Goal: Task Accomplishment & Management: Manage account settings

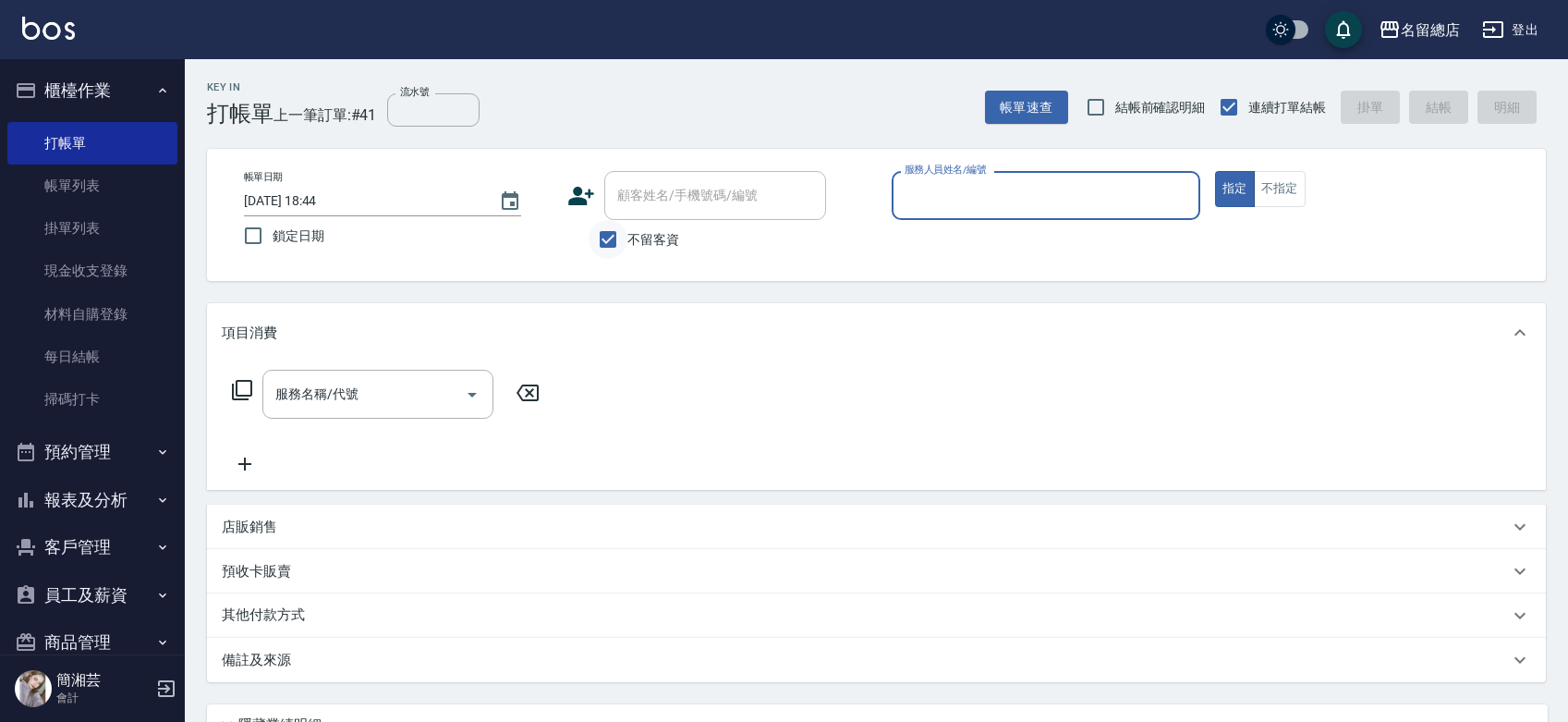
scroll to position [4, 0]
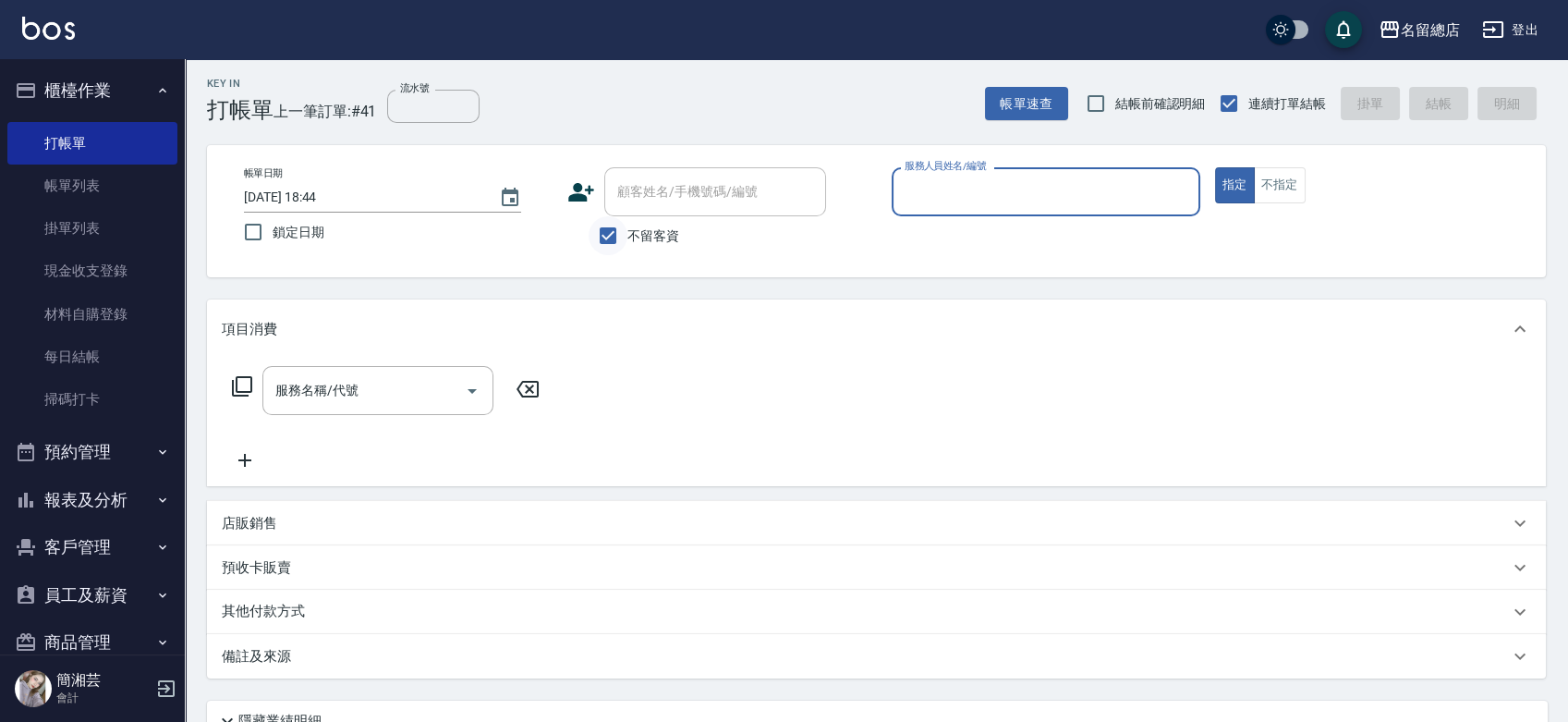
click at [617, 246] on input "不留客資" at bounding box center [607, 235] width 38 height 38
checkbox input "false"
click at [629, 192] on div "顧客姓名/手機號碼/編號 顧客姓名/手機號碼/編號" at bounding box center [715, 192] width 221 height 49
click at [637, 203] on input "顧客姓名/手機號碼/編號" at bounding box center [715, 192] width 206 height 32
type input "[PERSON_NAME]/0961252815/null"
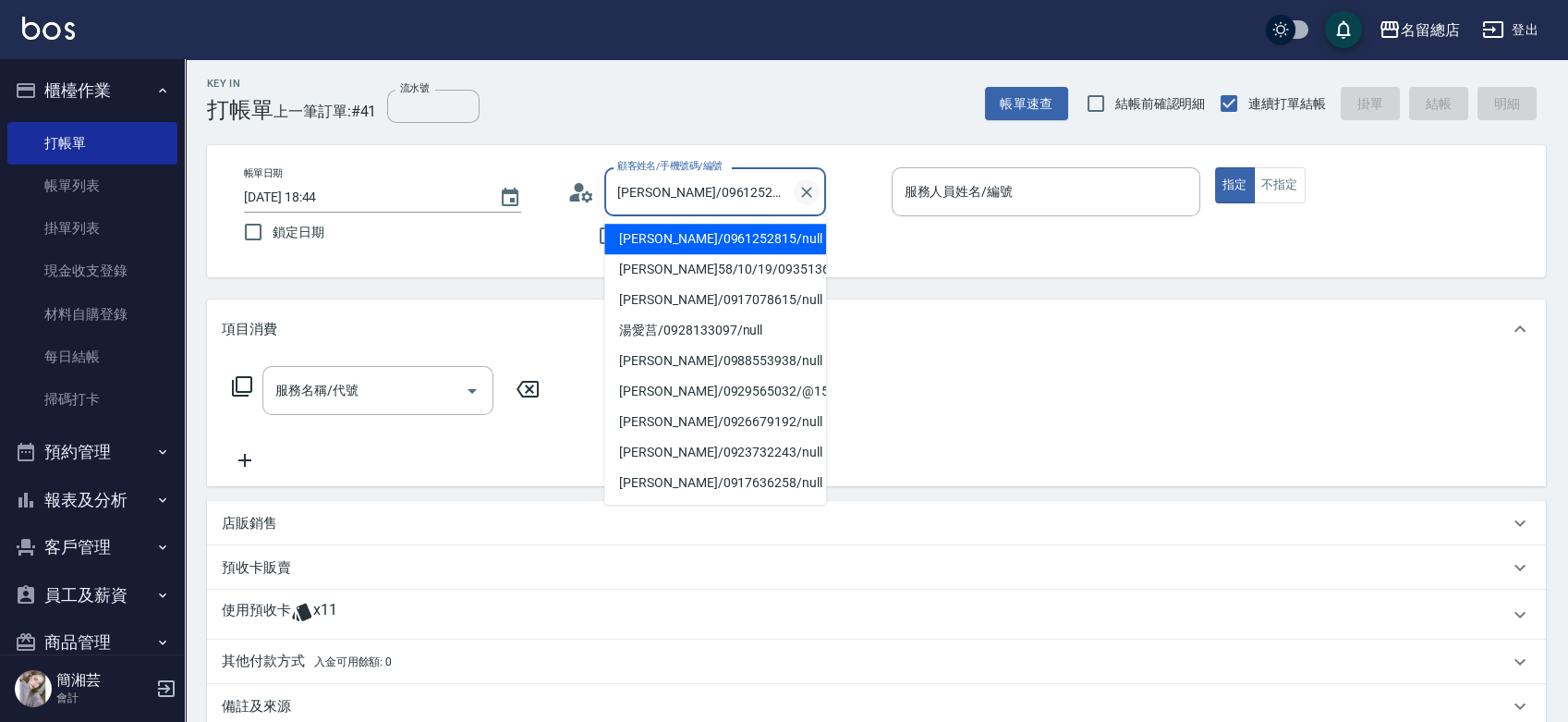
click at [808, 191] on icon "Clear" at bounding box center [807, 192] width 11 height 11
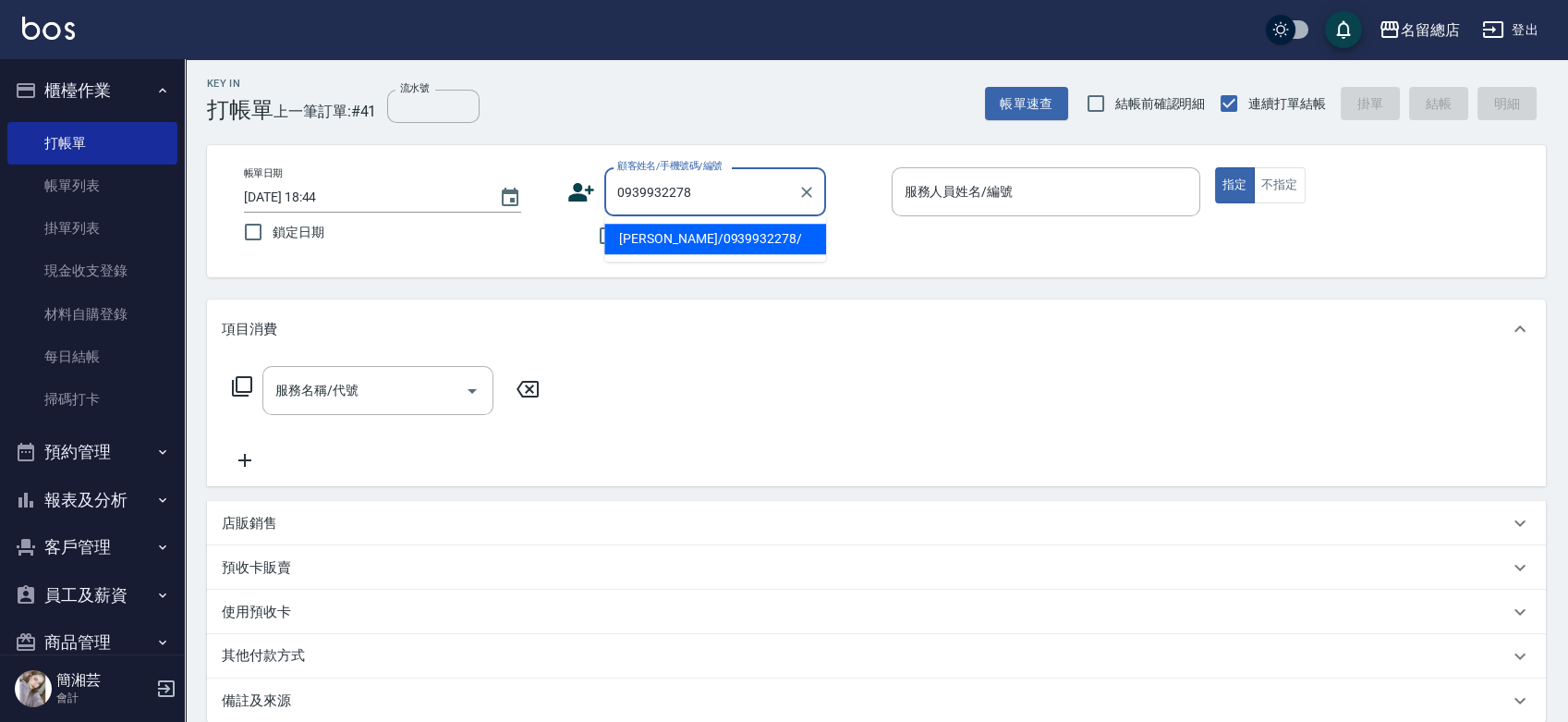
type input "[PERSON_NAME]/0939932278/"
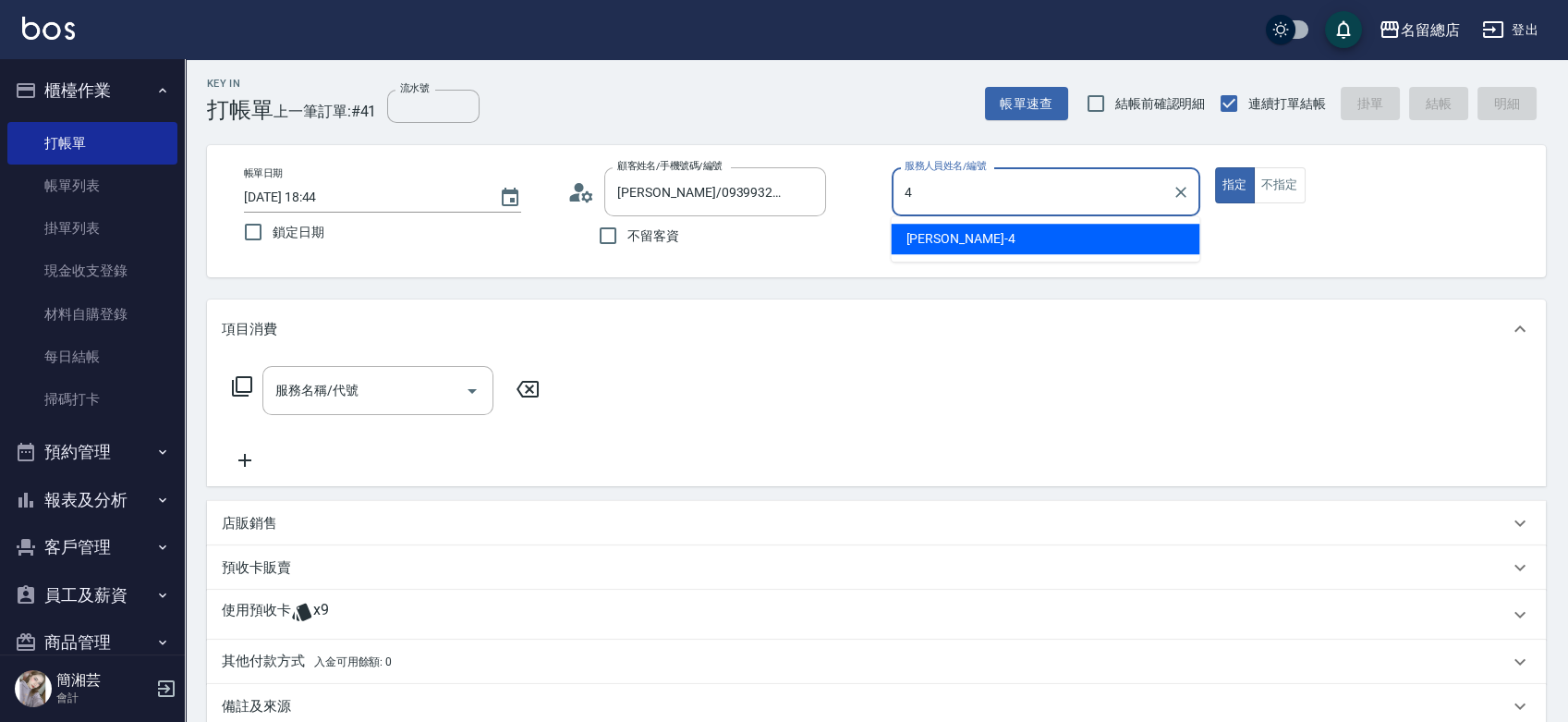
type input "[PERSON_NAME]-4"
type button "true"
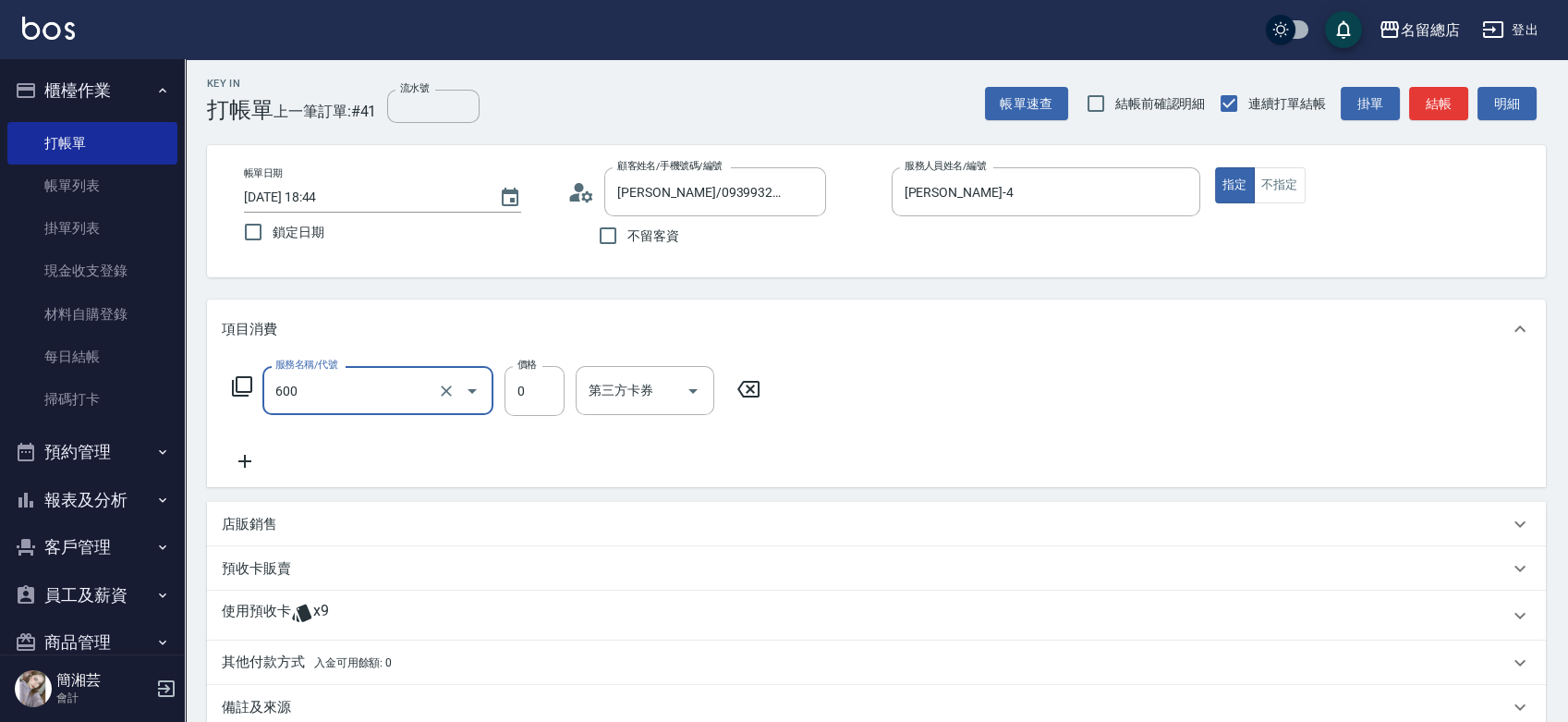
type input "洗髮(免費)(600)"
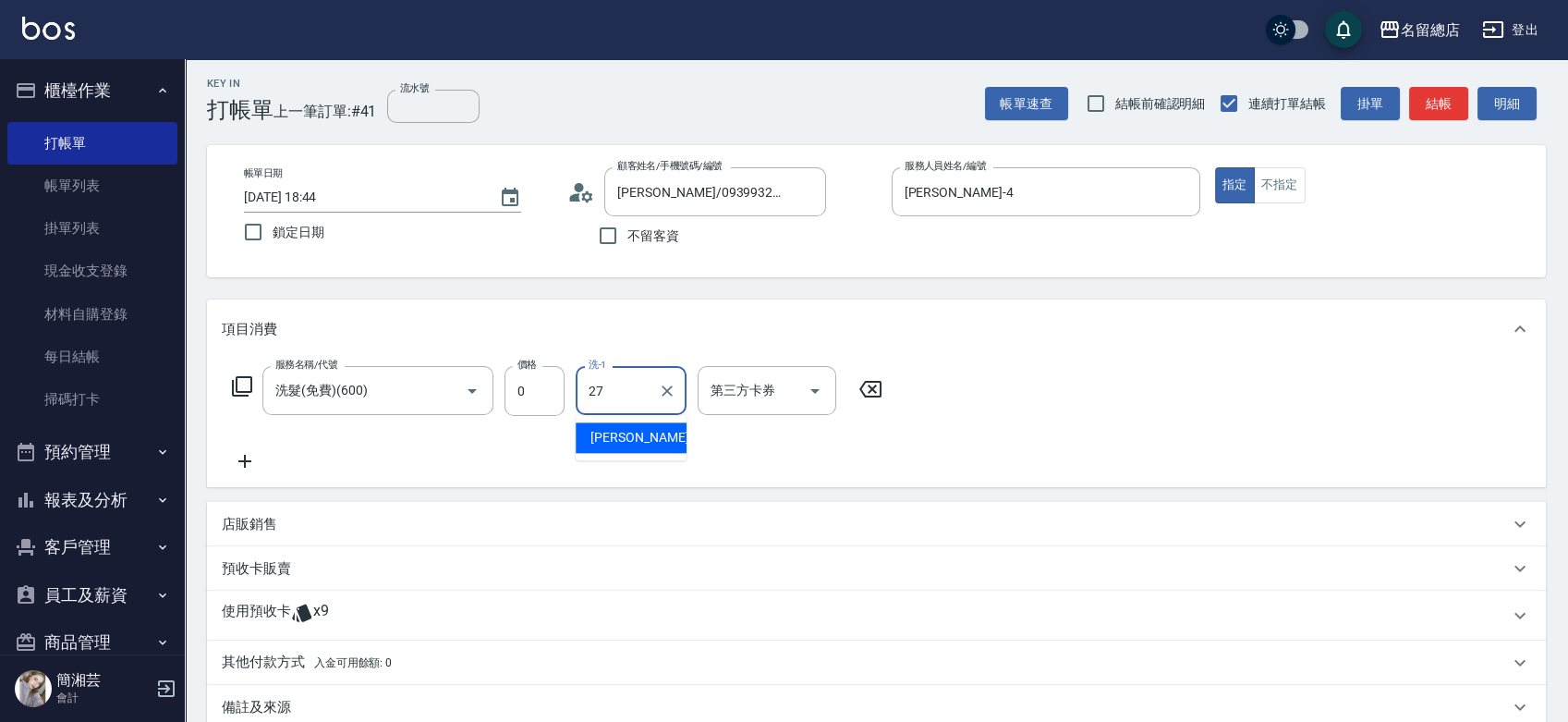
type input "[PERSON_NAME]-27"
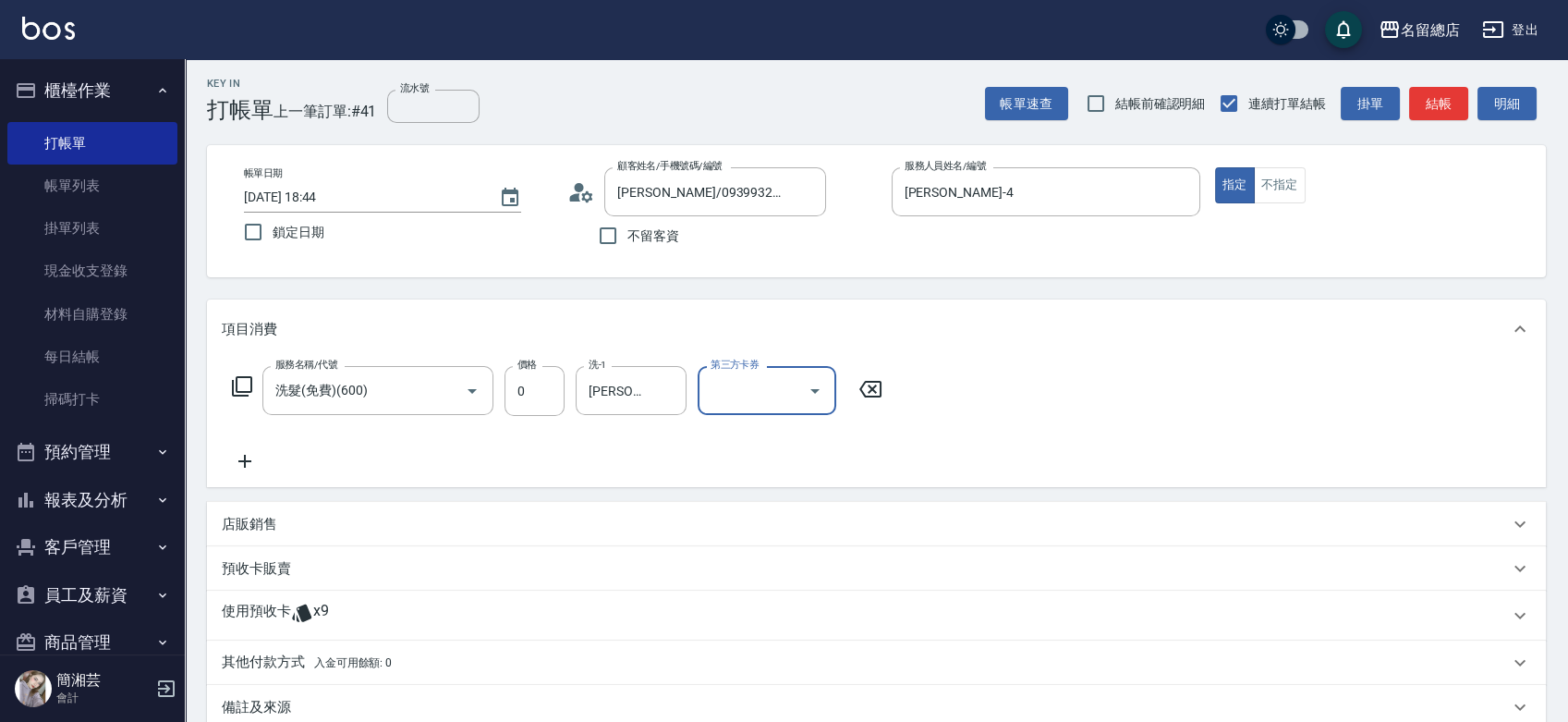
click at [405, 614] on div "使用預收卡 x9" at bounding box center [865, 616] width 1287 height 28
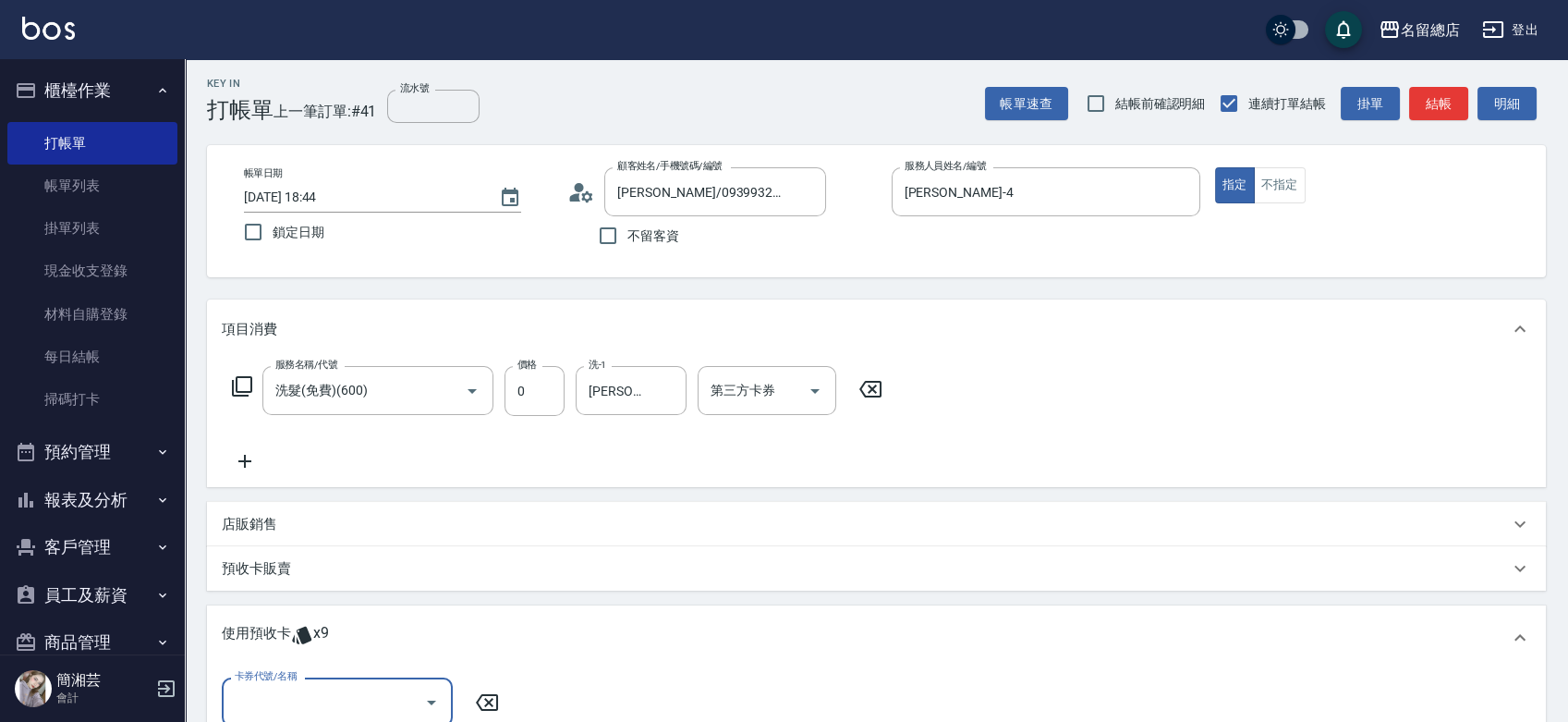
scroll to position [0, 0]
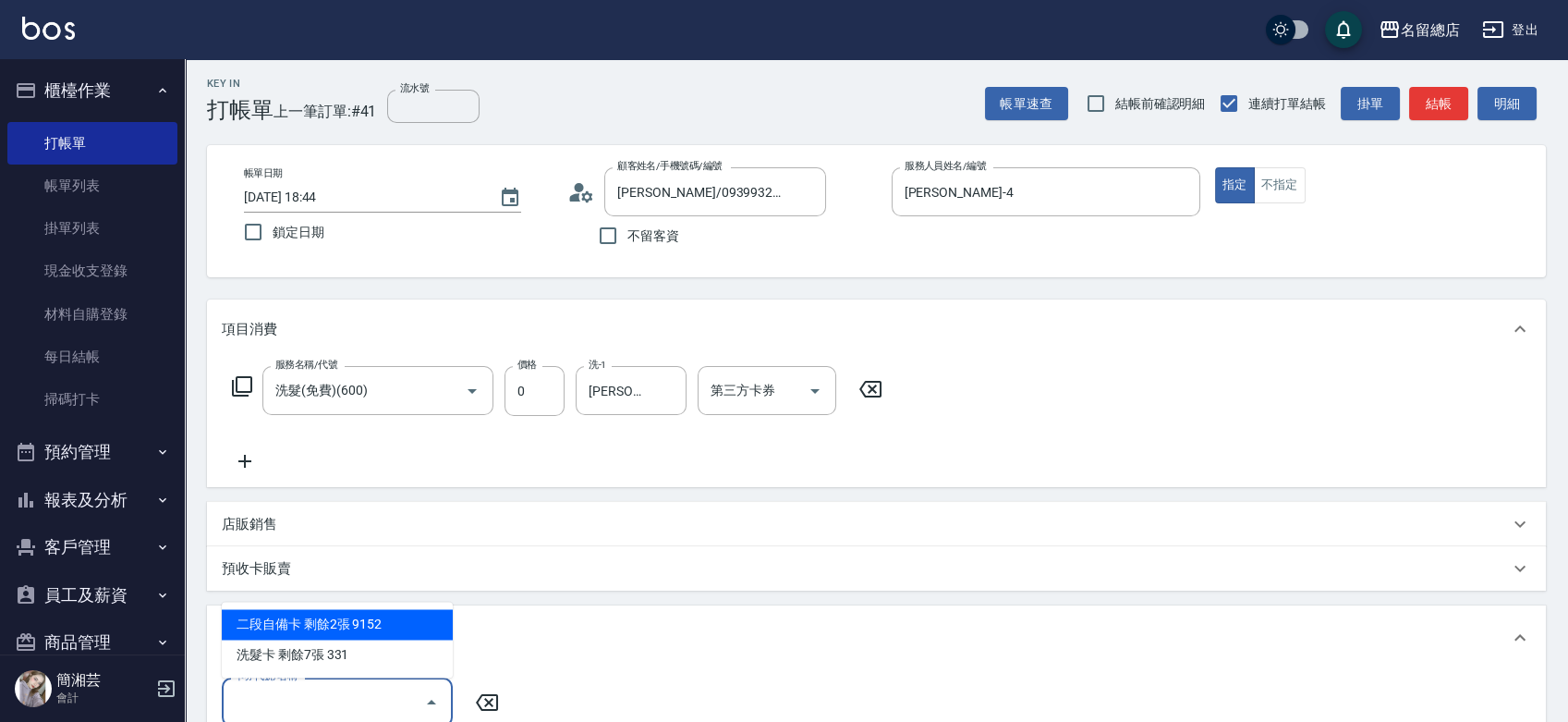
click at [376, 688] on input "卡券代號/名稱" at bounding box center [323, 702] width 187 height 32
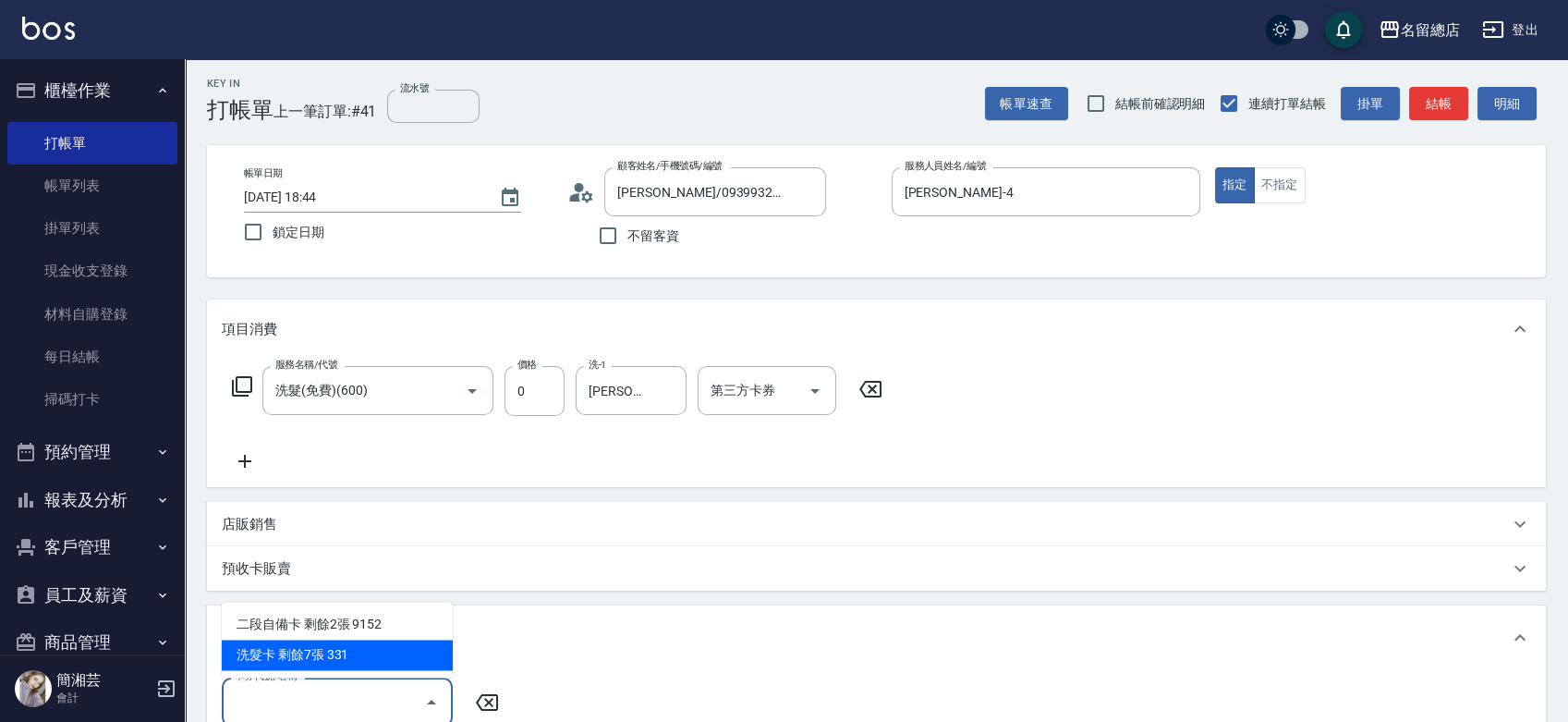
click at [368, 648] on div "洗髮卡 剩餘7張 331" at bounding box center [337, 654] width 231 height 30
type input "洗髮卡 331"
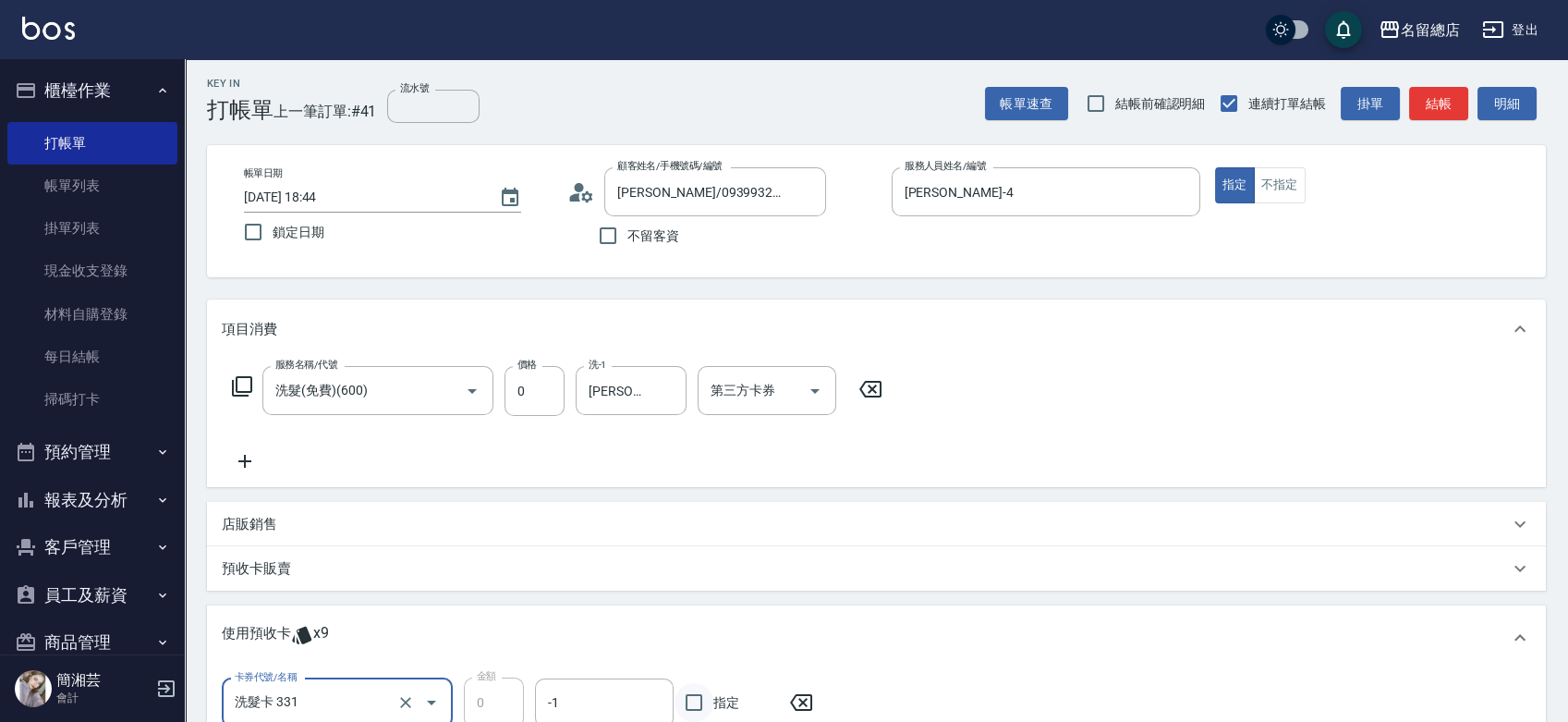
click at [696, 703] on input "指定" at bounding box center [693, 702] width 38 height 38
checkbox input "true"
type input "[DATE] 19:25"
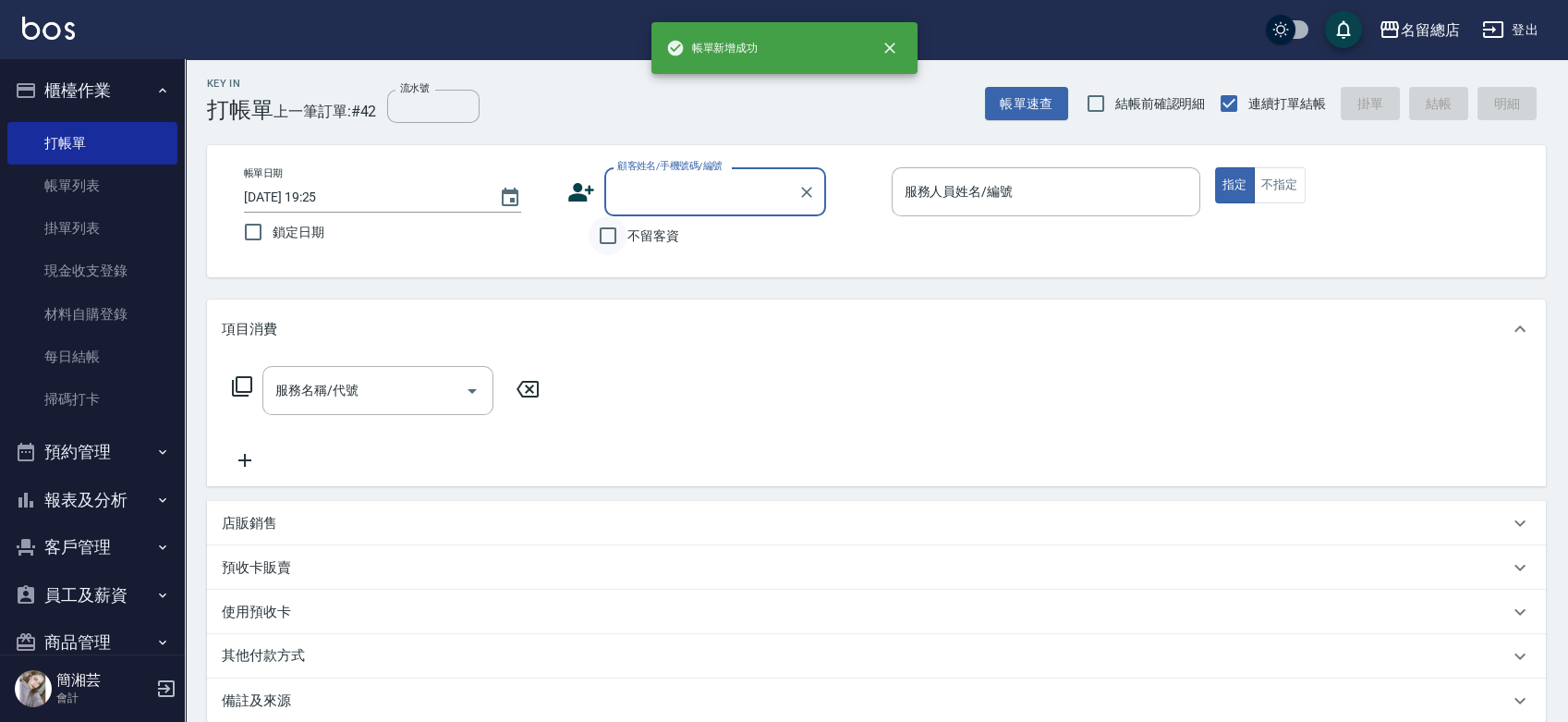
click at [603, 227] on input "不留客資" at bounding box center [607, 235] width 38 height 38
checkbox input "true"
type input "[PERSON_NAME]/0939932278/"
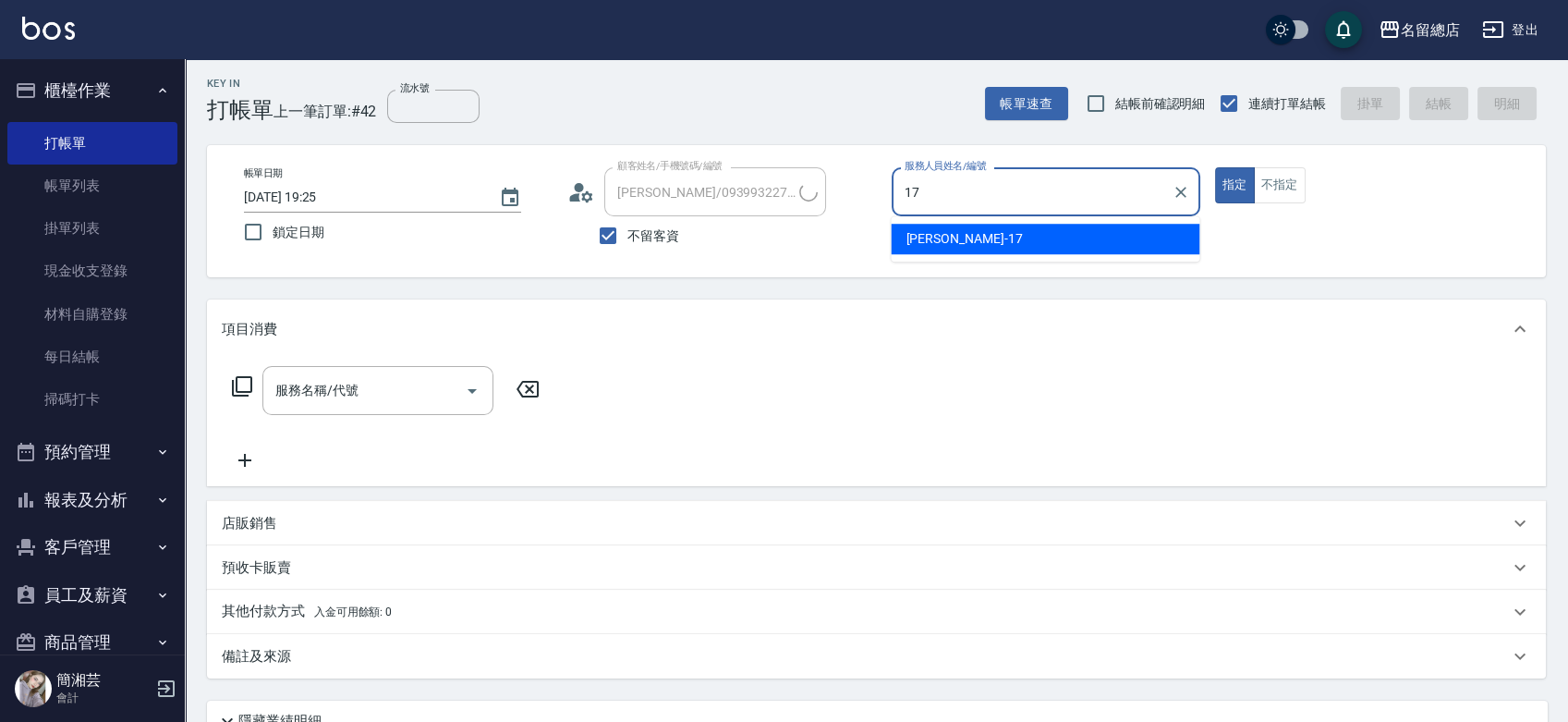
type input "[PERSON_NAME]-17"
type input "[PERSON_NAME]/0920071776/"
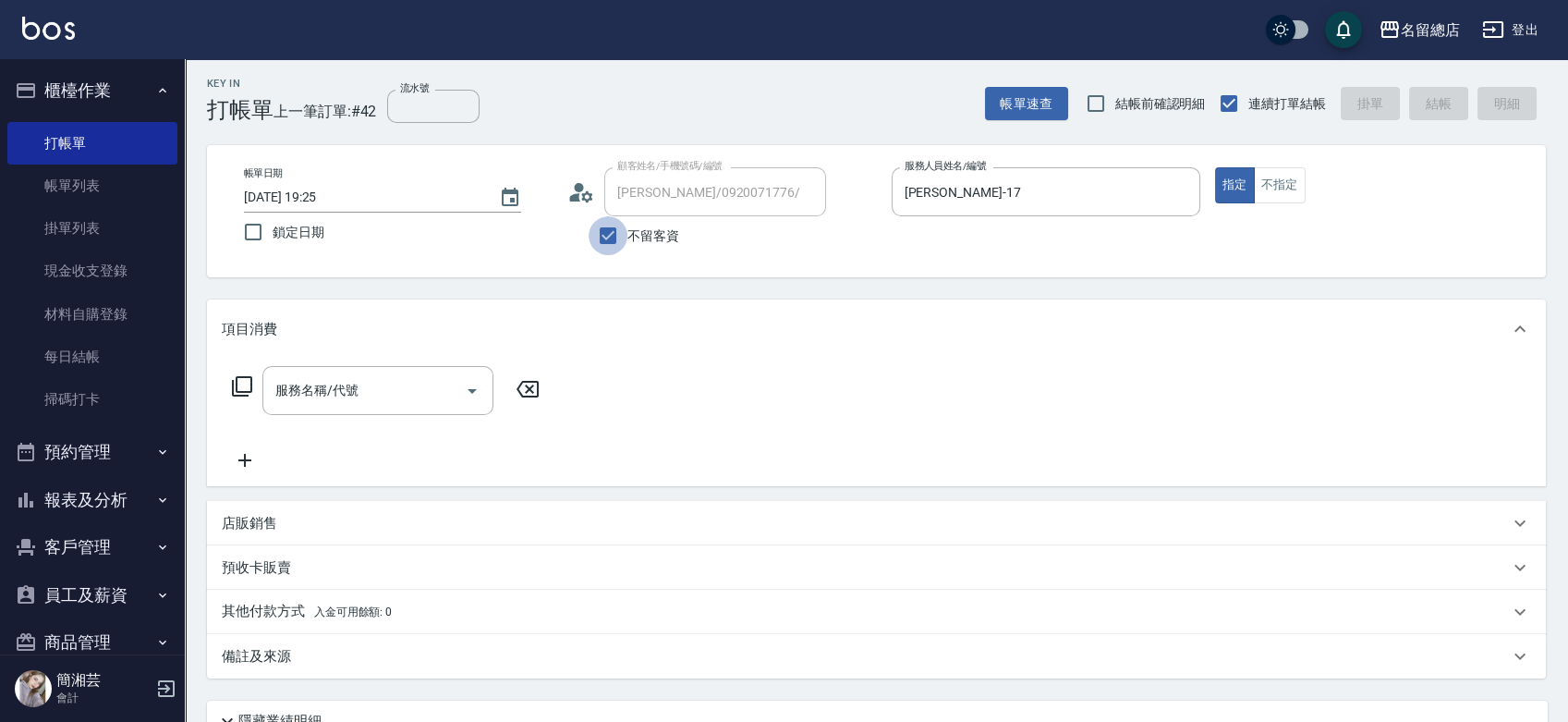
drag, startPoint x: 621, startPoint y: 229, endPoint x: 658, endPoint y: 208, distance: 42.5
click at [620, 229] on input "不留客資" at bounding box center [607, 235] width 38 height 38
checkbox input "false"
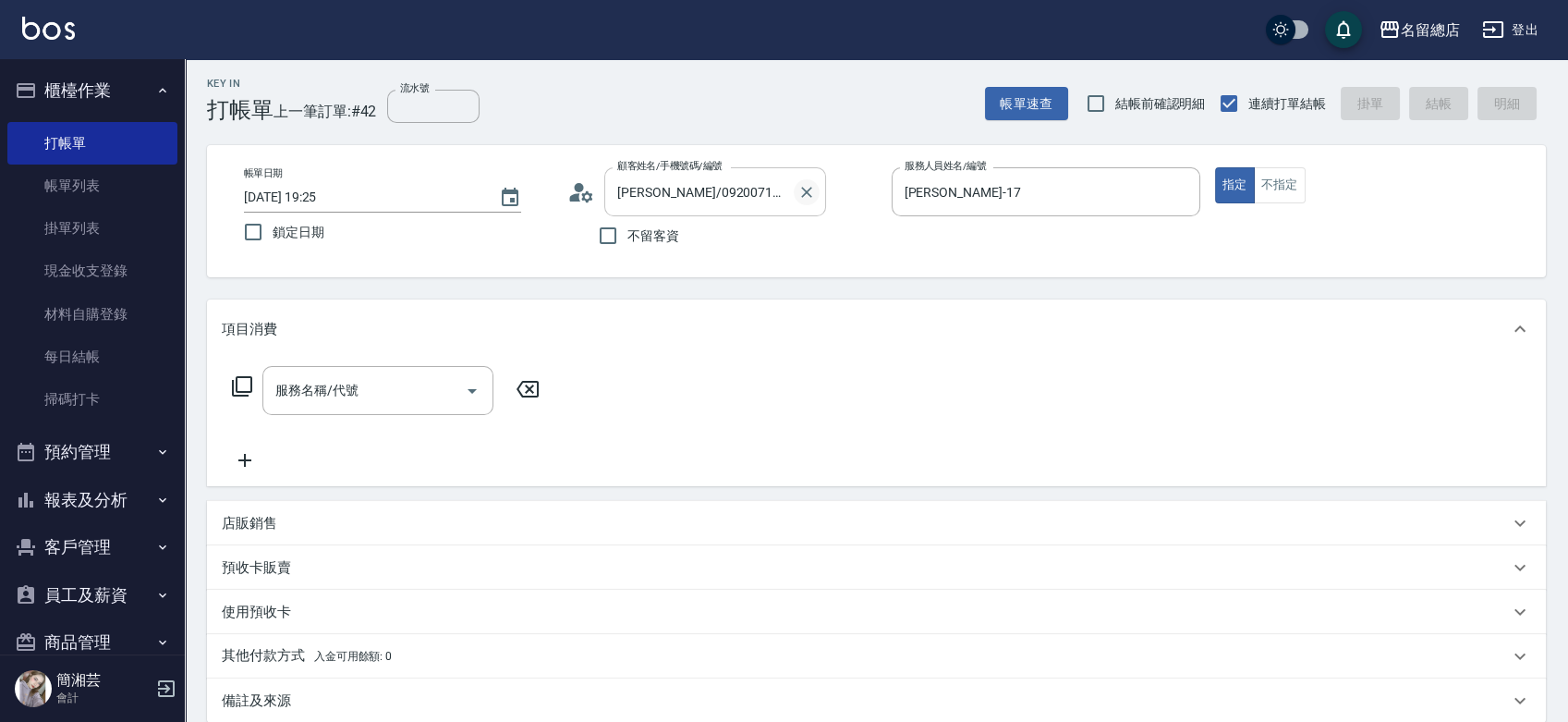
click at [814, 189] on icon "Clear" at bounding box center [807, 192] width 19 height 19
click at [614, 230] on input "不留客資" at bounding box center [607, 235] width 38 height 38
checkbox input "true"
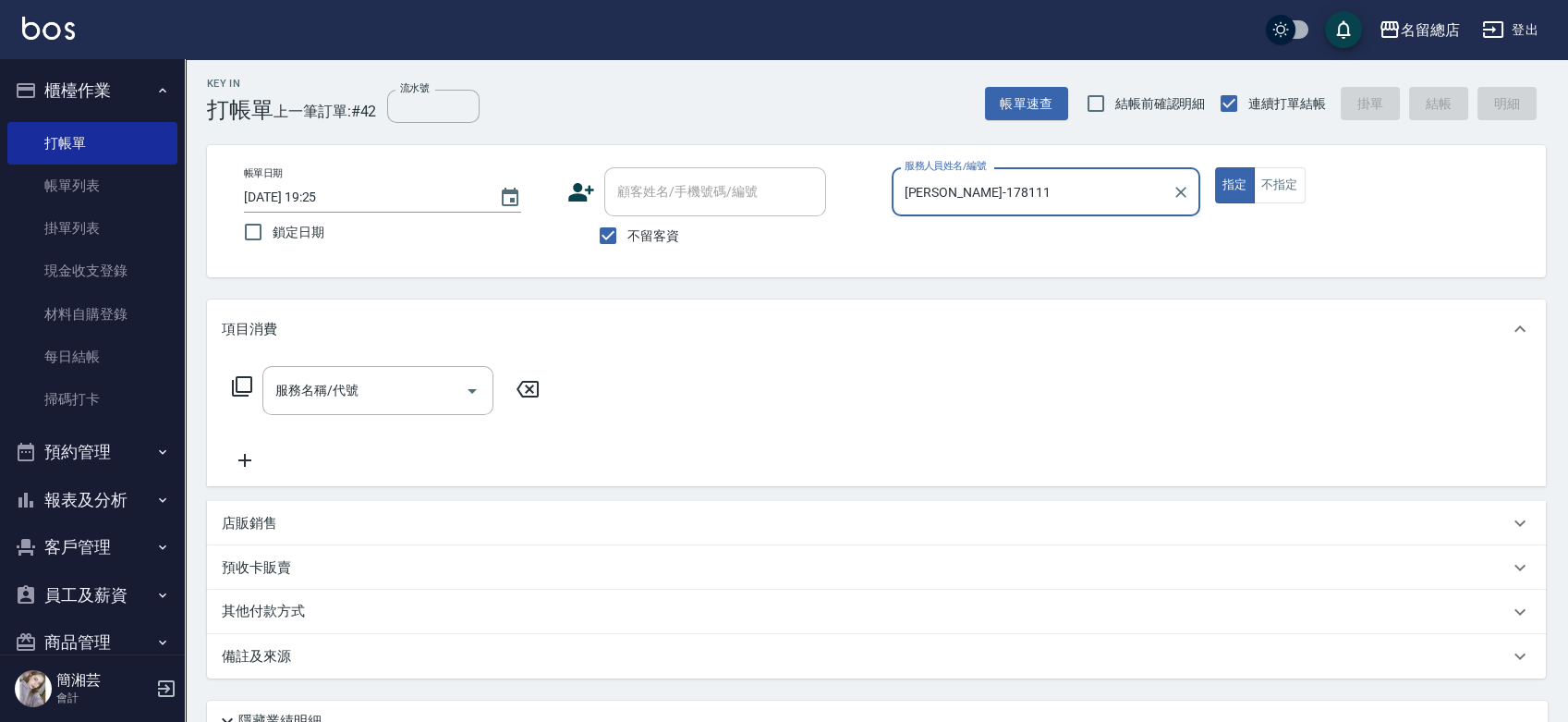
click at [884, 222] on div "帳單日期 [DATE] 19:25 鎖定日期 顧客姓名/手機號碼/編號 顧客姓名/手機號碼/編號 不留客資 服務人員姓名/編號 [PERSON_NAME]-1…" at bounding box center [876, 211] width 1295 height 88
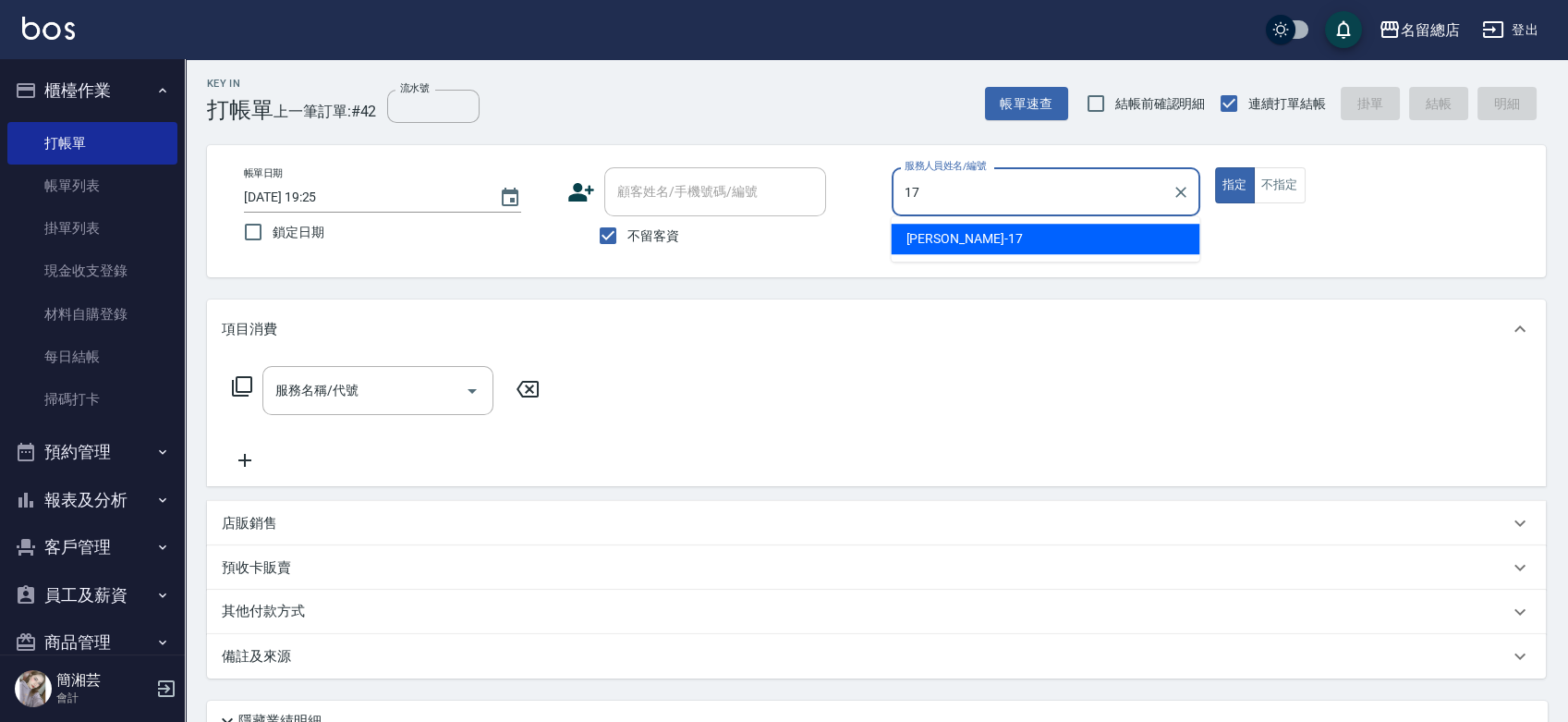
type input "[PERSON_NAME]-17"
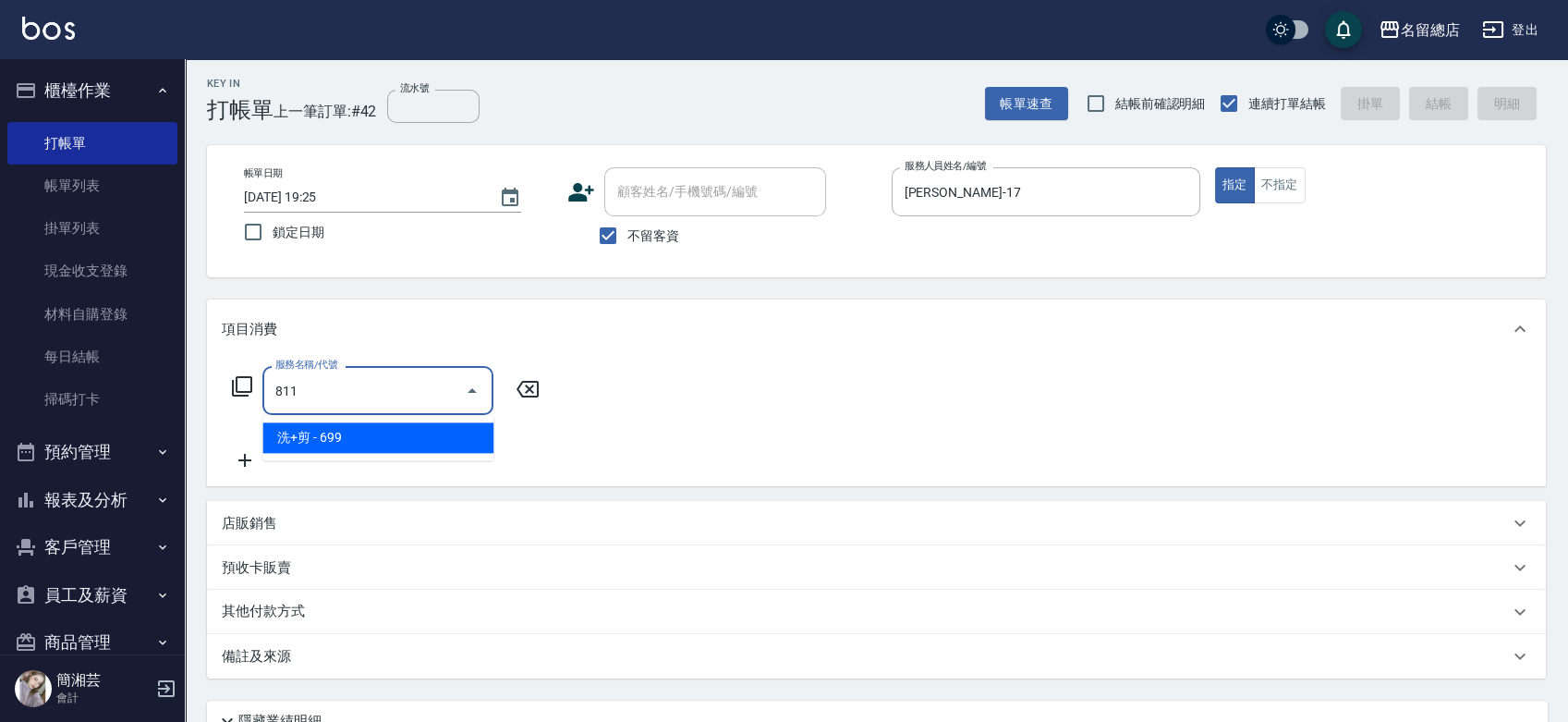
type input "洗+剪(811)"
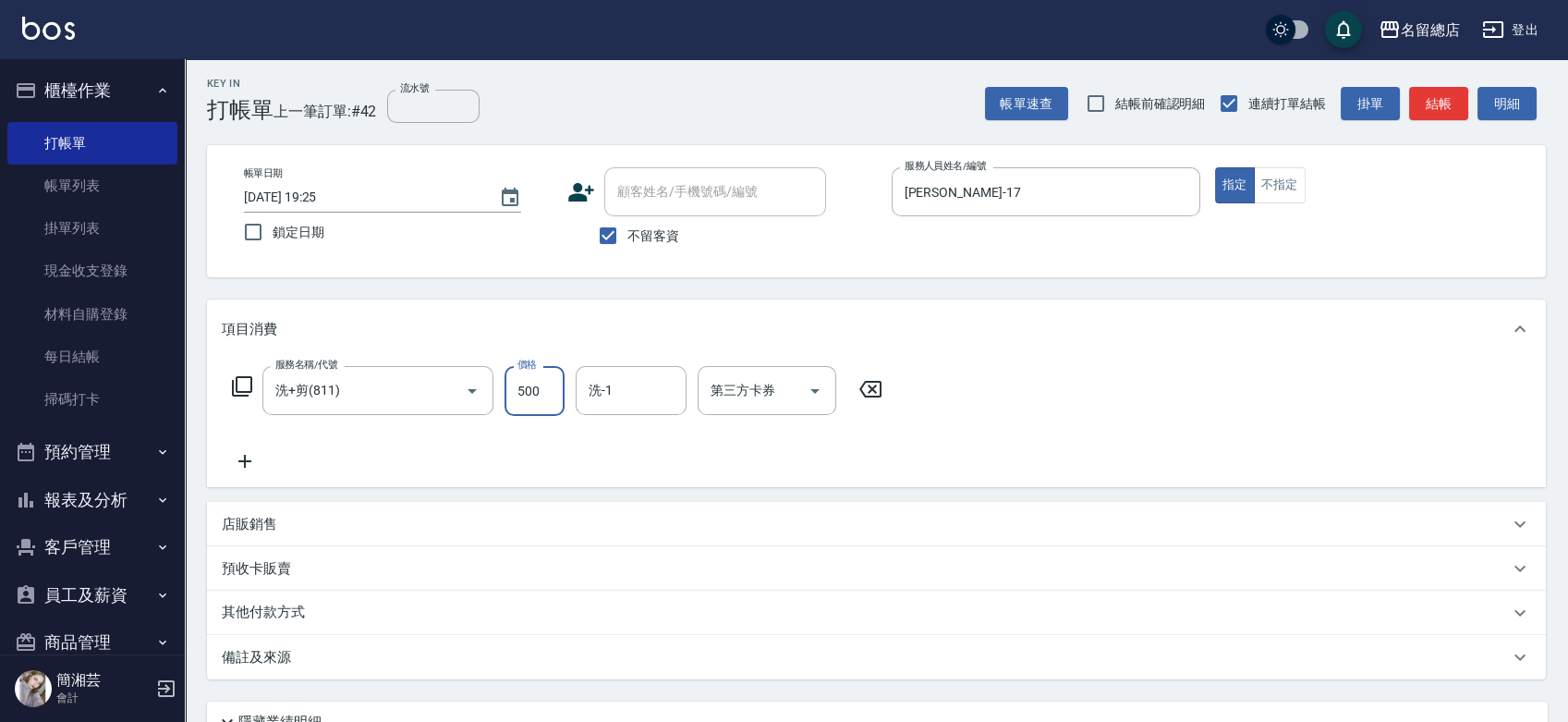
type input "500"
type input "[PERSON_NAME]-43"
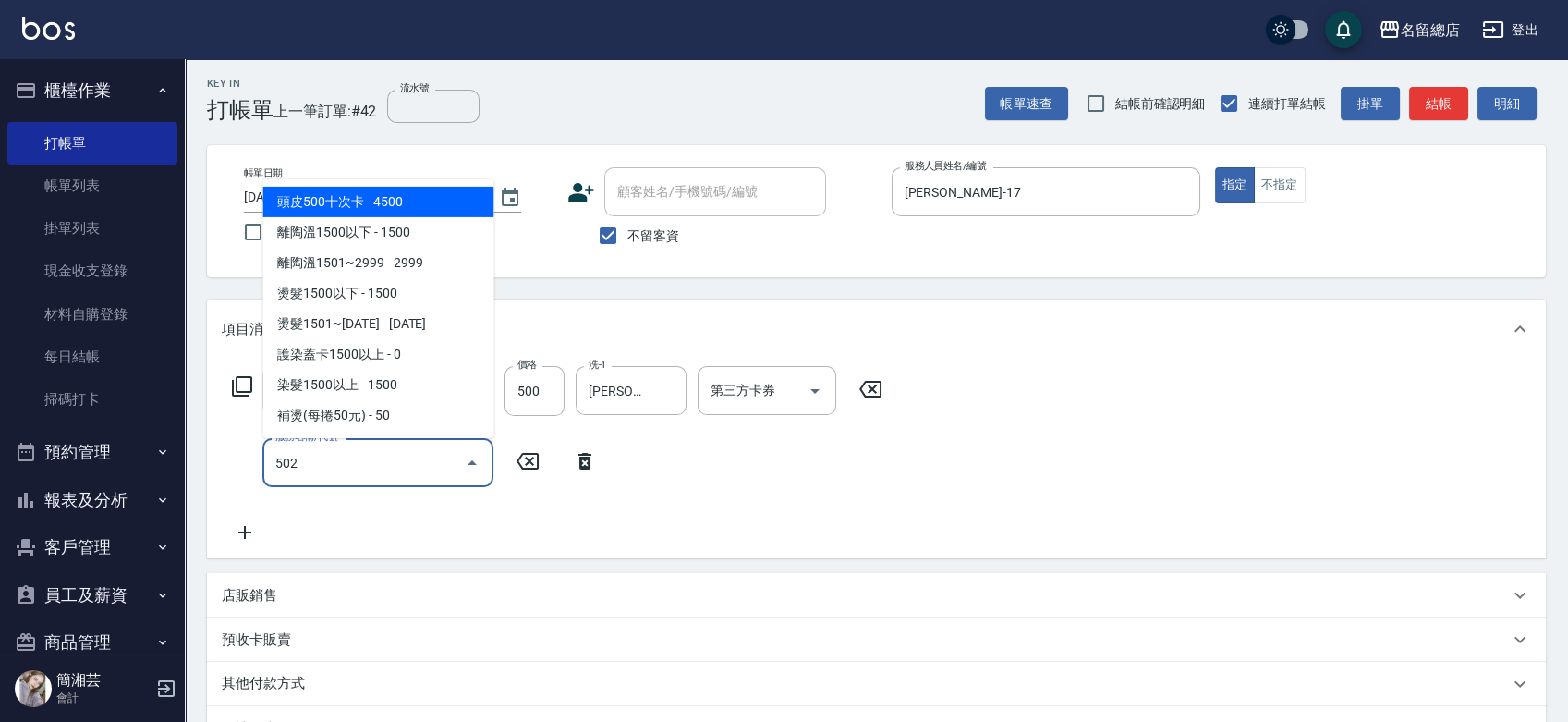
type input "染髮1500以上(502)"
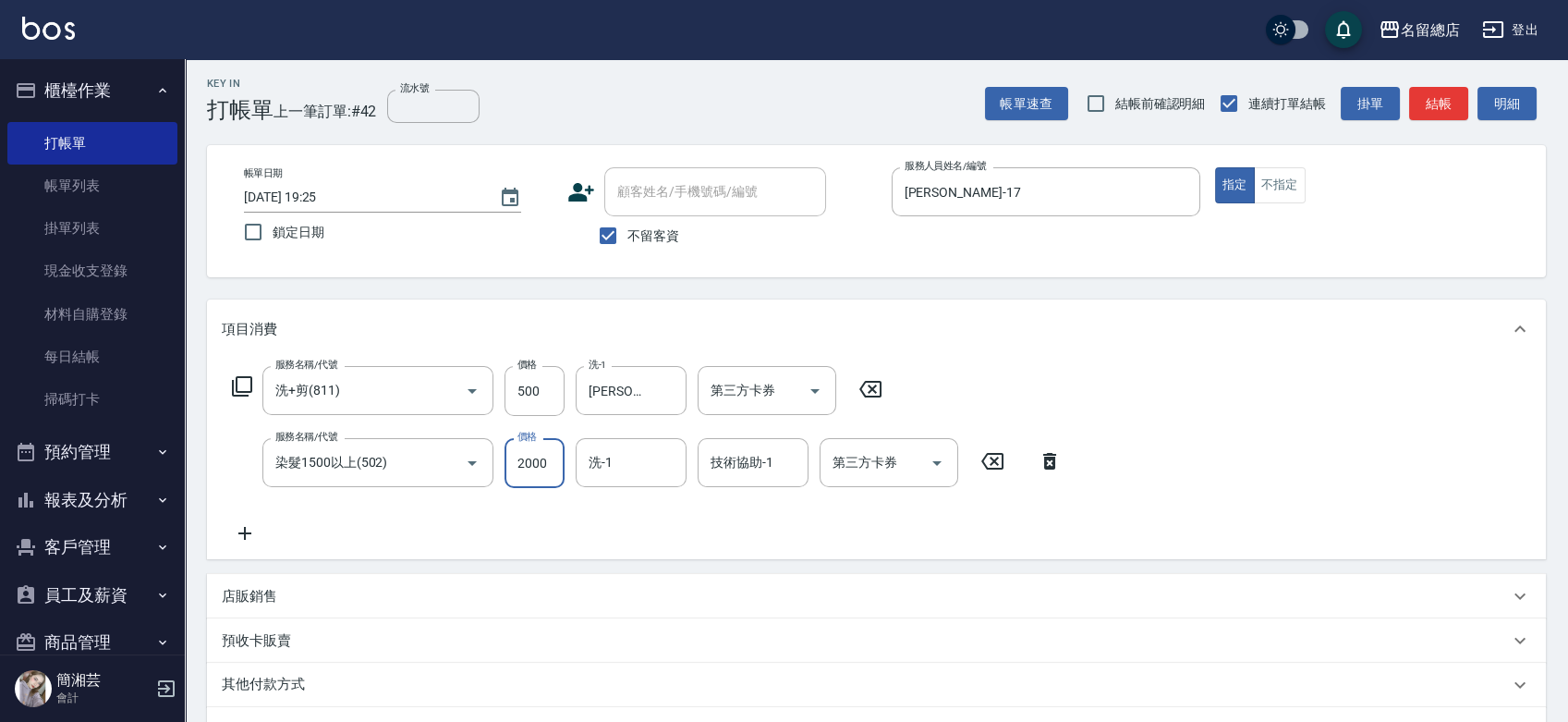
type input "2000"
type input "[PERSON_NAME]-43"
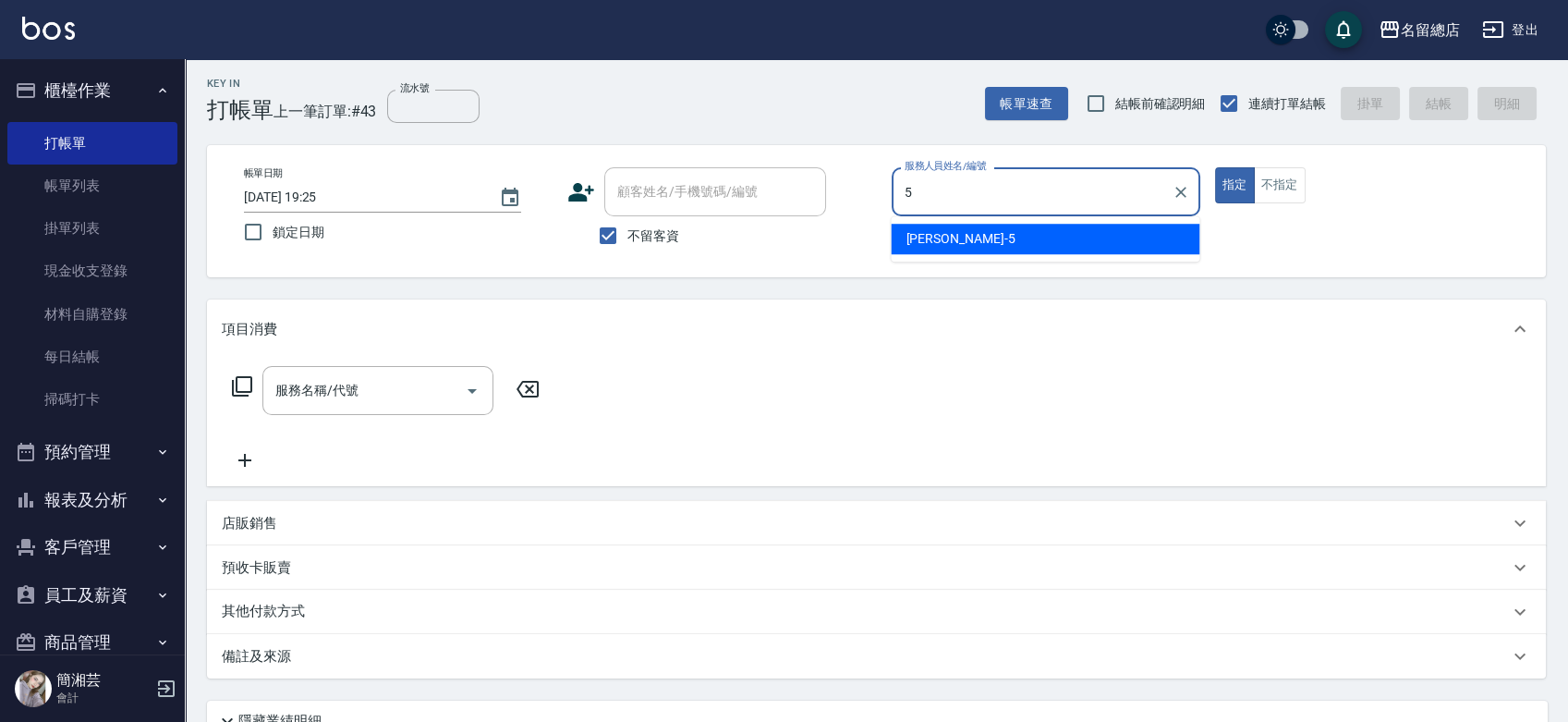
type input "[PERSON_NAME]-5"
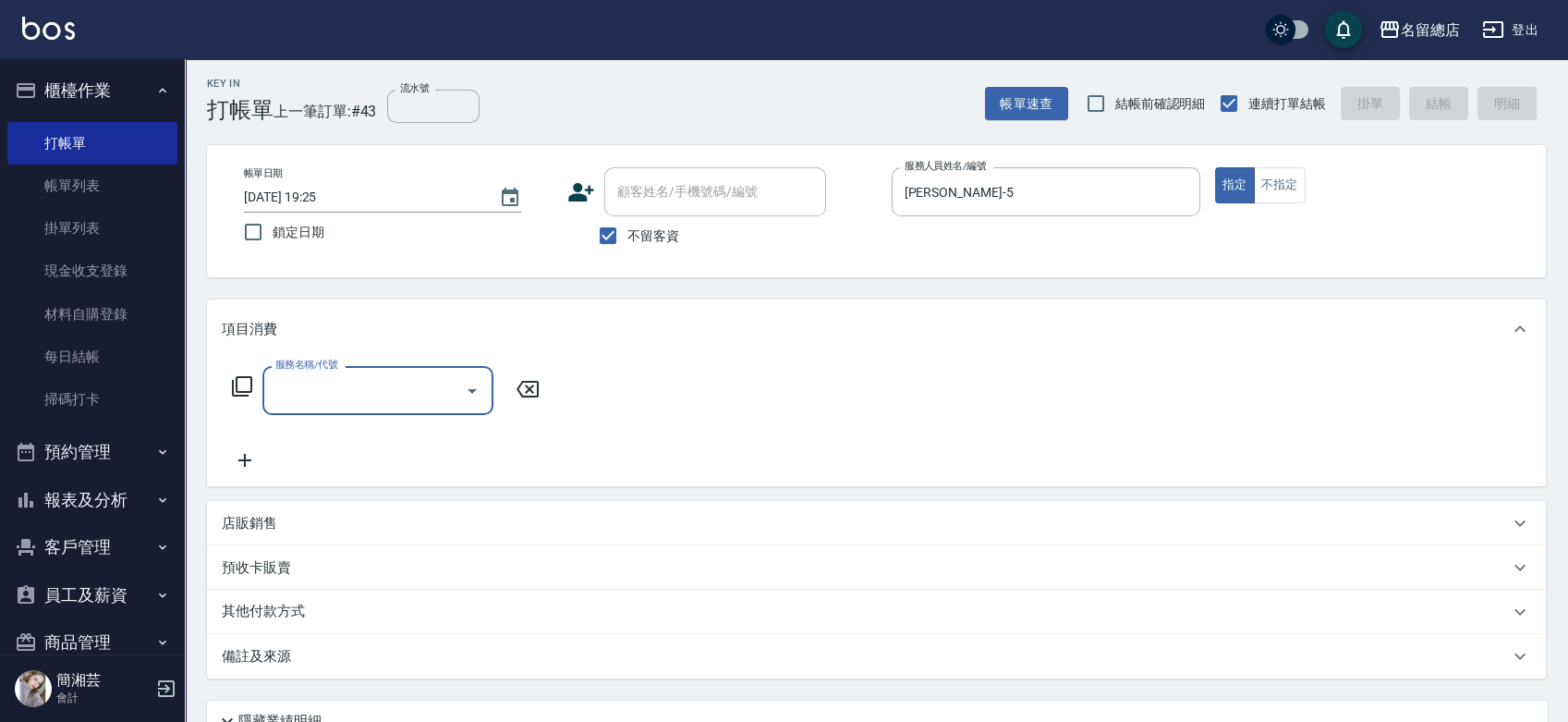
click at [1311, 178] on div "指定 不指定" at bounding box center [1369, 185] width 309 height 36
click at [1264, 187] on button "不指定" at bounding box center [1279, 185] width 52 height 36
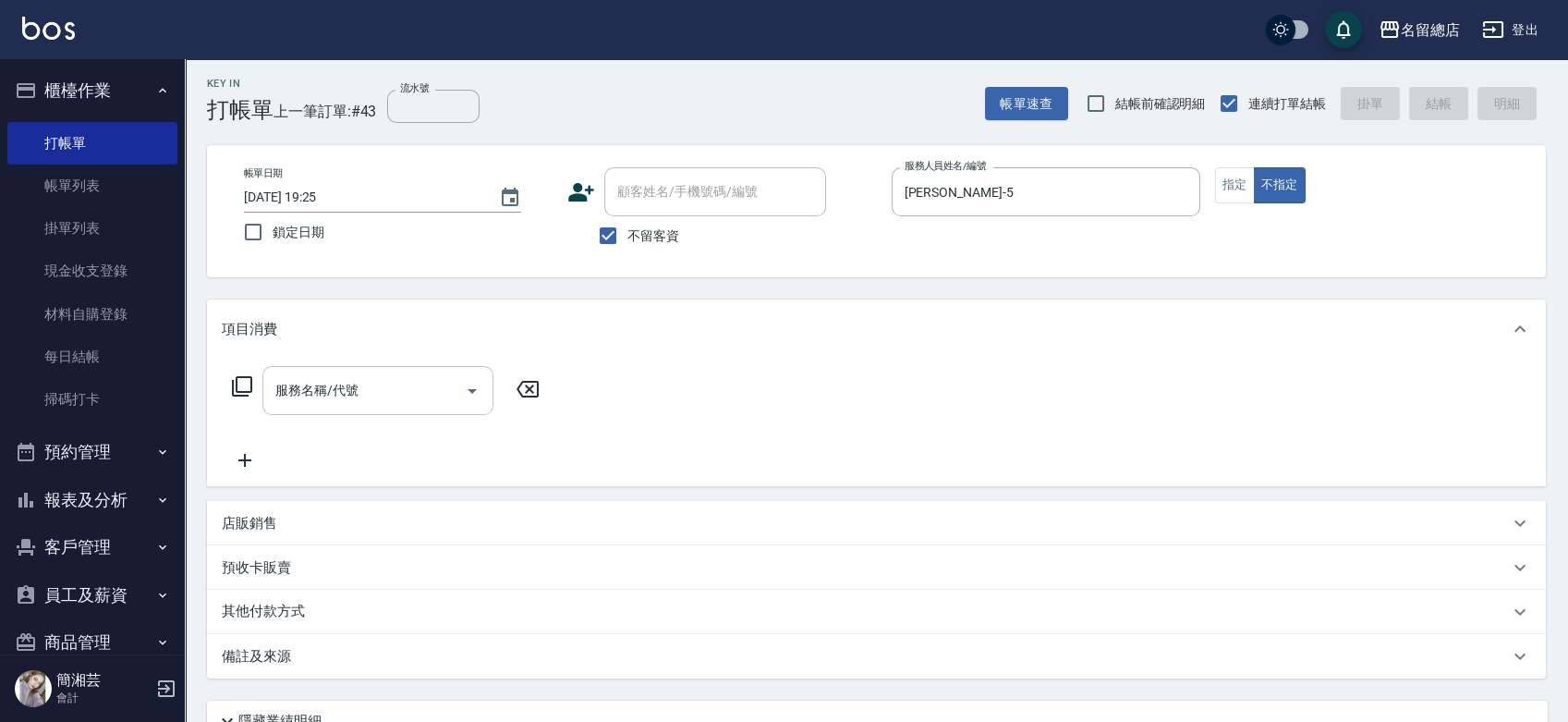
click at [411, 399] on input "服務名稱/代號" at bounding box center [364, 391] width 187 height 32
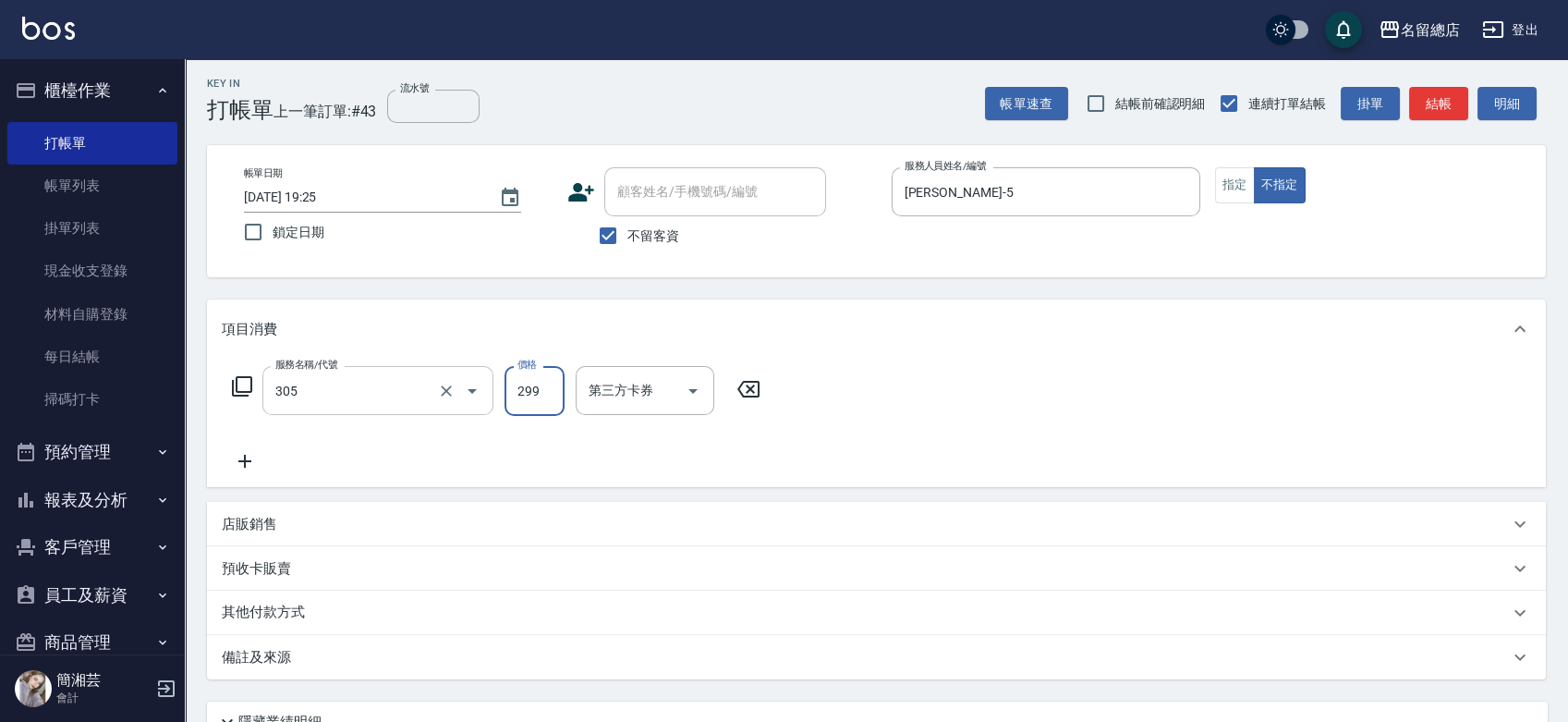
type input "剪髮(305)"
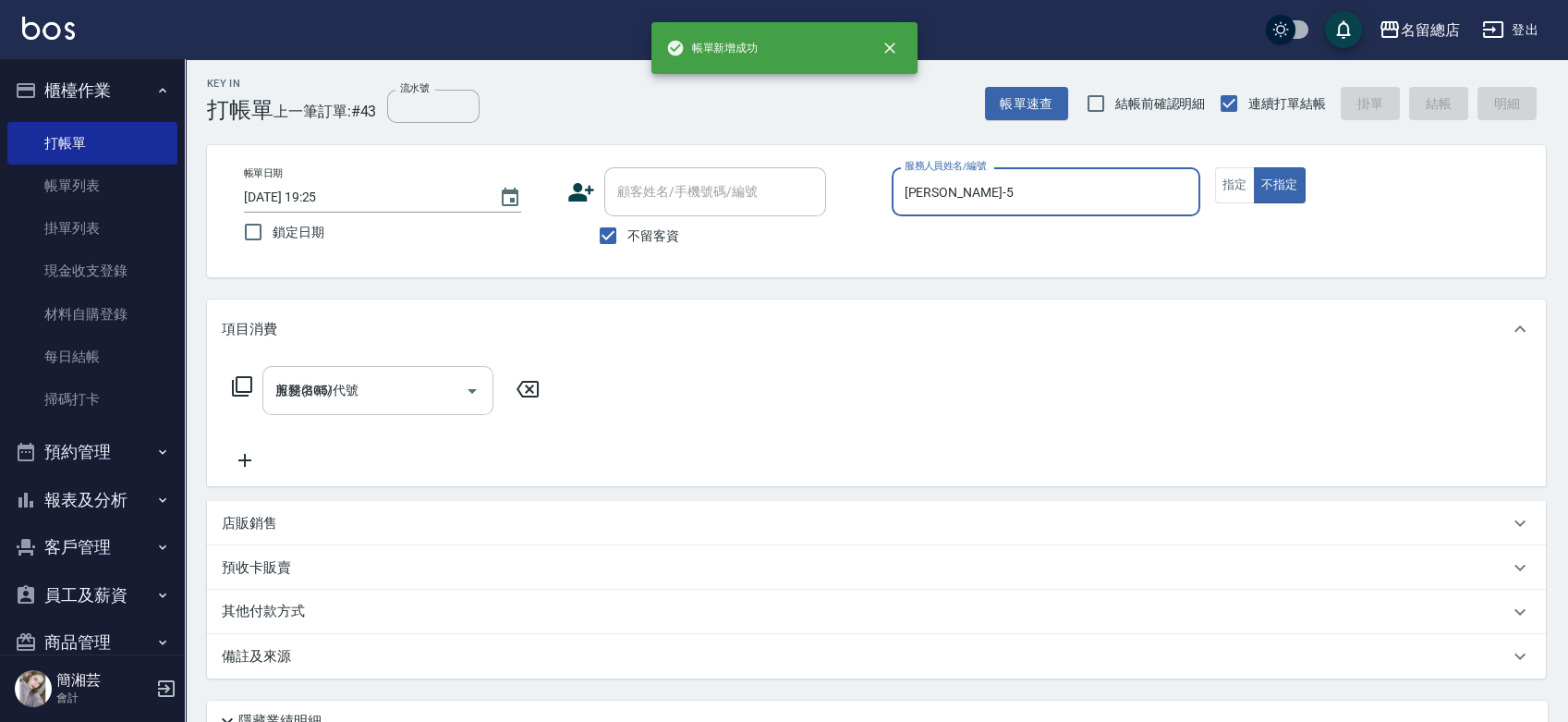
type input "[DATE] 19:26"
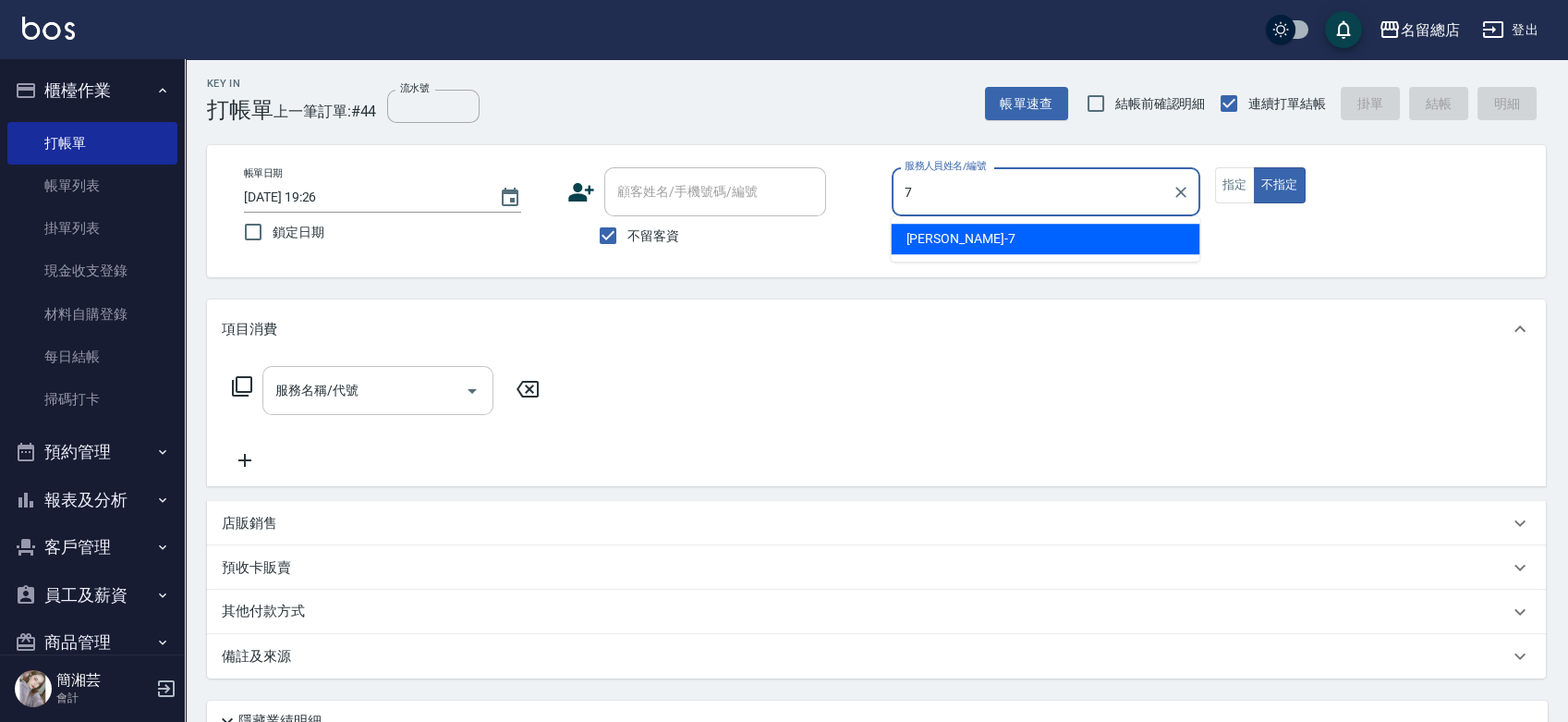
type input "Mick-7"
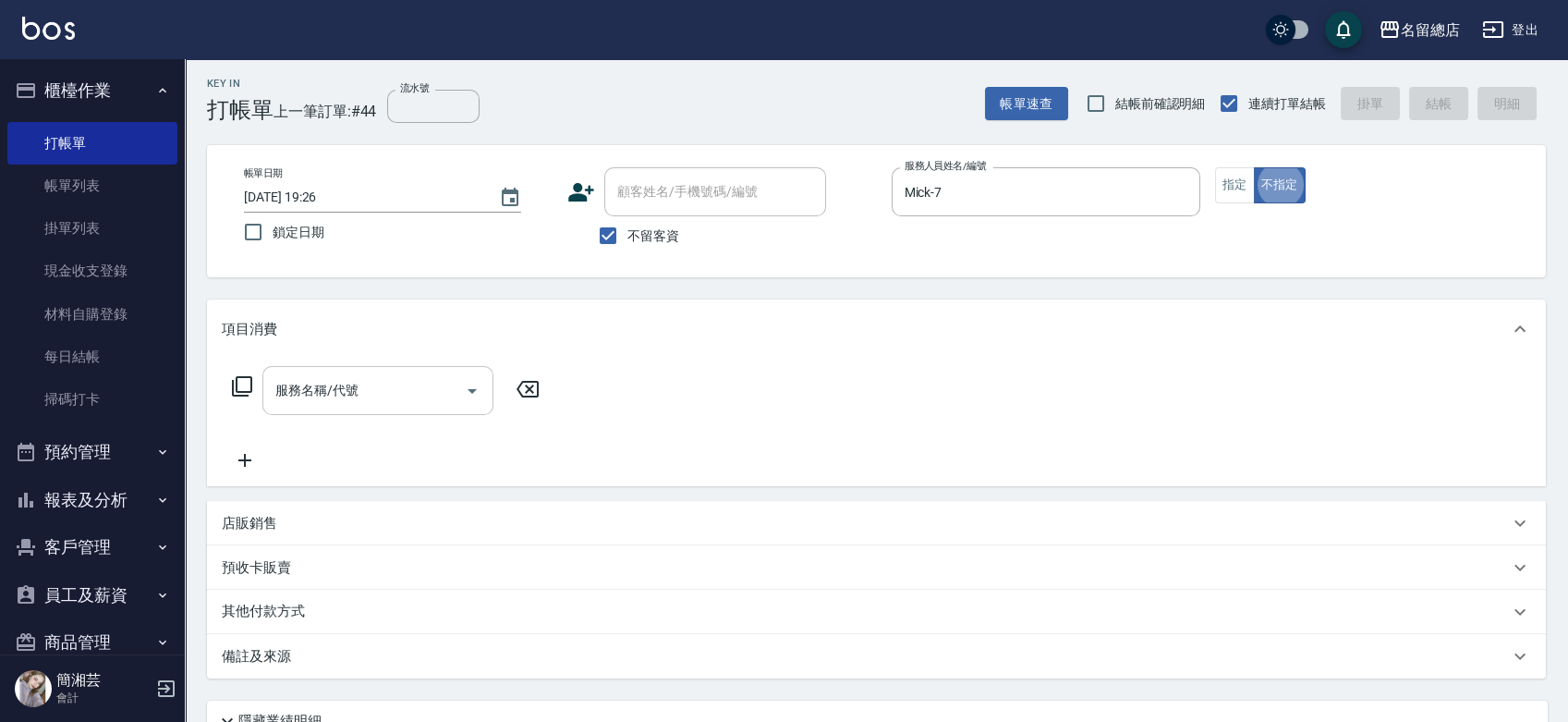
type button "false"
click at [1235, 191] on button "指定" at bounding box center [1235, 185] width 39 height 36
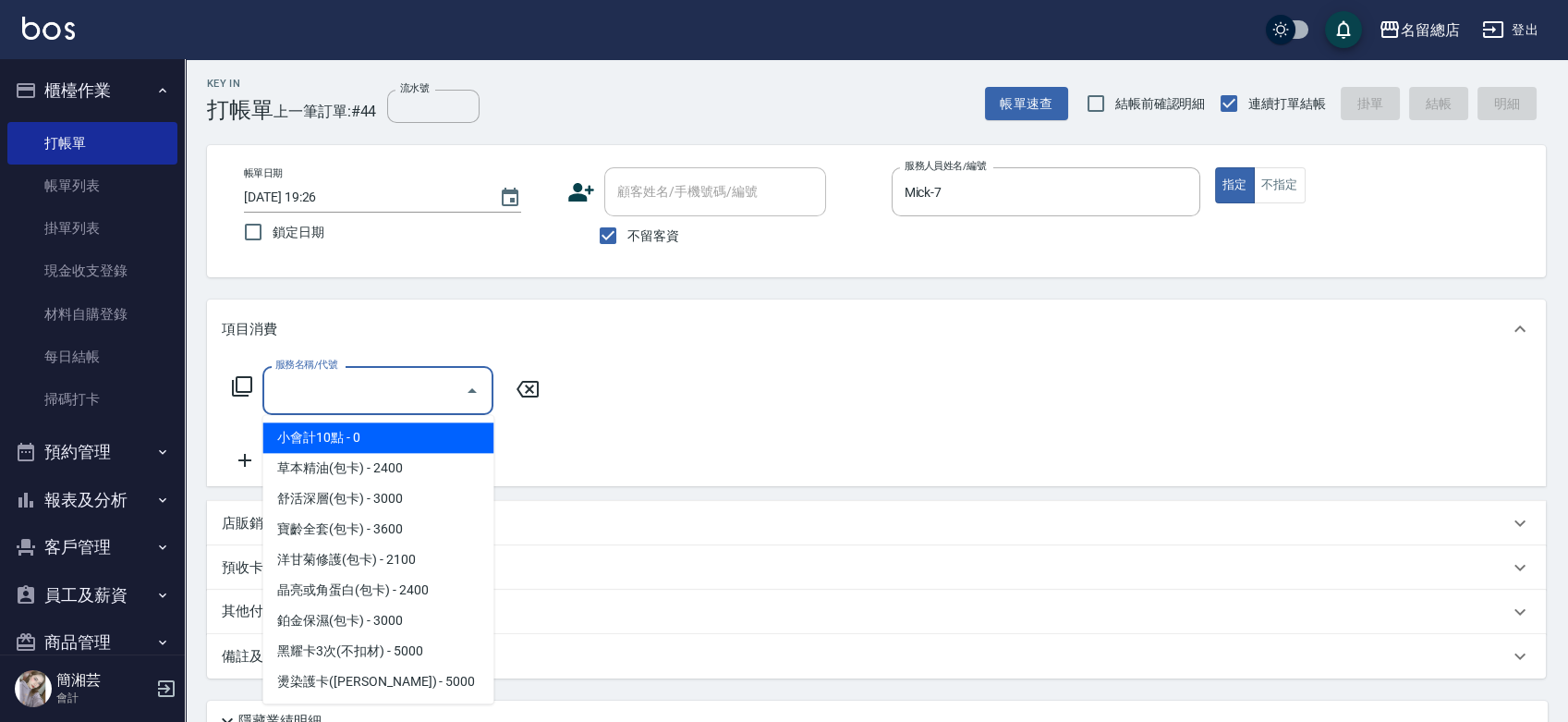
click at [436, 390] on input "服務名稱/代號" at bounding box center [364, 391] width 187 height 32
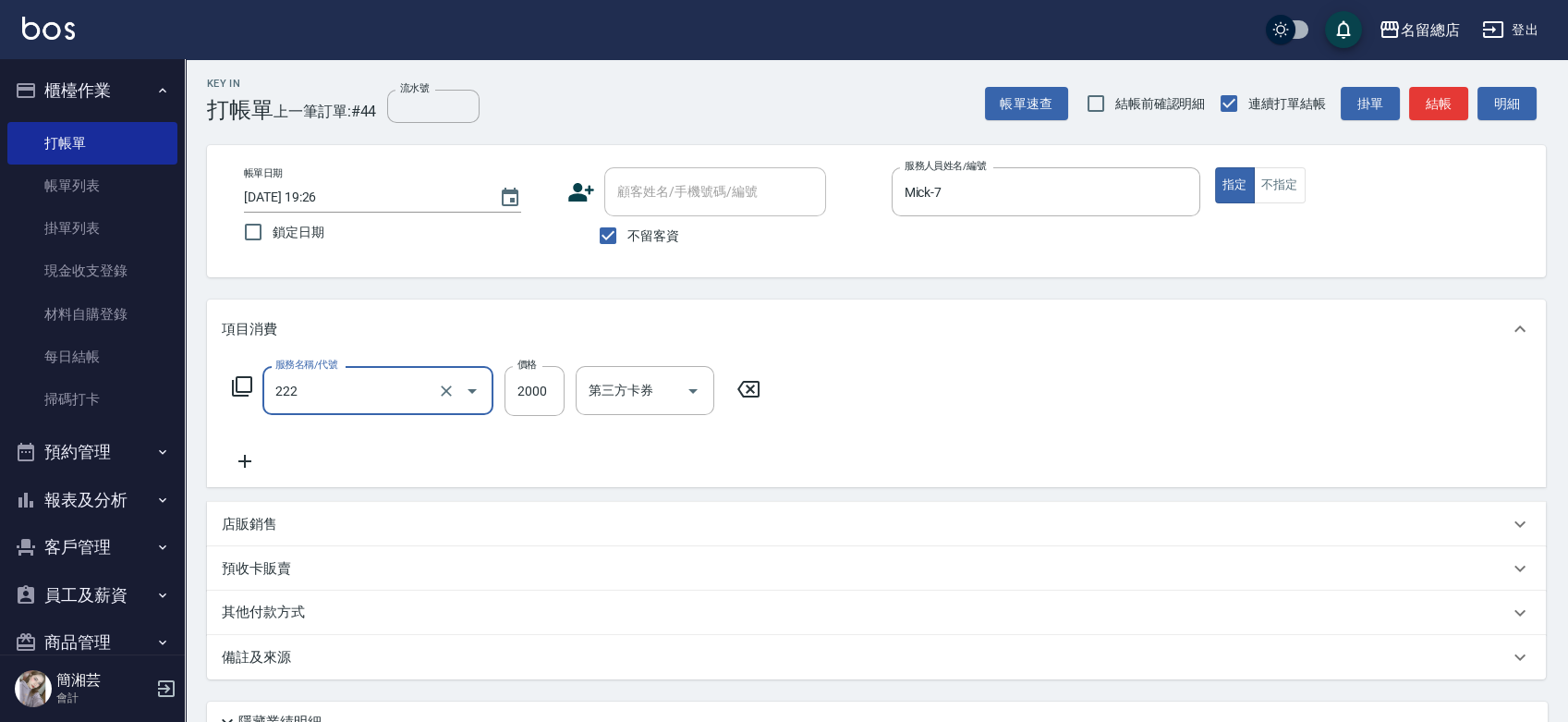
type input "燙髮2000以上(222)"
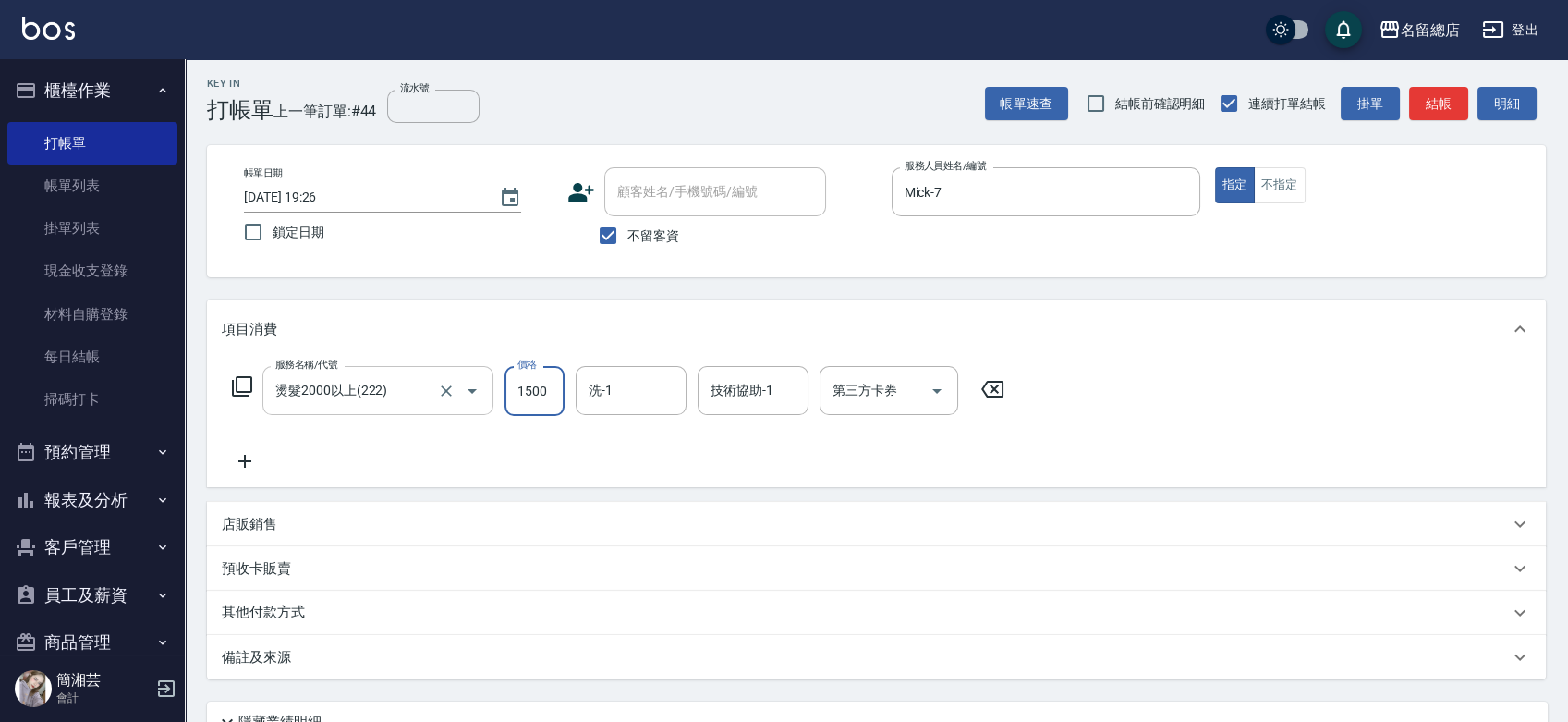
type input "1500"
type input "[PERSON_NAME]-34"
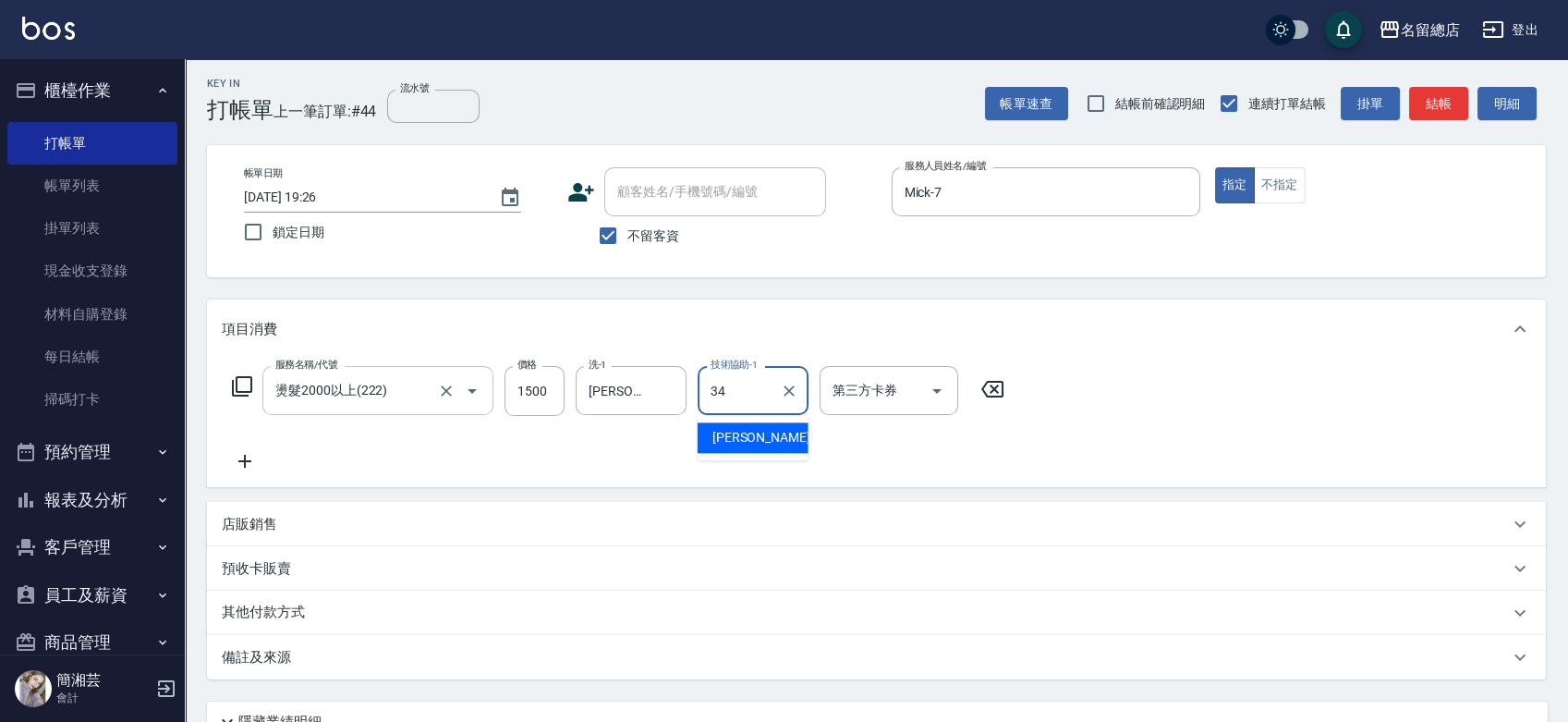
type input "[PERSON_NAME]-34"
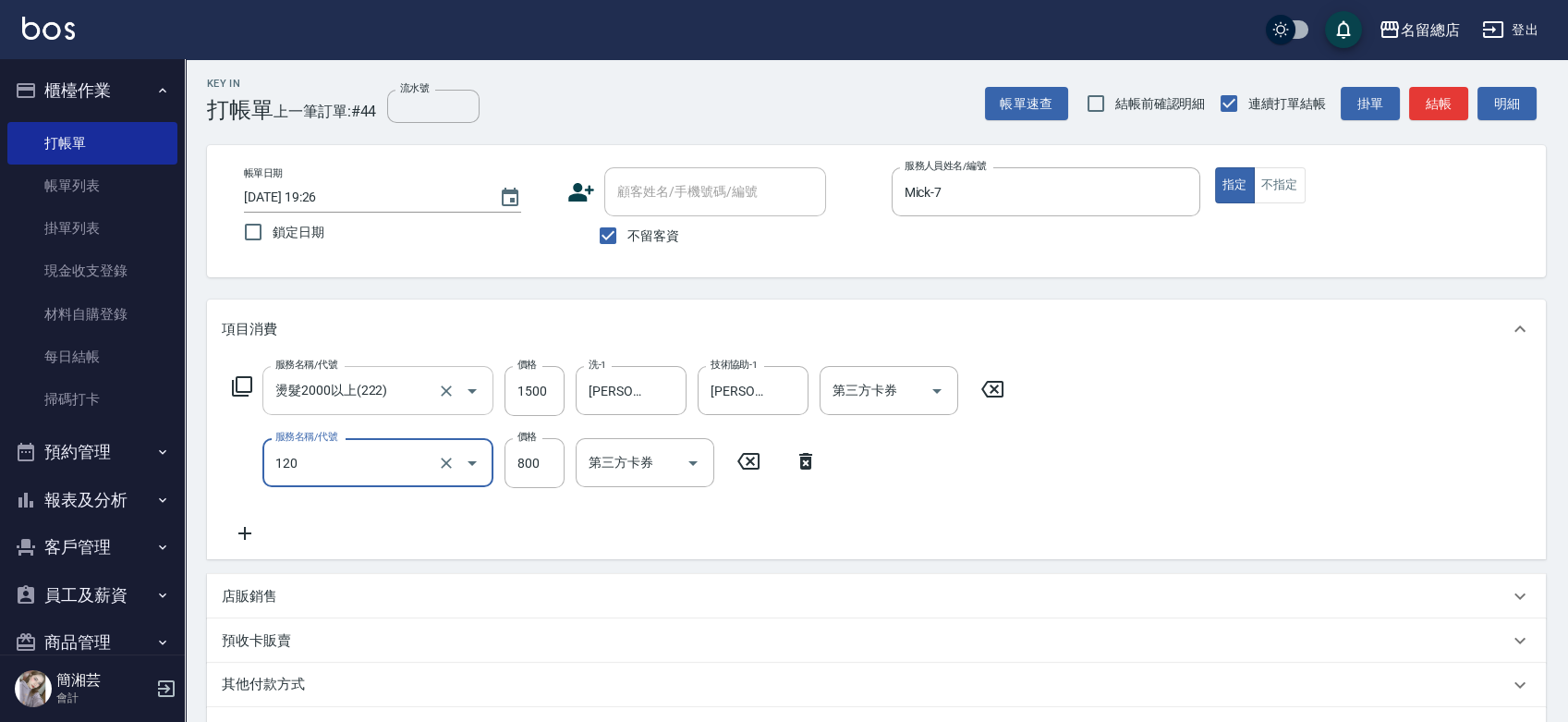
type input "自備頭皮(120)"
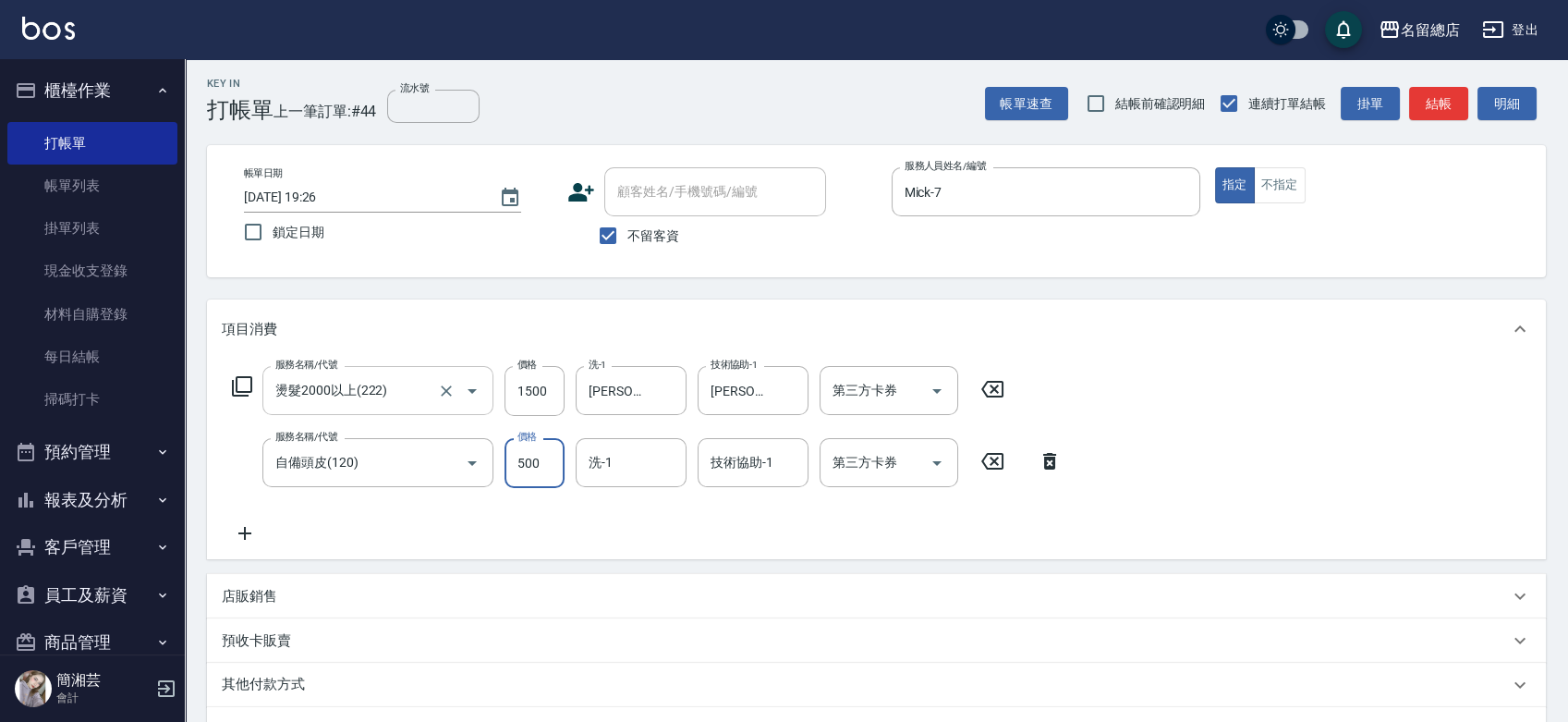
type input "500"
type input "[PERSON_NAME]-34"
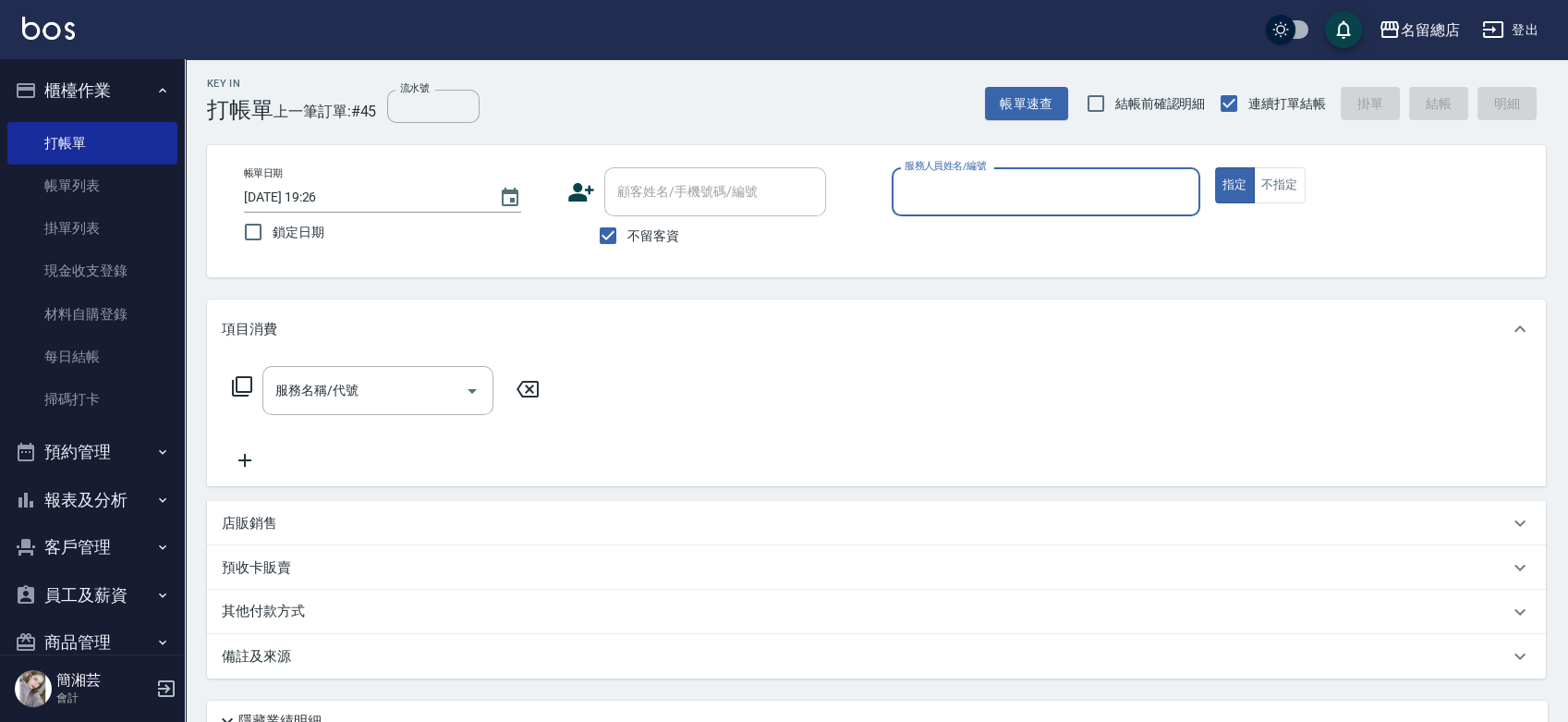
click at [577, 227] on div "不留客資" at bounding box center [697, 235] width 259 height 38
click at [607, 227] on input "不留客資" at bounding box center [607, 235] width 38 height 38
checkbox input "false"
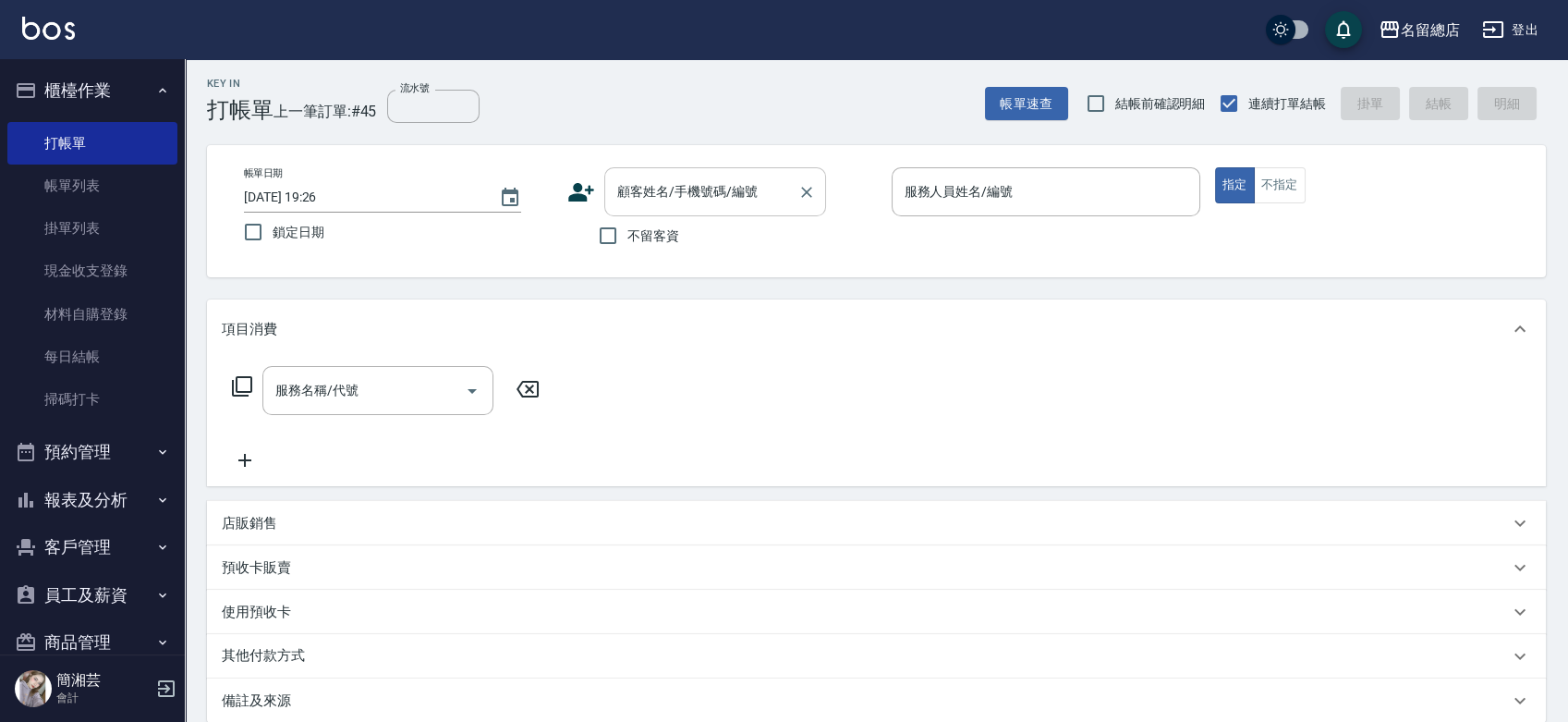
click at [630, 201] on input "顧客姓名/手機號碼/編號" at bounding box center [701, 192] width 177 height 32
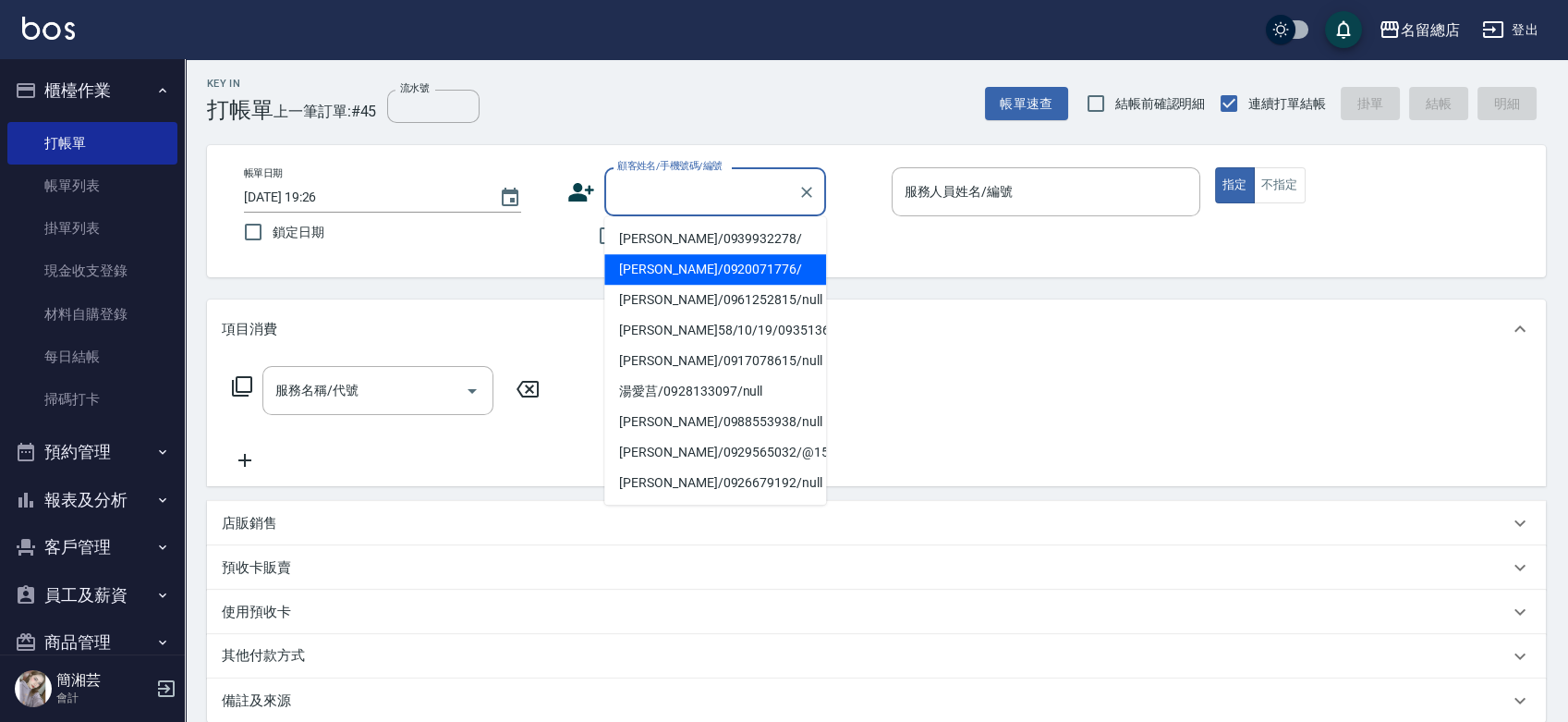
click at [643, 269] on li "[PERSON_NAME]/0920071776/" at bounding box center [715, 269] width 221 height 30
type input "[PERSON_NAME]/0920071776/"
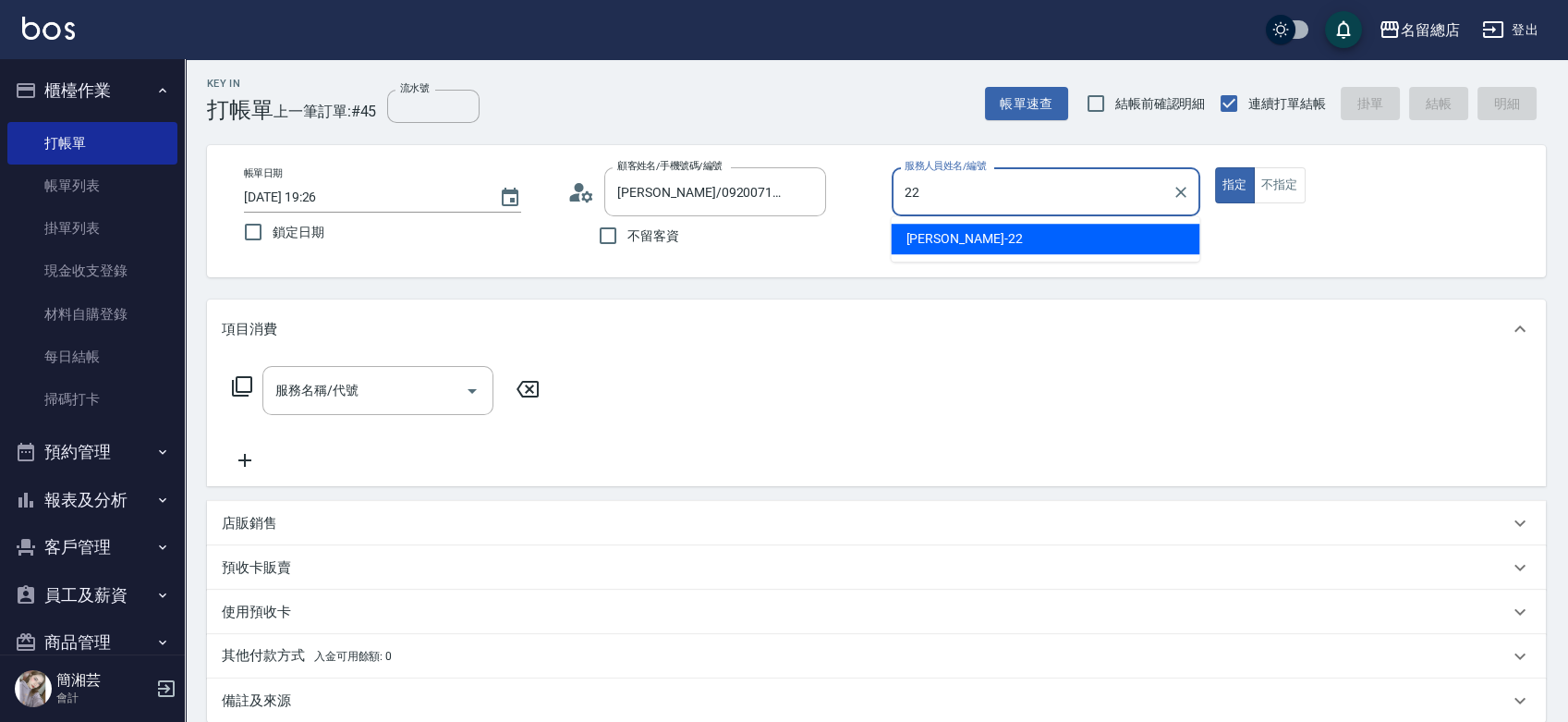
type input "Lydia-22"
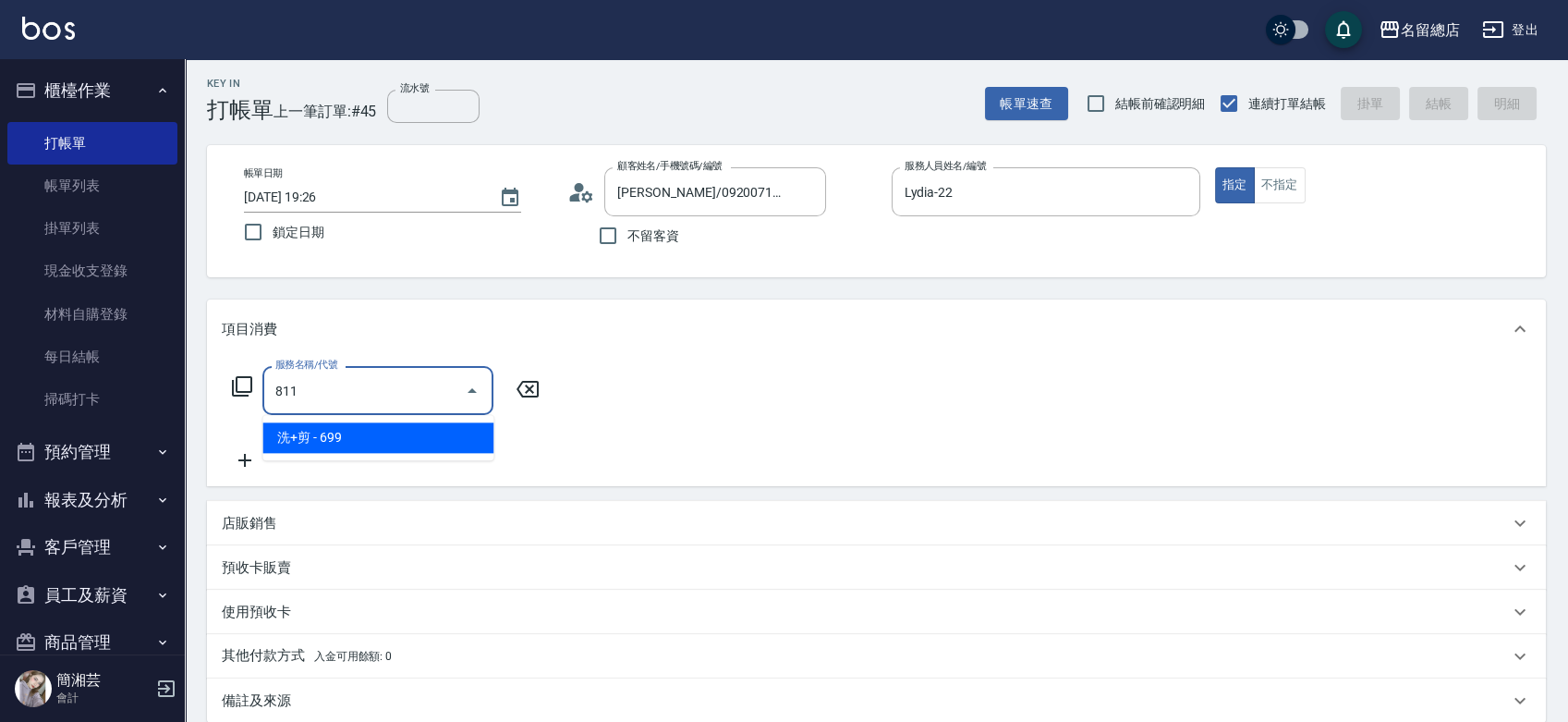
type input "洗+剪(811)"
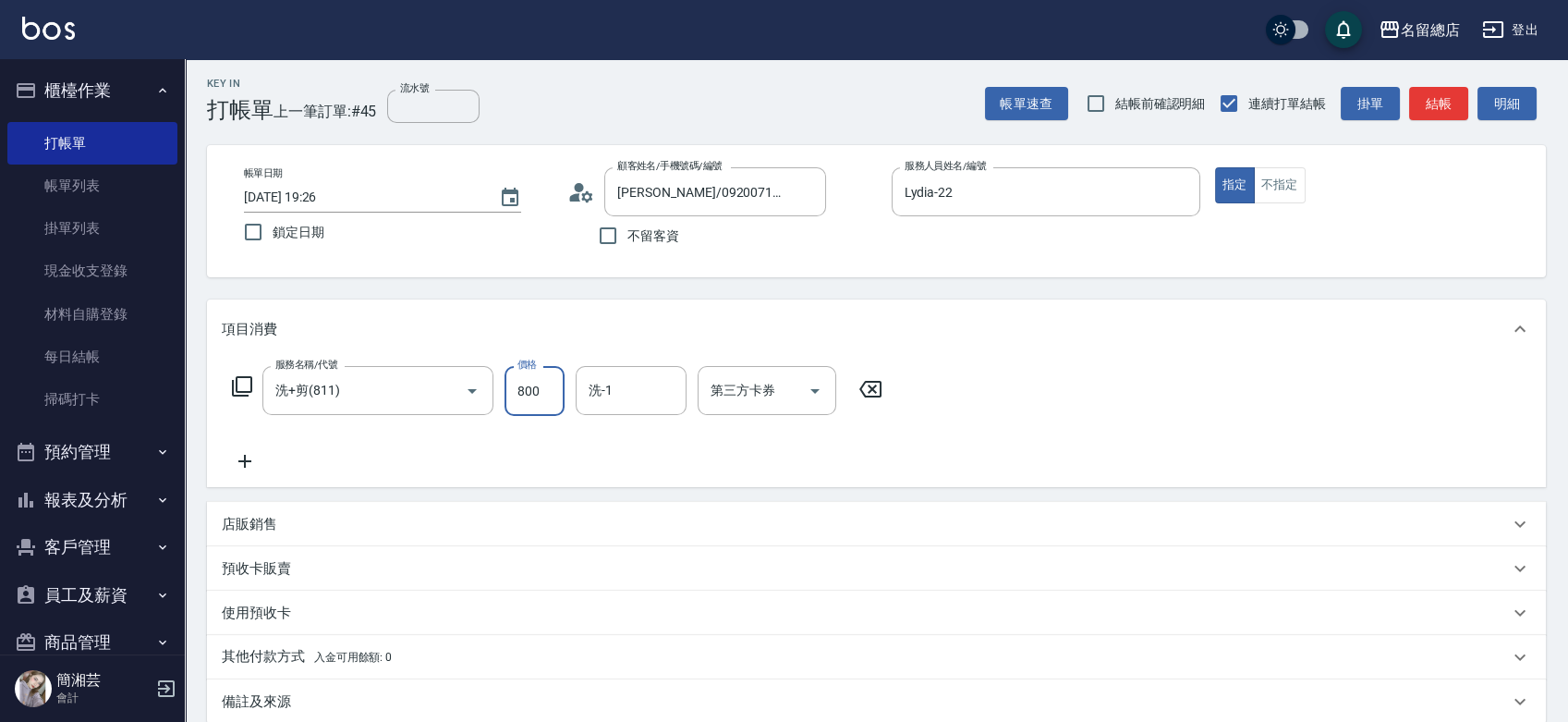
type input "800"
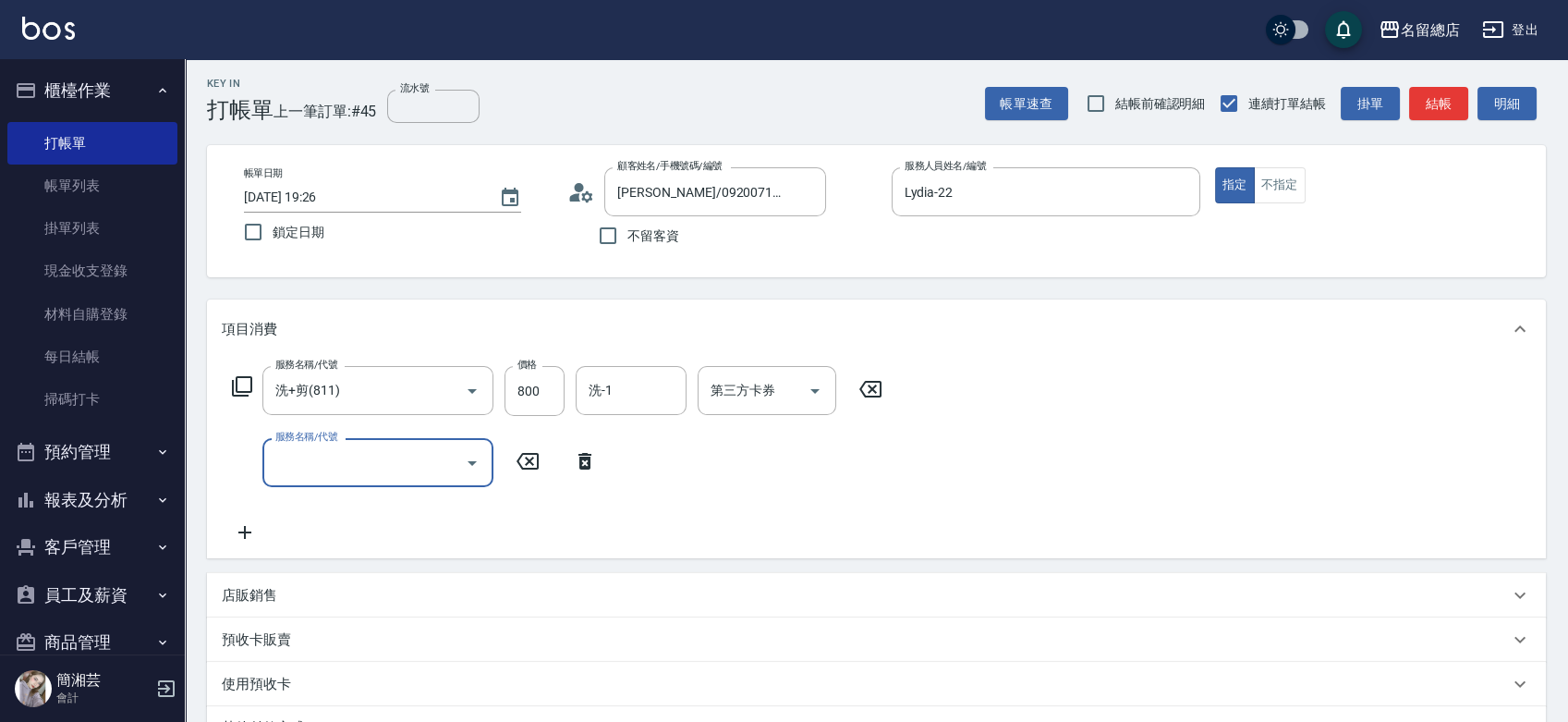
type input "4"
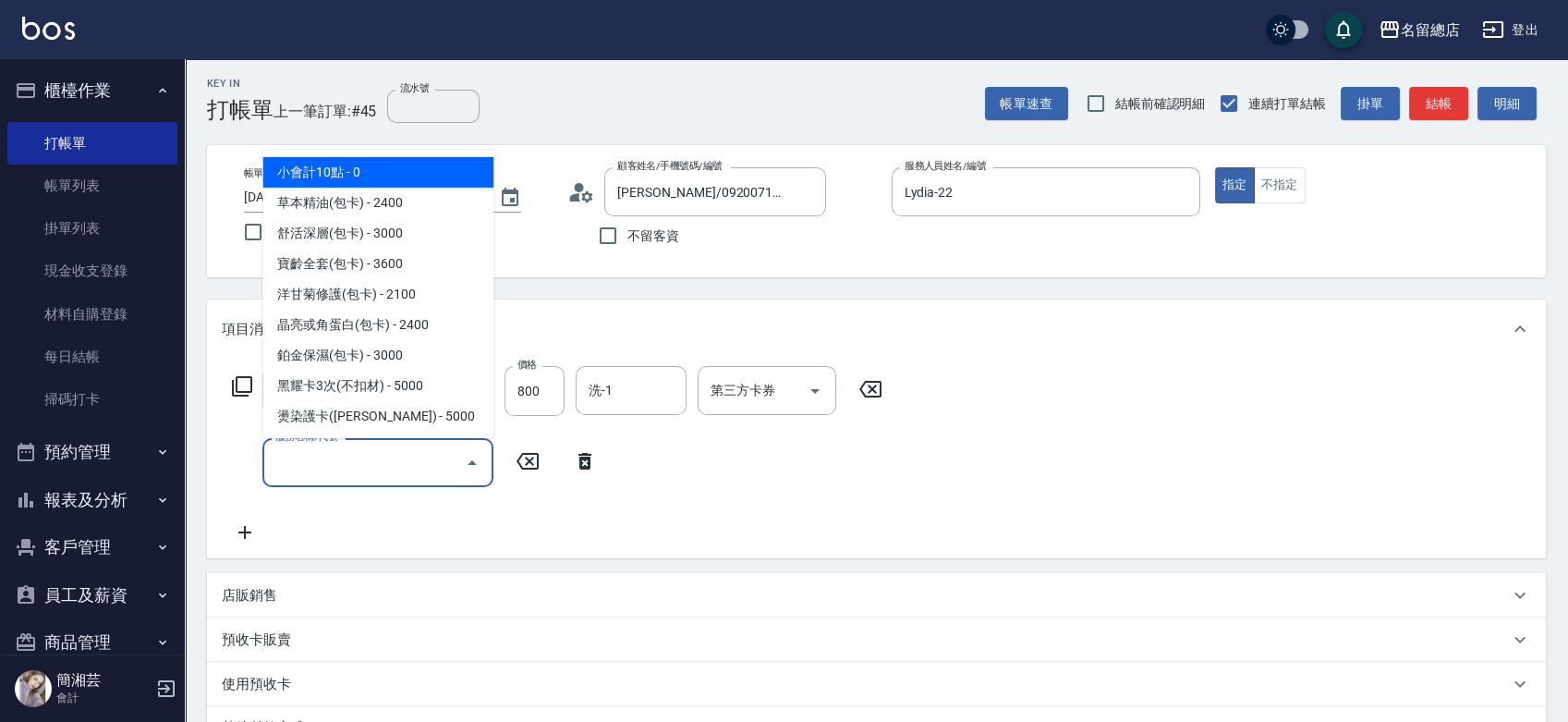
type input "4"
click at [312, 644] on div "預收卡販賣" at bounding box center [865, 640] width 1287 height 20
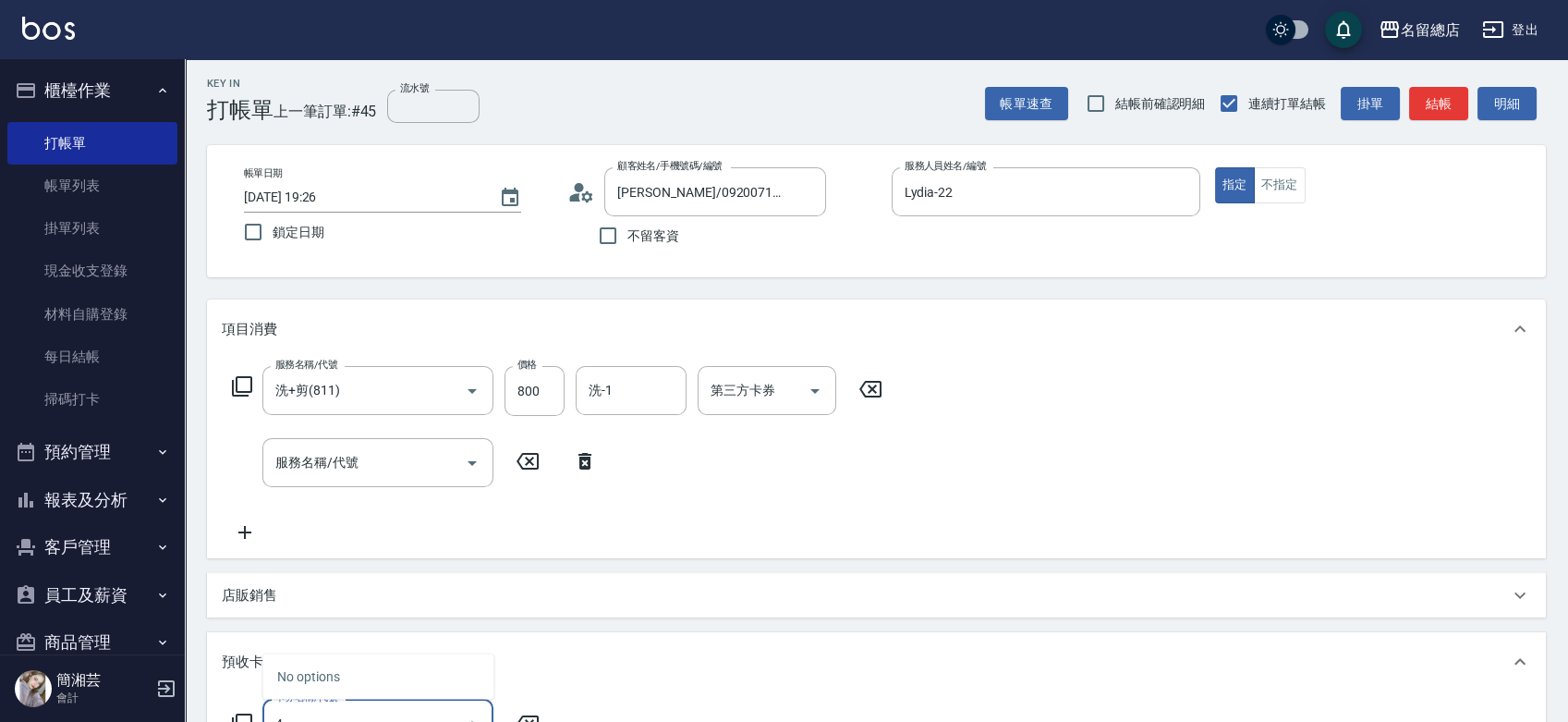
scroll to position [13, 0]
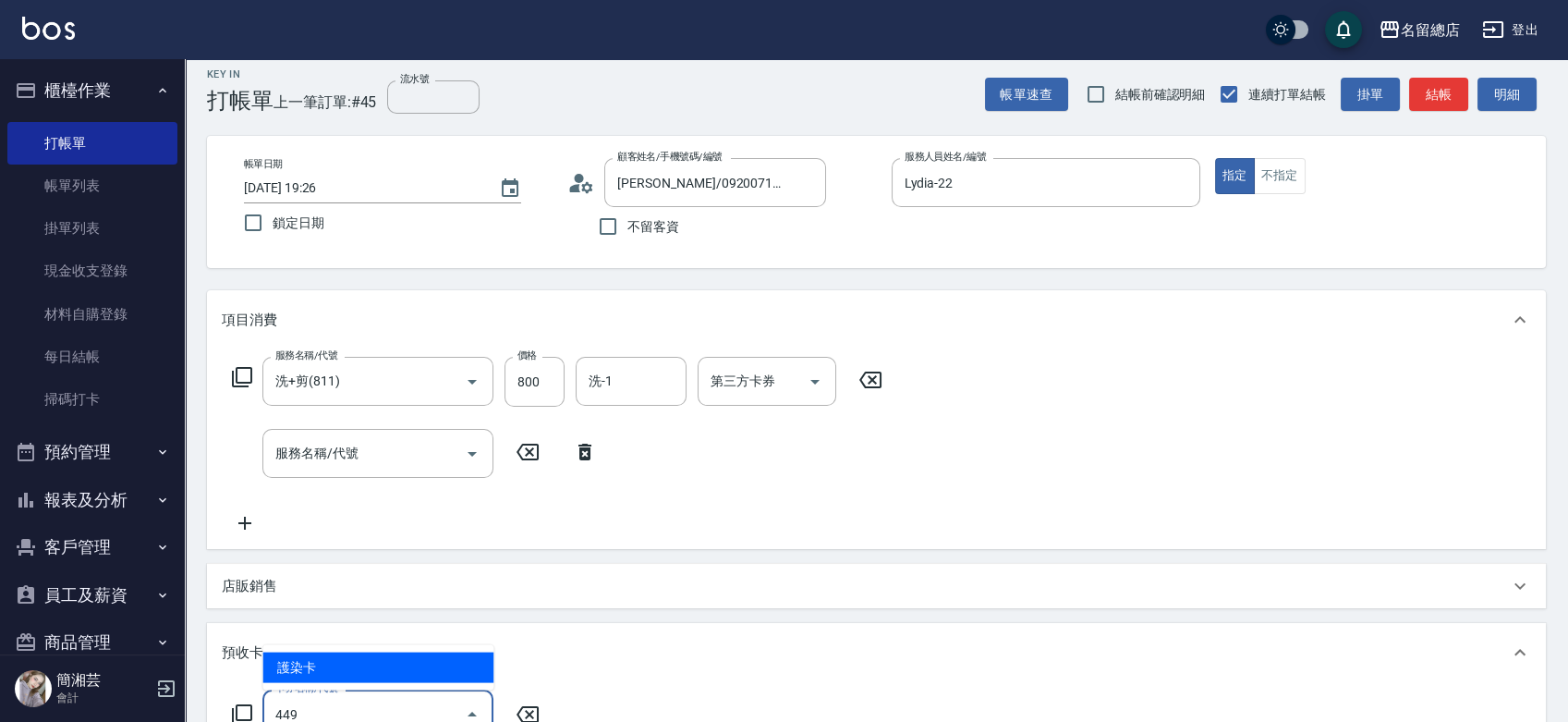
type input "護染卡(449)"
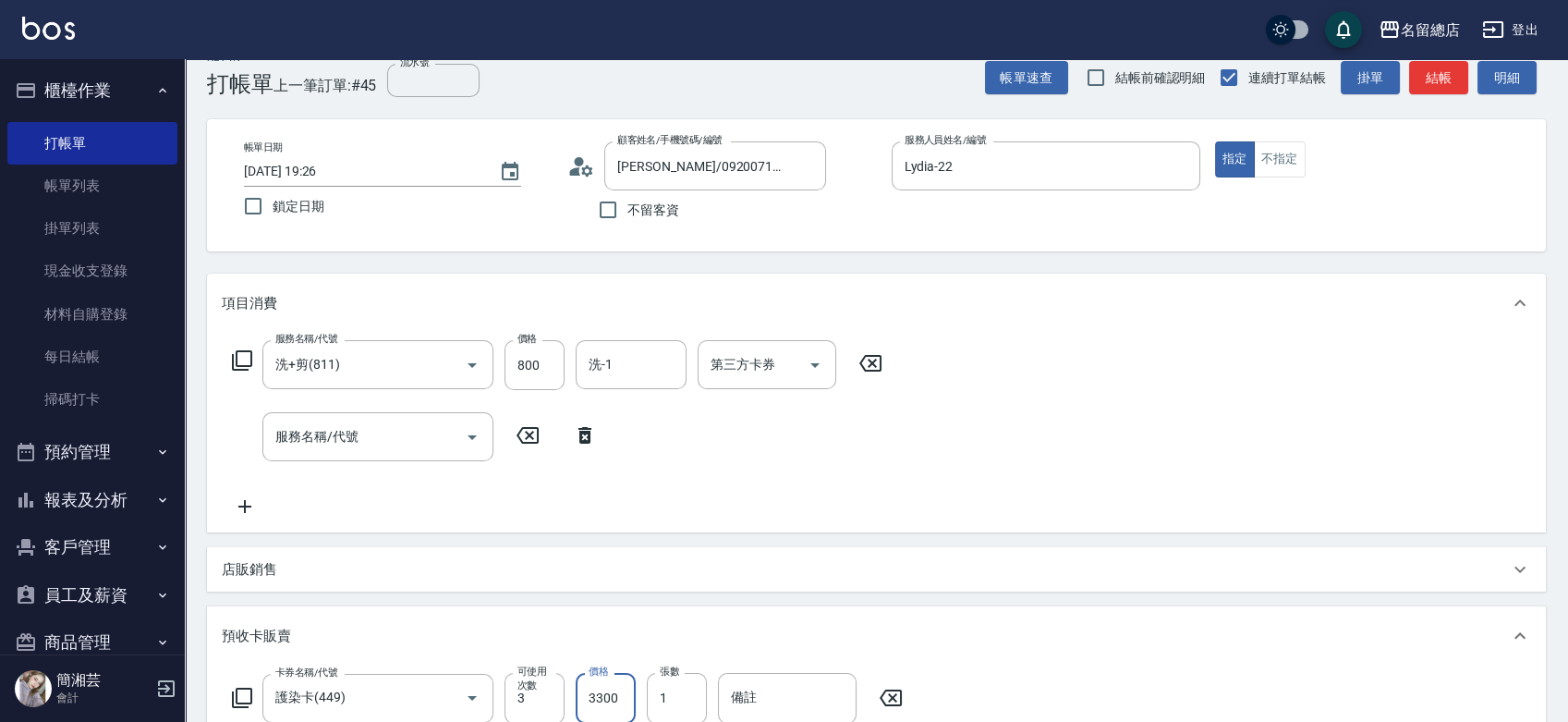
type input "3300"
type input "9237"
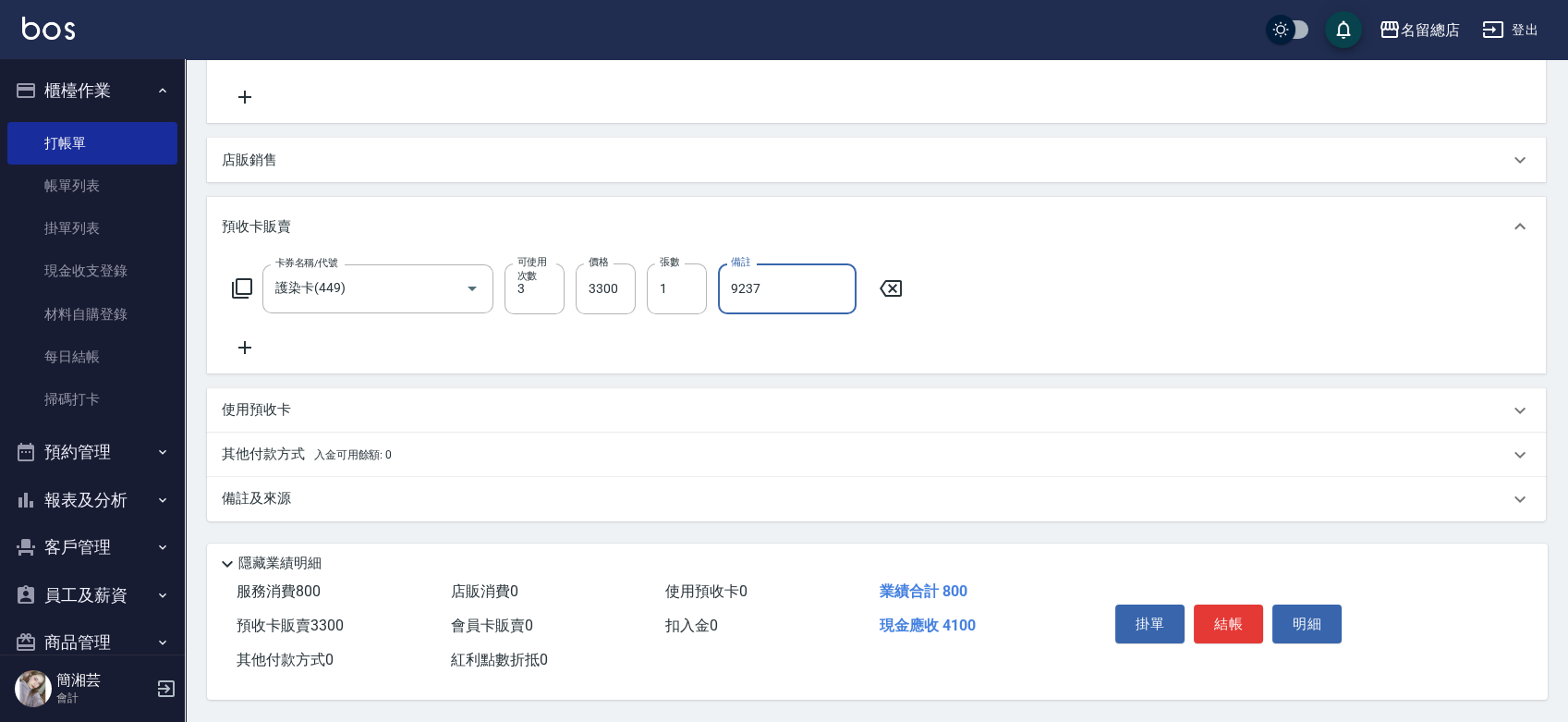
scroll to position [444, 0]
type input "[DATE] 19:27"
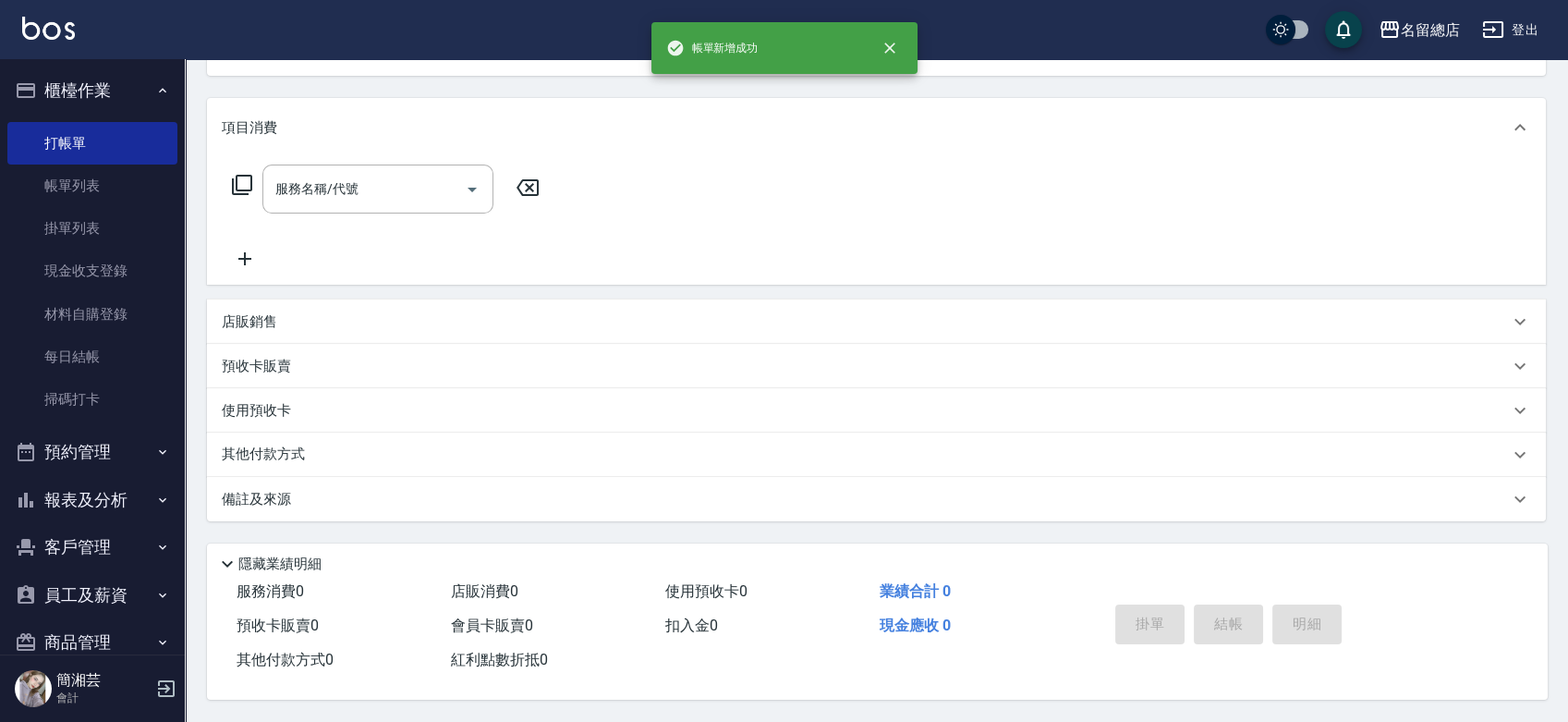
scroll to position [0, 0]
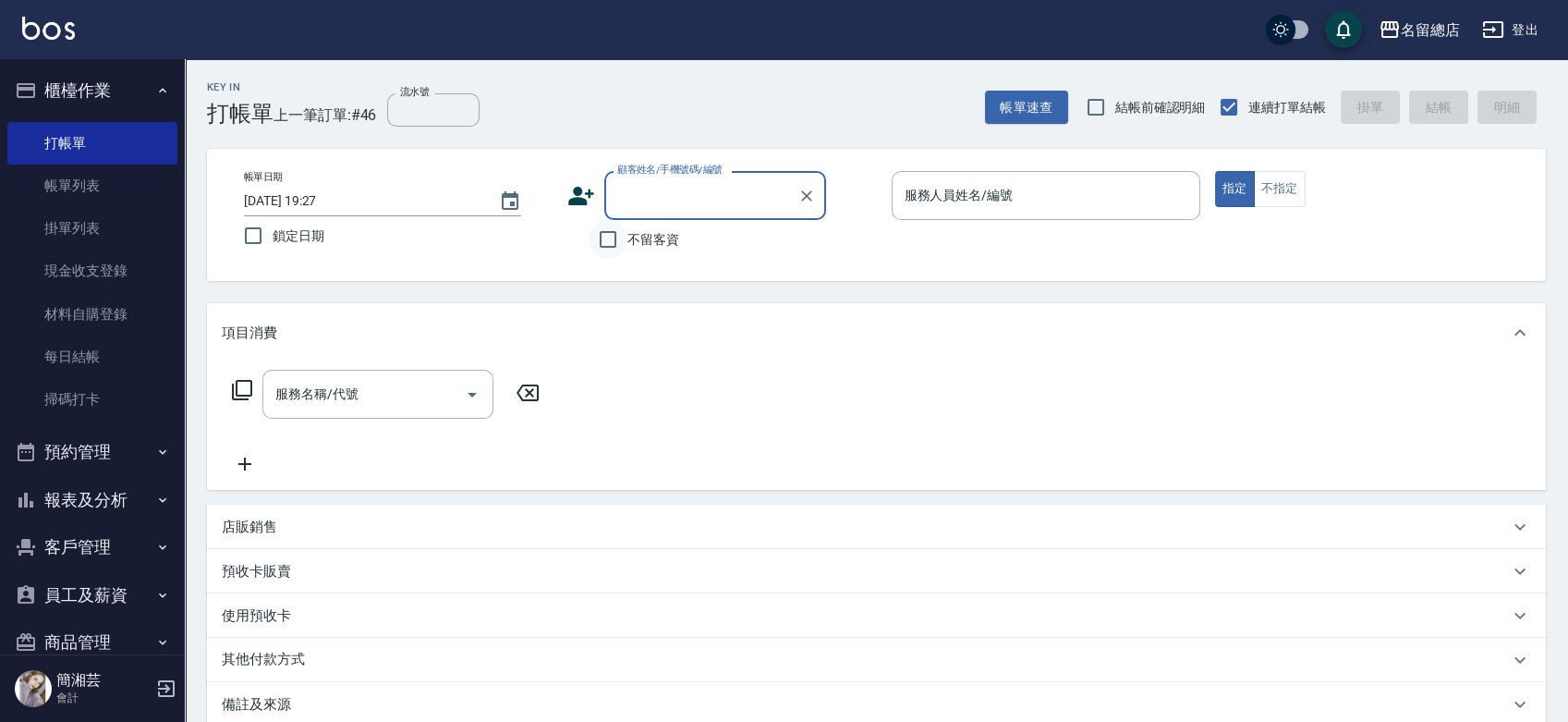
click at [601, 232] on input "不留客資" at bounding box center [607, 238] width 38 height 38
checkbox input "true"
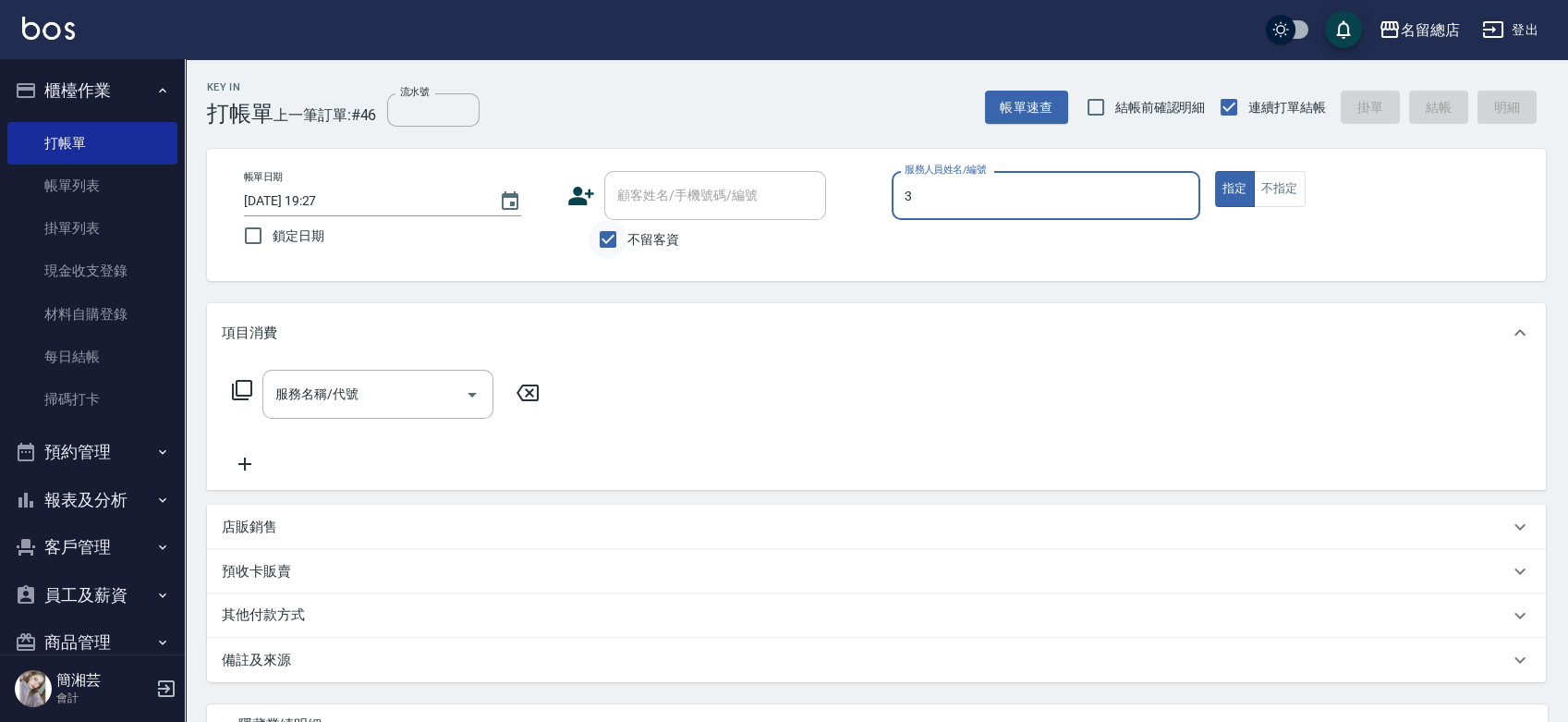
type input "芷涵-3"
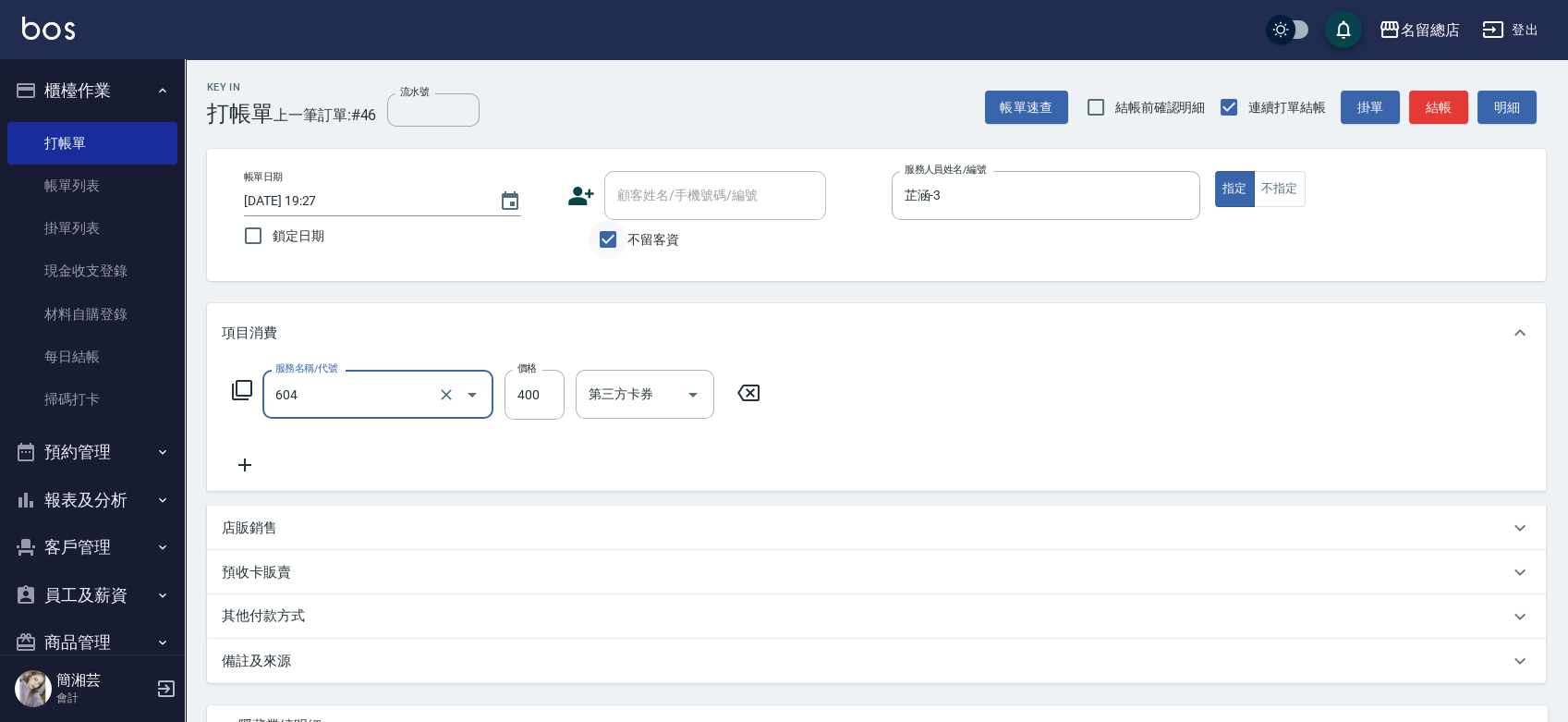
type input "健康洗髮(604)"
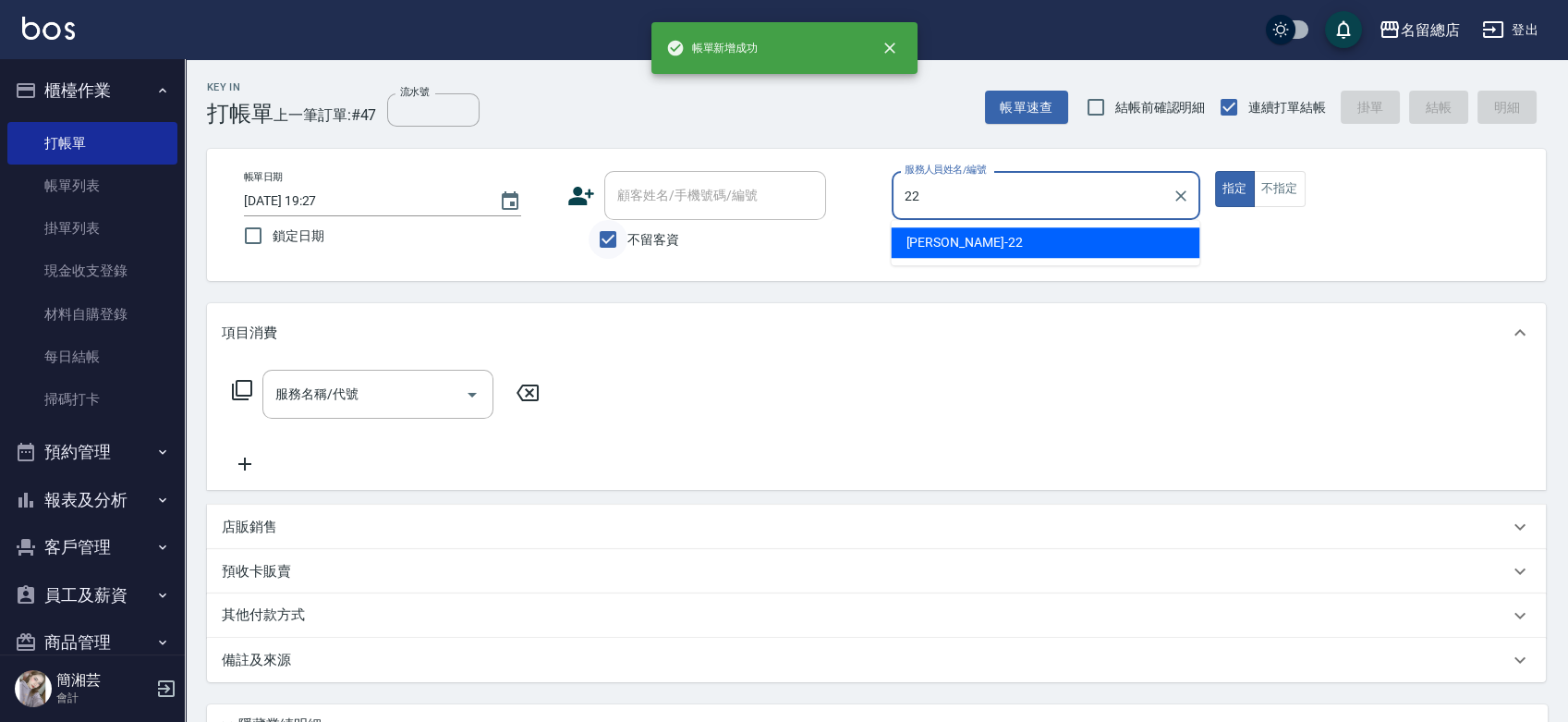
type input "Lydia-22"
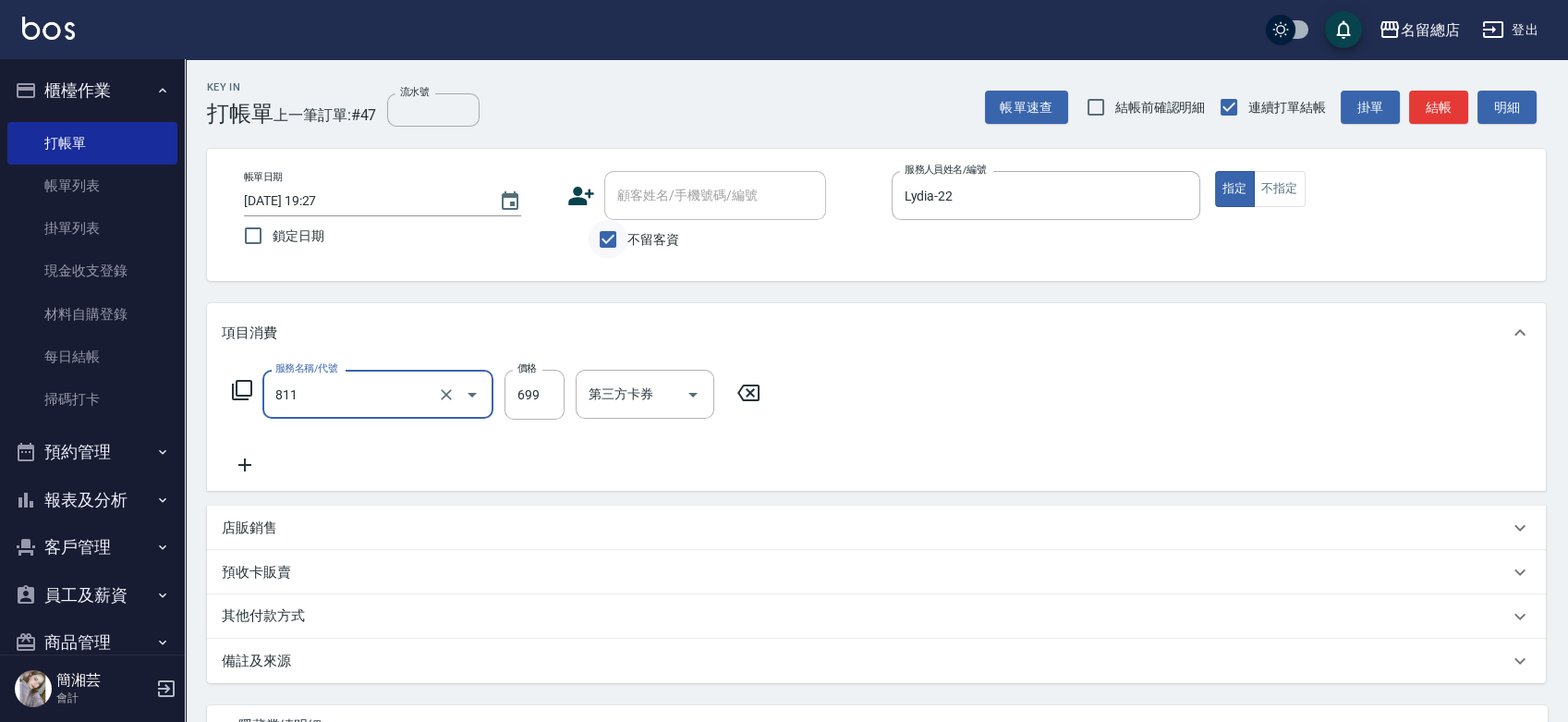
type input "洗+剪(811)"
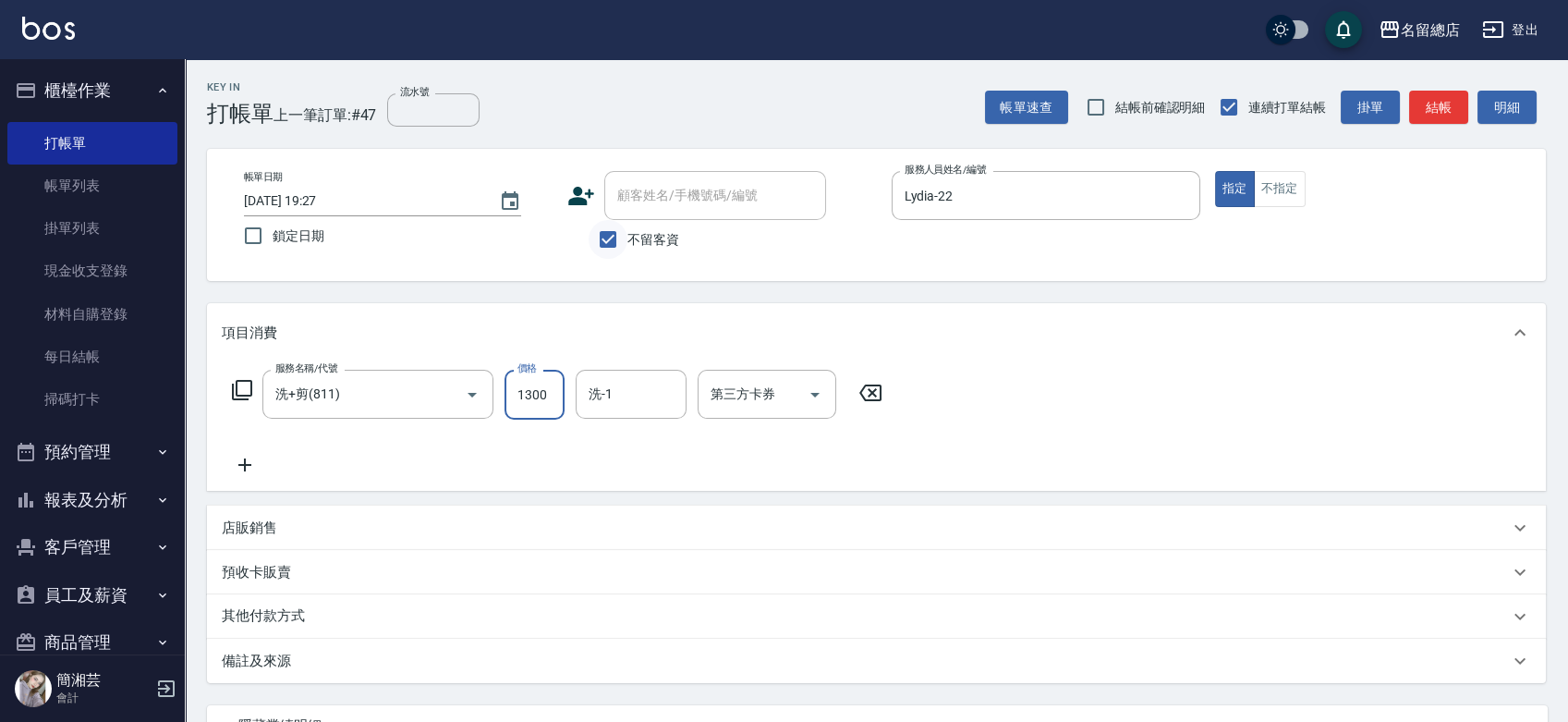
type input "1300"
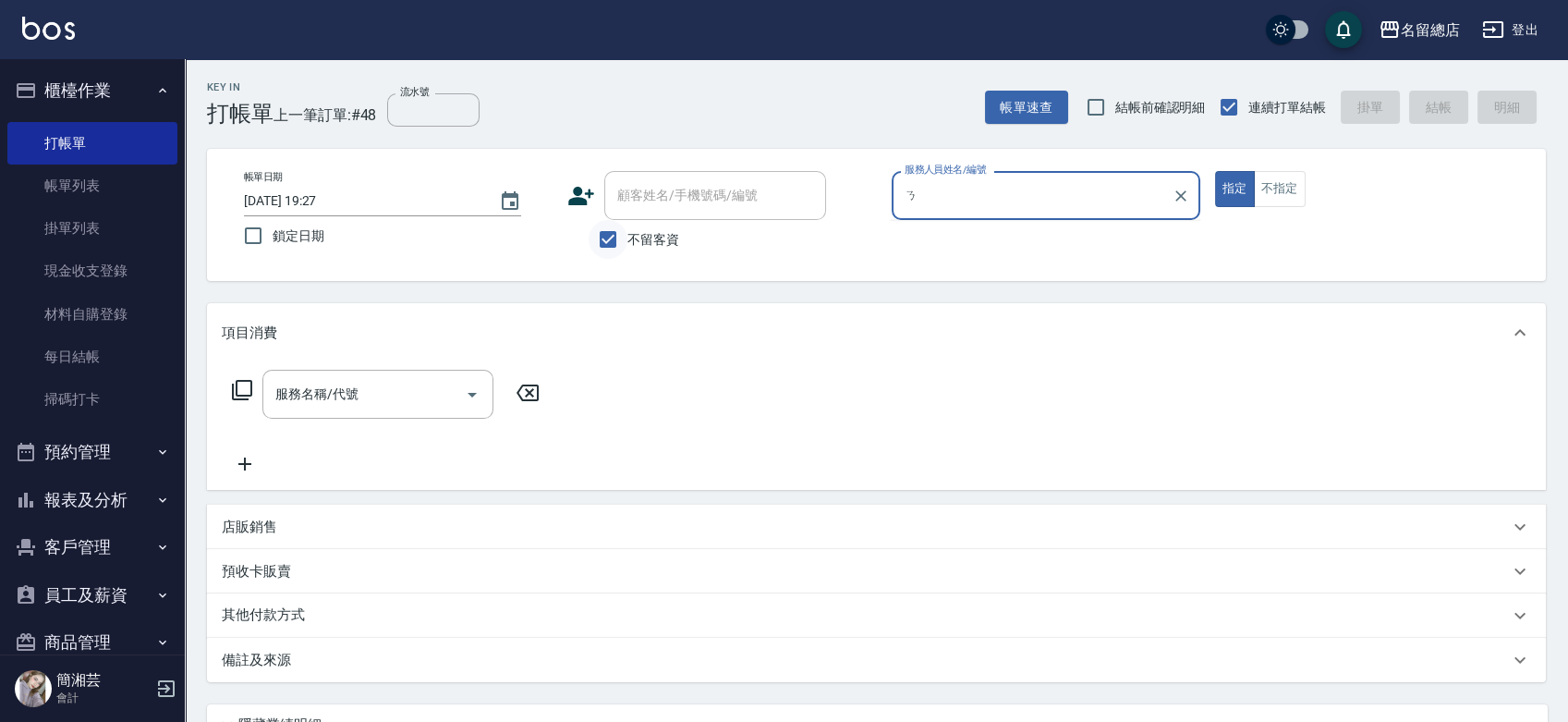
type input "1"
type input "Selina-S1"
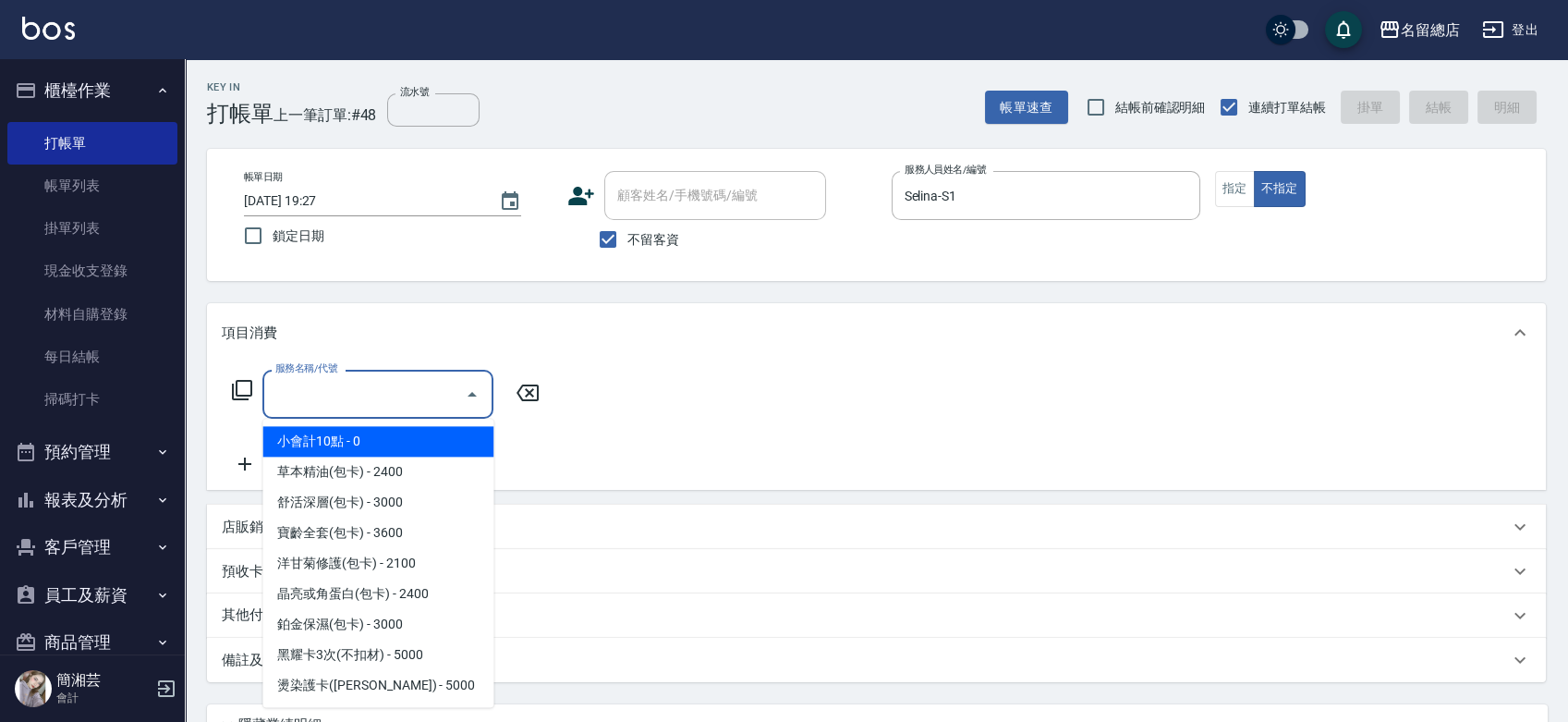
click at [429, 394] on input "服務名稱/代號" at bounding box center [364, 394] width 187 height 32
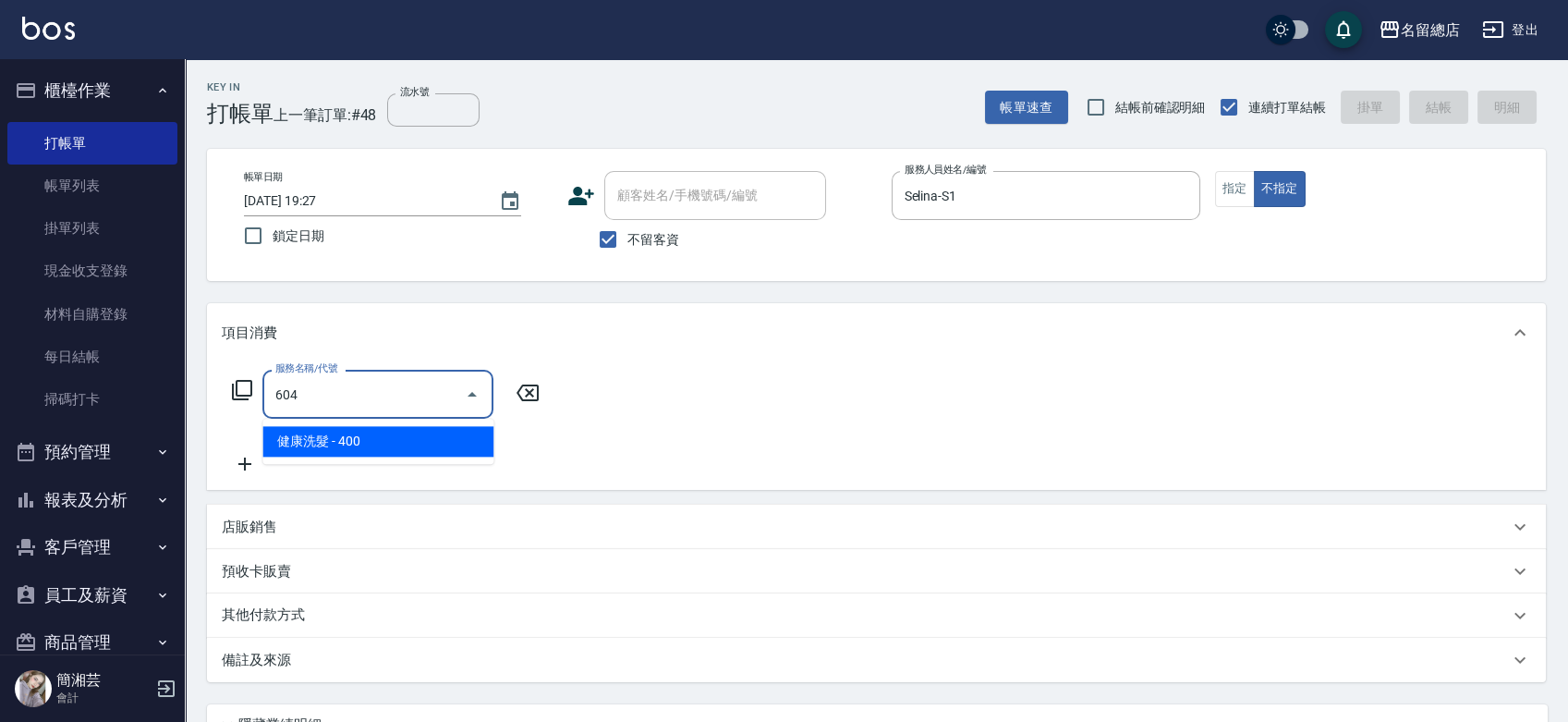
type input "健康洗髮(604)"
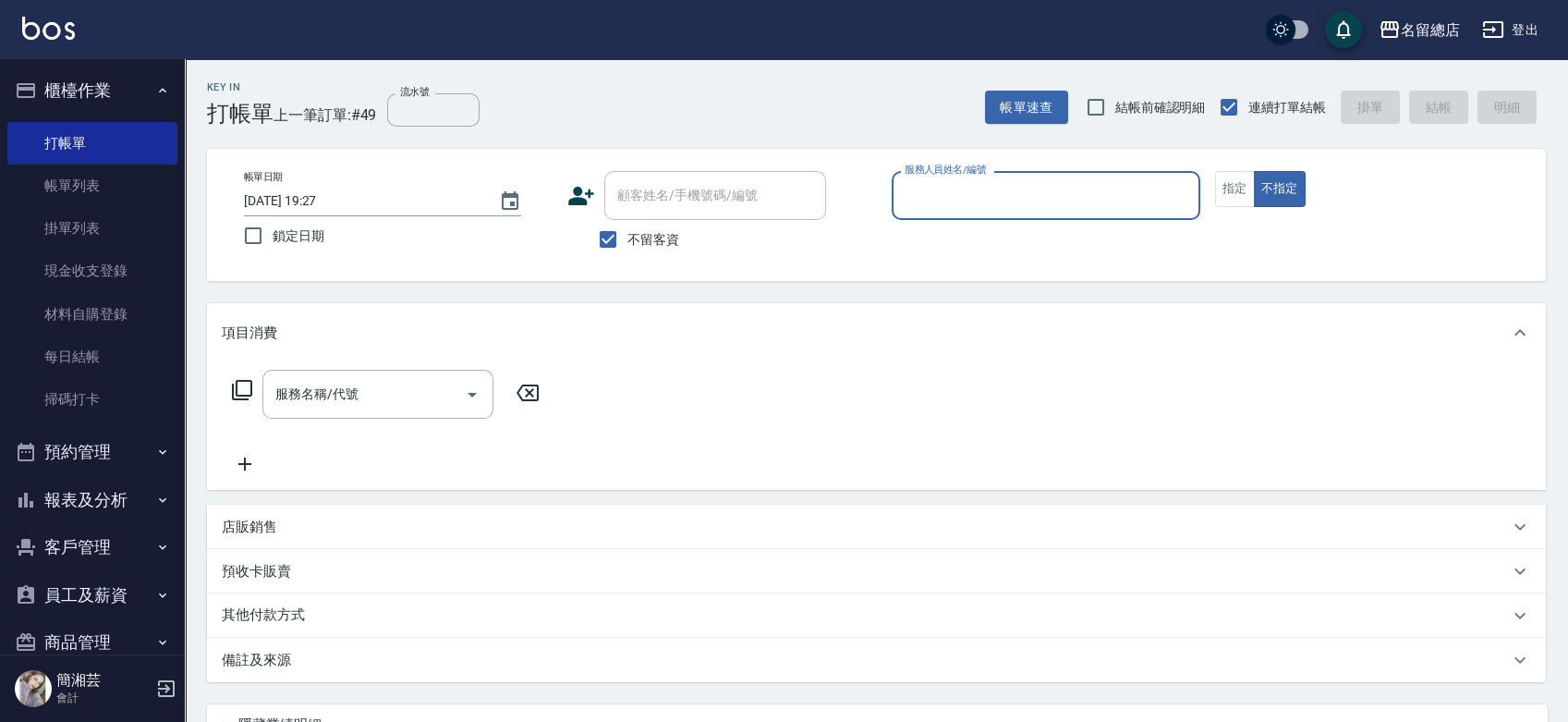
drag, startPoint x: 619, startPoint y: 235, endPoint x: 638, endPoint y: 198, distance: 41.6
click at [621, 230] on input "不留客資" at bounding box center [607, 238] width 38 height 38
checkbox input "false"
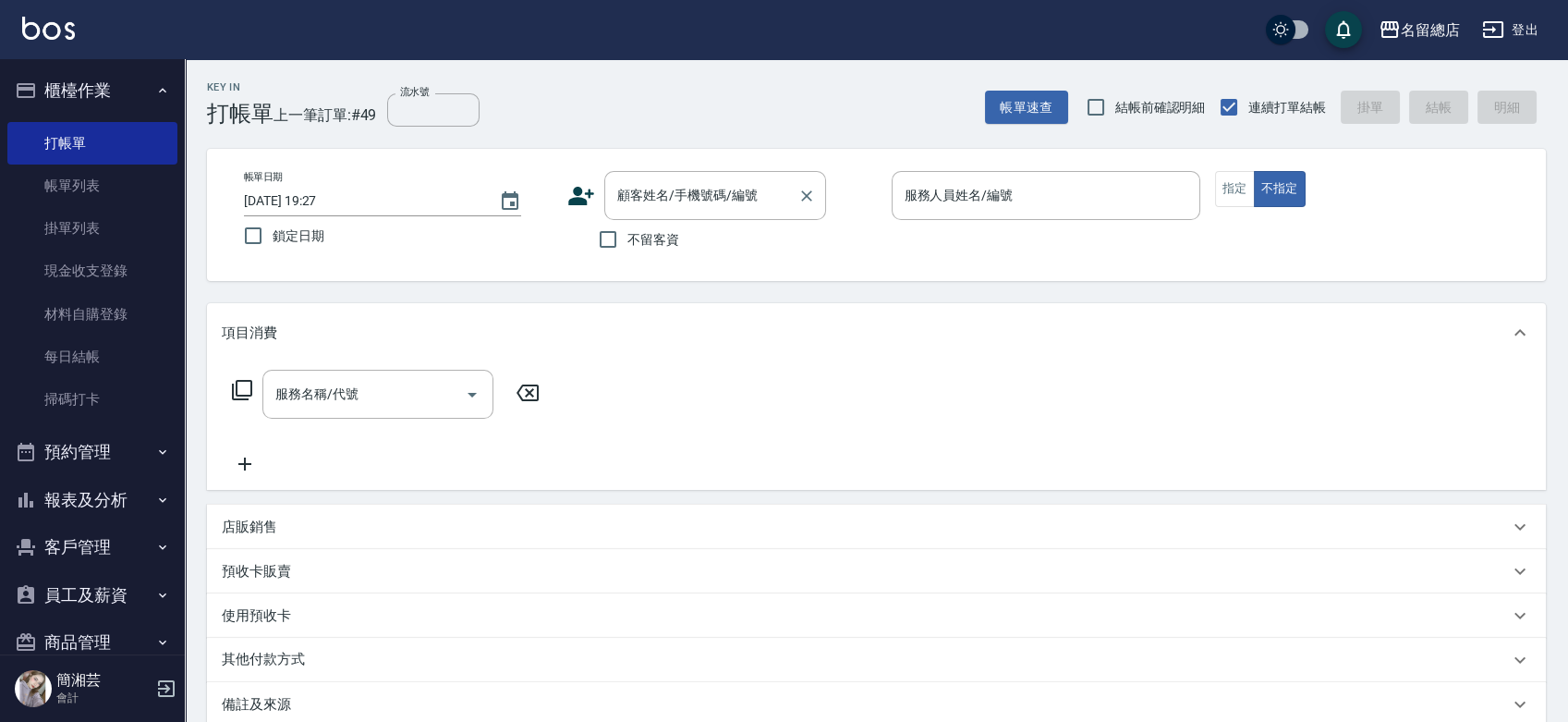
click at [640, 193] on input "顧客姓名/手機號碼/編號" at bounding box center [701, 195] width 177 height 32
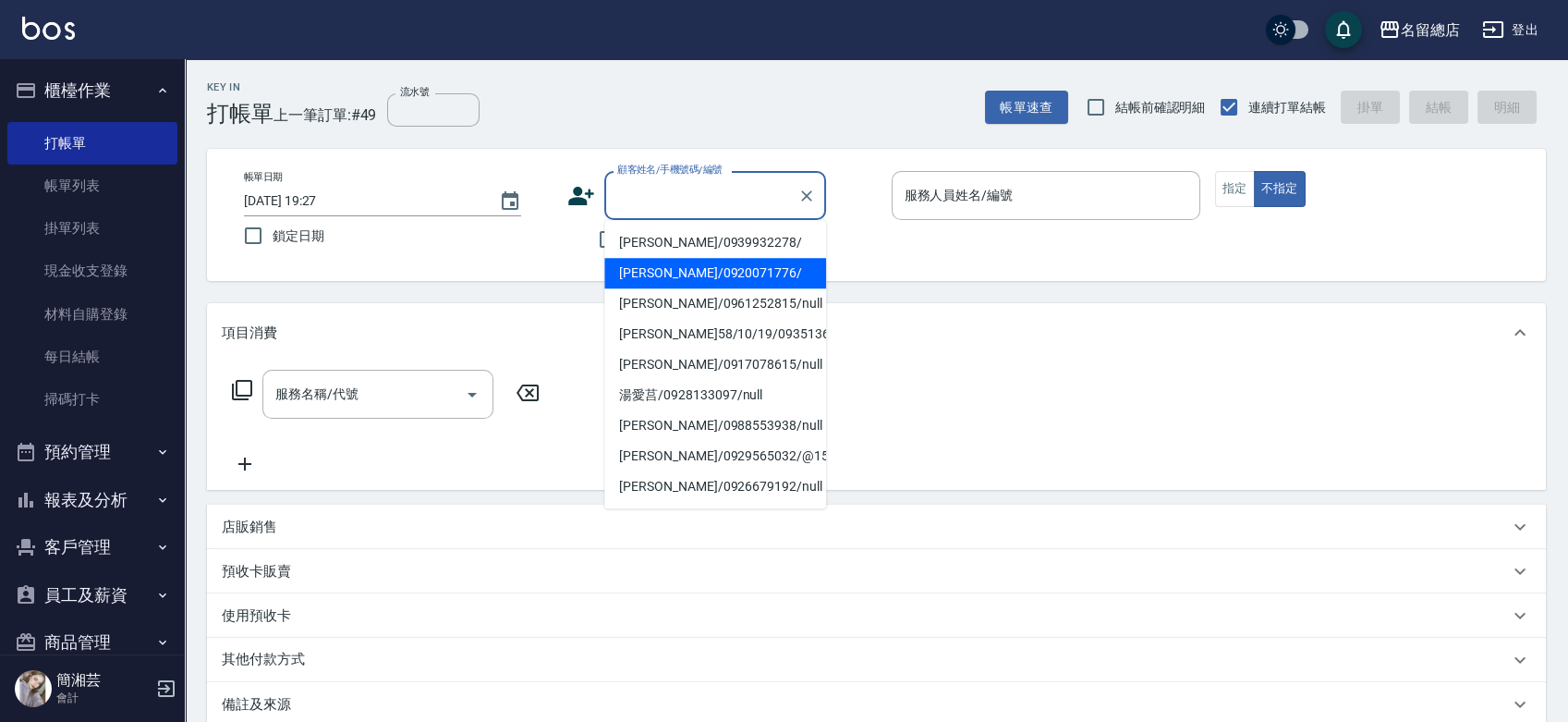
click at [666, 273] on li "[PERSON_NAME]/0920071776/" at bounding box center [715, 273] width 221 height 30
type input "[PERSON_NAME]/0920071776/"
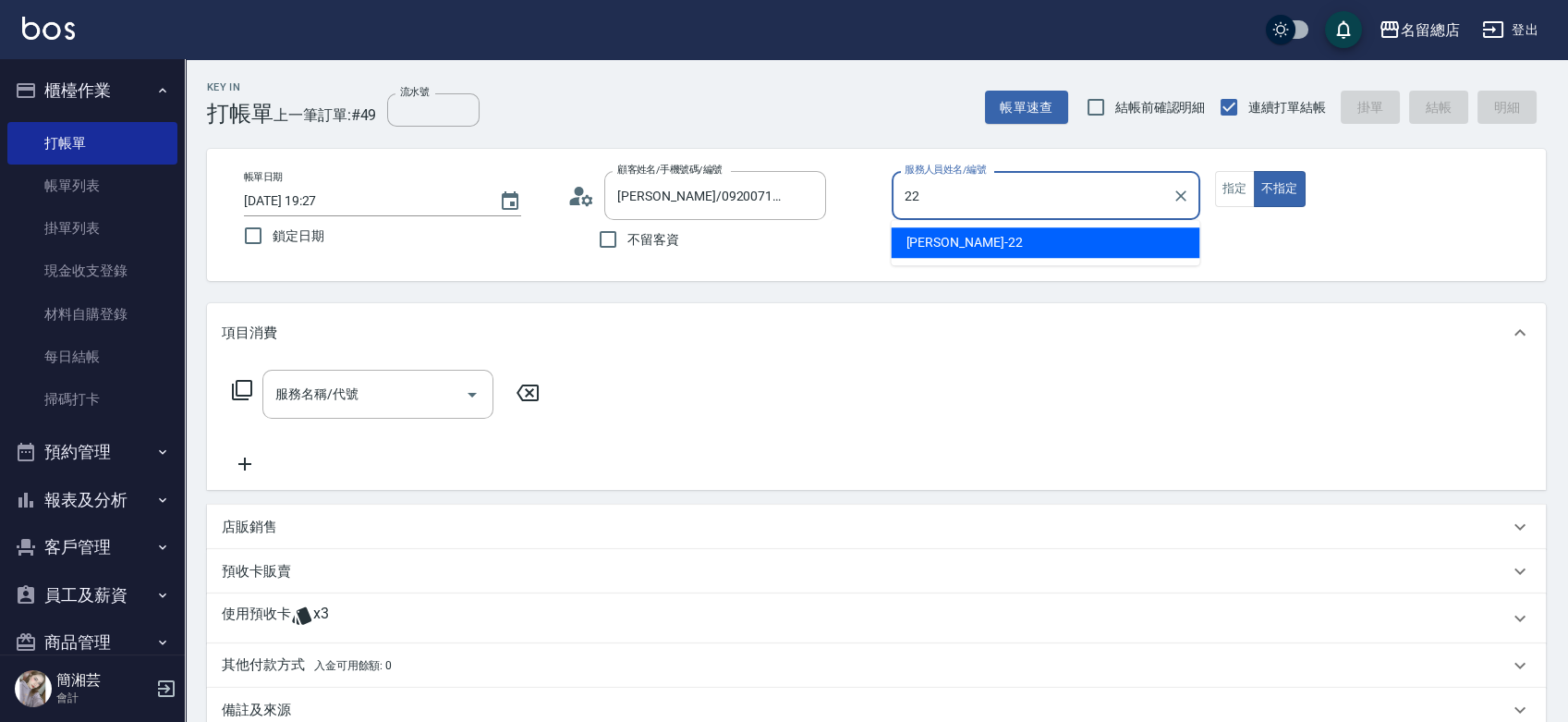
type input "Lydia-22"
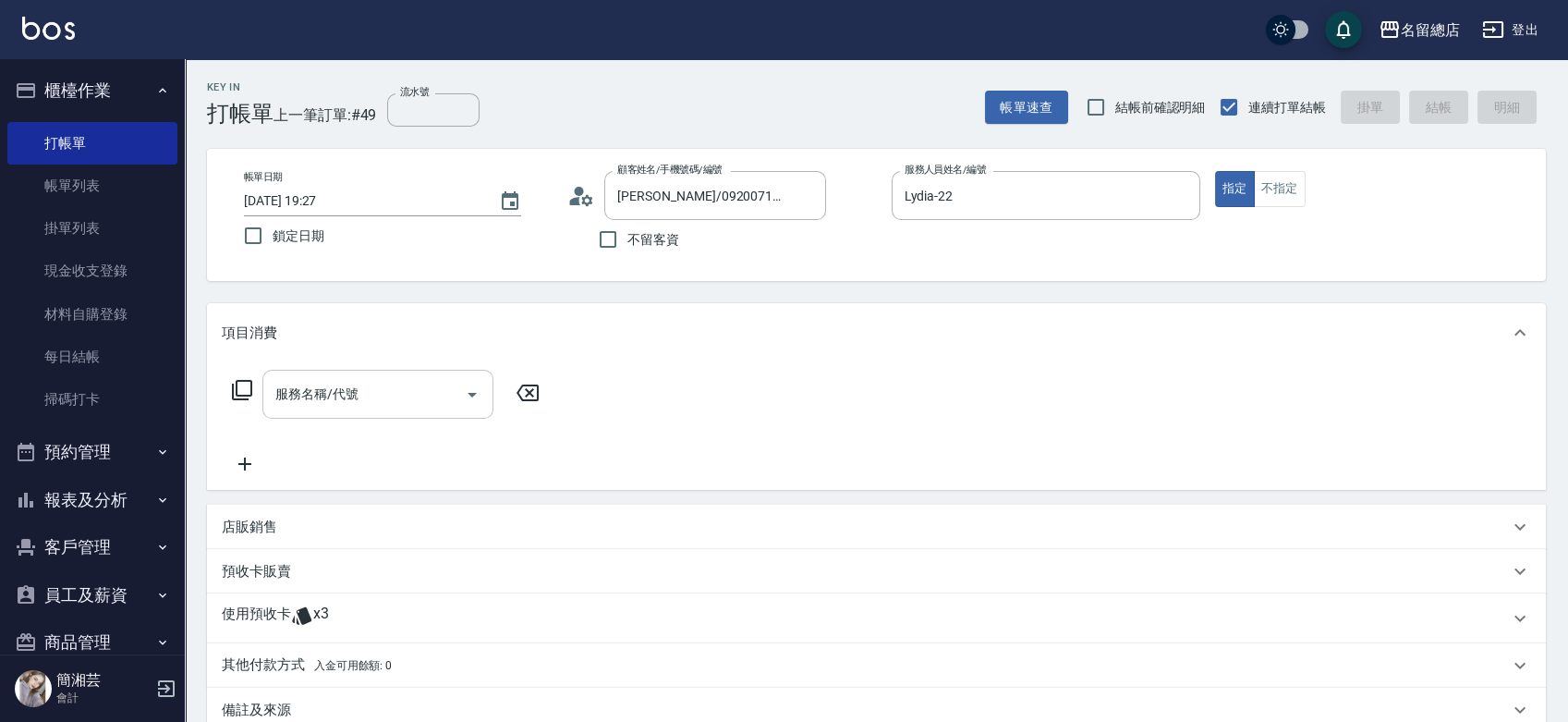
drag, startPoint x: 335, startPoint y: 402, endPoint x: 401, endPoint y: 404, distance: 66.0
click at [336, 401] on div "服務名稱/代號 服務名稱/代號" at bounding box center [378, 394] width 231 height 49
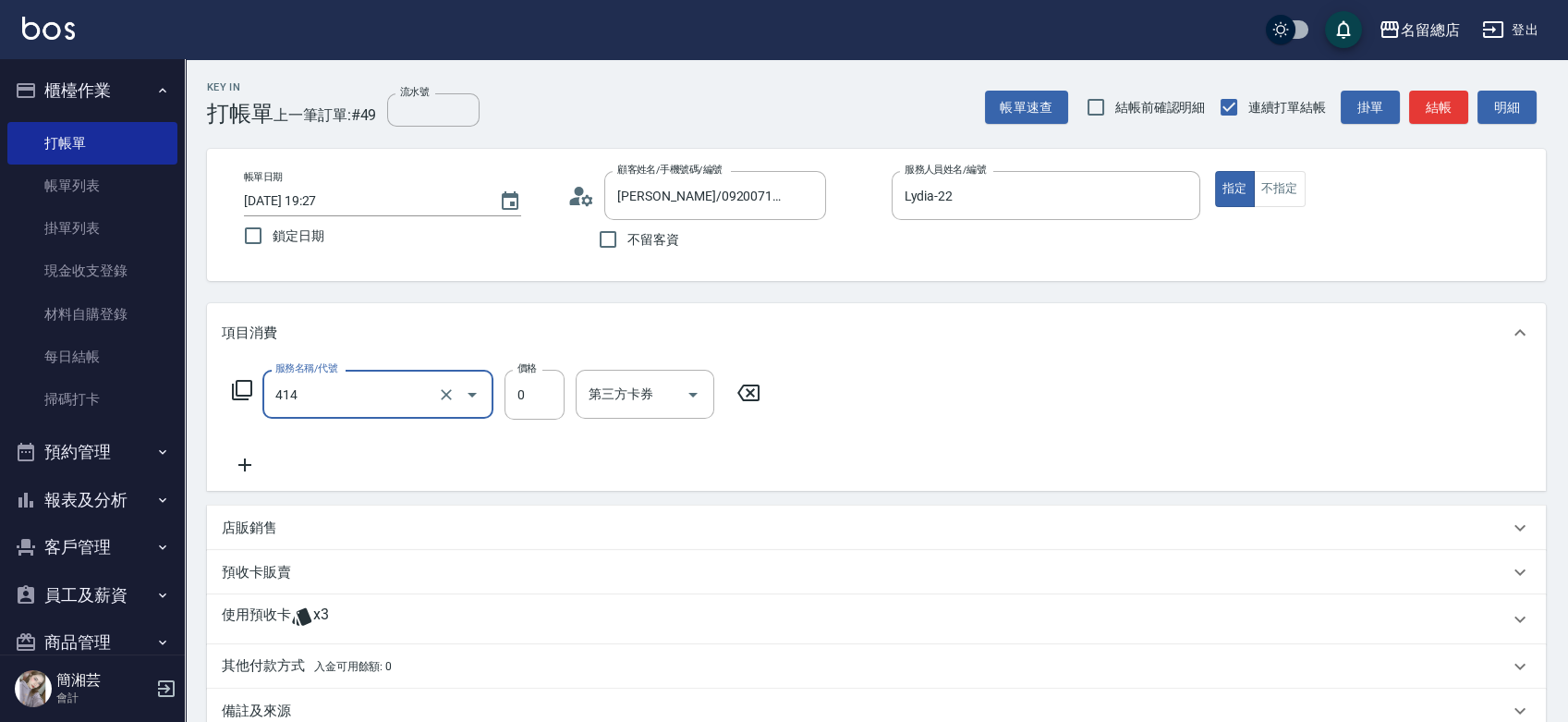
type input "護染蓋卡1000~1499(414)"
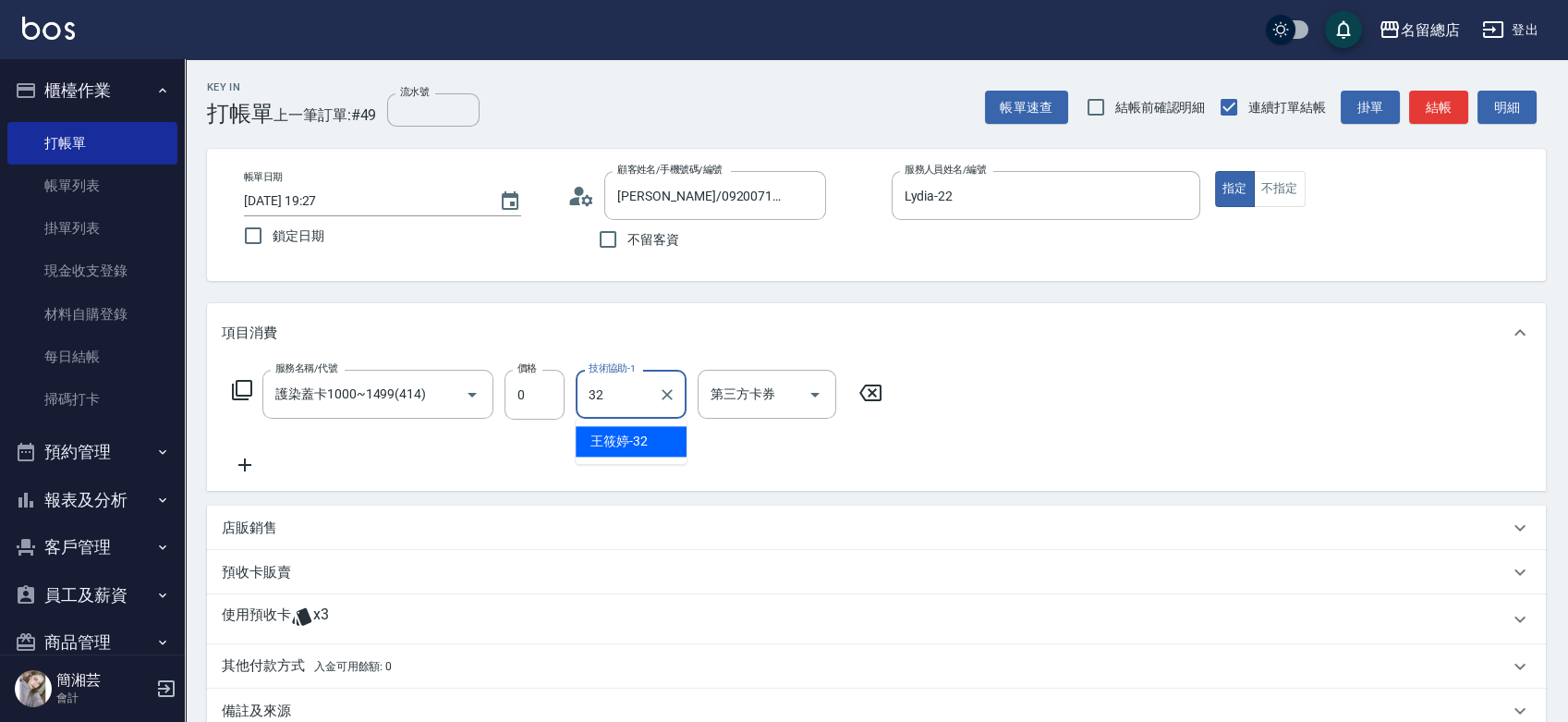
type input "[PERSON_NAME]-32"
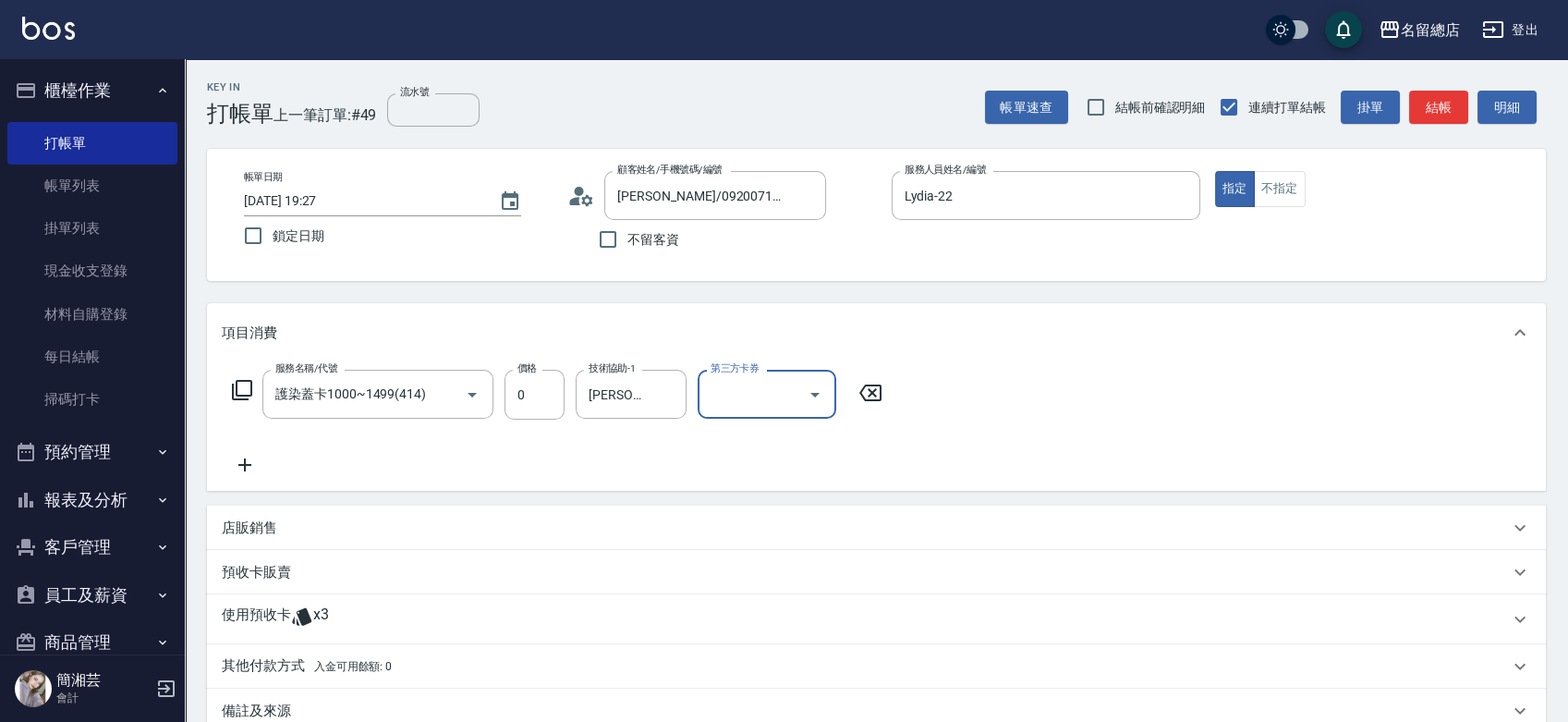
click at [387, 615] on div "使用預收卡 x3" at bounding box center [865, 620] width 1287 height 28
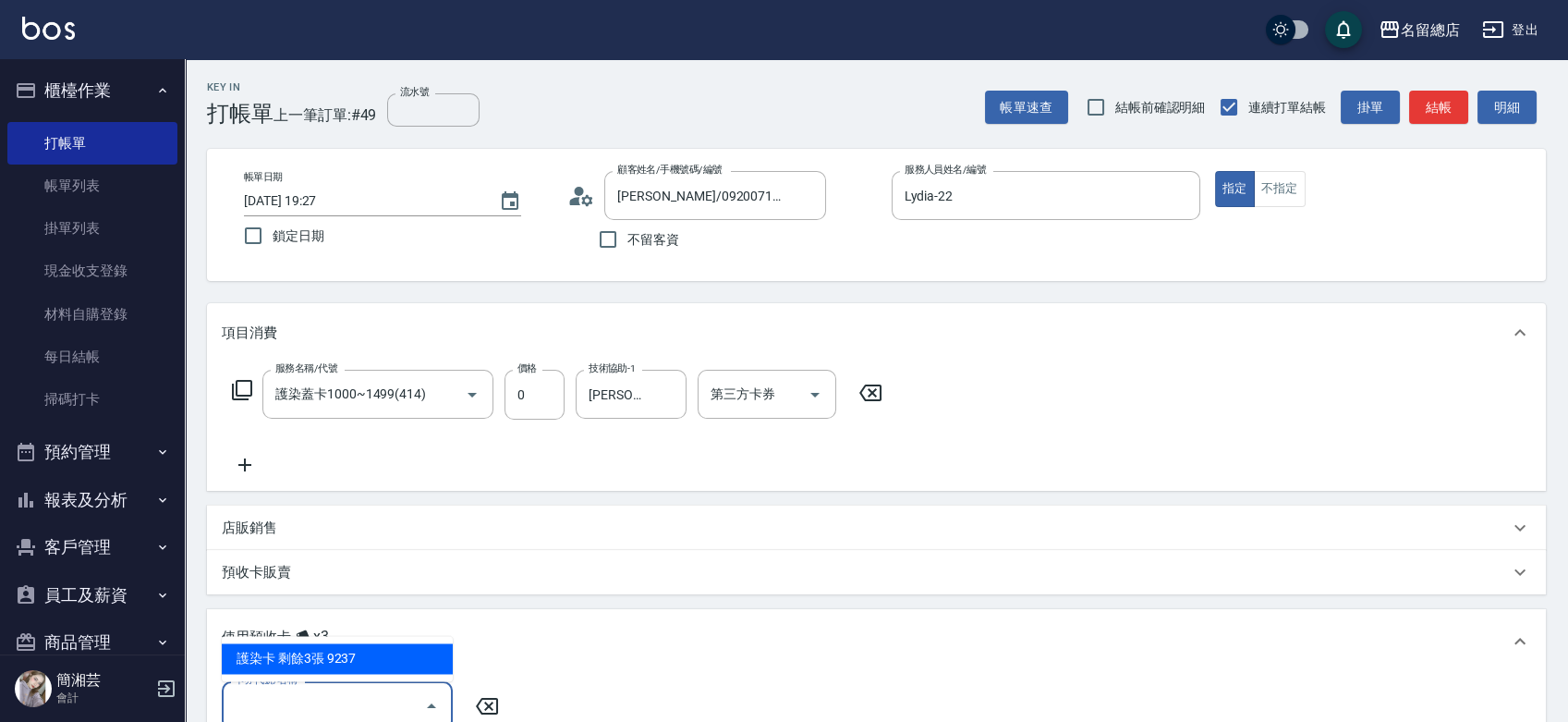
click at [358, 698] on input "卡券代號/名稱" at bounding box center [323, 706] width 187 height 32
drag, startPoint x: 368, startPoint y: 655, endPoint x: 429, endPoint y: 675, distance: 64.2
click at [369, 655] on div "護染卡 剩餘3張 9237" at bounding box center [337, 658] width 231 height 30
type input "護染卡 9237"
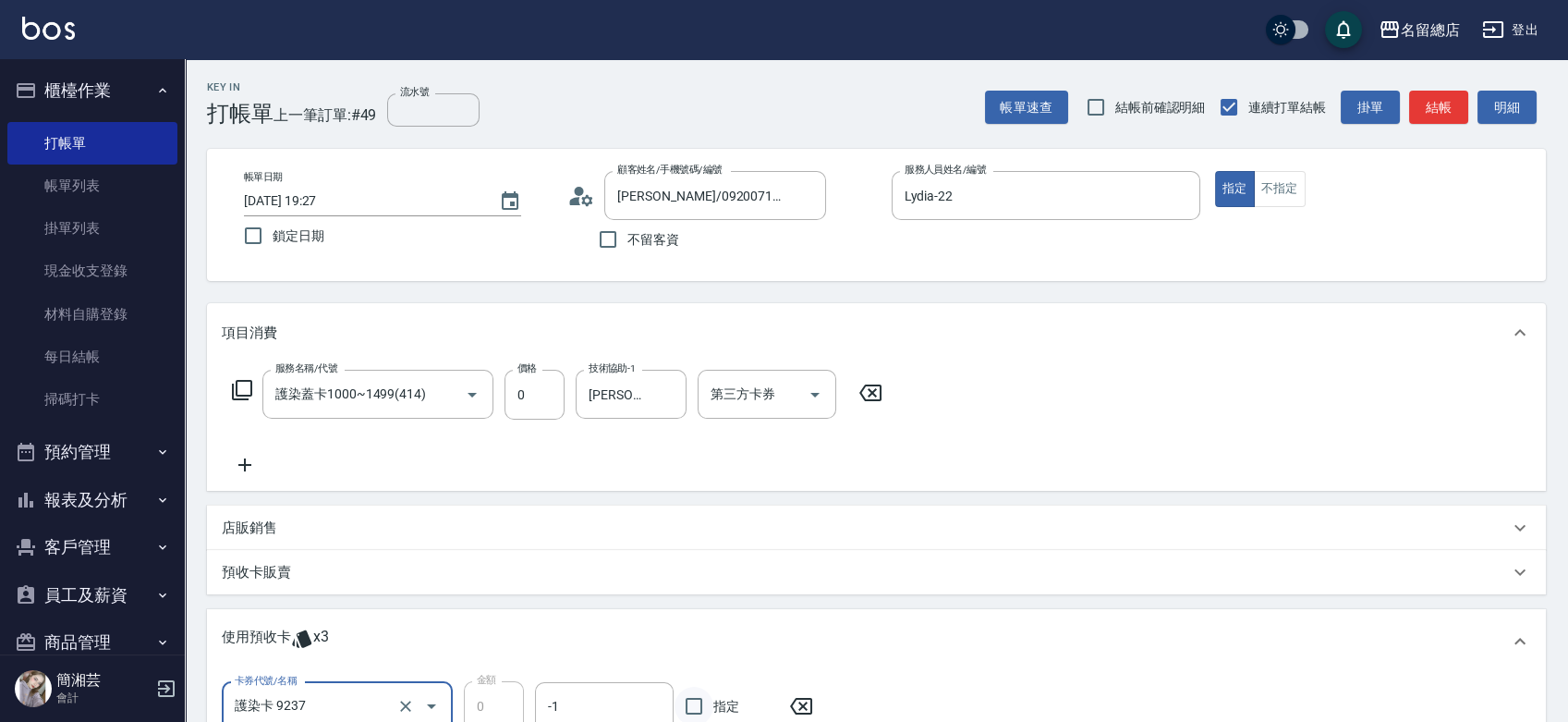
click at [705, 707] on input "指定" at bounding box center [693, 706] width 38 height 38
checkbox input "true"
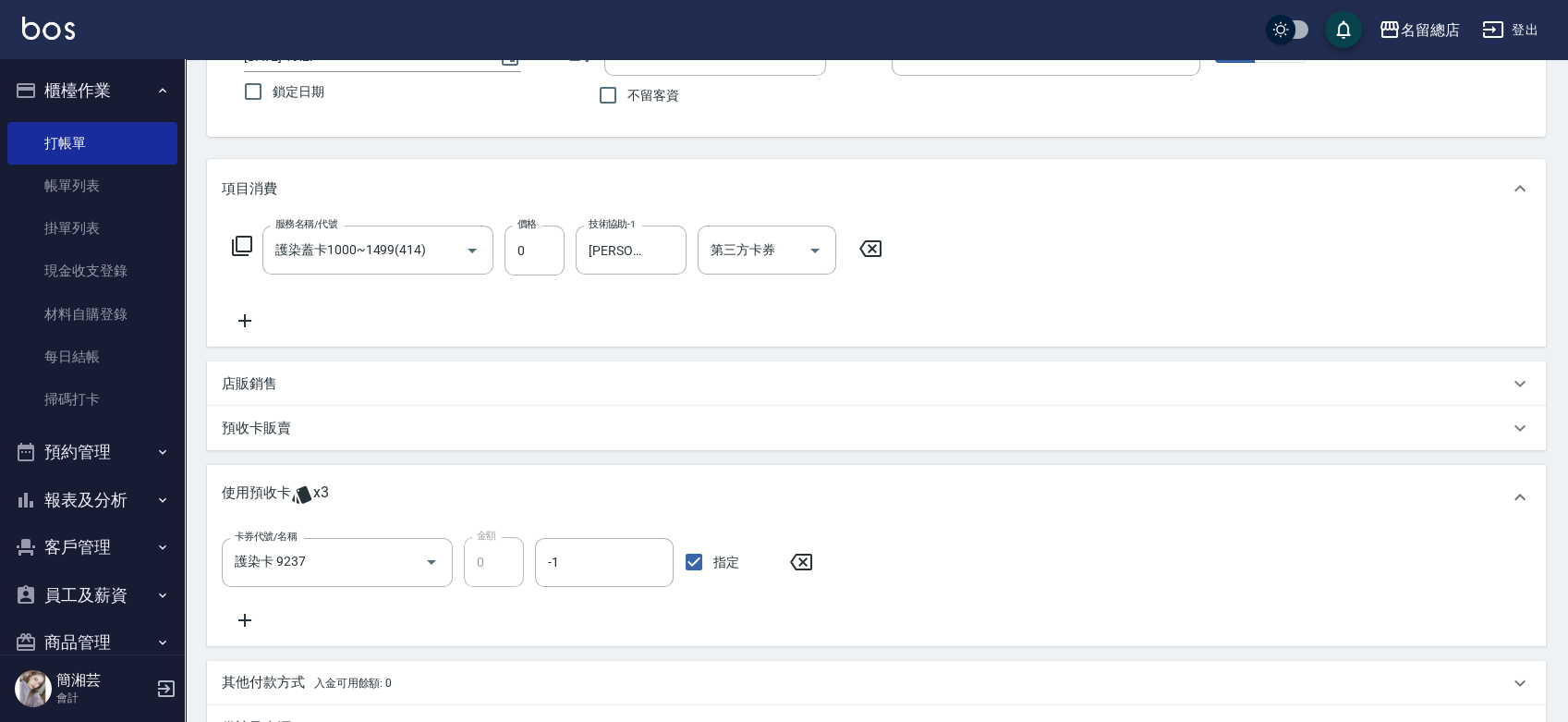
scroll to position [206, 0]
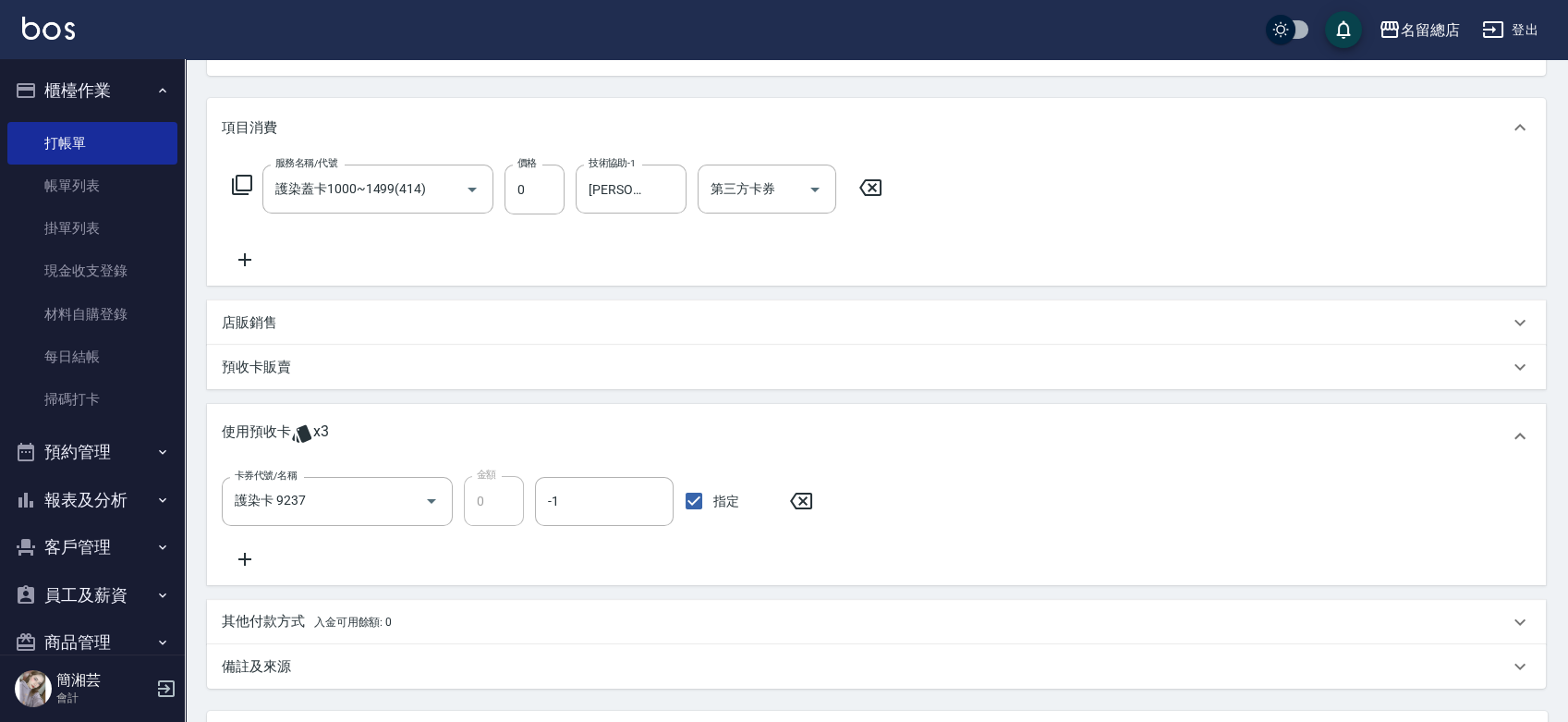
click at [245, 561] on icon at bounding box center [245, 560] width 13 height 13
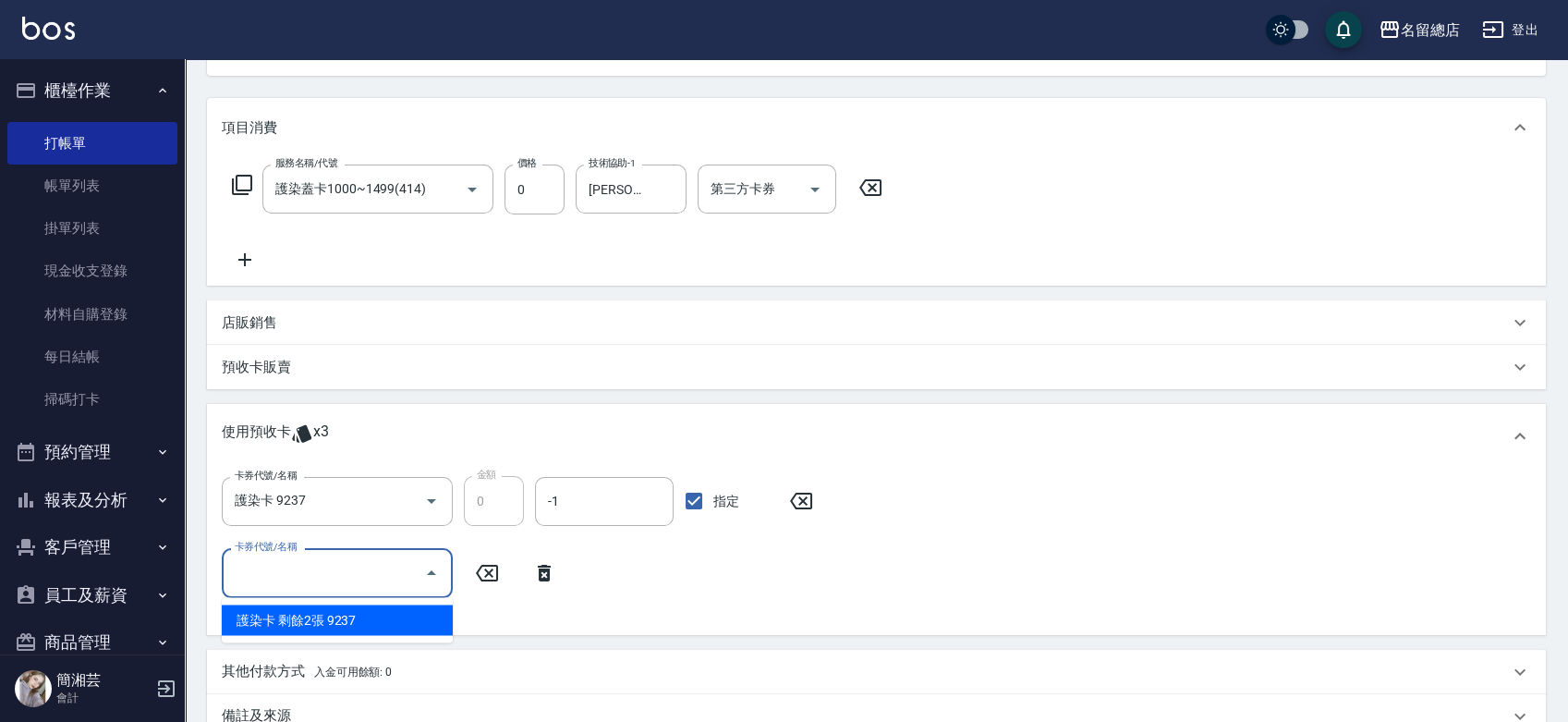
click at [303, 582] on input "卡券代號/名稱" at bounding box center [323, 573] width 187 height 32
click at [346, 626] on div "護染卡 剩餘2張 9237" at bounding box center [337, 620] width 231 height 30
type input "護染卡 9237"
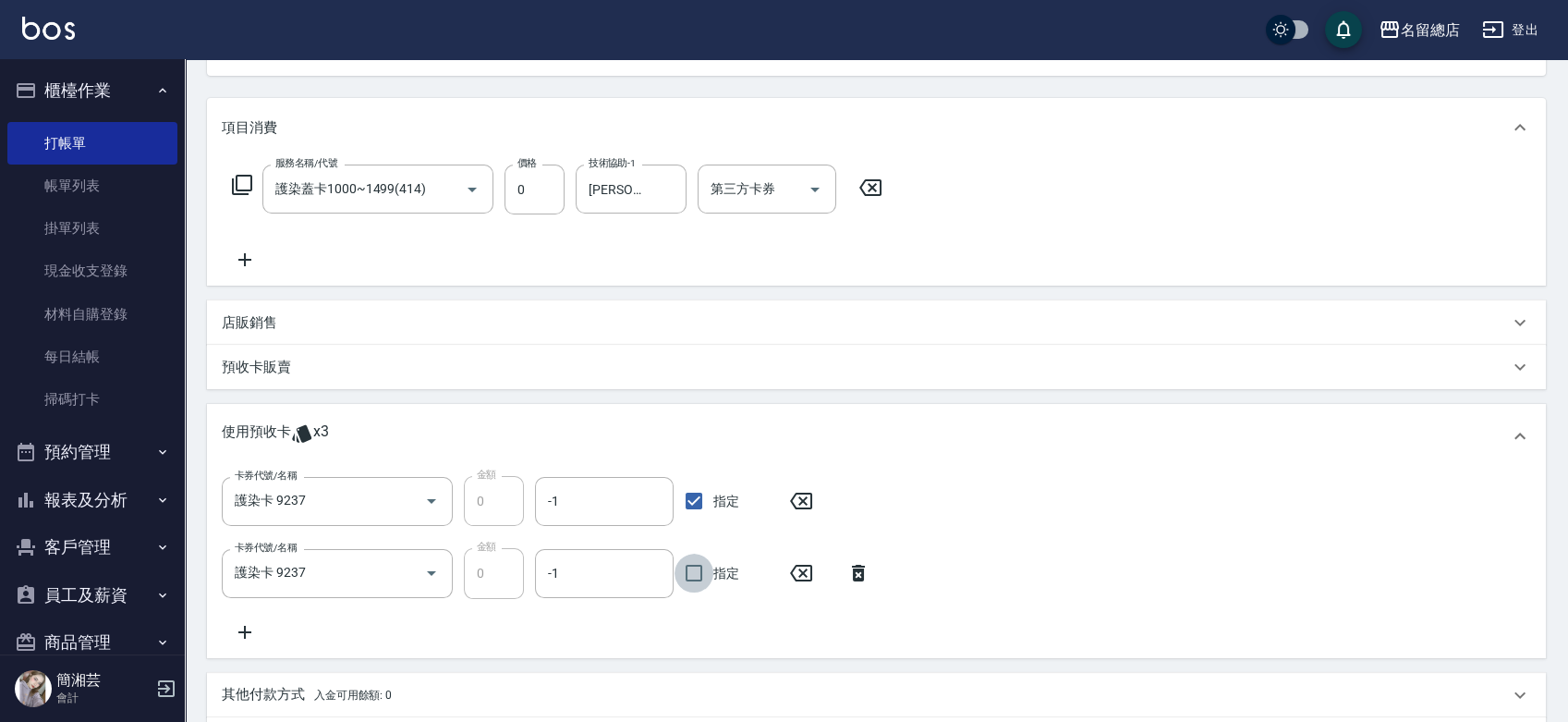
click at [705, 567] on input "指定" at bounding box center [693, 573] width 38 height 38
checkbox input "true"
type input "[DATE] 19:28"
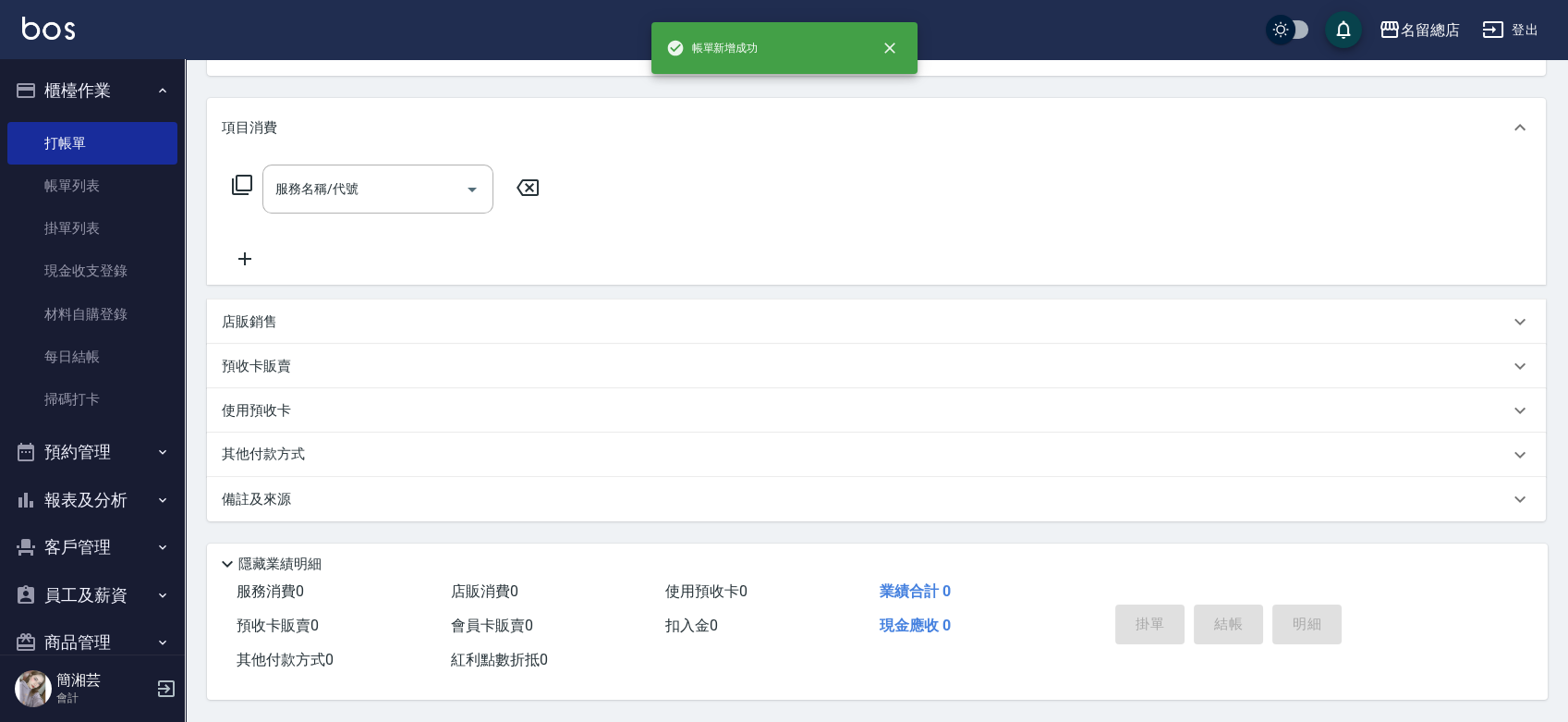
scroll to position [178, 0]
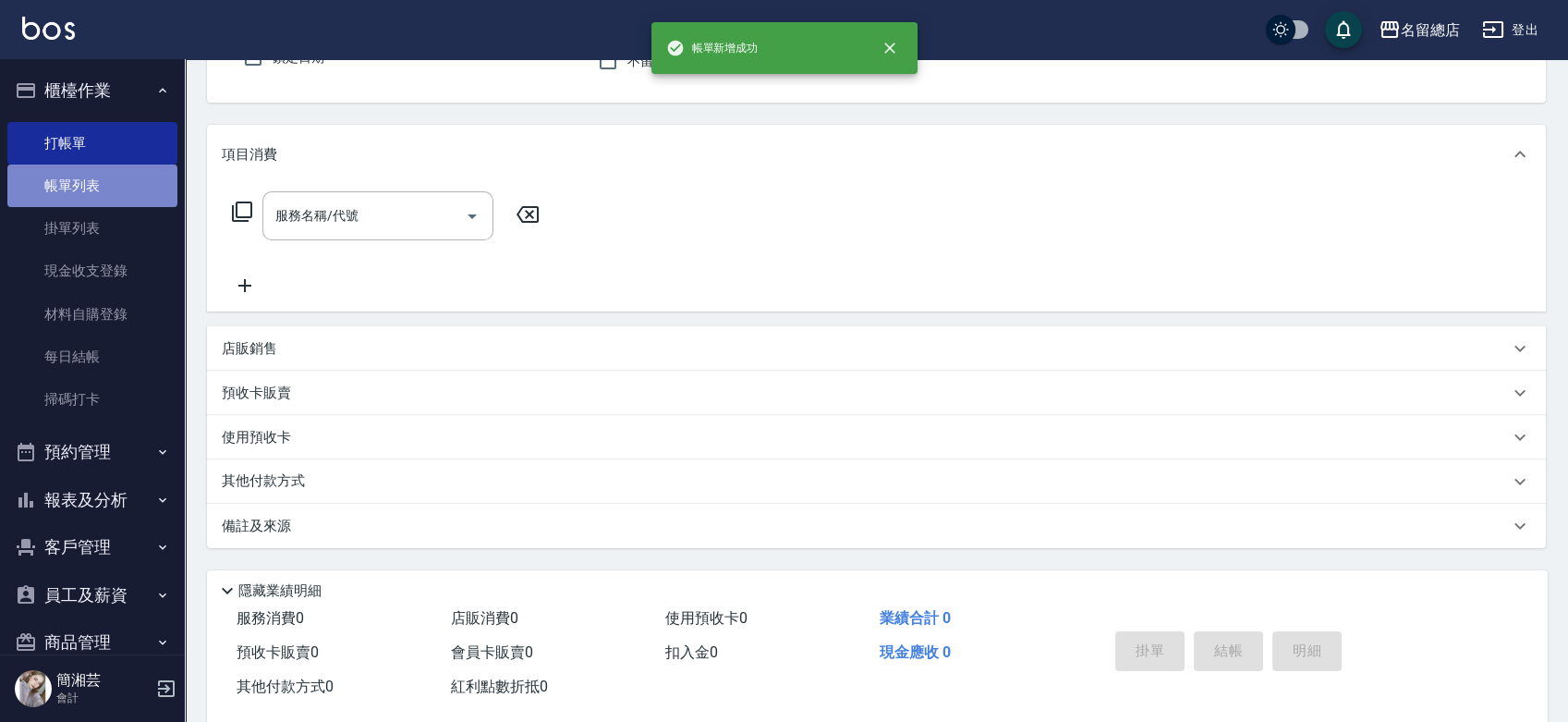
click at [96, 181] on link "帳單列表" at bounding box center [92, 185] width 170 height 42
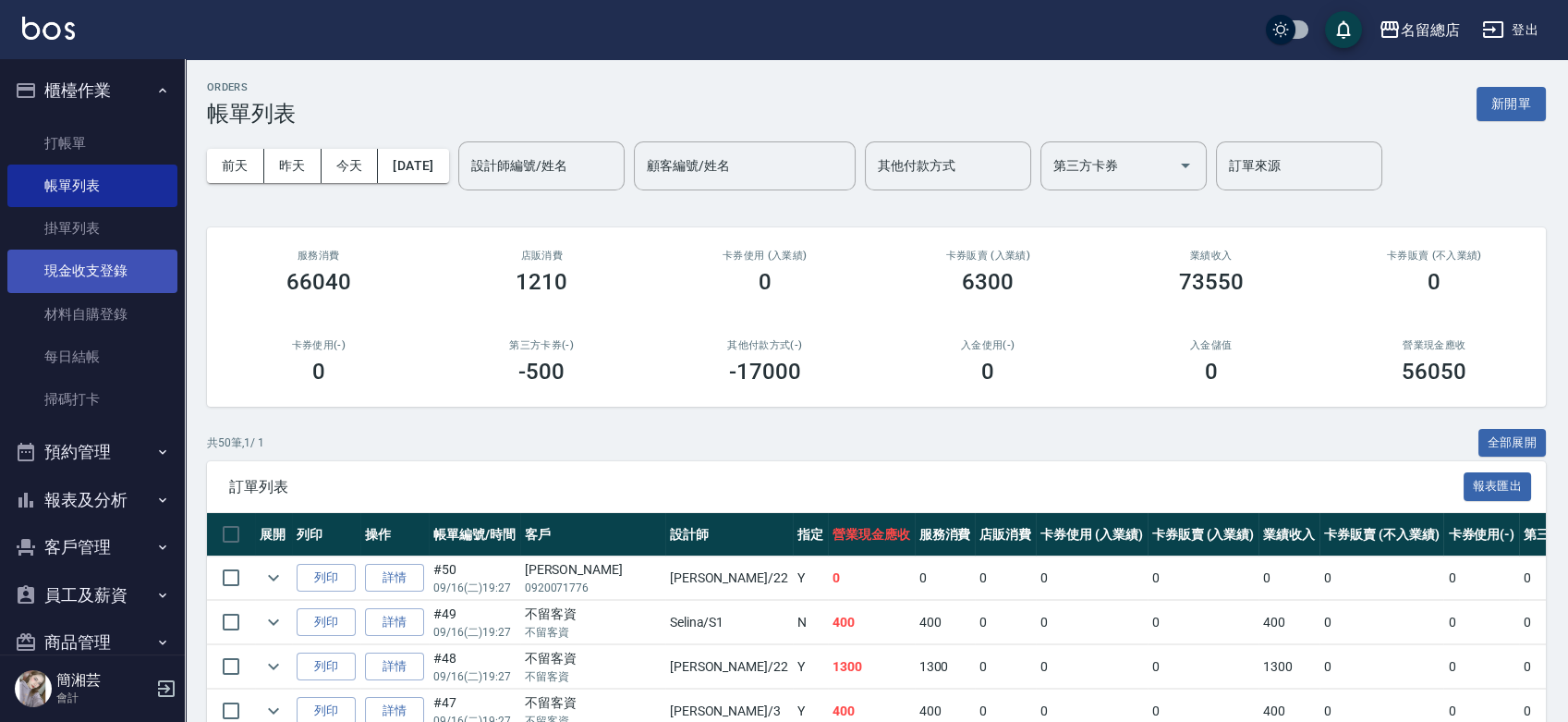
click at [70, 272] on link "現金收支登錄" at bounding box center [92, 270] width 170 height 42
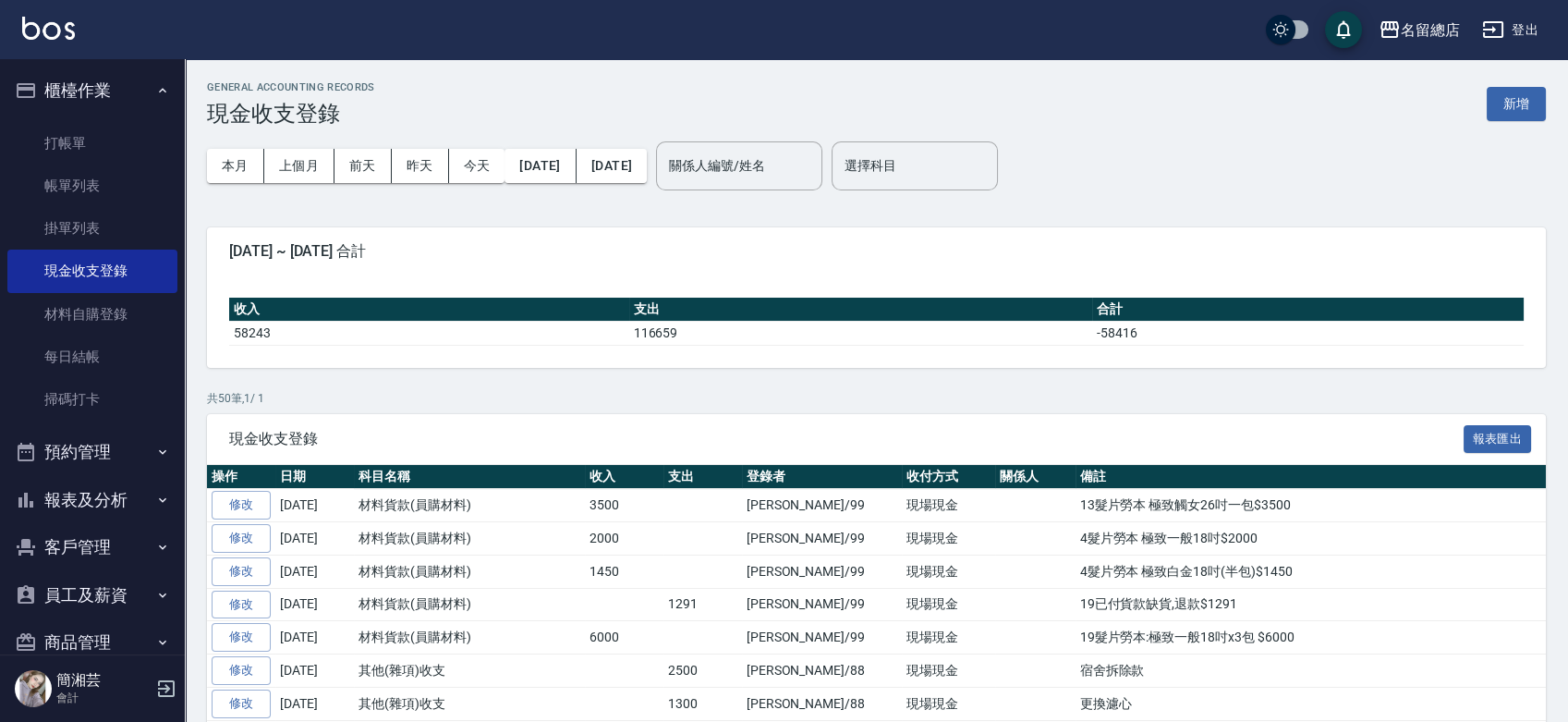
click at [1509, 101] on button "新增" at bounding box center [1515, 104] width 59 height 34
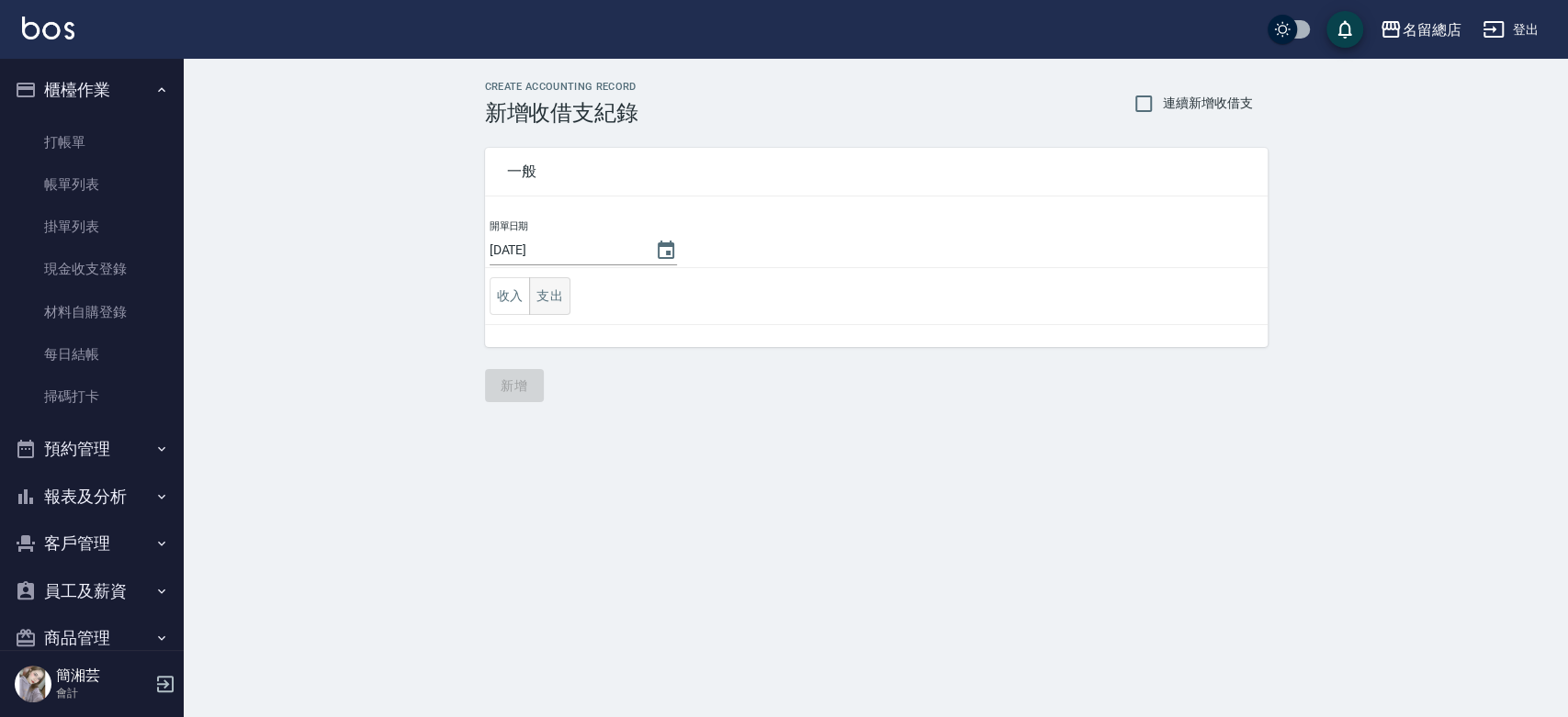
click at [564, 293] on button "支出" at bounding box center [549, 296] width 41 height 37
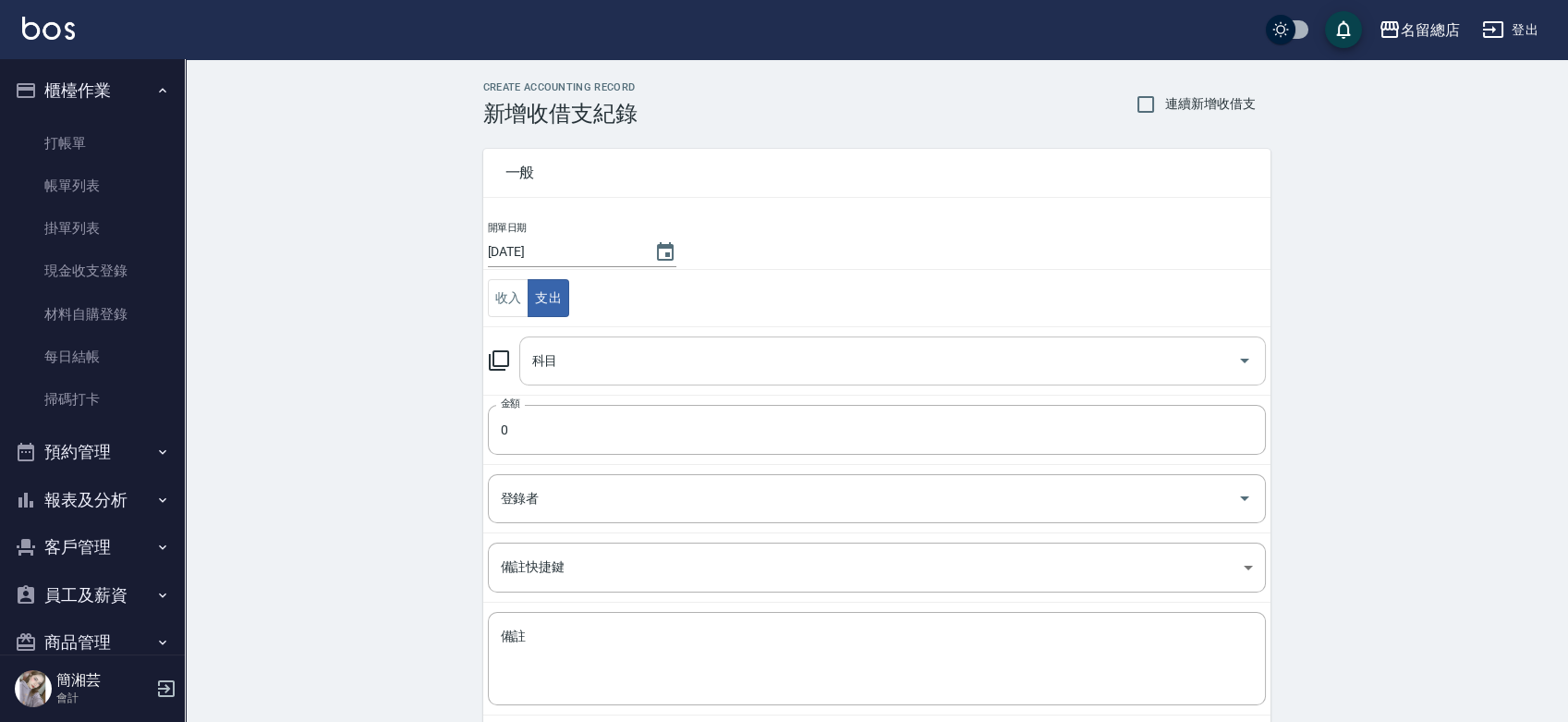
click at [576, 348] on input "科目" at bounding box center [878, 361] width 702 height 32
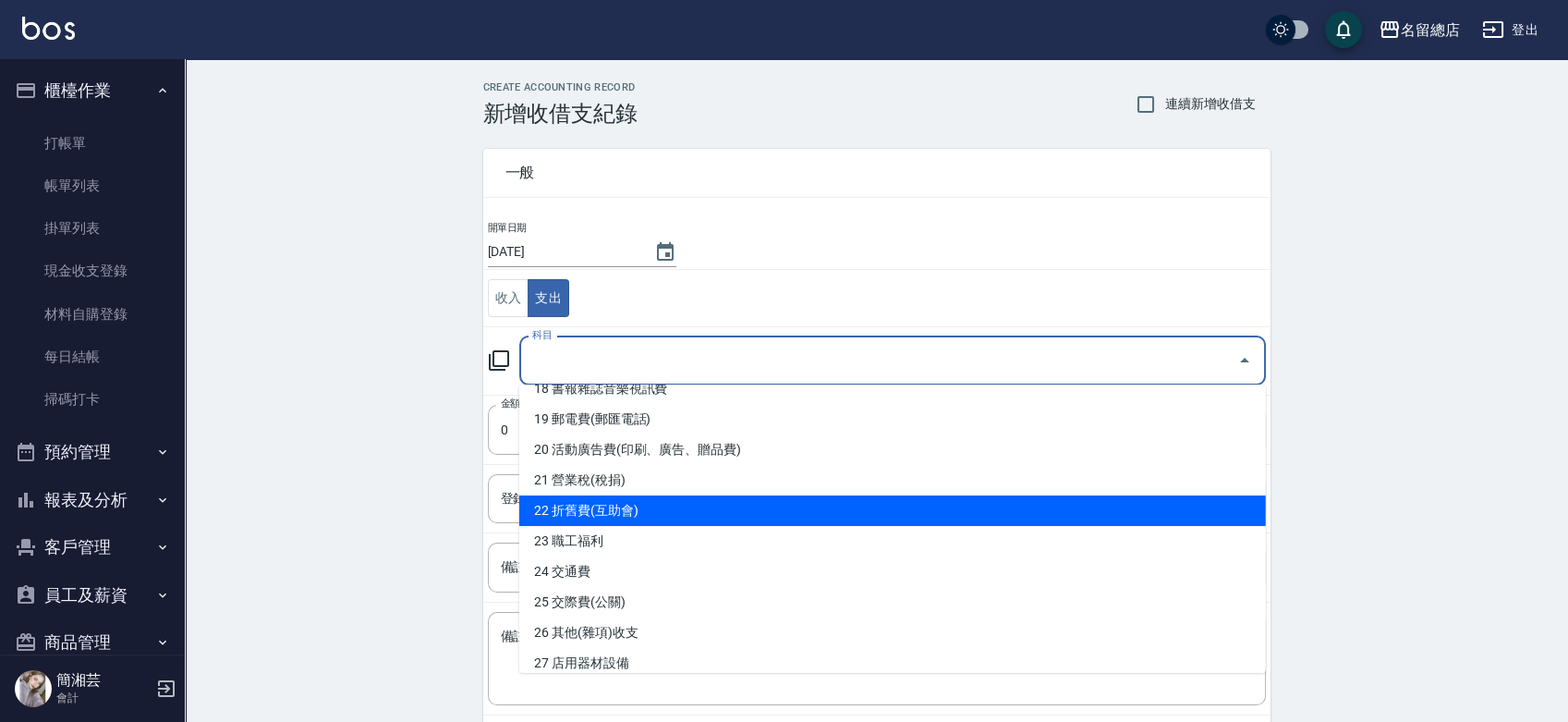
scroll to position [616, 0]
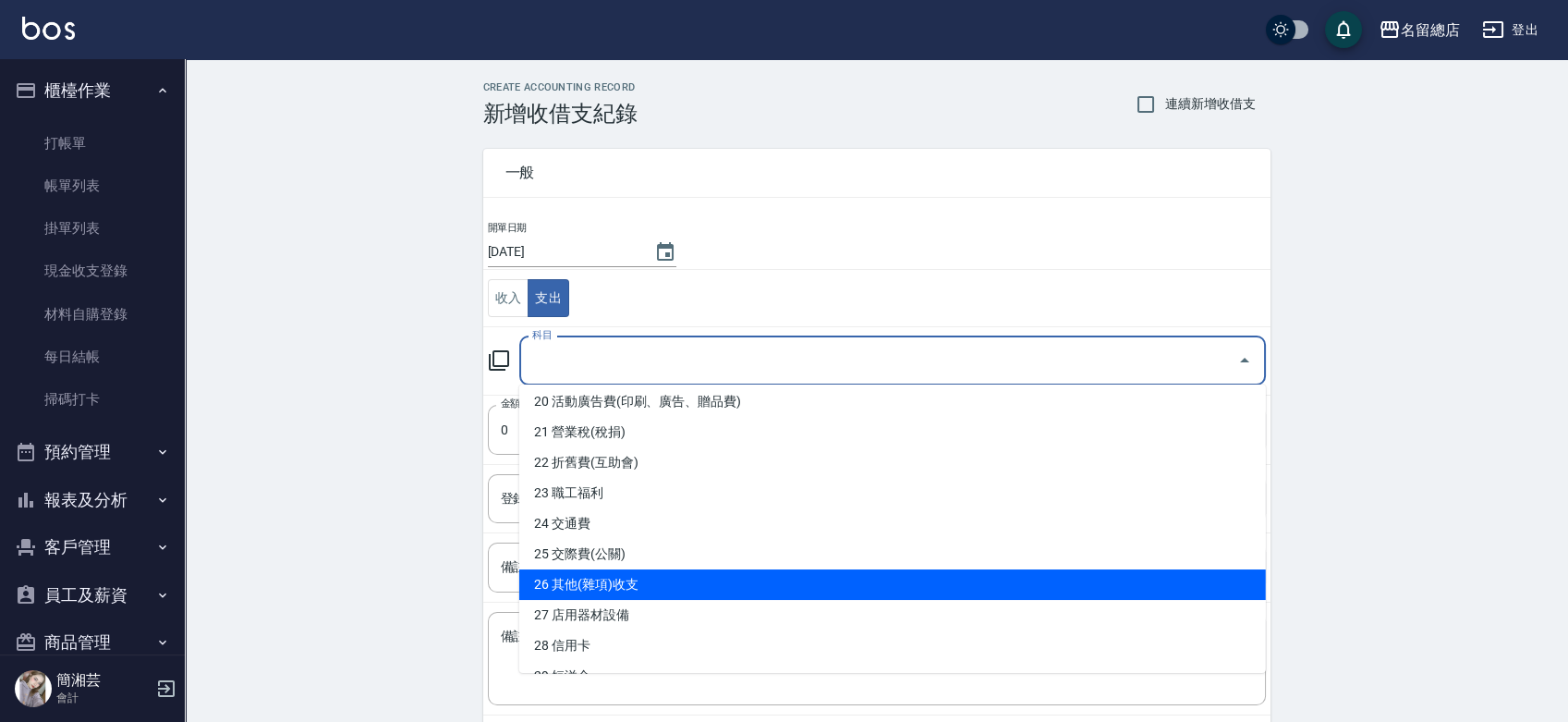
click at [626, 577] on li "26 其他(雜項)收支" at bounding box center [892, 585] width 747 height 30
type input "26 其他(雜項)收支"
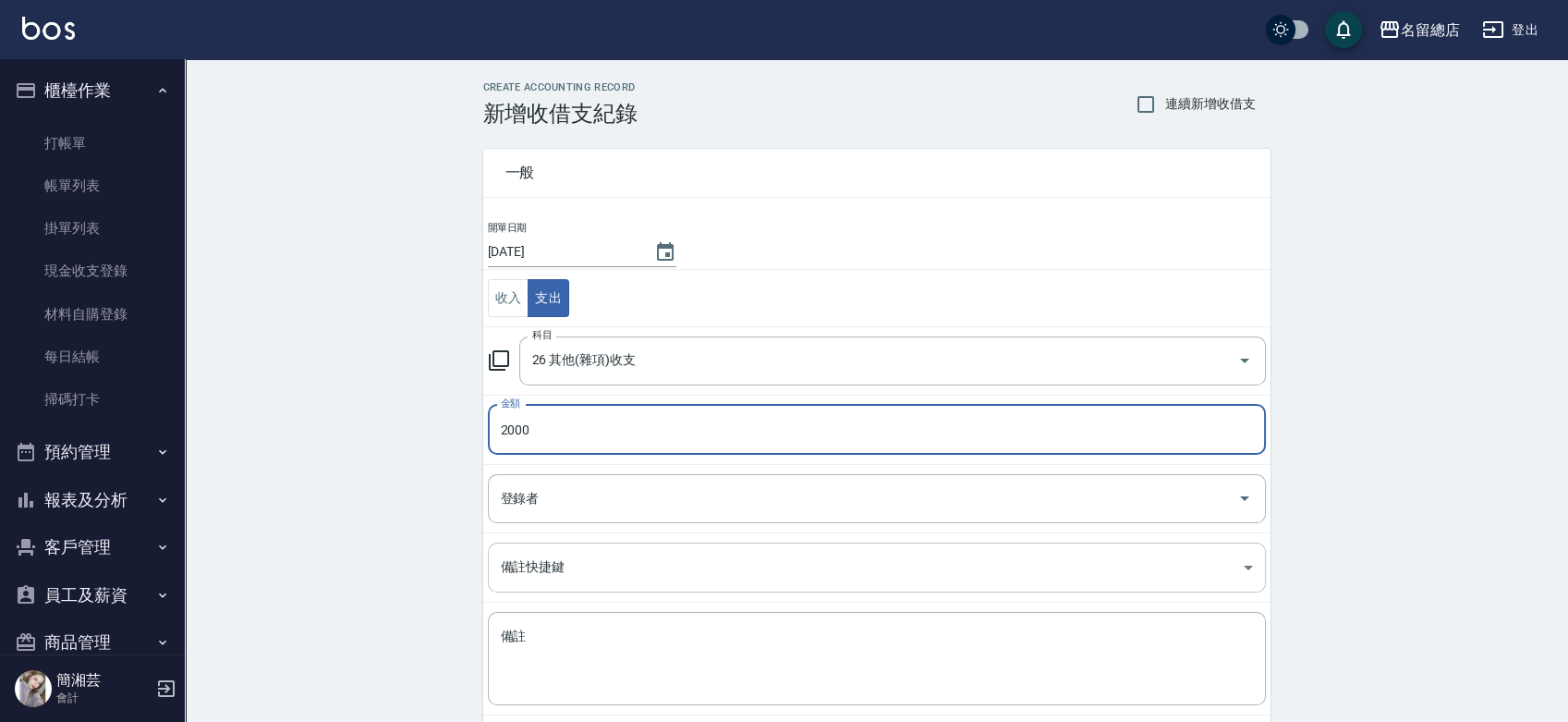
type input "2000"
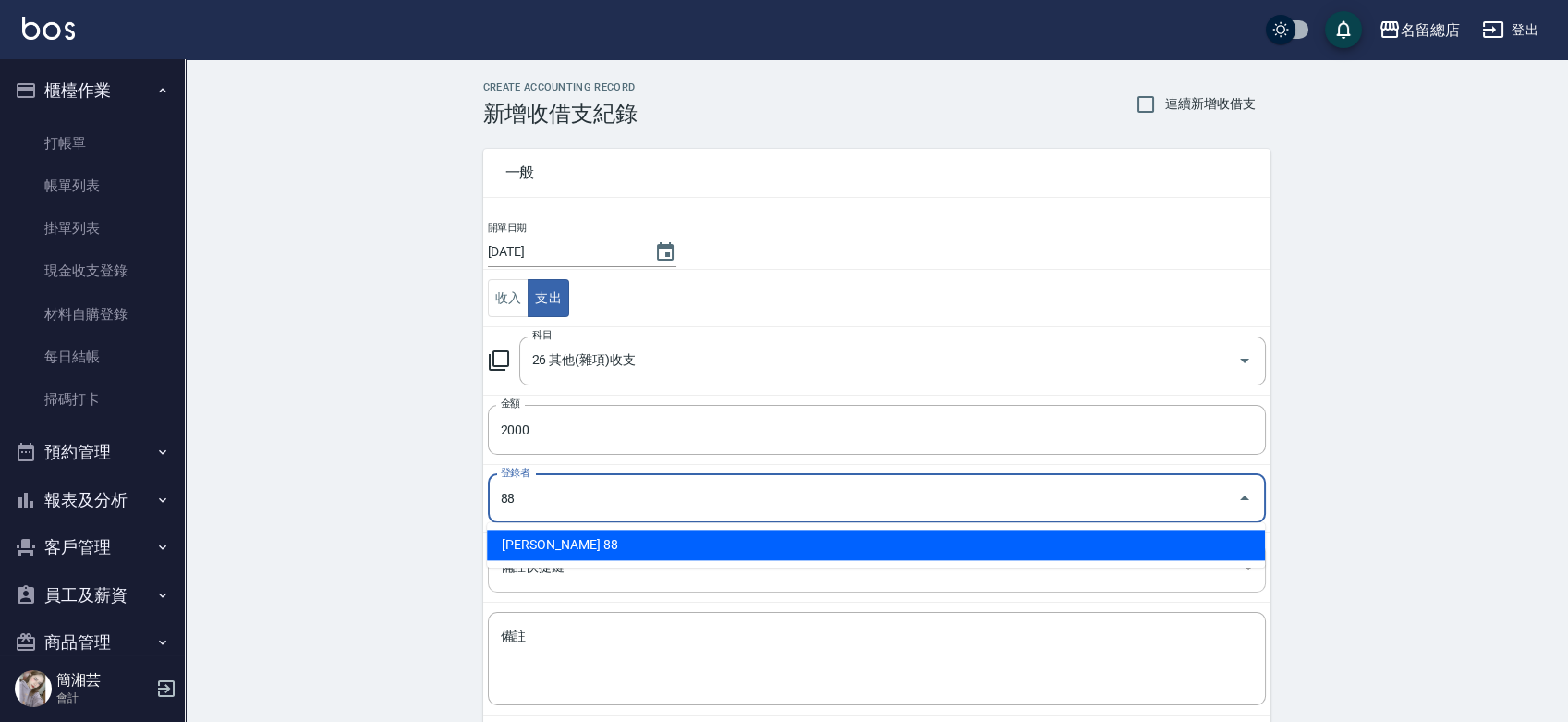
type input "[PERSON_NAME]-88"
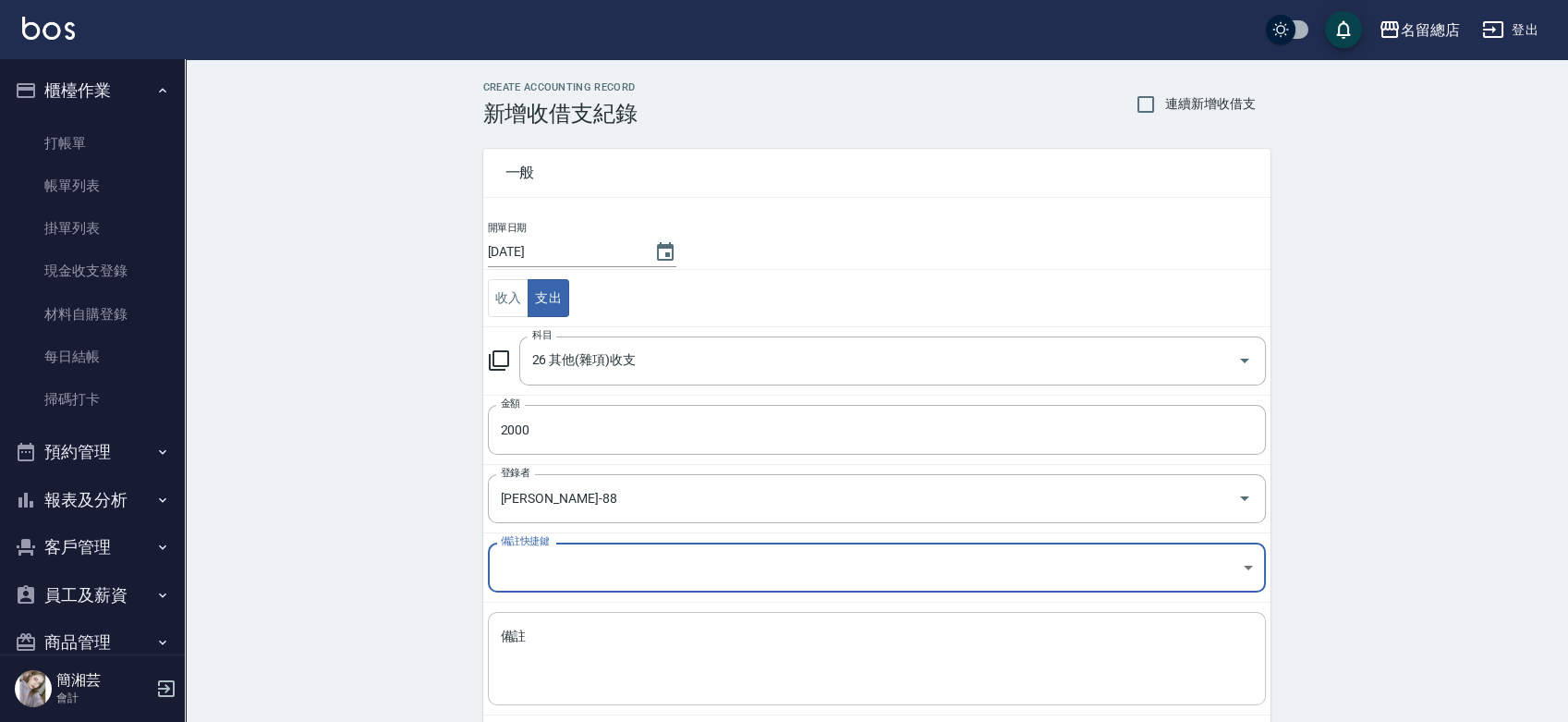
click at [604, 622] on div "x 備註" at bounding box center [876, 658] width 778 height 93
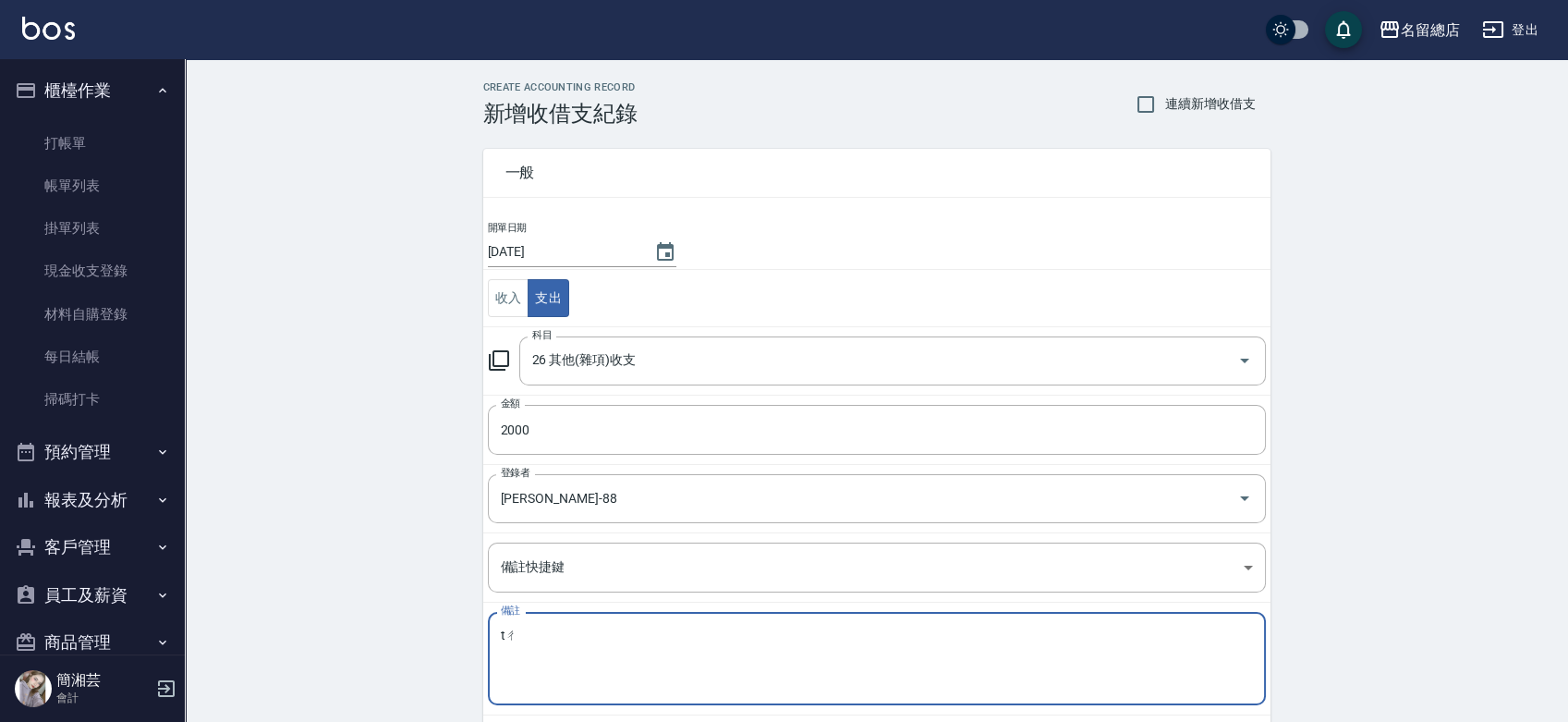
type textarea "t"
type textarea "昌"
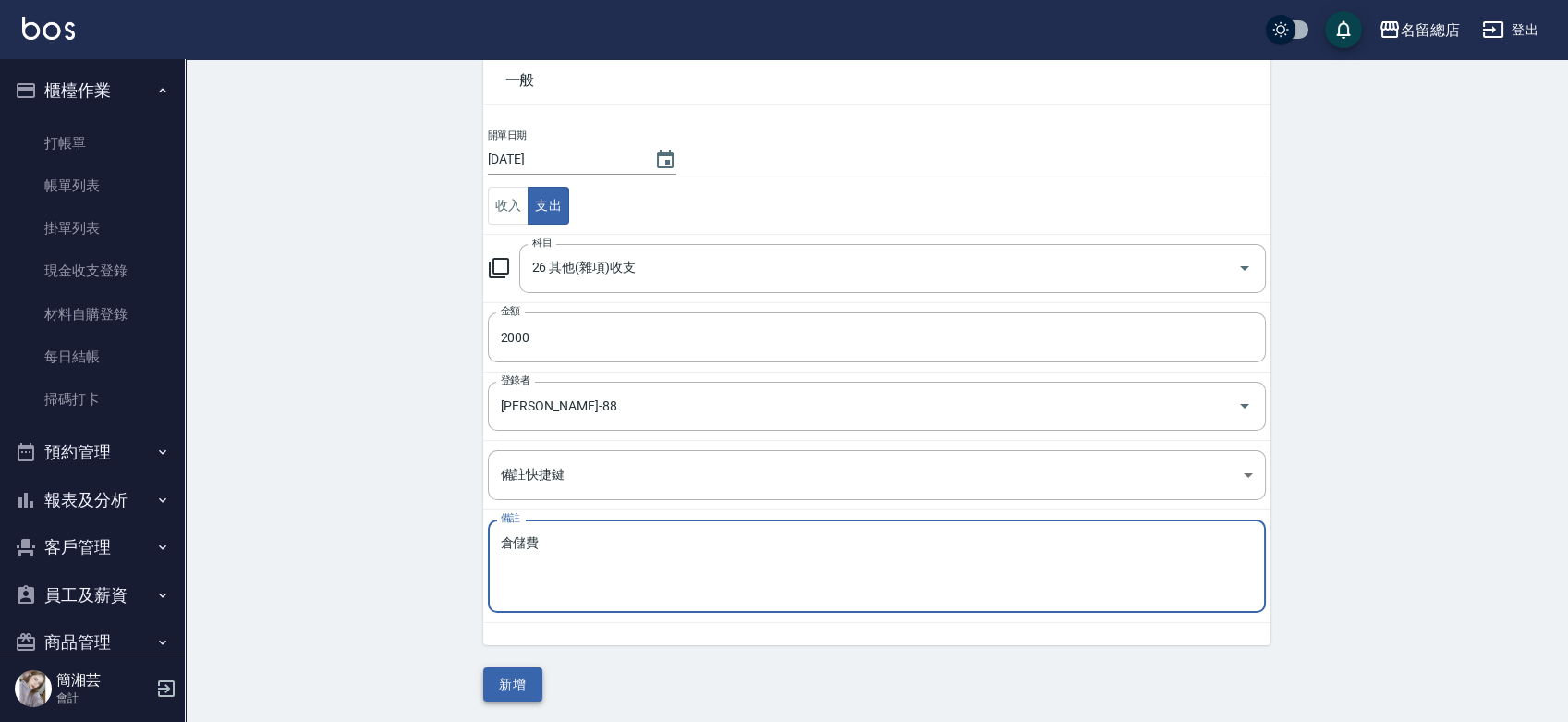
type textarea "倉儲費"
click at [495, 688] on button "新增" at bounding box center [512, 684] width 59 height 34
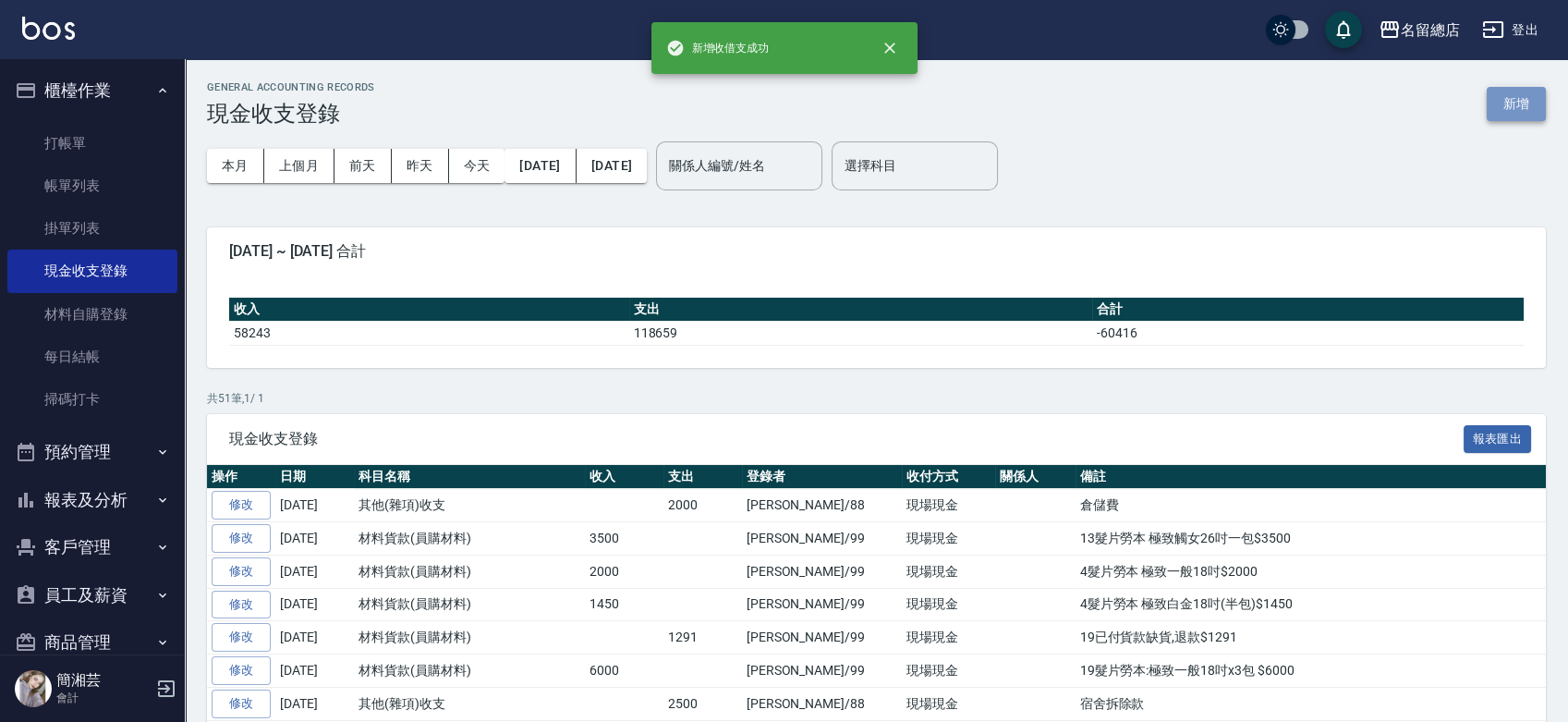
click at [1524, 90] on button "新增" at bounding box center [1515, 104] width 59 height 34
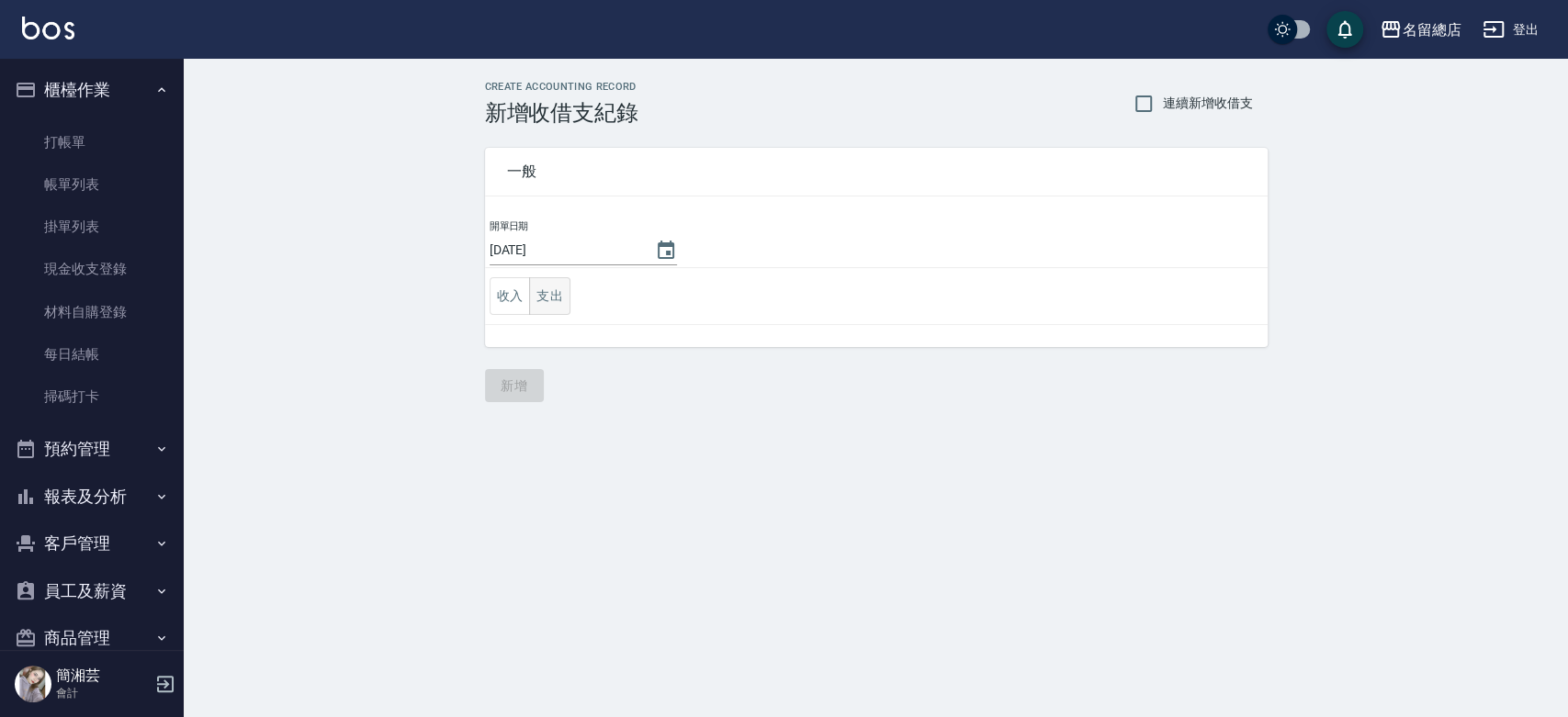
click at [551, 289] on button "支出" at bounding box center [549, 296] width 41 height 37
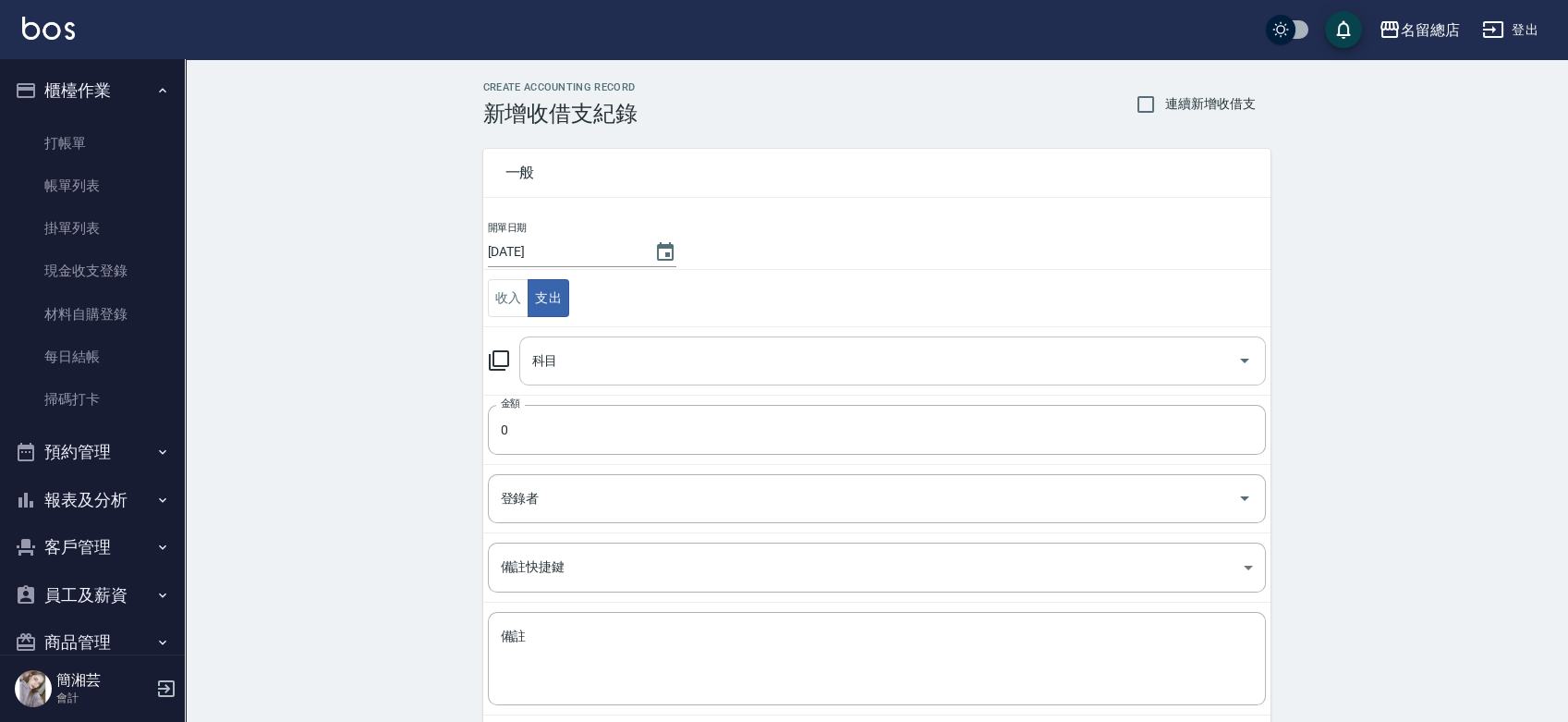
click at [605, 356] on input "科目" at bounding box center [878, 361] width 702 height 32
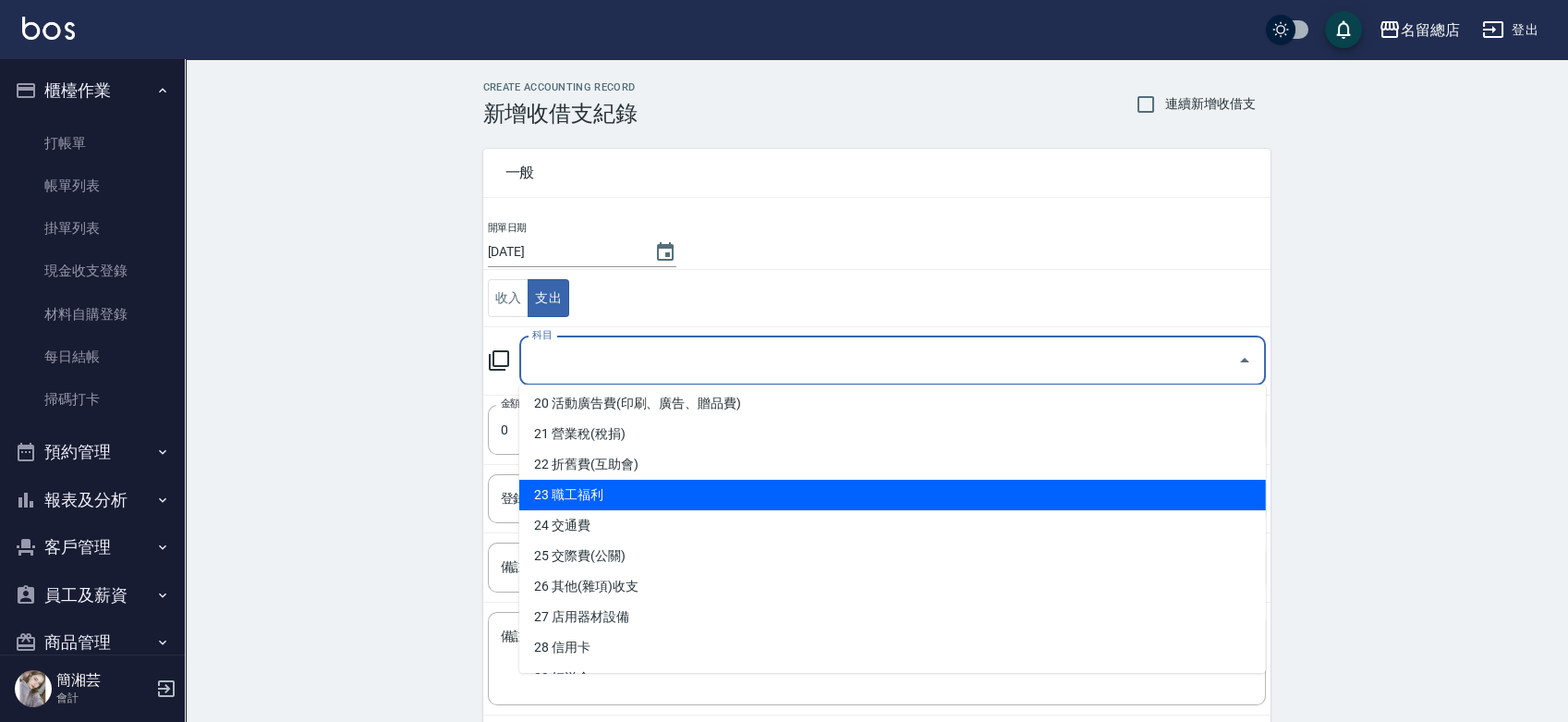
scroll to position [718, 0]
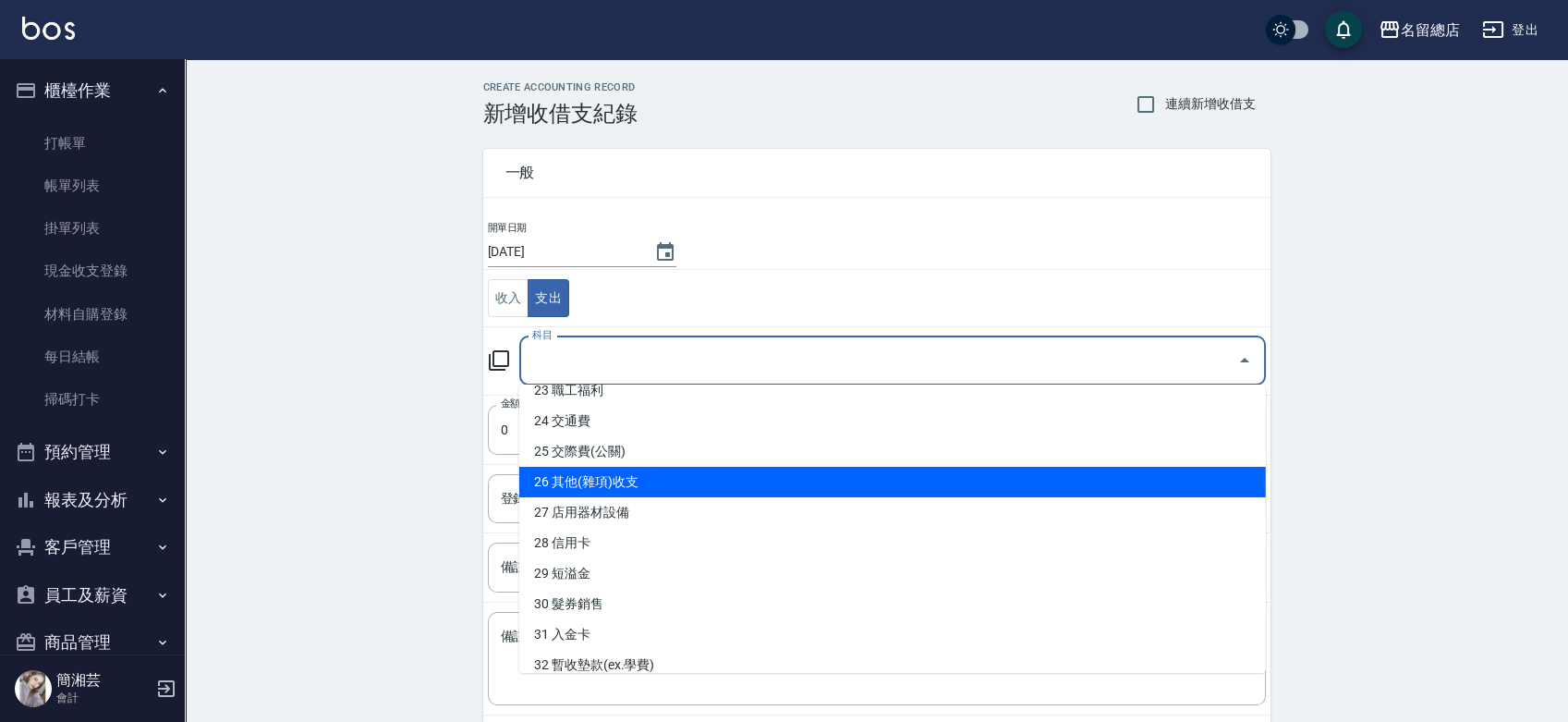
click at [619, 481] on li "26 其他(雜項)收支" at bounding box center [892, 482] width 747 height 30
type input "26 其他(雜項)收支"
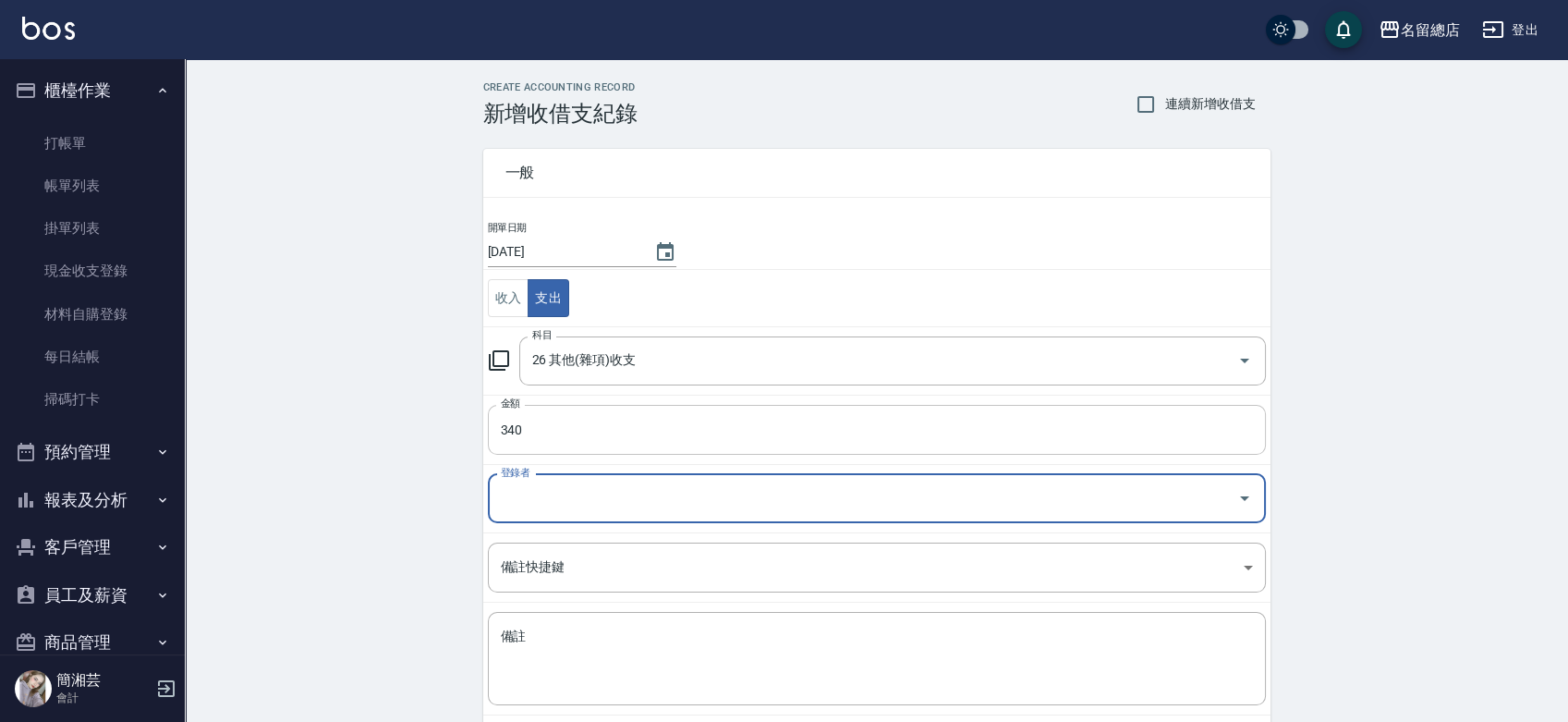
click at [614, 445] on input "340" at bounding box center [876, 429] width 778 height 50
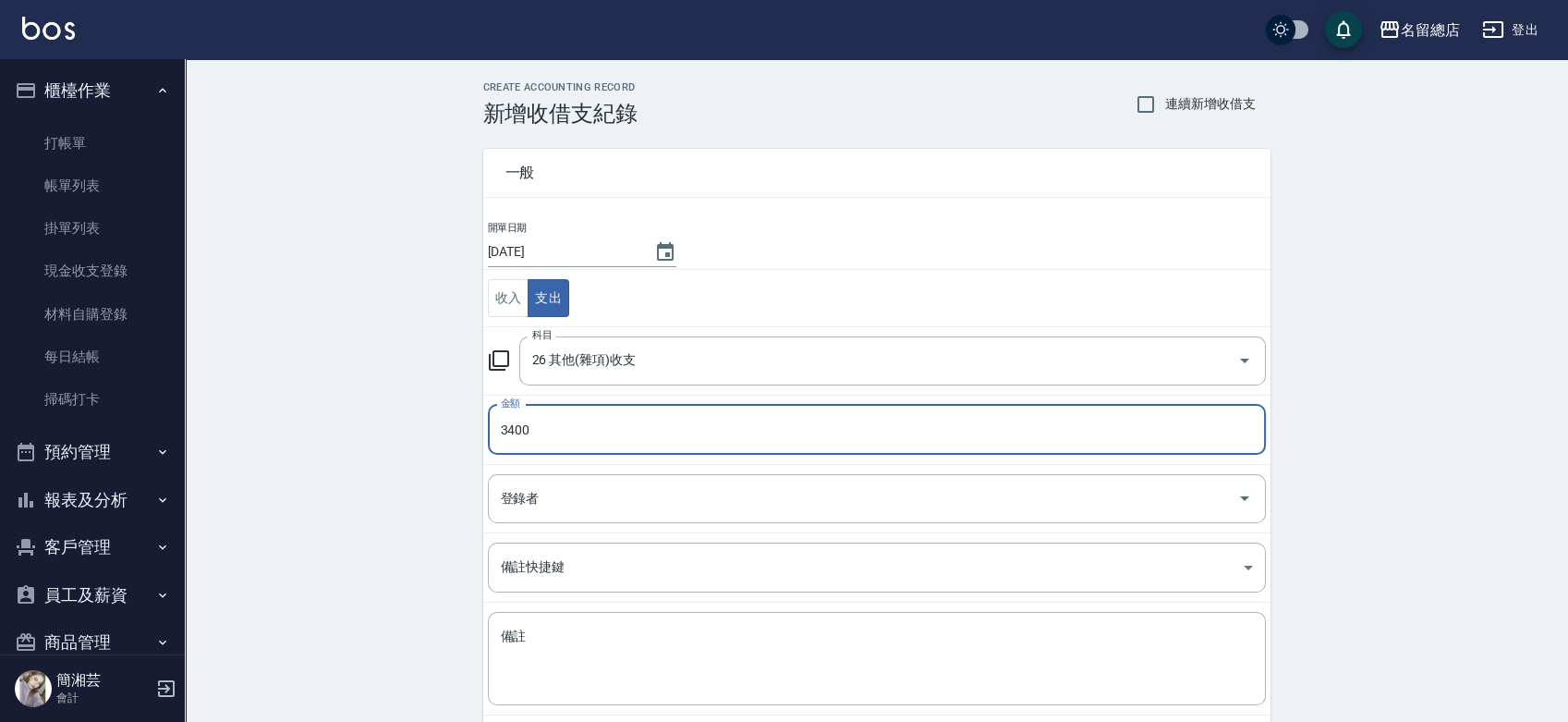
type input "3400"
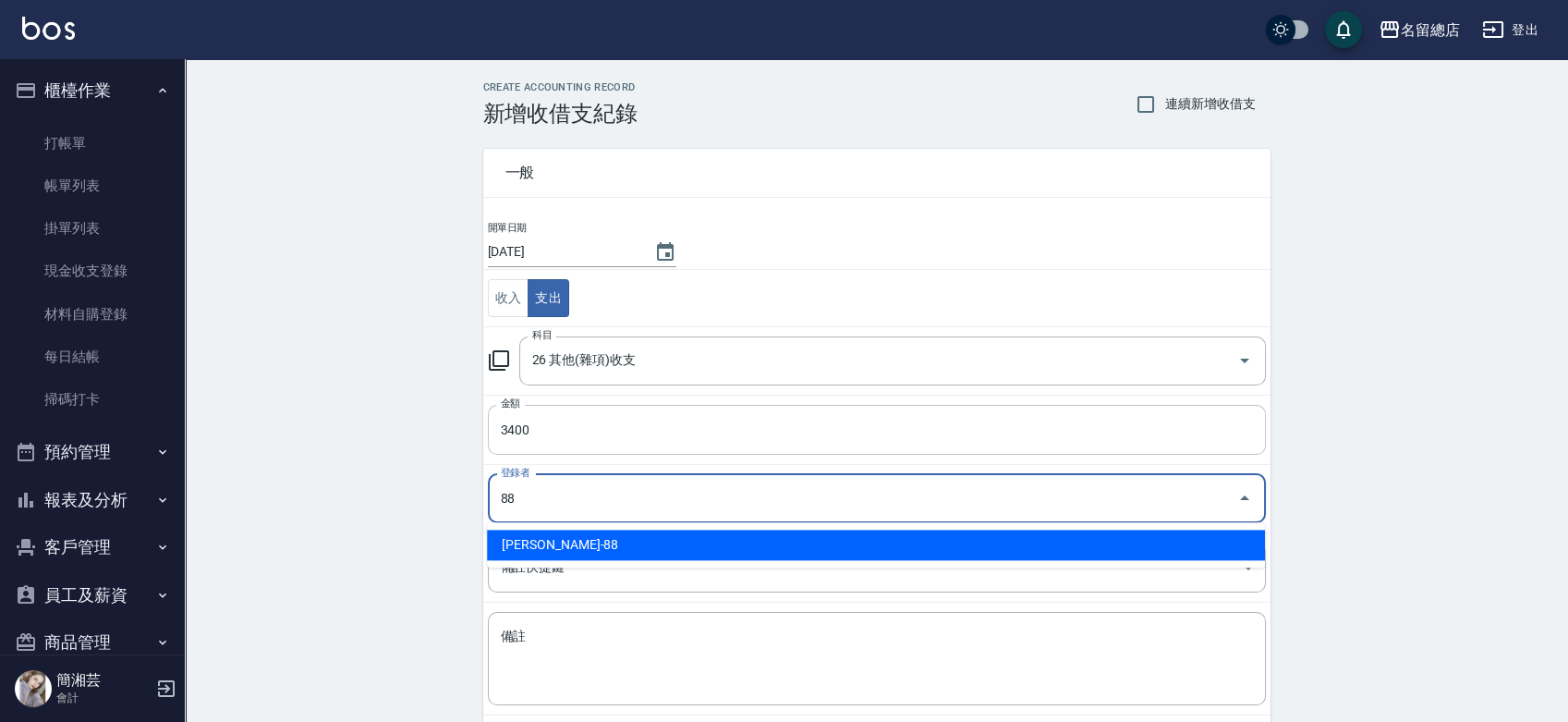
type input "[PERSON_NAME]-88"
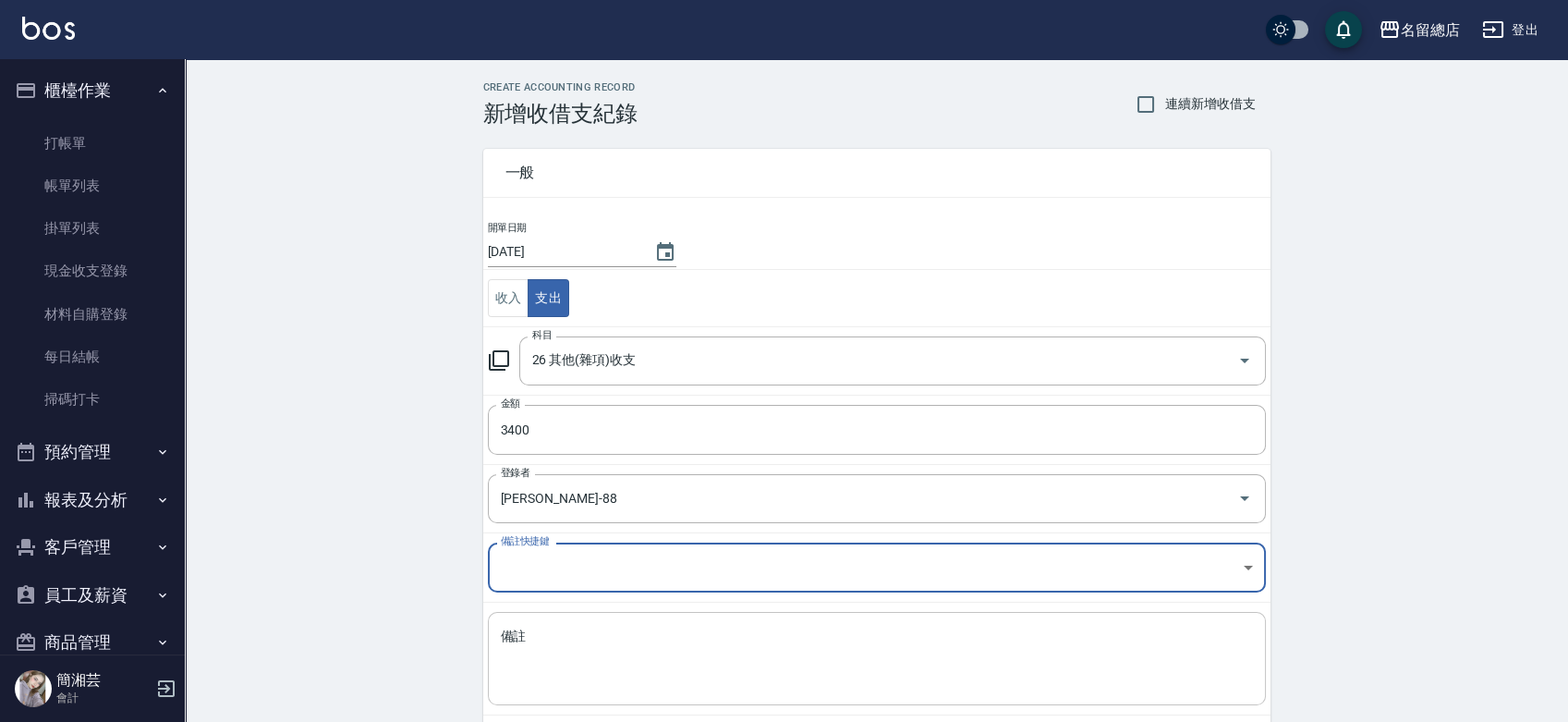
click at [599, 637] on textarea "備註" at bounding box center [877, 659] width 753 height 63
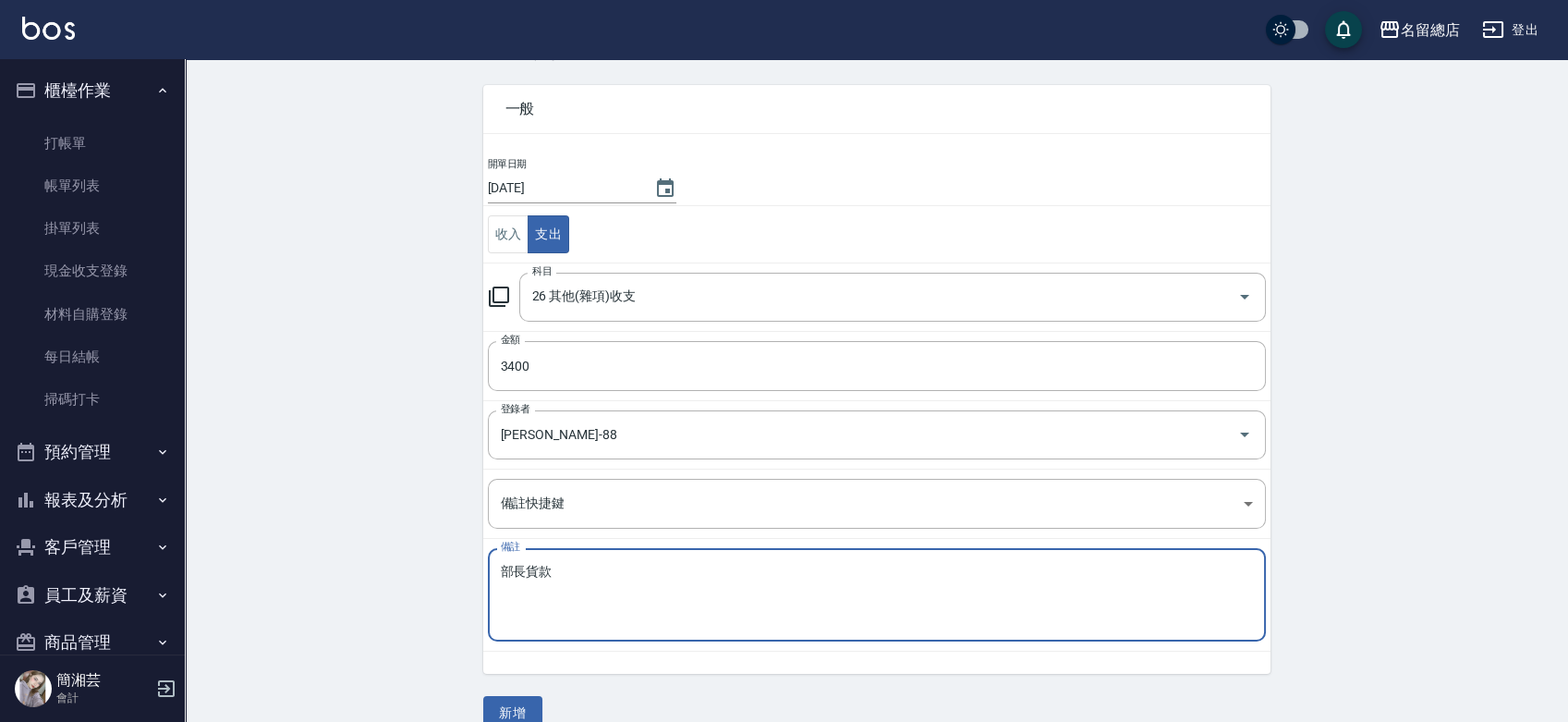
scroll to position [92, 0]
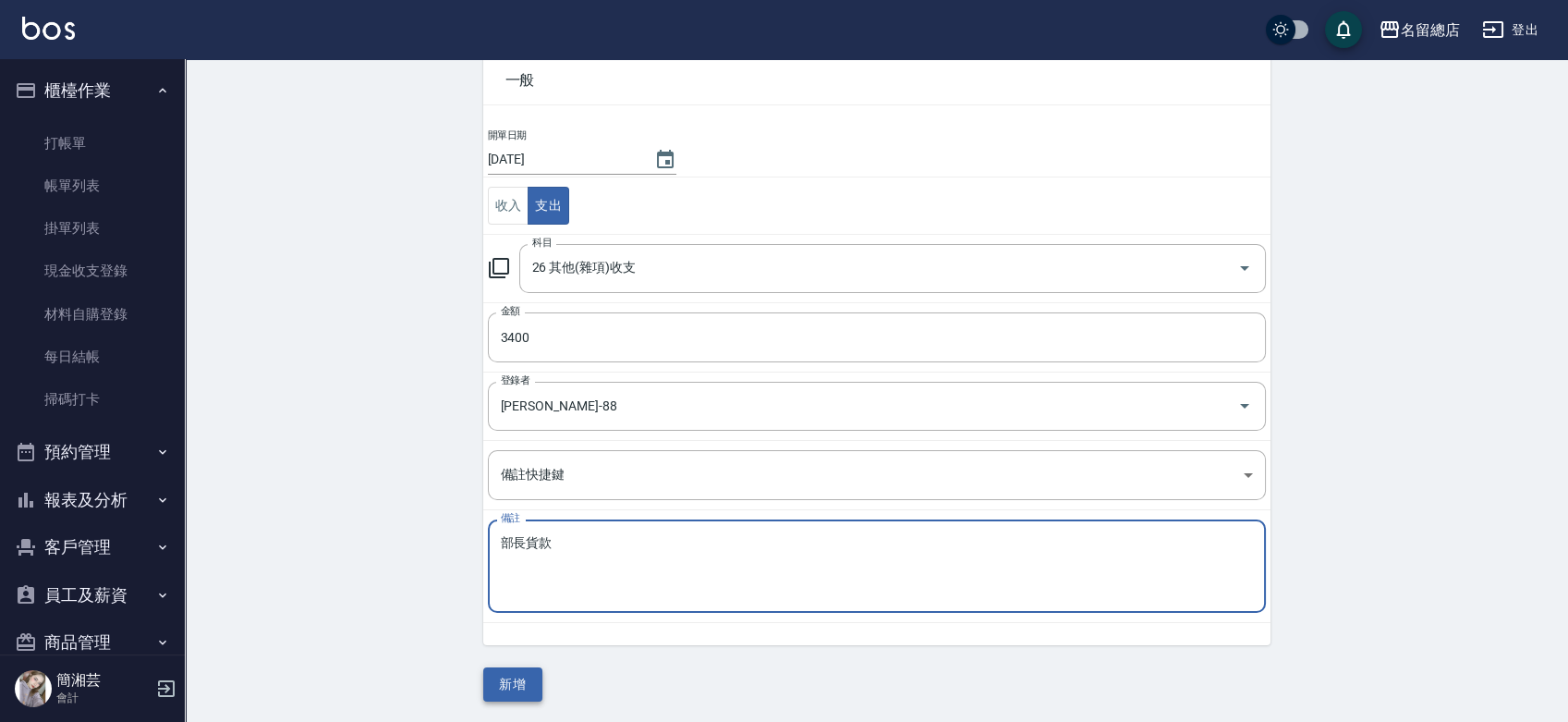
type textarea "部長貨款"
click at [507, 686] on button "新增" at bounding box center [512, 684] width 59 height 34
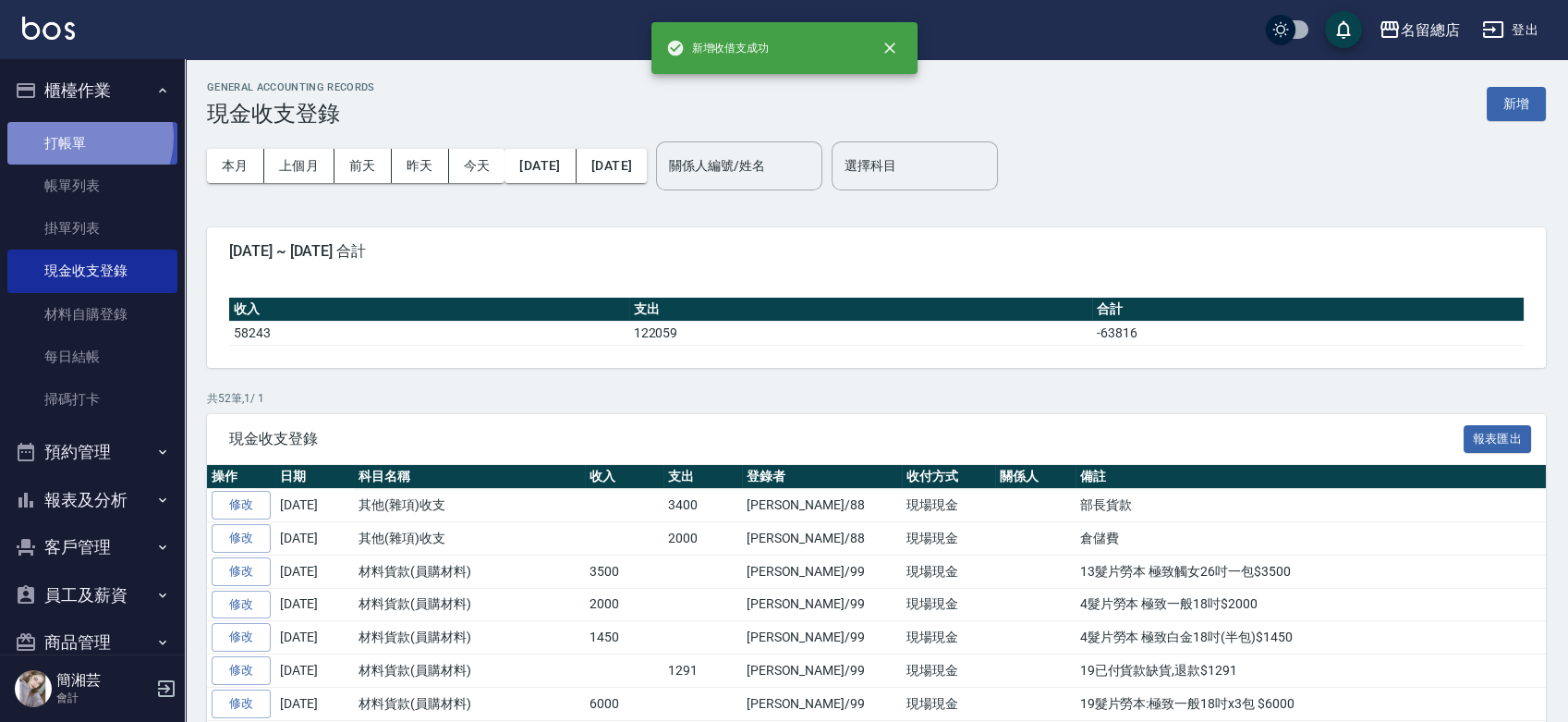
click at [80, 137] on link "打帳單" at bounding box center [92, 143] width 170 height 42
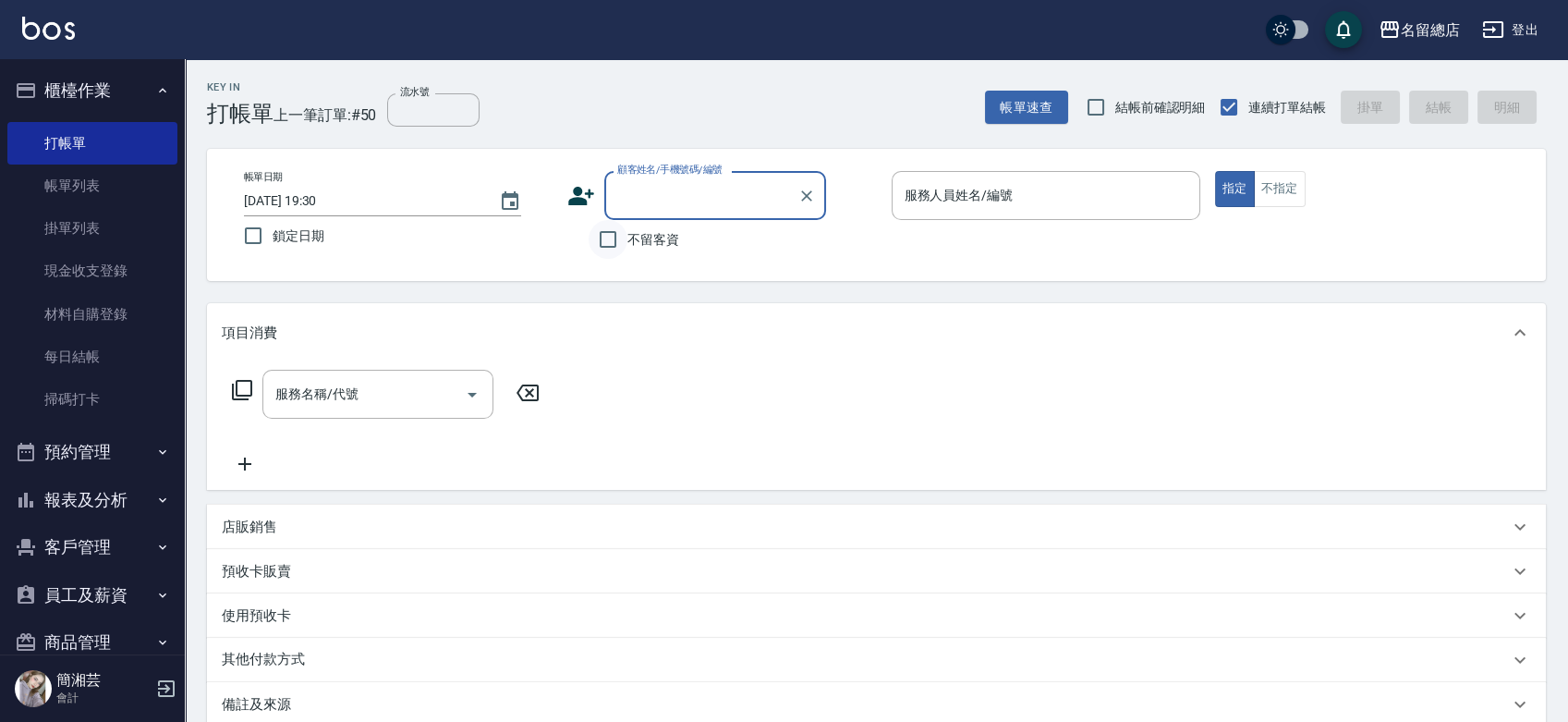
click at [617, 245] on input "不留客資" at bounding box center [607, 238] width 38 height 38
checkbox input "true"
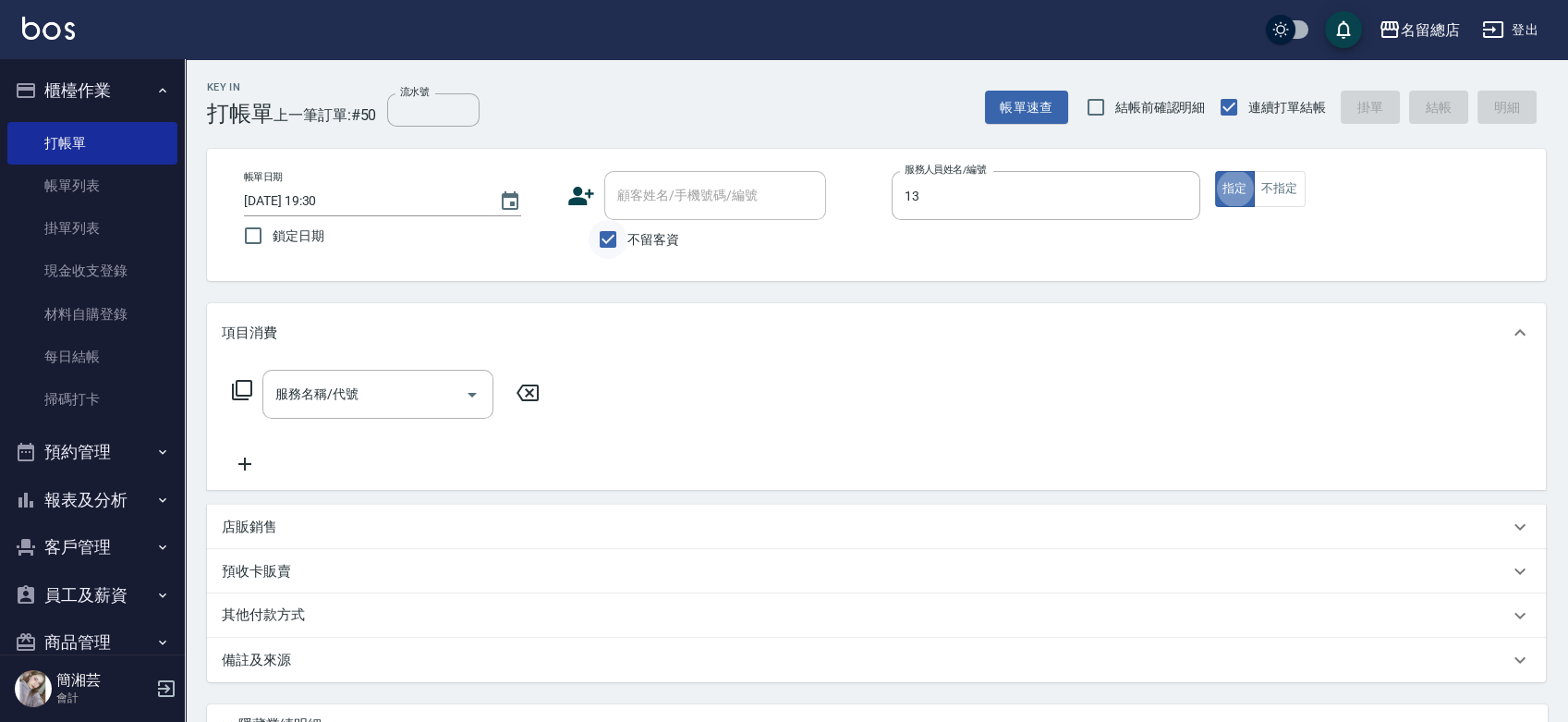
type input "Alin-13"
type button "true"
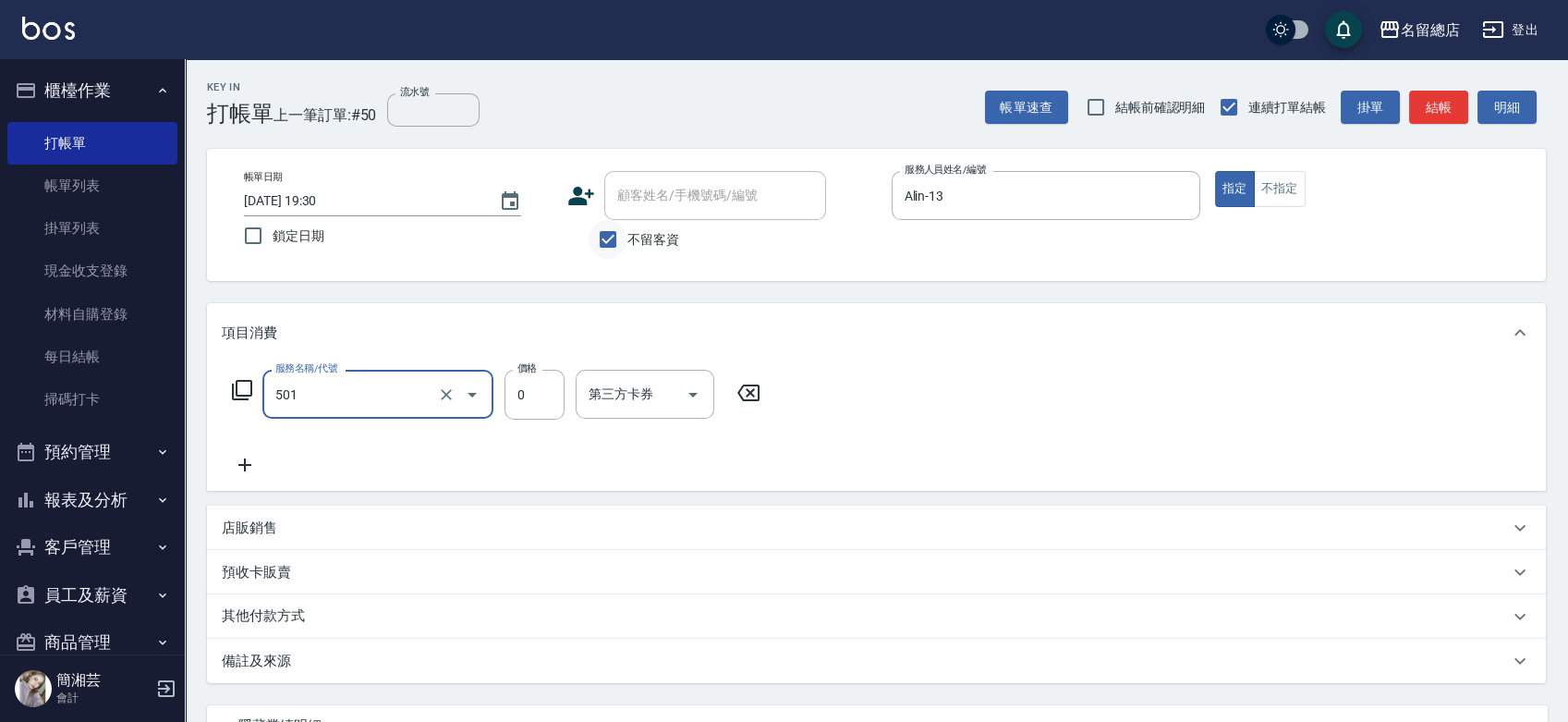
type input "2段蓋卡1300以上(501)"
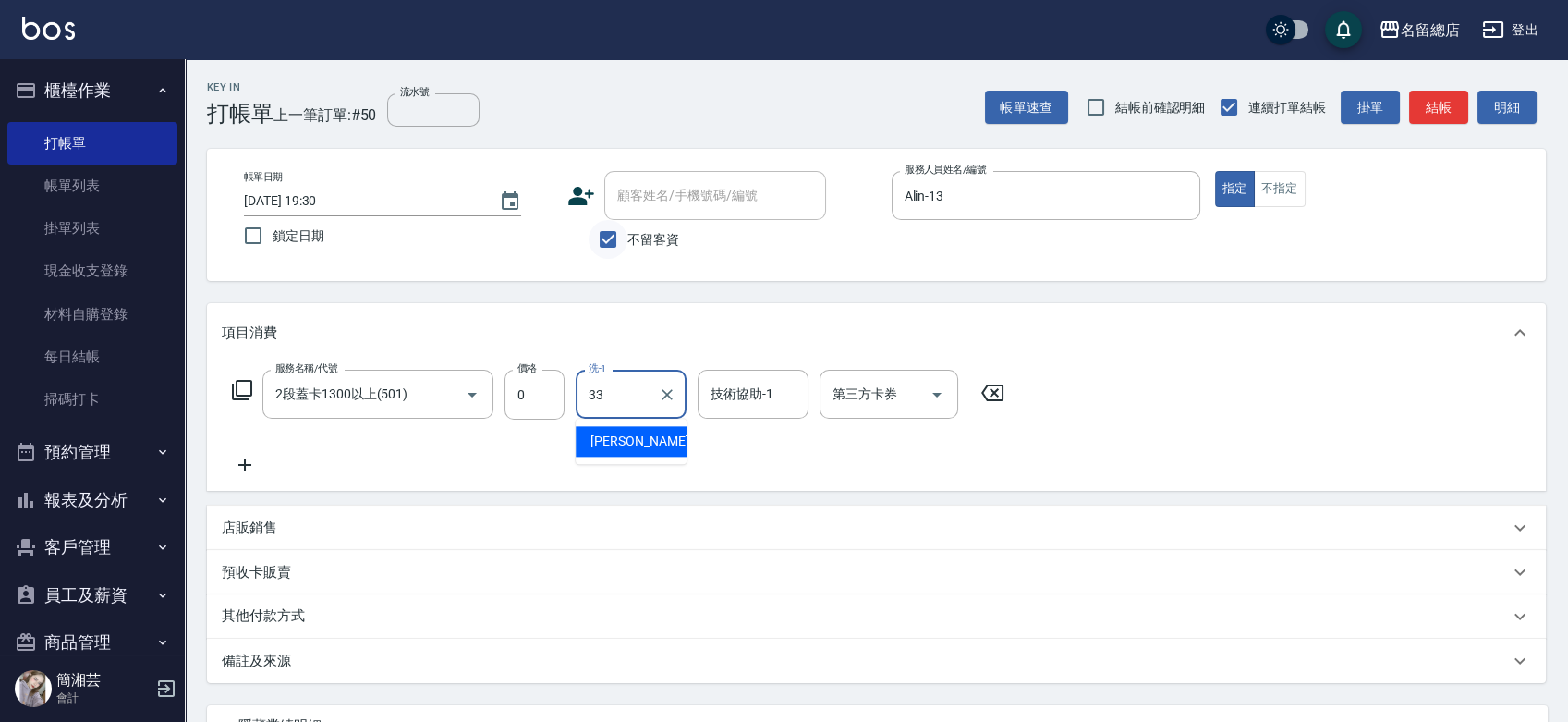
type input "[PERSON_NAME]-33"
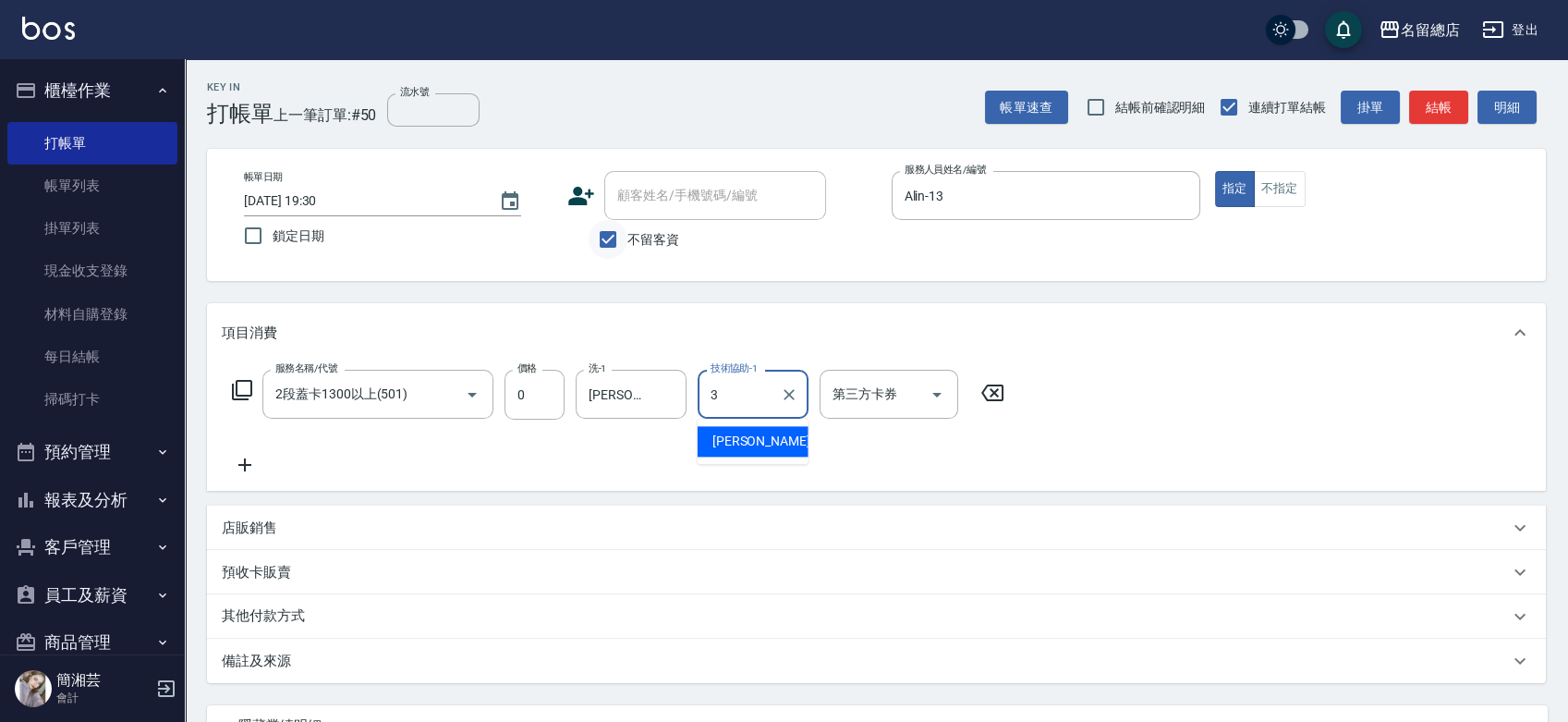
type input "芷涵-3"
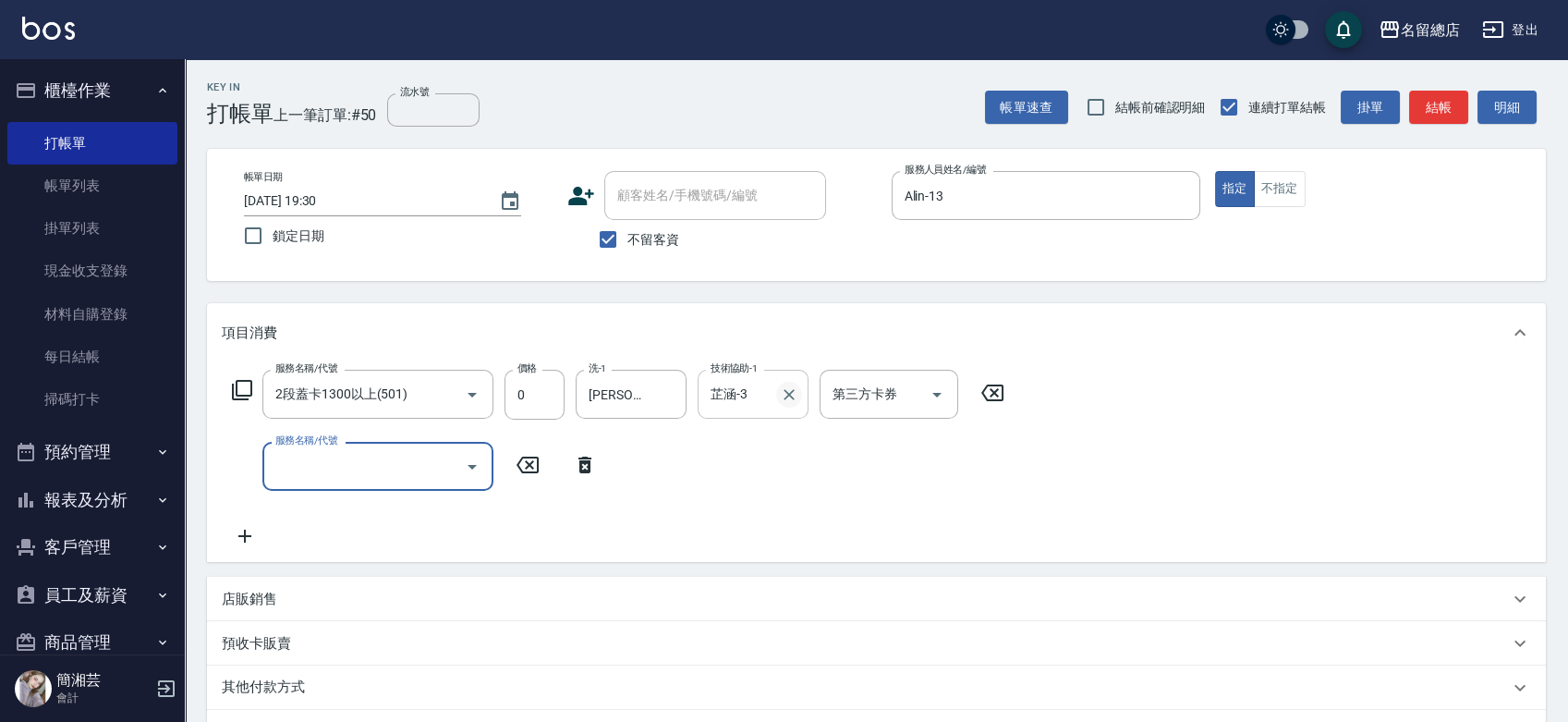
click at [797, 395] on icon "Clear" at bounding box center [789, 395] width 19 height 19
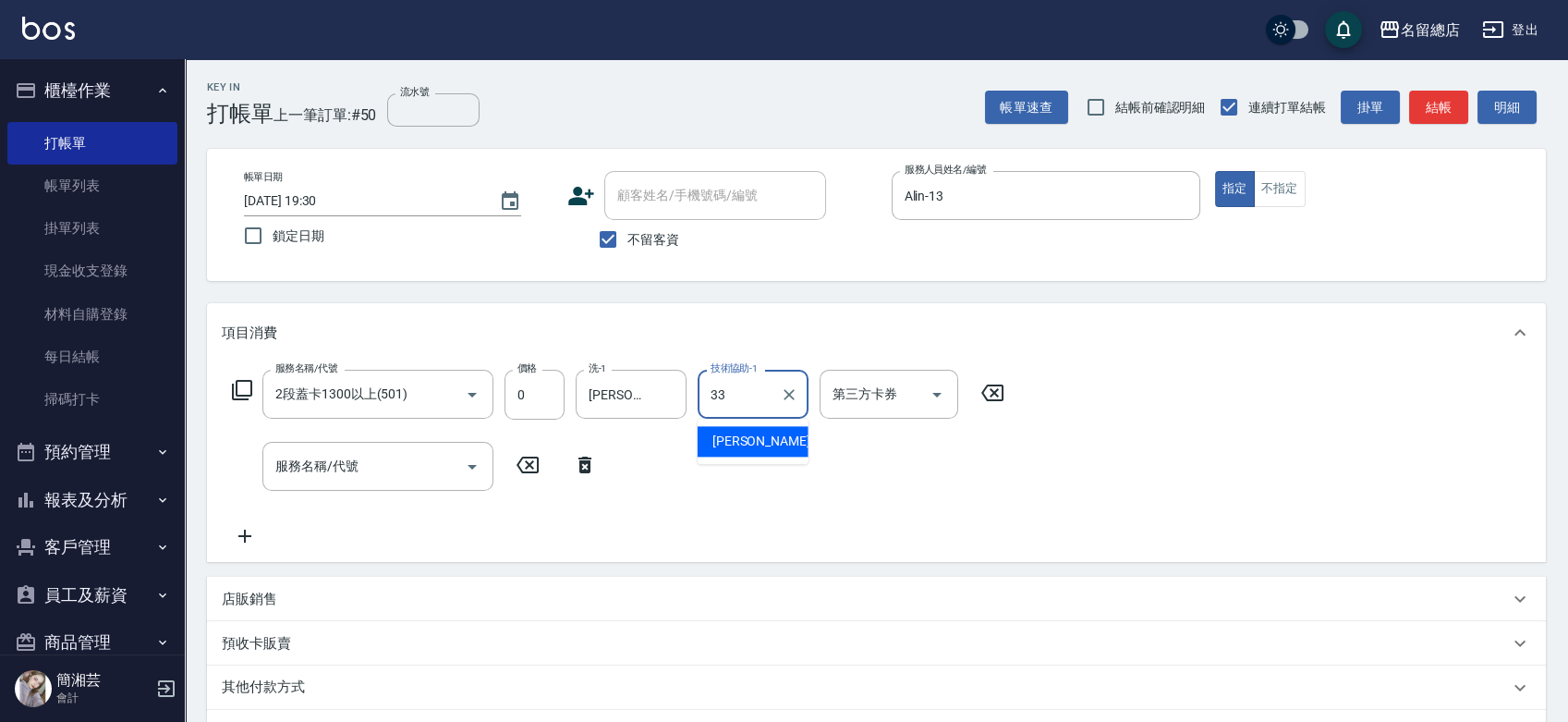
type input "[PERSON_NAME]-33"
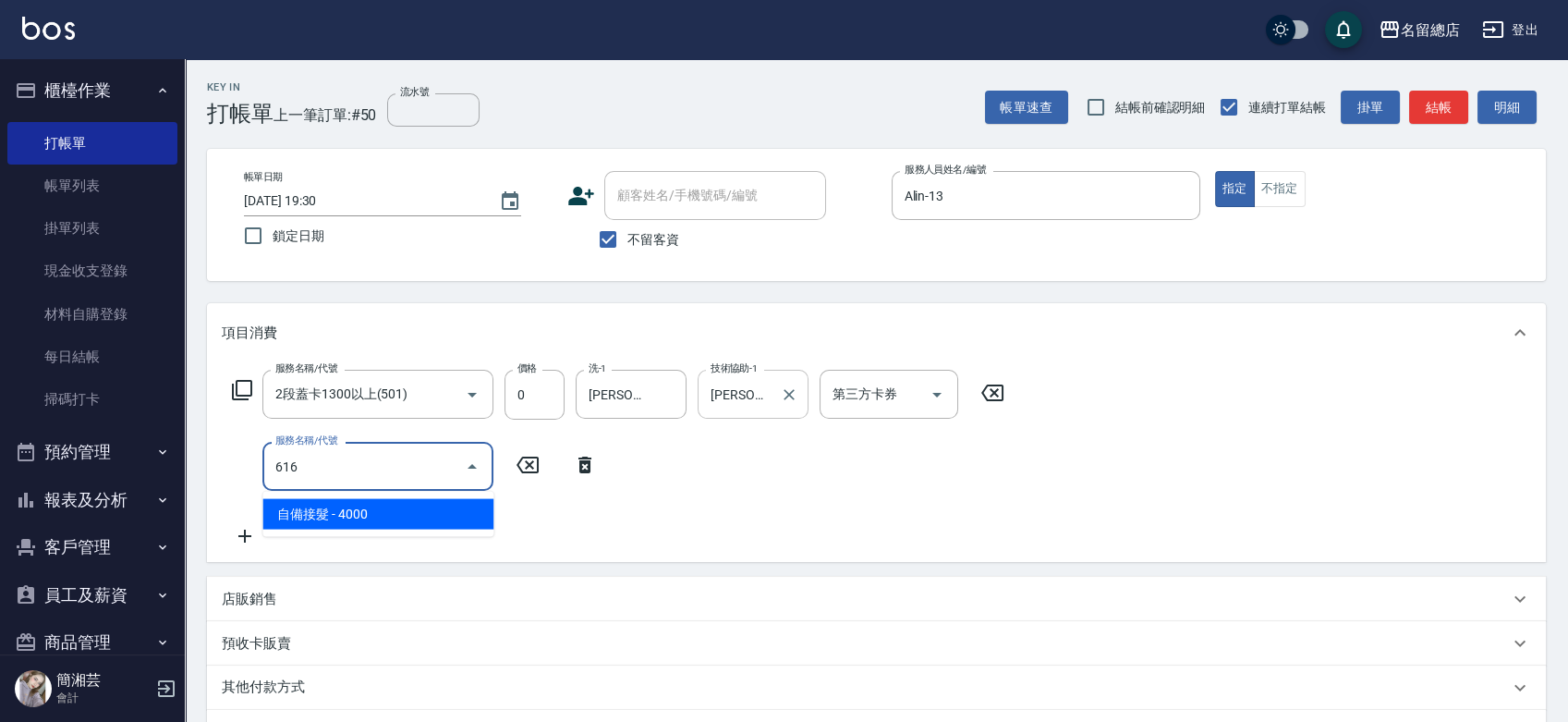
type input "自備接髮(616)"
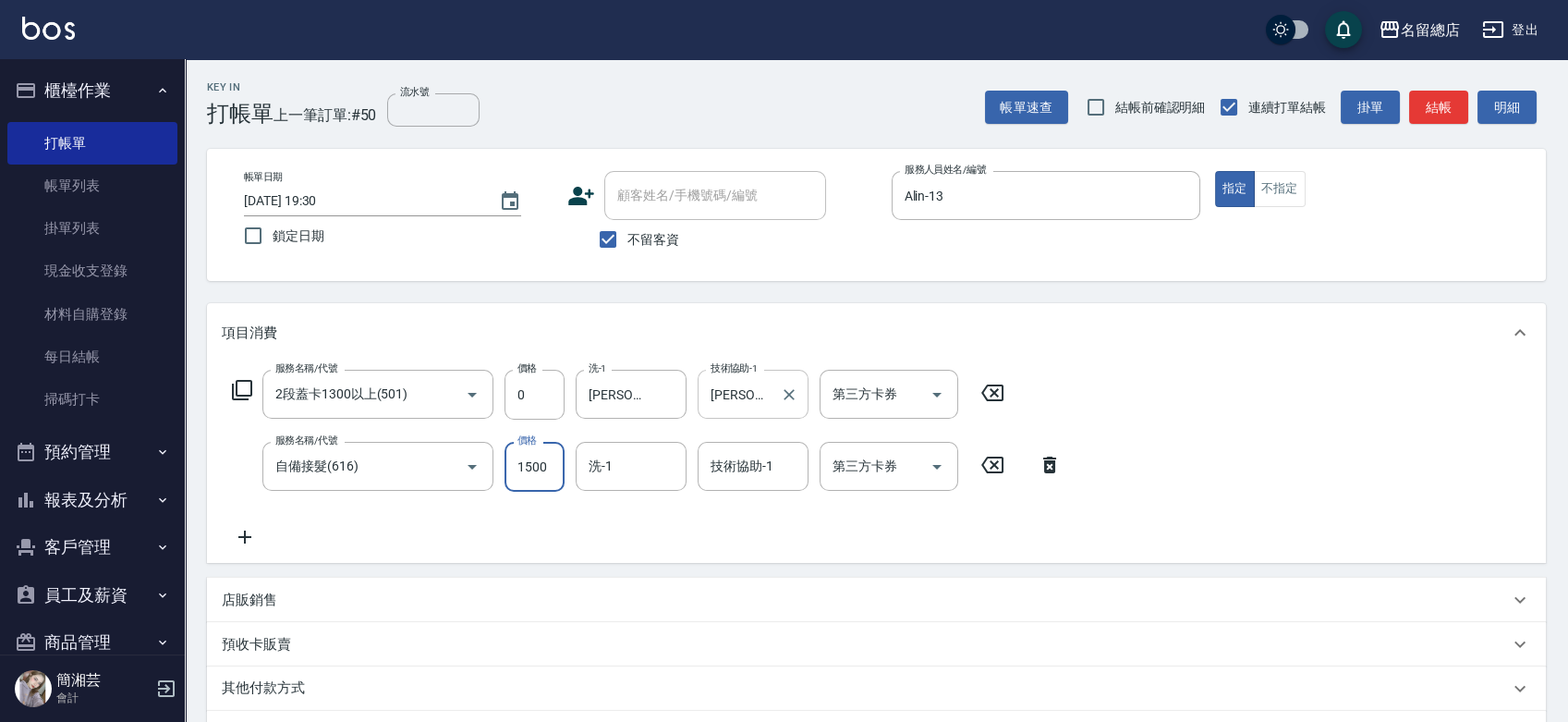
type input "1500"
type input "[PERSON_NAME]-33"
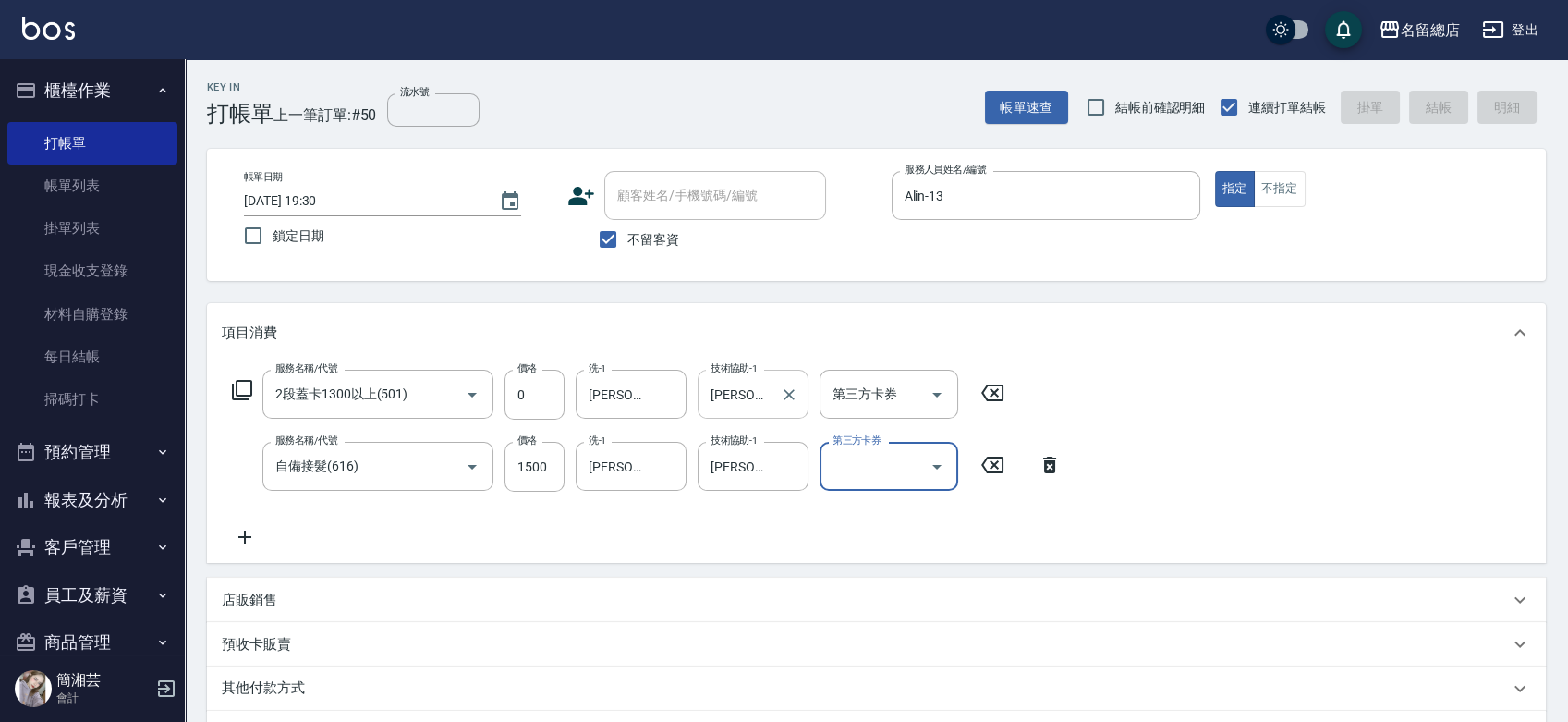
type input "[DATE] 19:31"
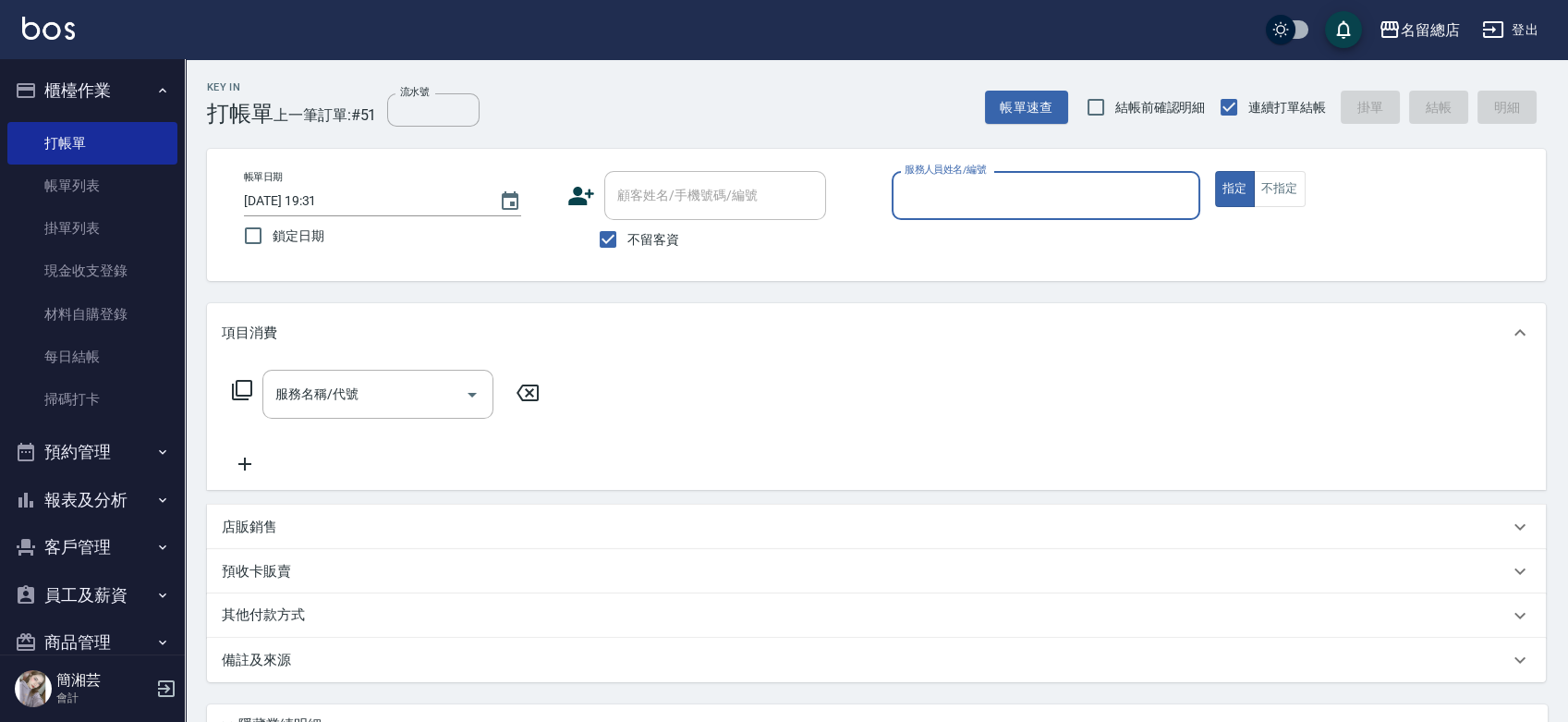
click at [65, 508] on button "報表及分析" at bounding box center [92, 499] width 170 height 48
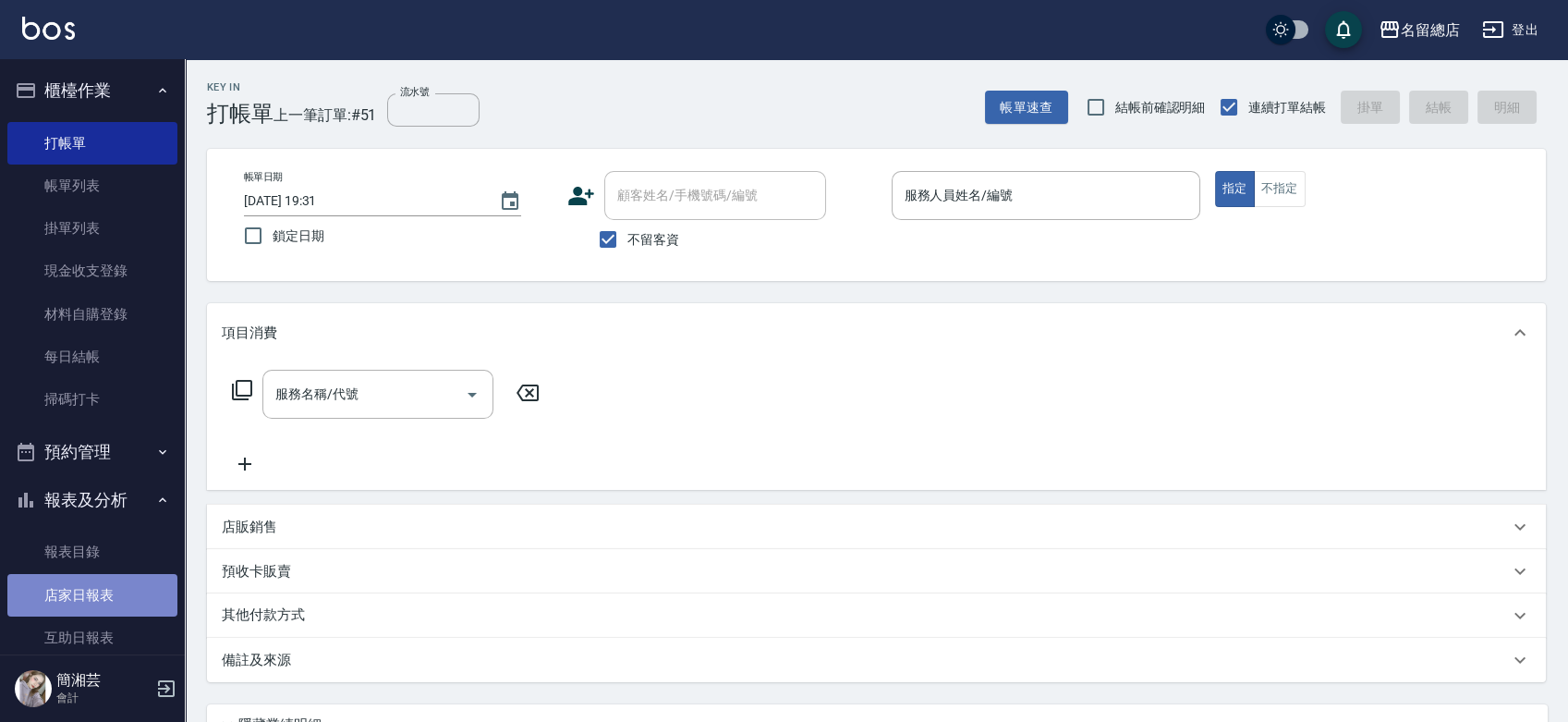
click at [96, 603] on link "店家日報表" at bounding box center [92, 595] width 170 height 42
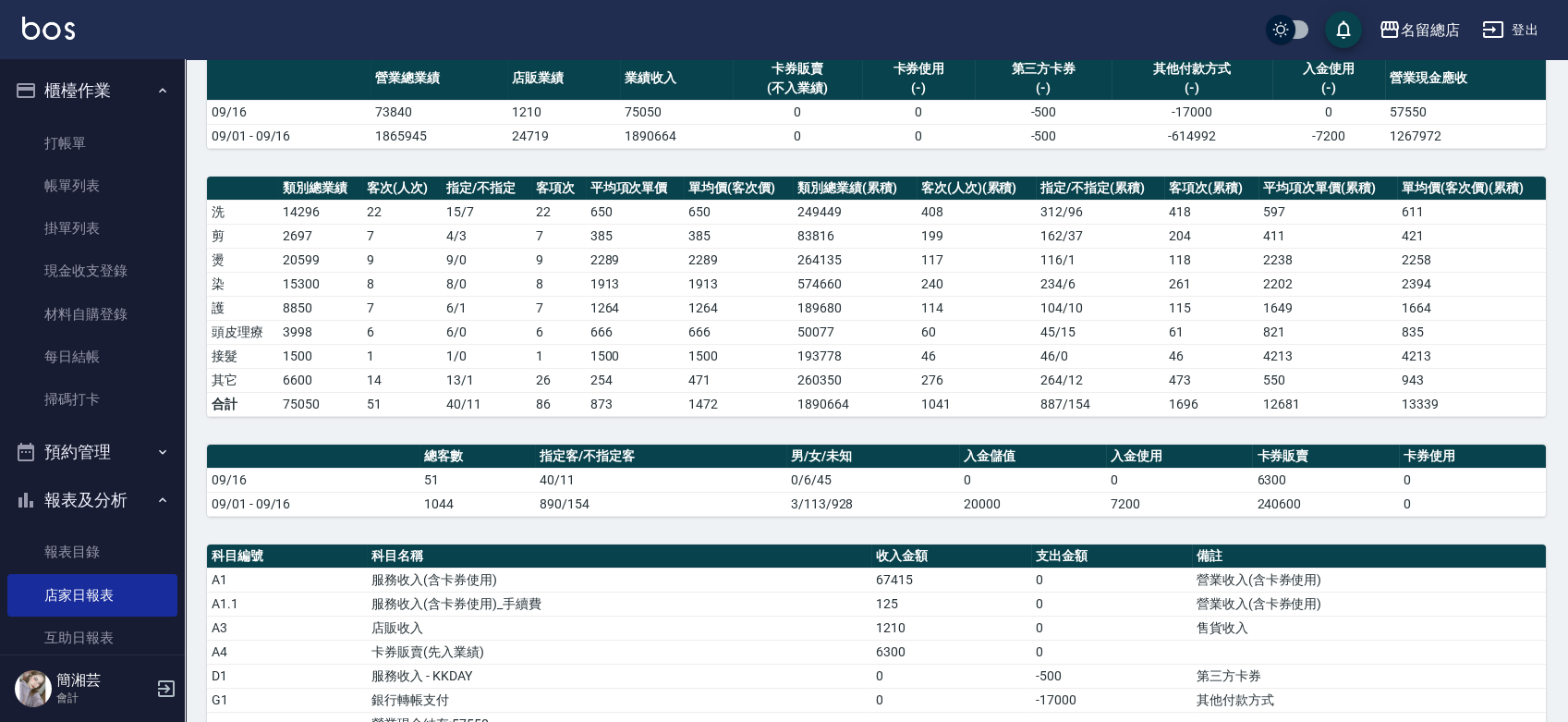
scroll to position [410, 0]
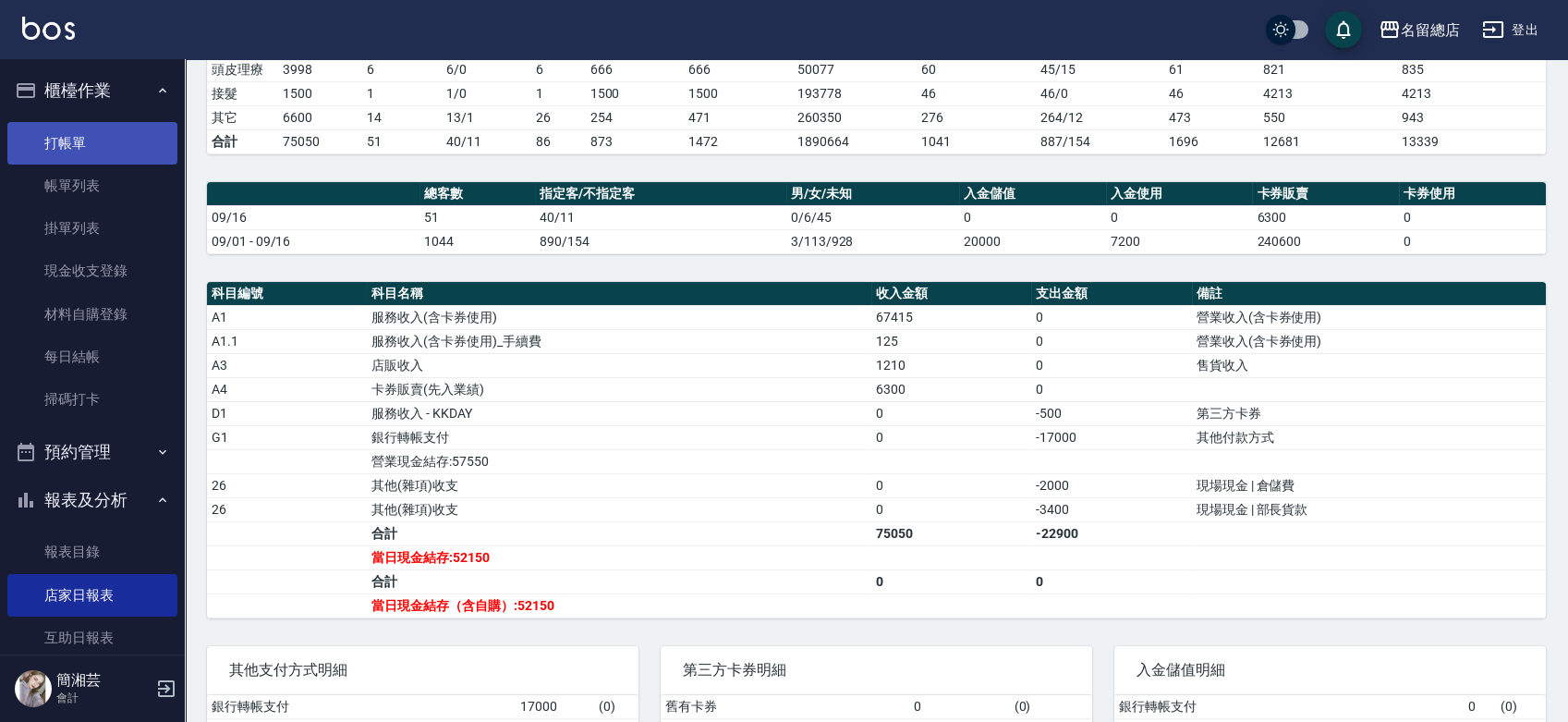
click at [48, 129] on link "打帳單" at bounding box center [92, 143] width 170 height 42
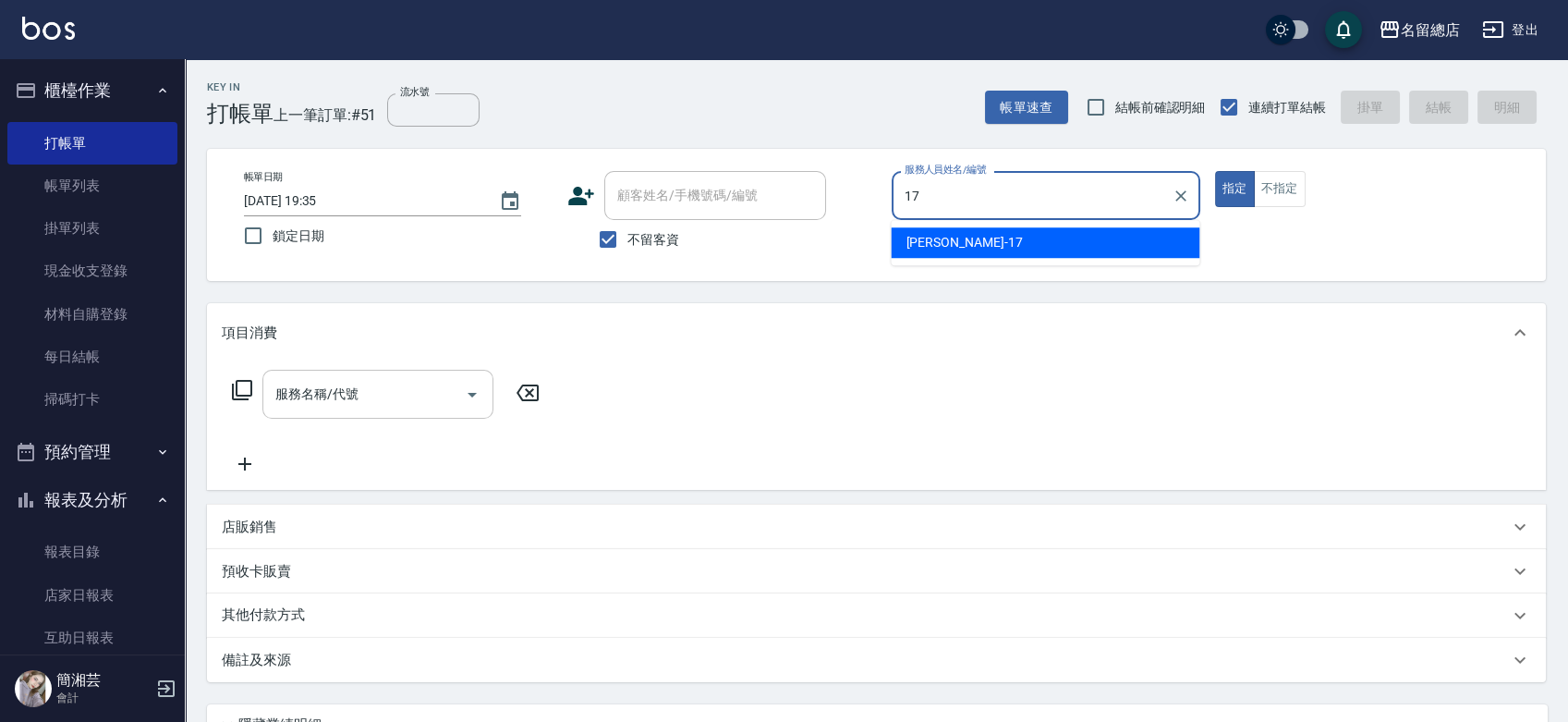
type input "[PERSON_NAME]-17"
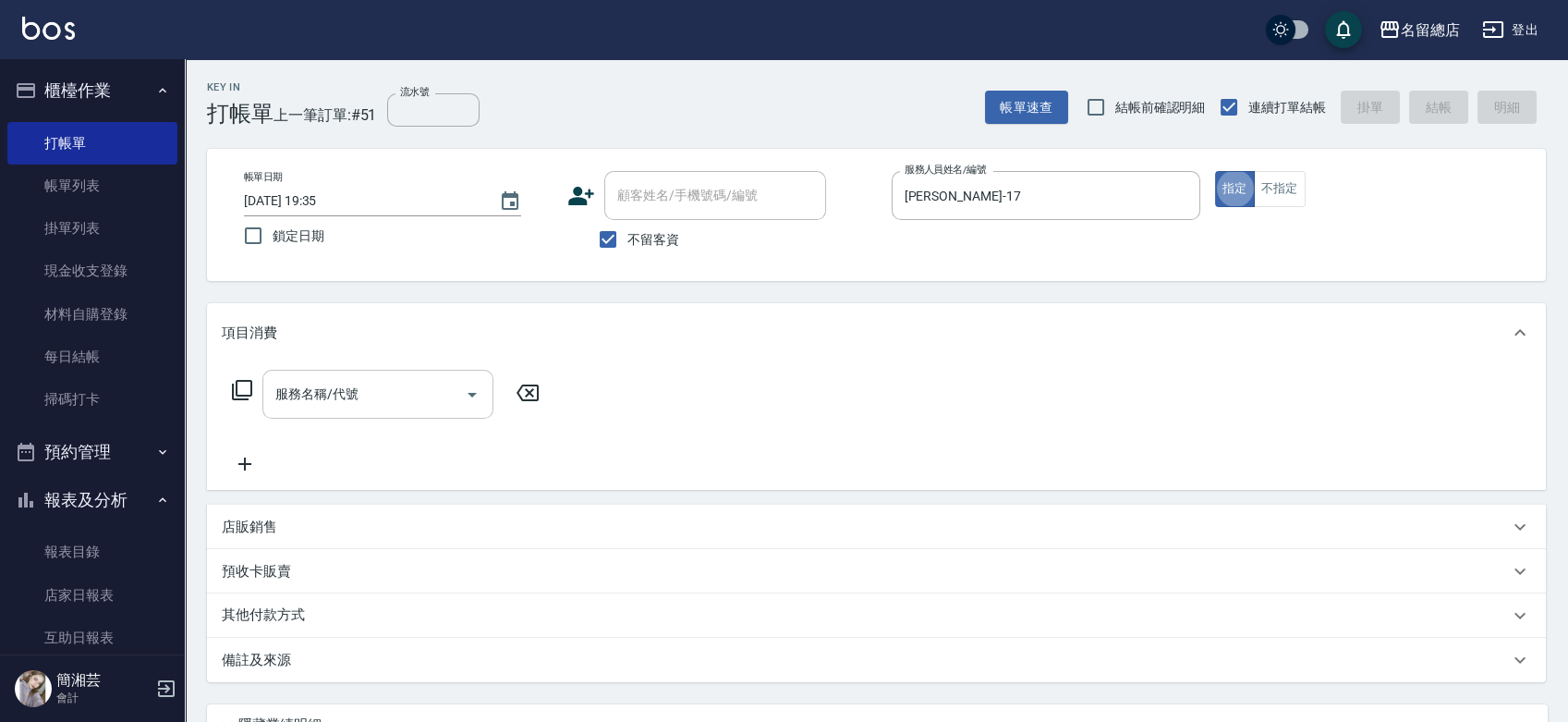
type button "true"
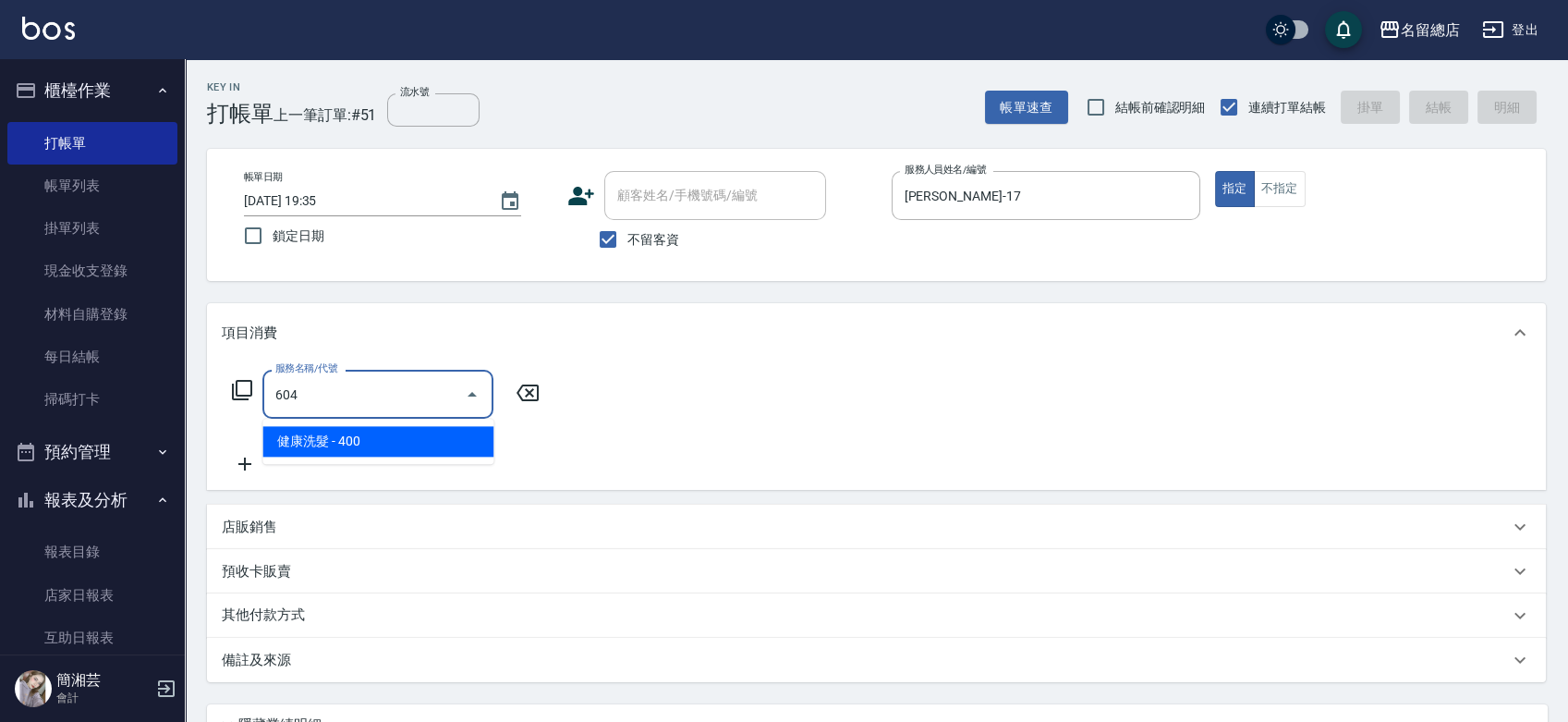
type input "健康洗髮(604)"
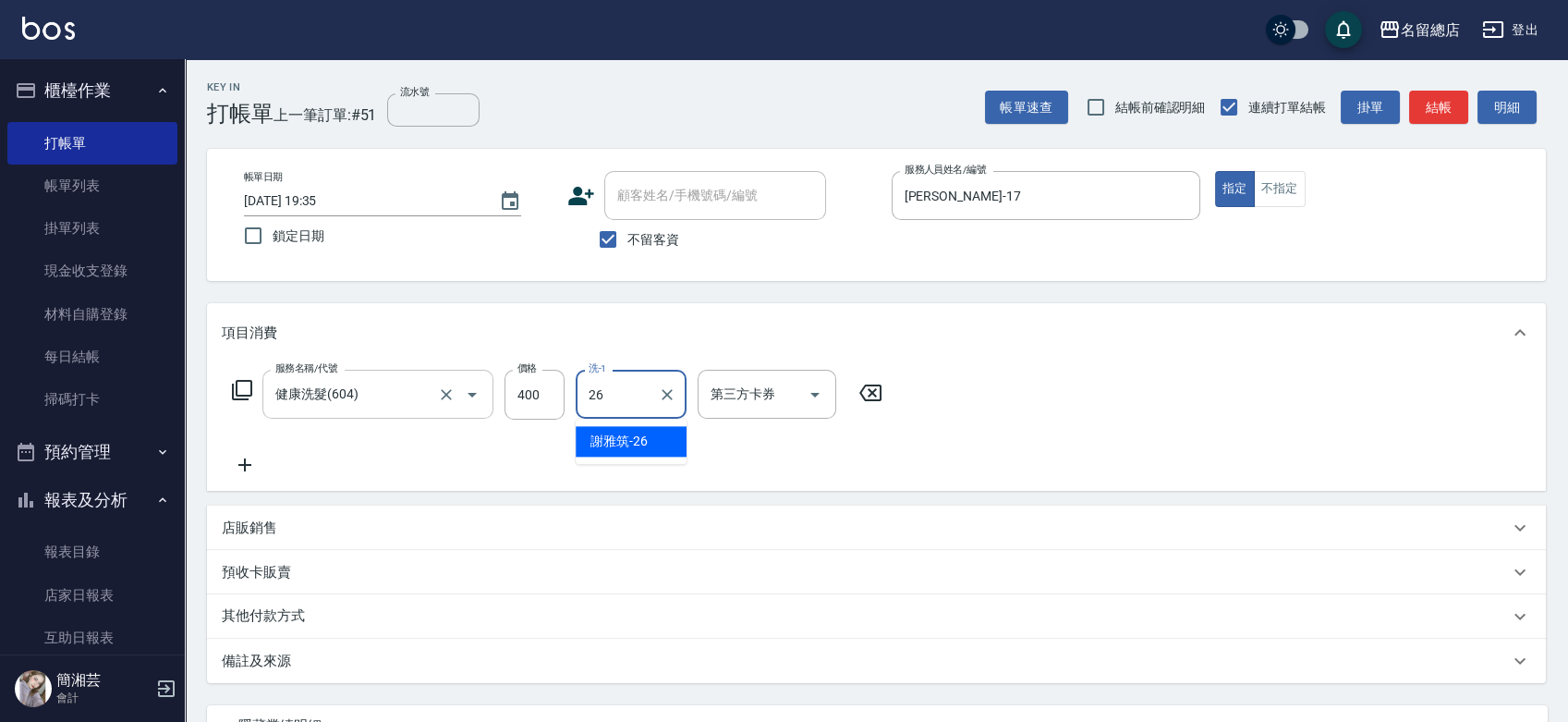
type input "[PERSON_NAME]-26"
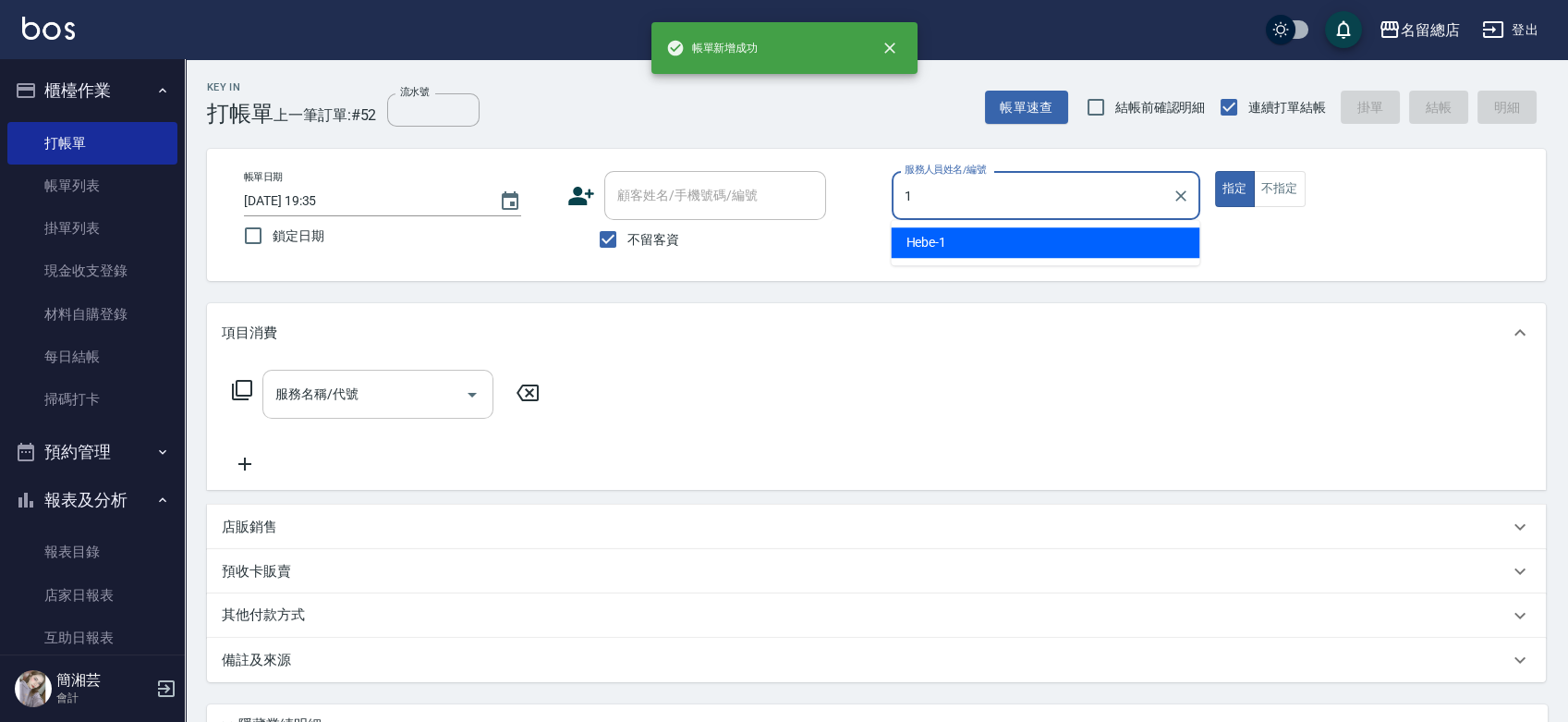
type input "Hebe-1"
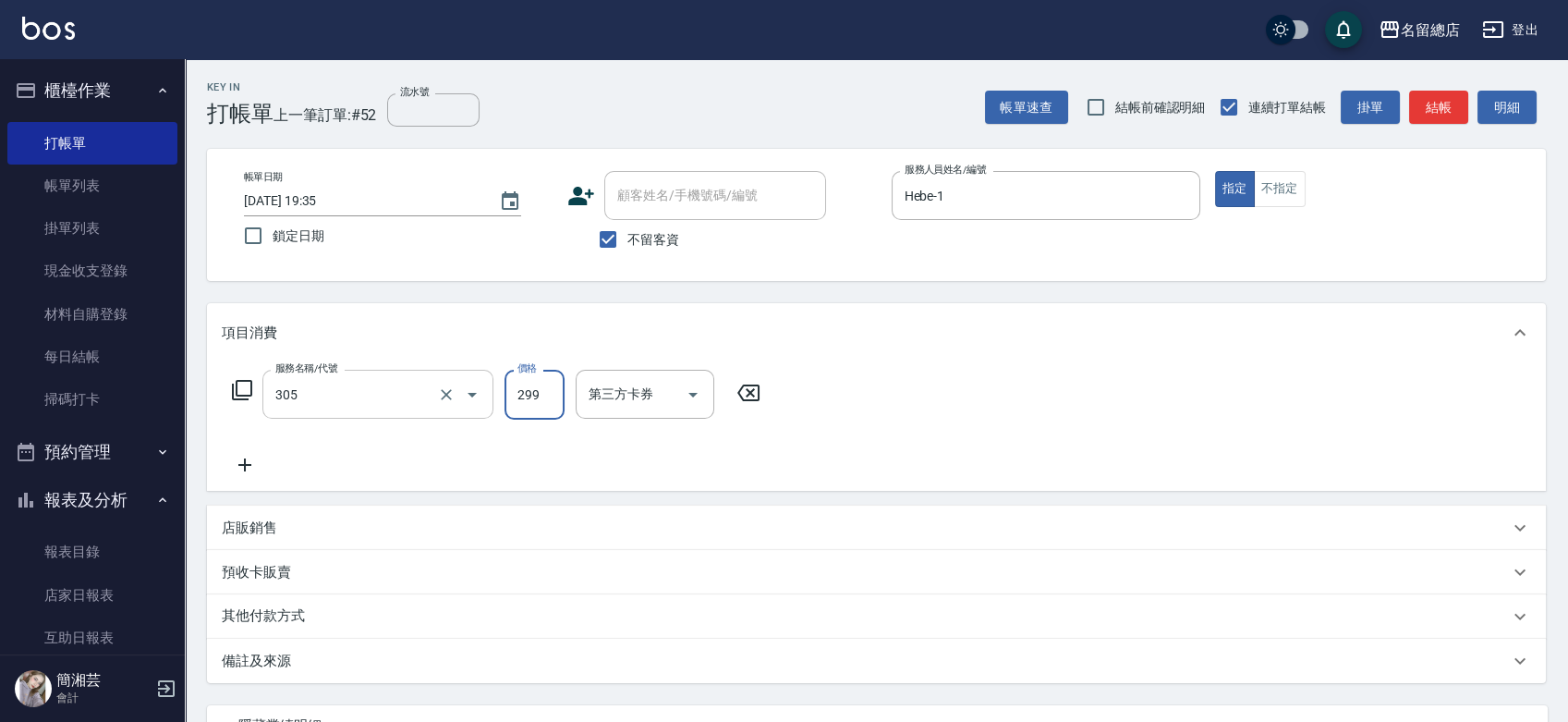
type input "剪髮(305)"
type input "400"
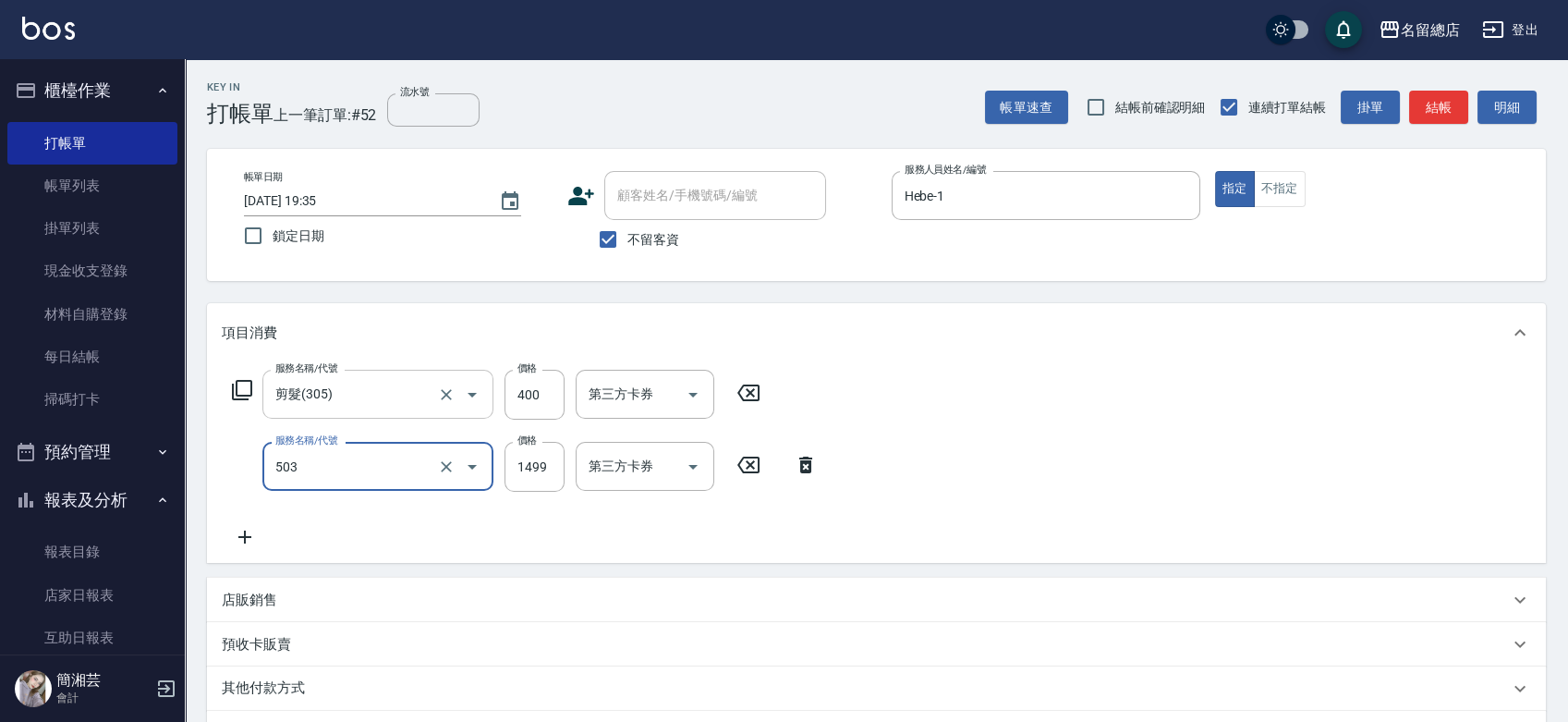
type input "染髮1000~1499(503)"
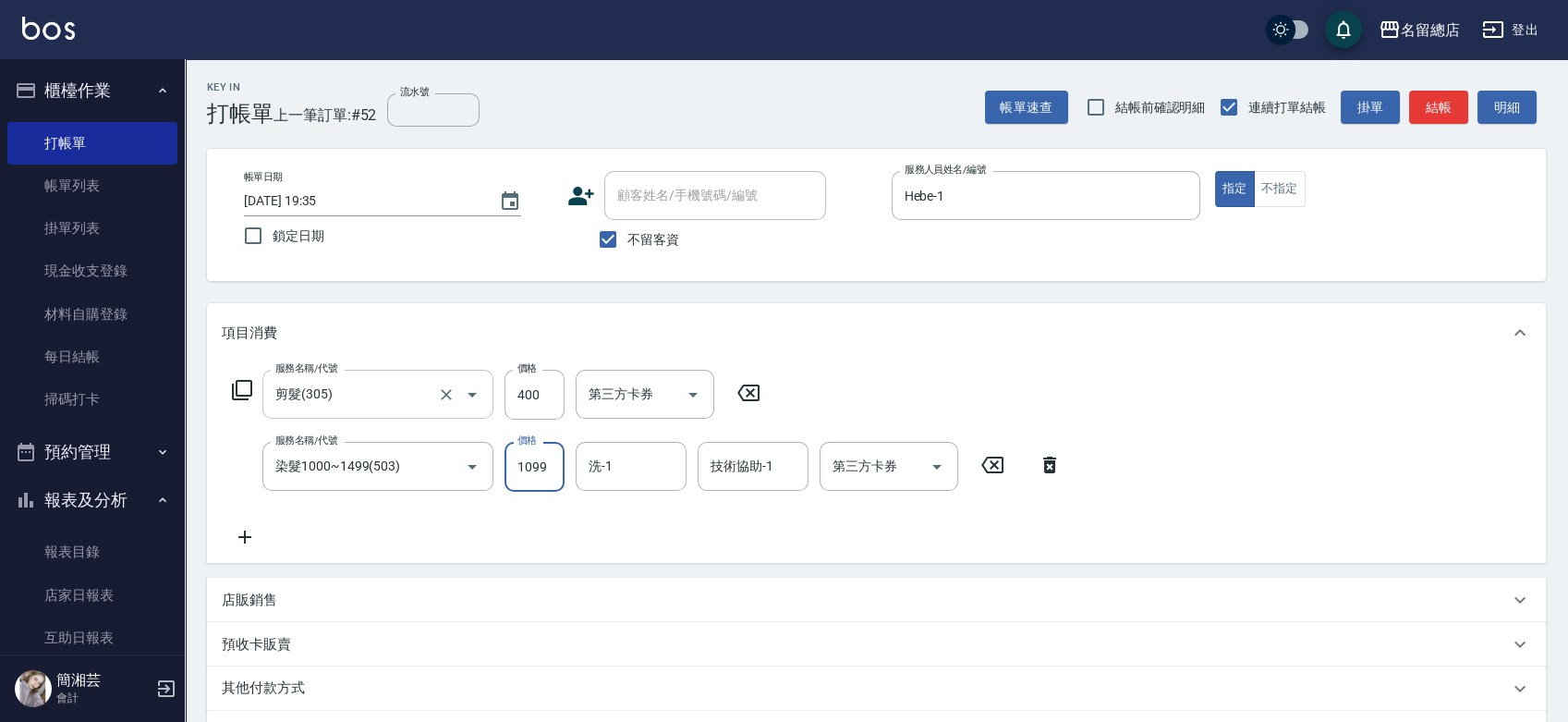
type input "1099"
type input "YY-45"
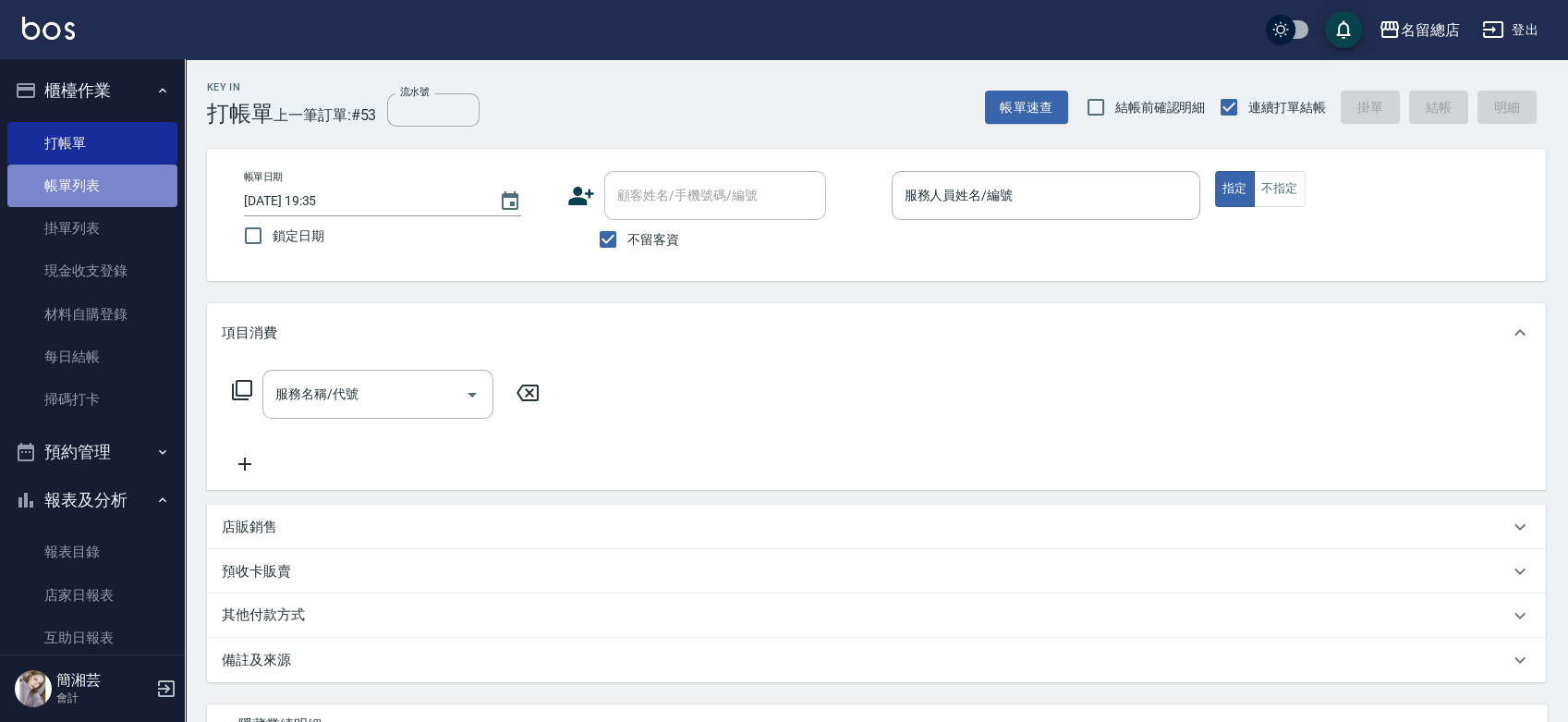
click at [119, 186] on link "帳單列表" at bounding box center [92, 185] width 170 height 42
click at [121, 190] on link "帳單列表" at bounding box center [92, 185] width 170 height 42
click at [58, 191] on link "帳單列表" at bounding box center [92, 185] width 170 height 42
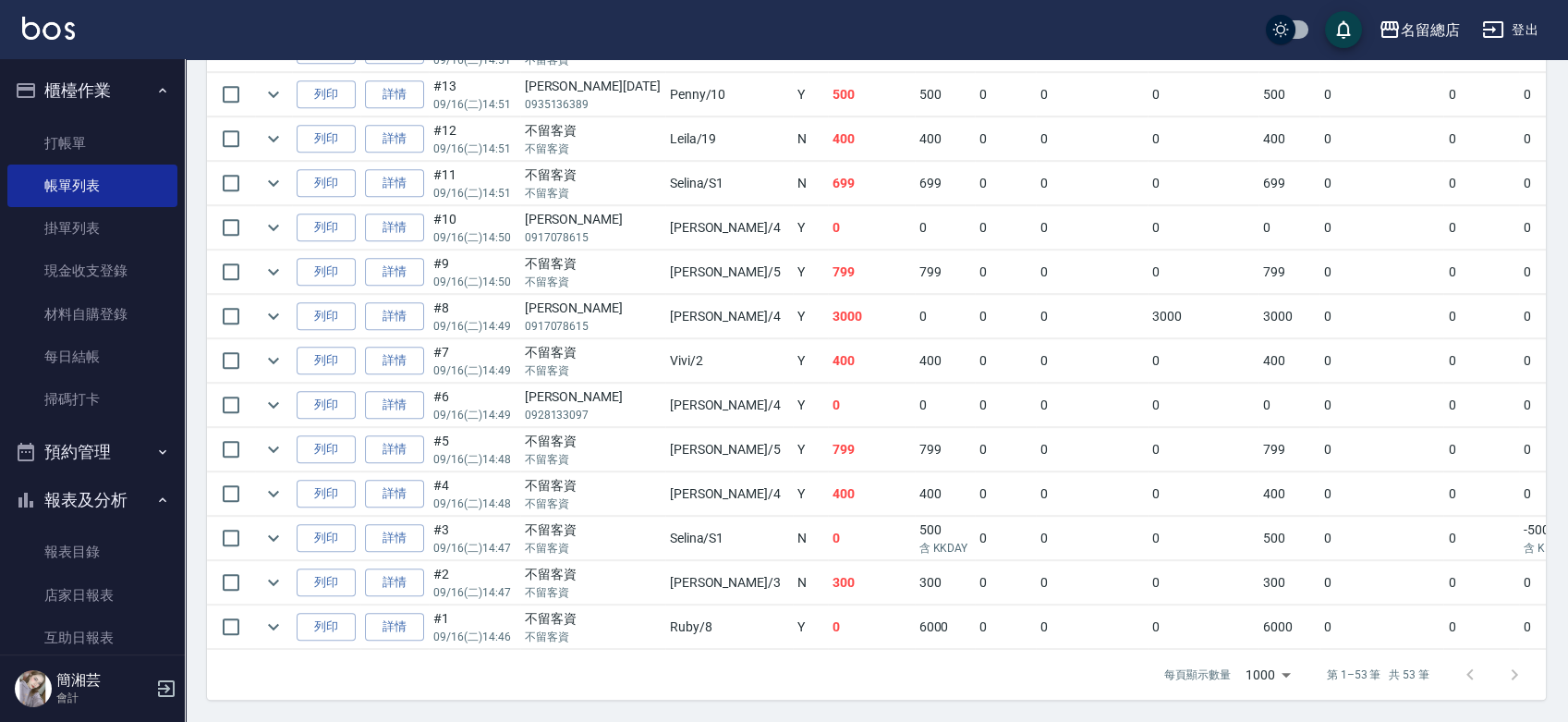
scroll to position [2264, 0]
drag, startPoint x: 603, startPoint y: 79, endPoint x: 768, endPoint y: 104, distance: 166.9
click at [764, 100] on tr "列印 詳情 #13 09/16 (二) 14:51 [PERSON_NAME][DATE] 0935136389 Penny /10 Y 500 500 0 …" at bounding box center [1043, 95] width 1673 height 43
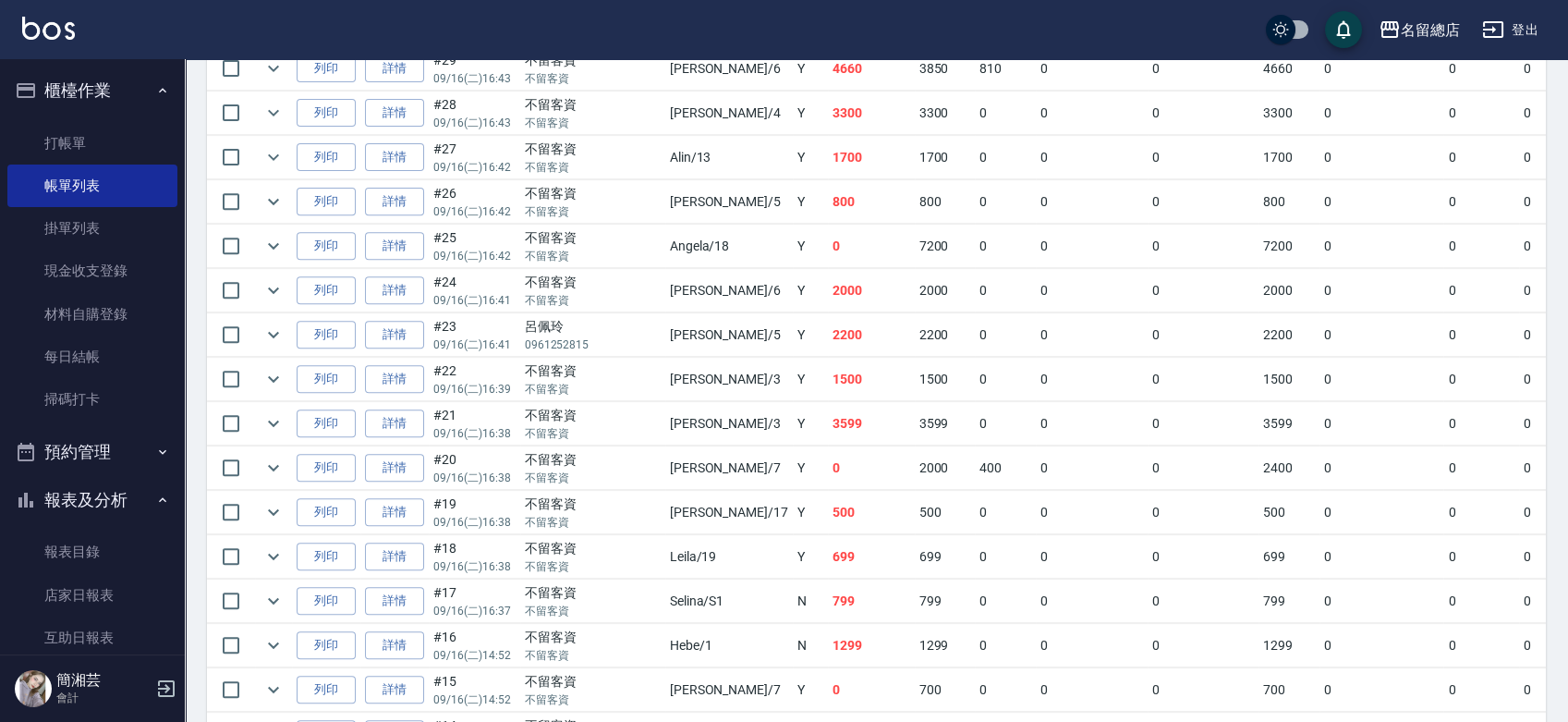
scroll to position [1544, 0]
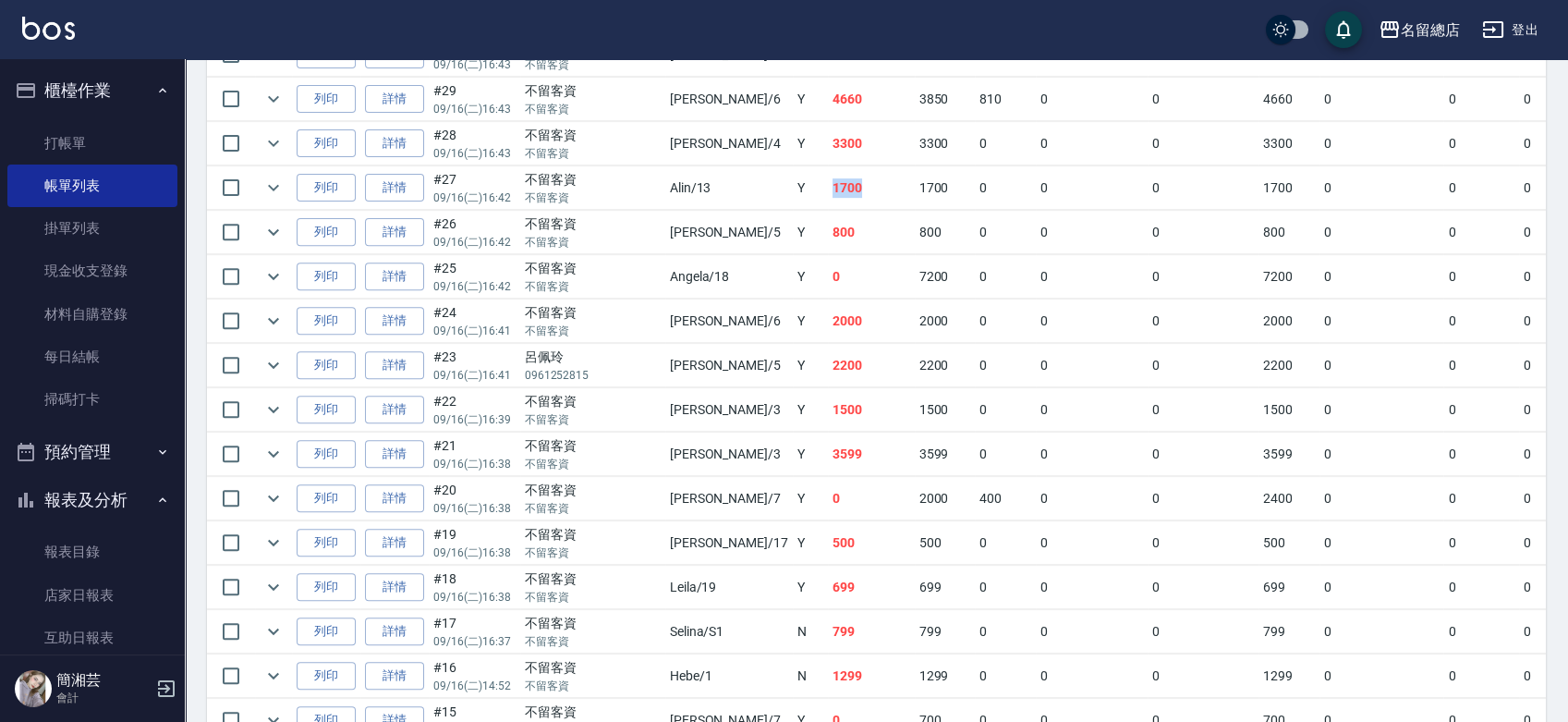
drag, startPoint x: 724, startPoint y: 177, endPoint x: 806, endPoint y: 182, distance: 82.2
click at [806, 182] on tr "列印 詳情 #27 09/16 (二) 16:42 不留客資 不留客資 Alin /13 Y 1700 1700 0 0 0 1700 0 0 0 0 0" at bounding box center [1043, 188] width 1673 height 43
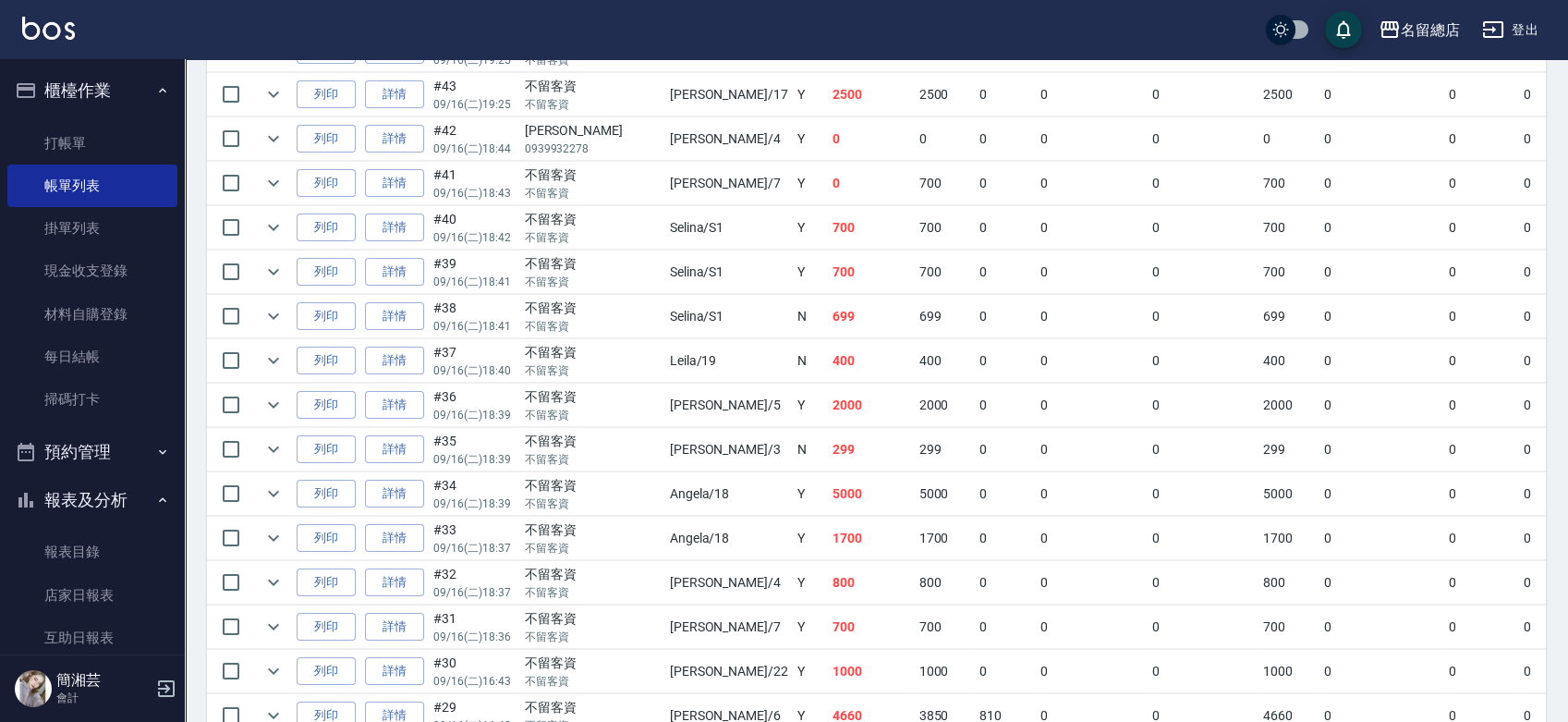
scroll to position [1030, 0]
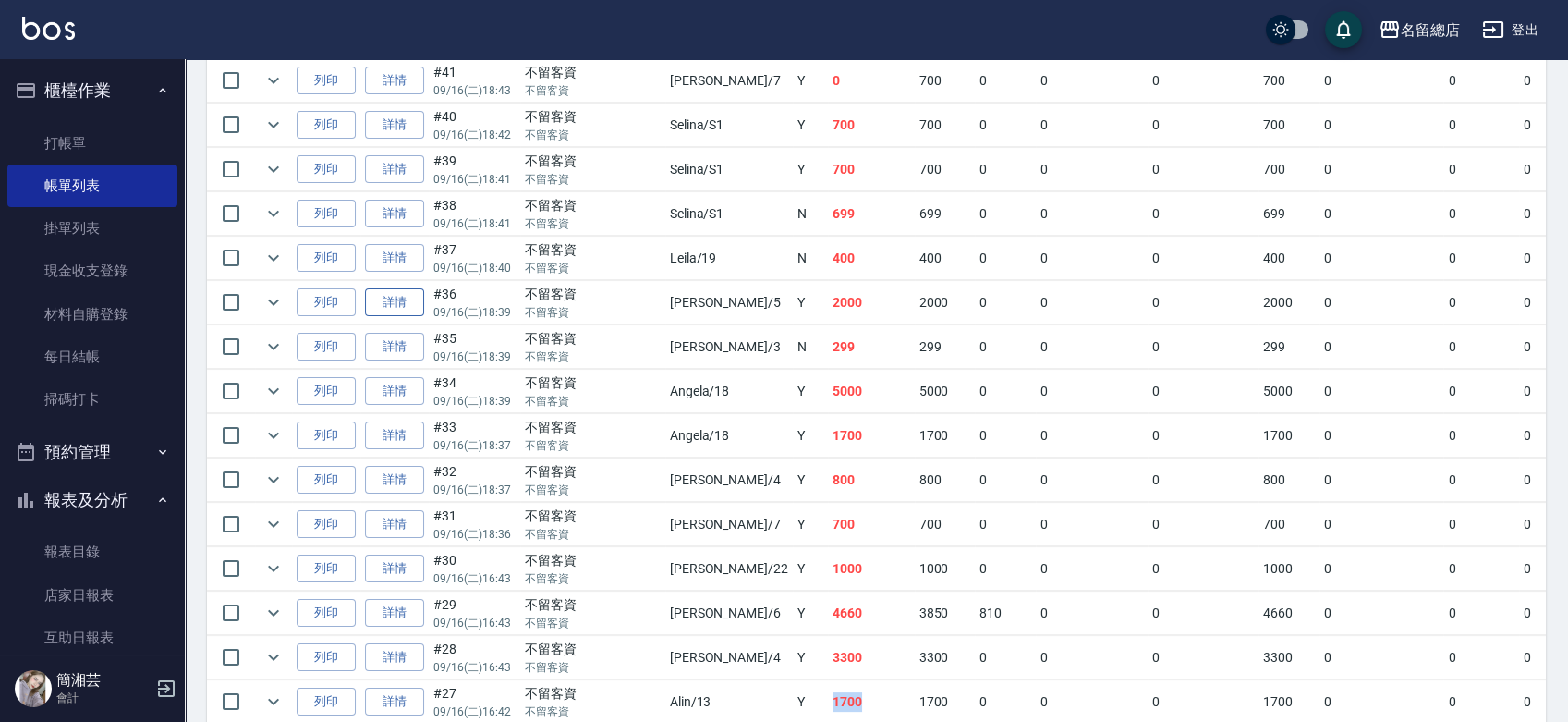
click at [379, 294] on link "詳情" at bounding box center [394, 302] width 59 height 29
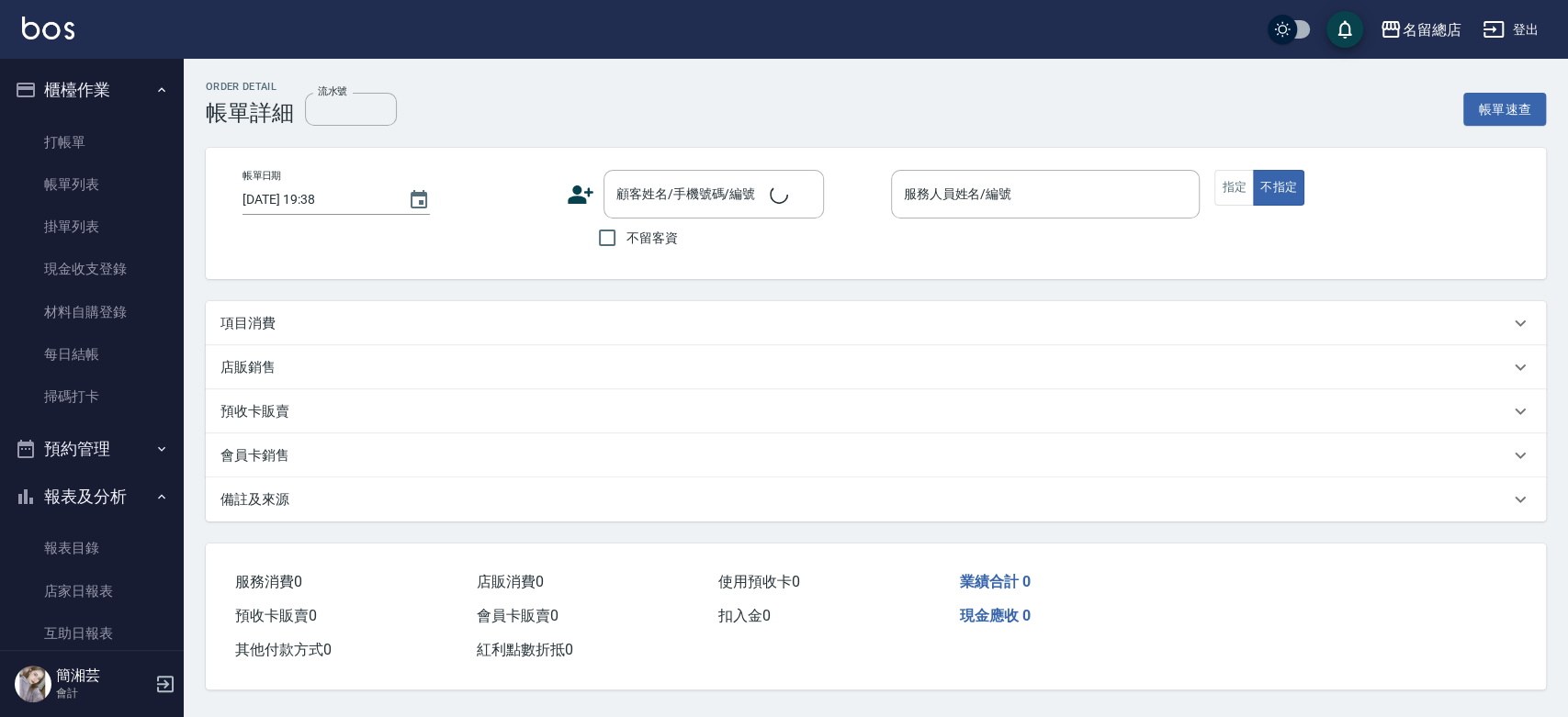
type input "[DATE] 18:39"
checkbox input "true"
type input "[PERSON_NAME]-5"
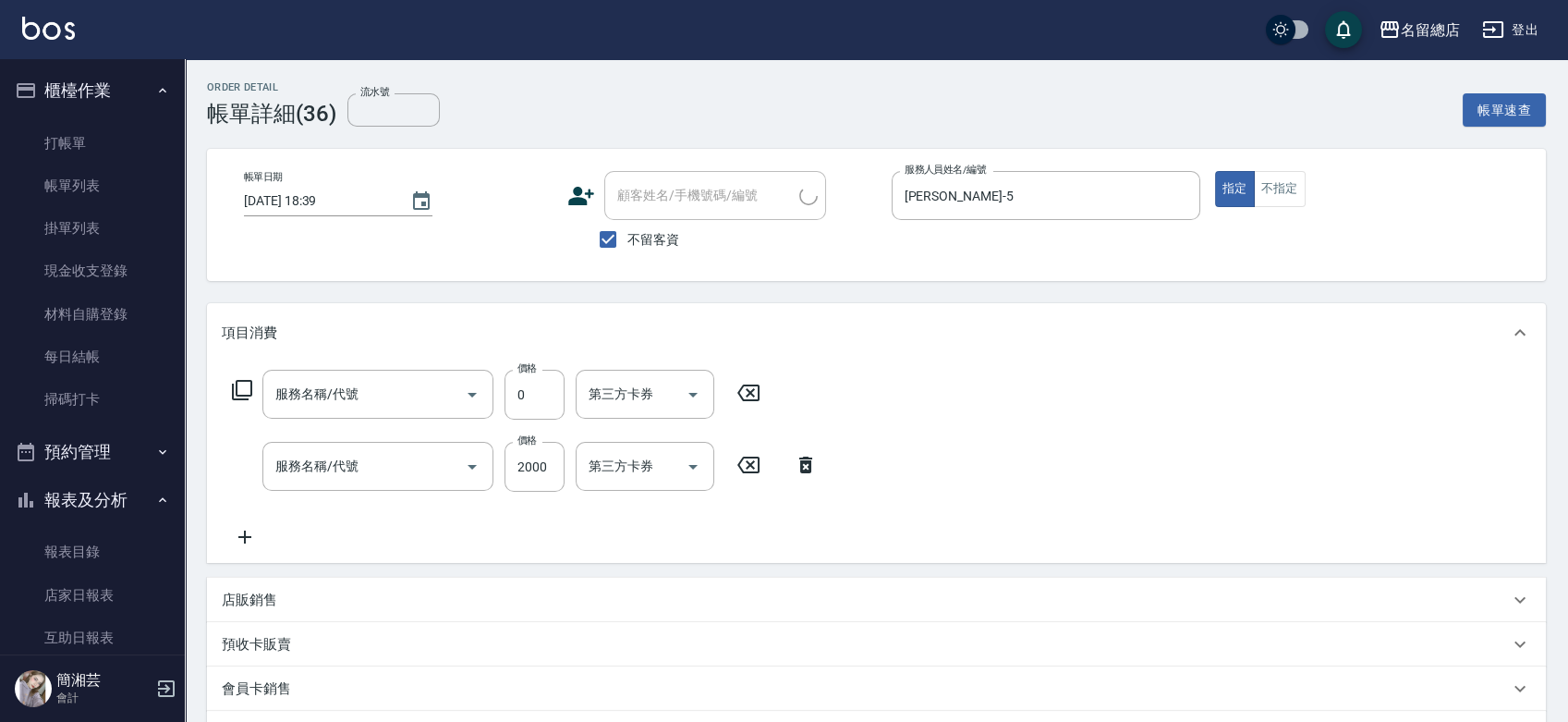
type input "2段蓋卡1300以上(501)"
type input "離陶溫1501~2999(210)"
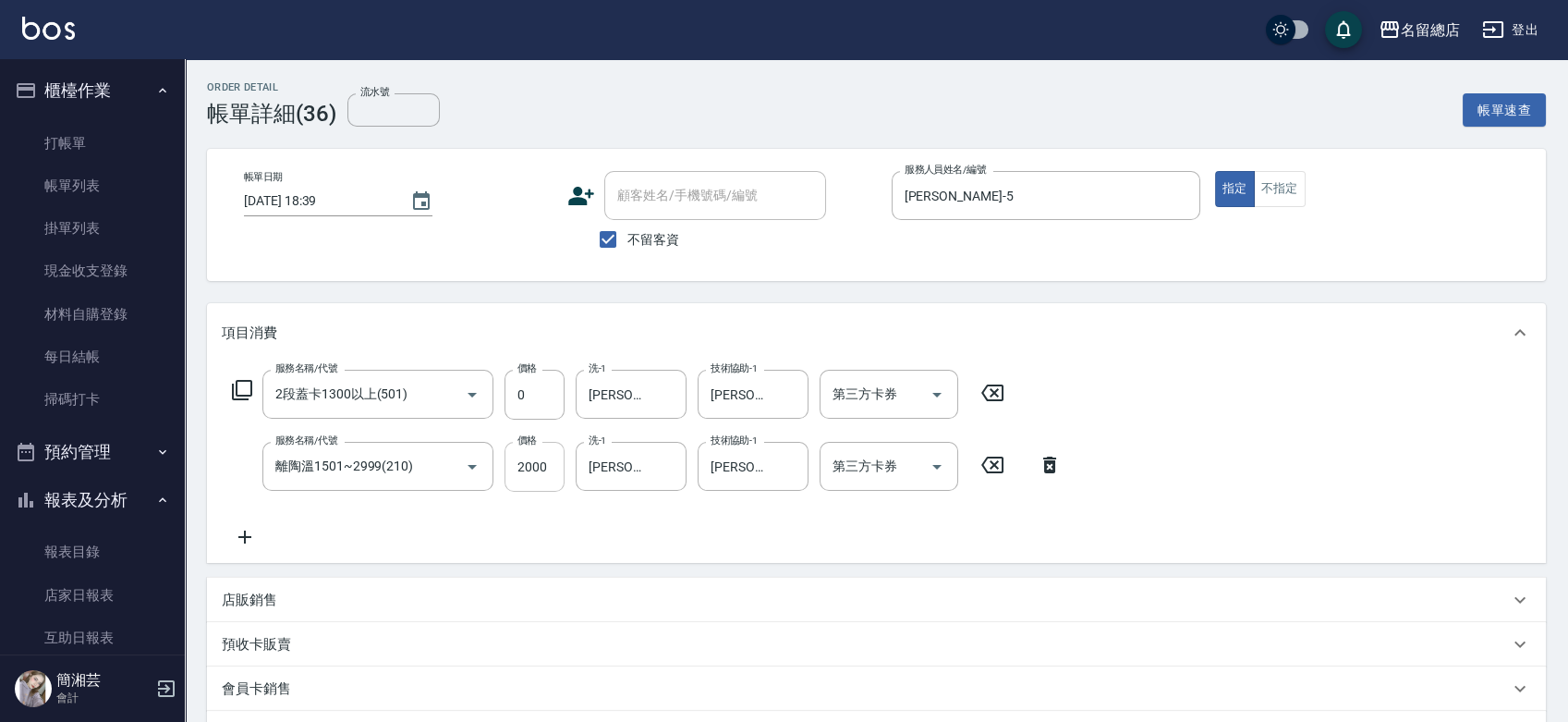
click at [538, 476] on input "2000" at bounding box center [535, 467] width 60 height 50
click at [534, 469] on input "2000" at bounding box center [535, 467] width 60 height 50
type input "2200"
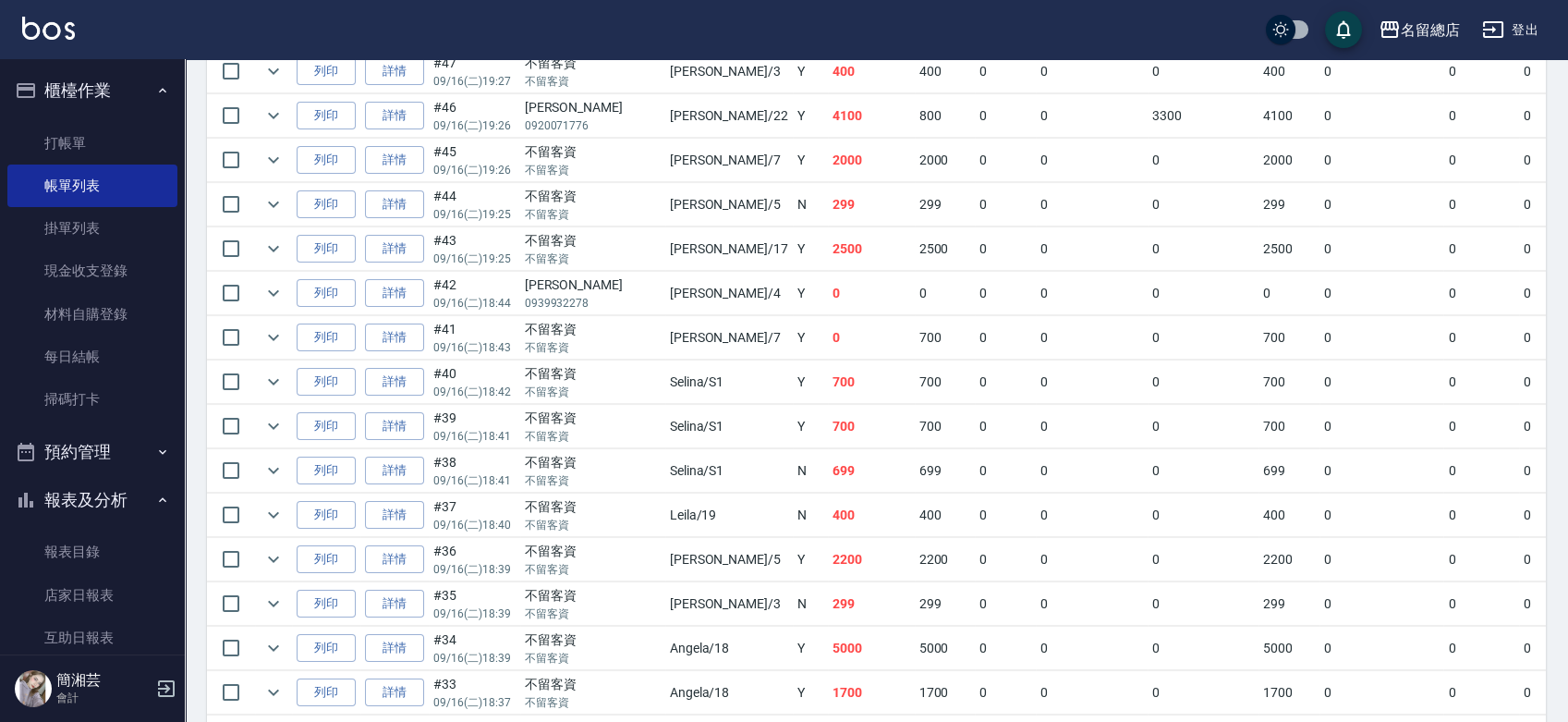
scroll to position [821, 0]
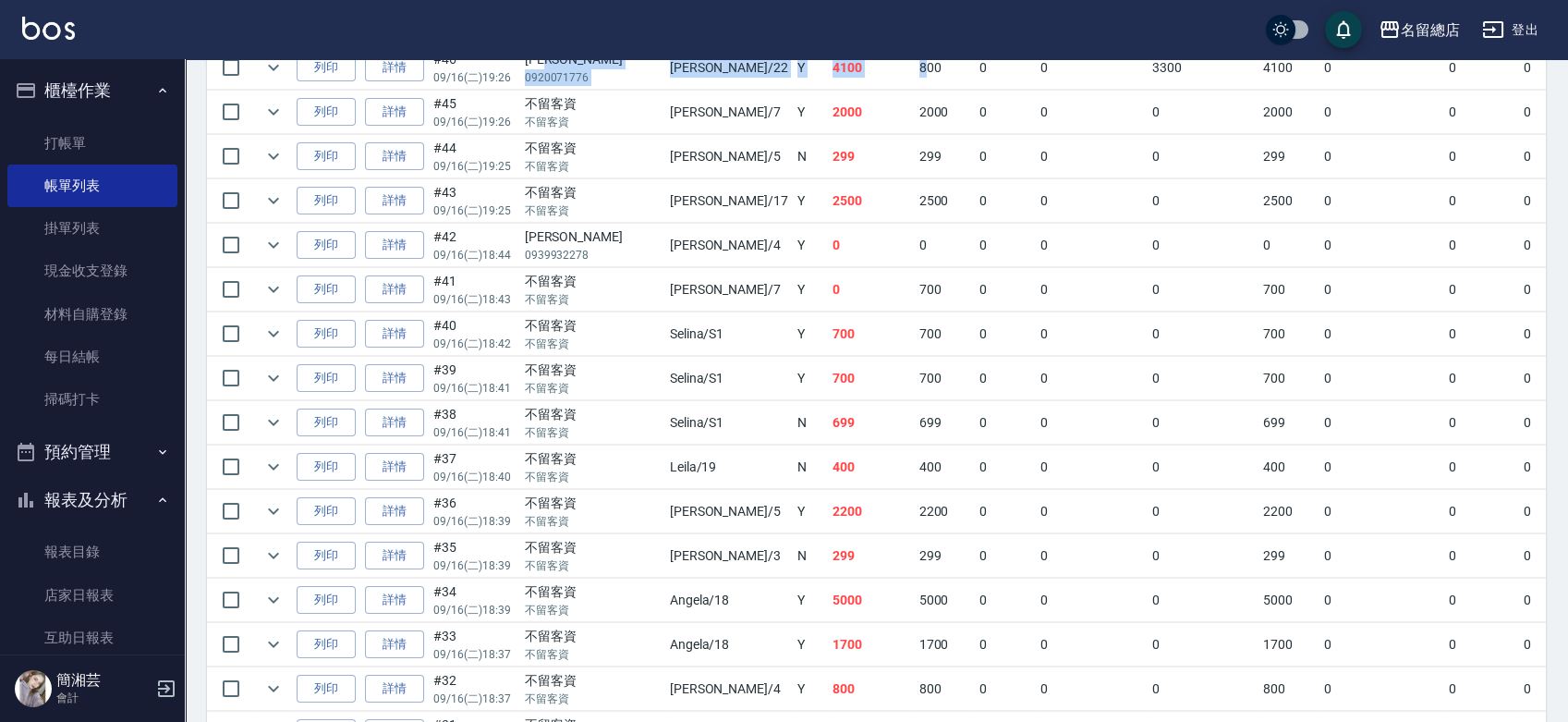
drag, startPoint x: 628, startPoint y: 62, endPoint x: 835, endPoint y: 67, distance: 207.1
click at [835, 67] on tr "列印 詳情 #46 09/16 (二) 19:26 [PERSON_NAME]0920071776 [PERSON_NAME] /22 Y 4100 800 …" at bounding box center [1043, 68] width 1673 height 43
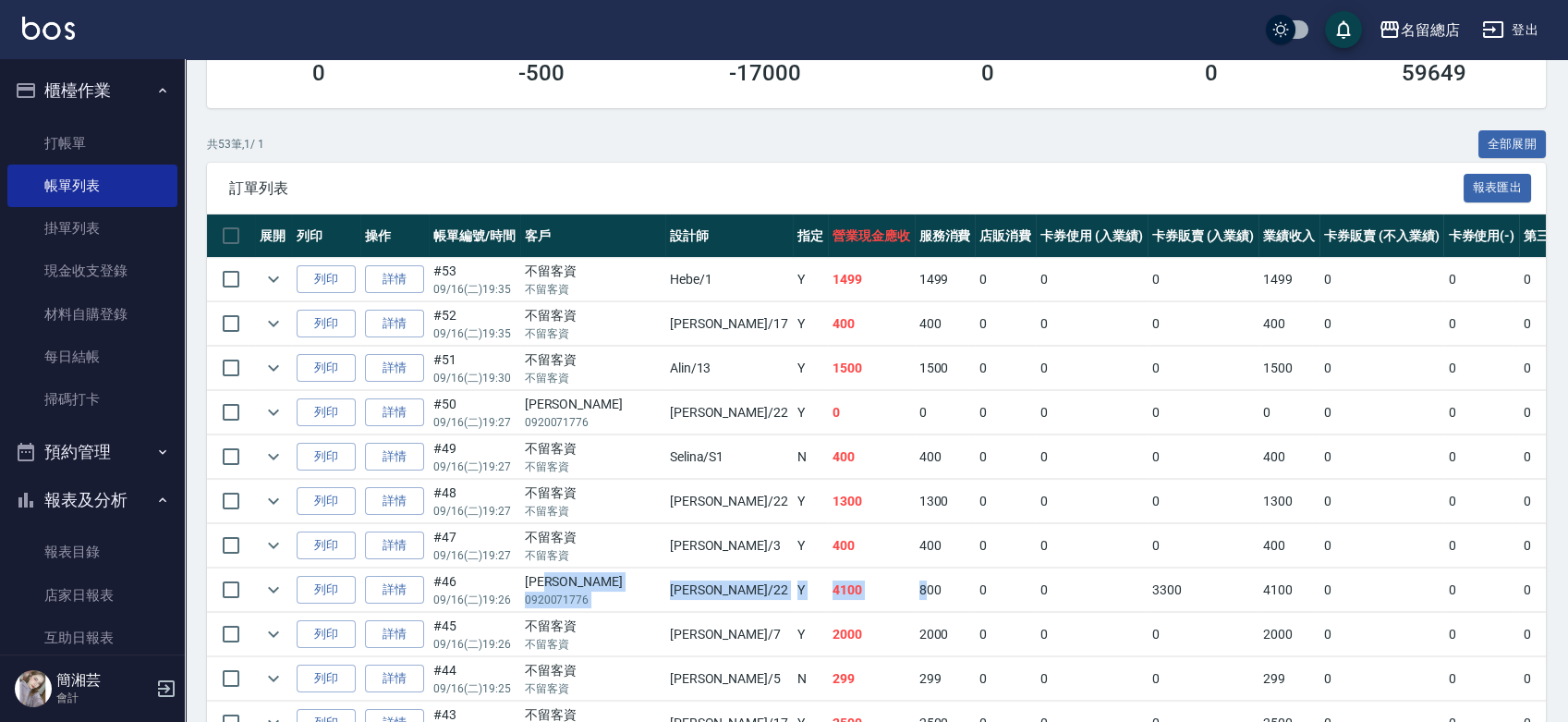
scroll to position [410, 0]
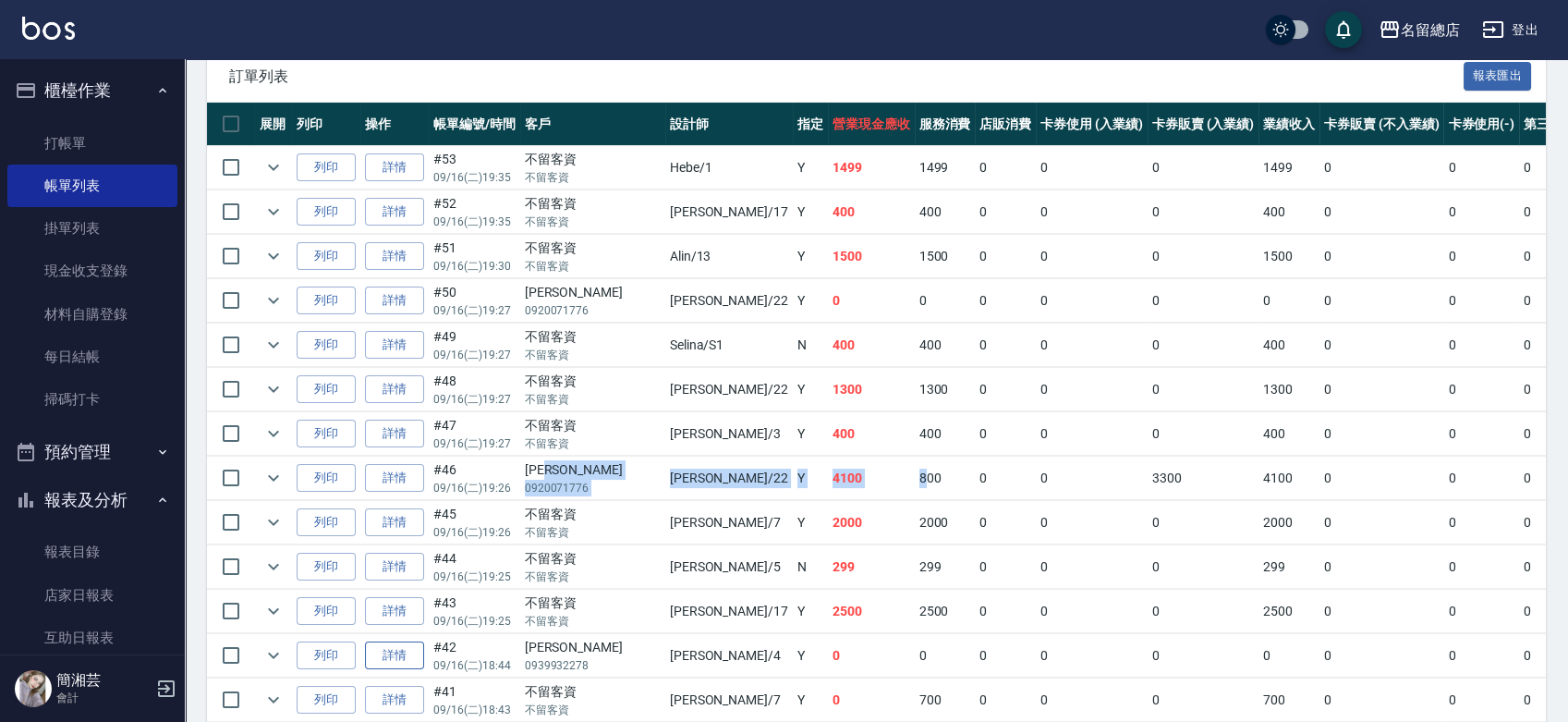
click at [397, 648] on link "詳情" at bounding box center [394, 655] width 59 height 29
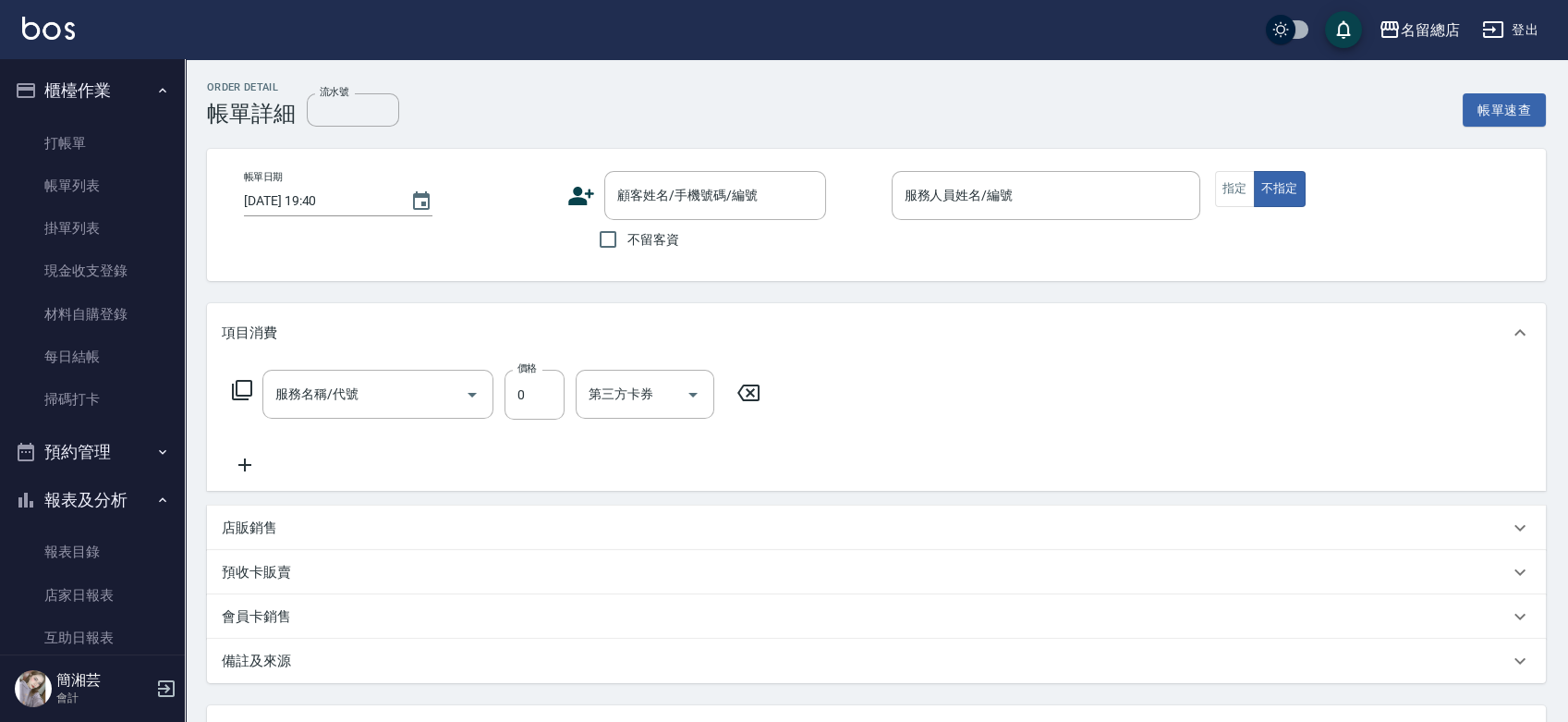
type input "[DATE] 18:44"
type input "[PERSON_NAME]-4"
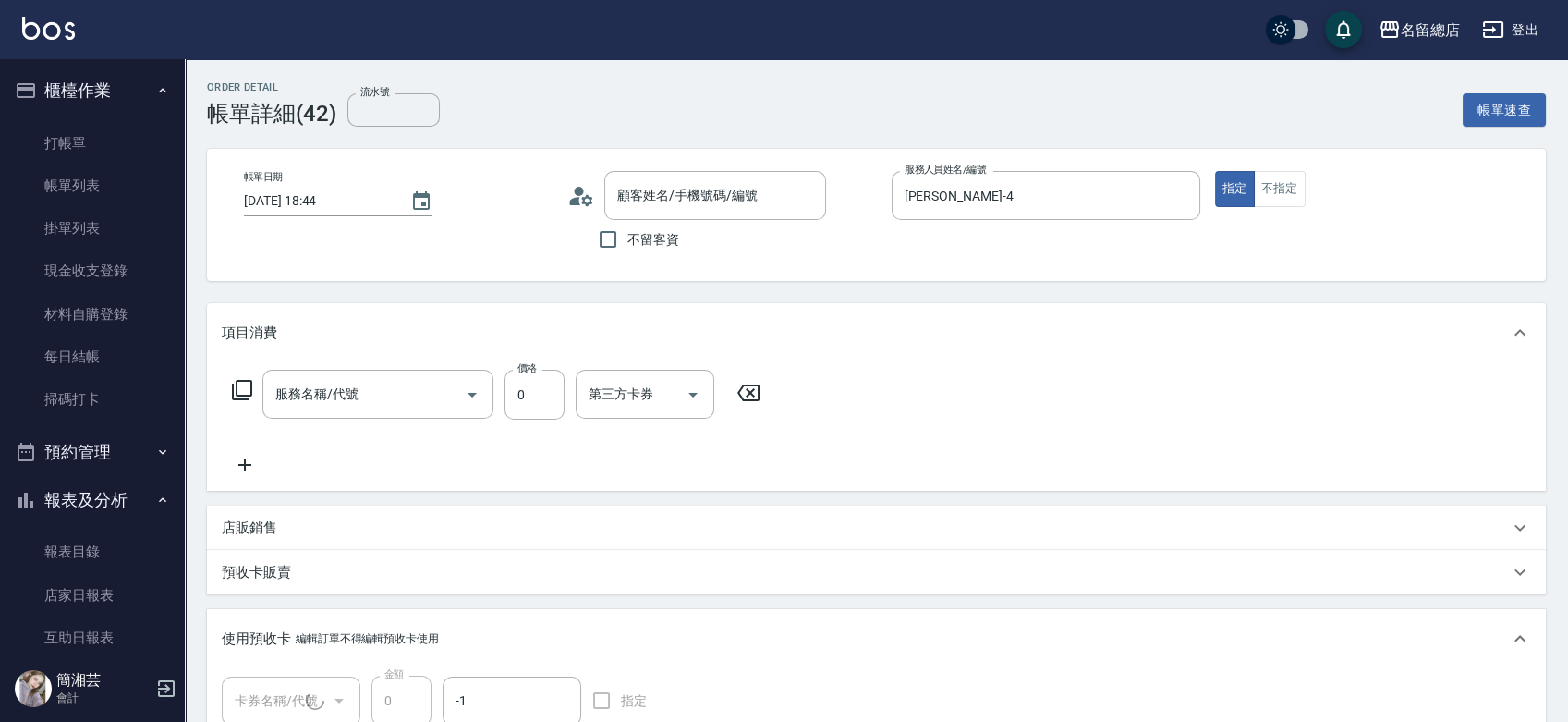
type input "洗髮(免費)(600)"
type input "[PERSON_NAME]/0939932278/"
type input "洗髮卡(1/1) 331"
click at [244, 461] on icon at bounding box center [245, 465] width 13 height 13
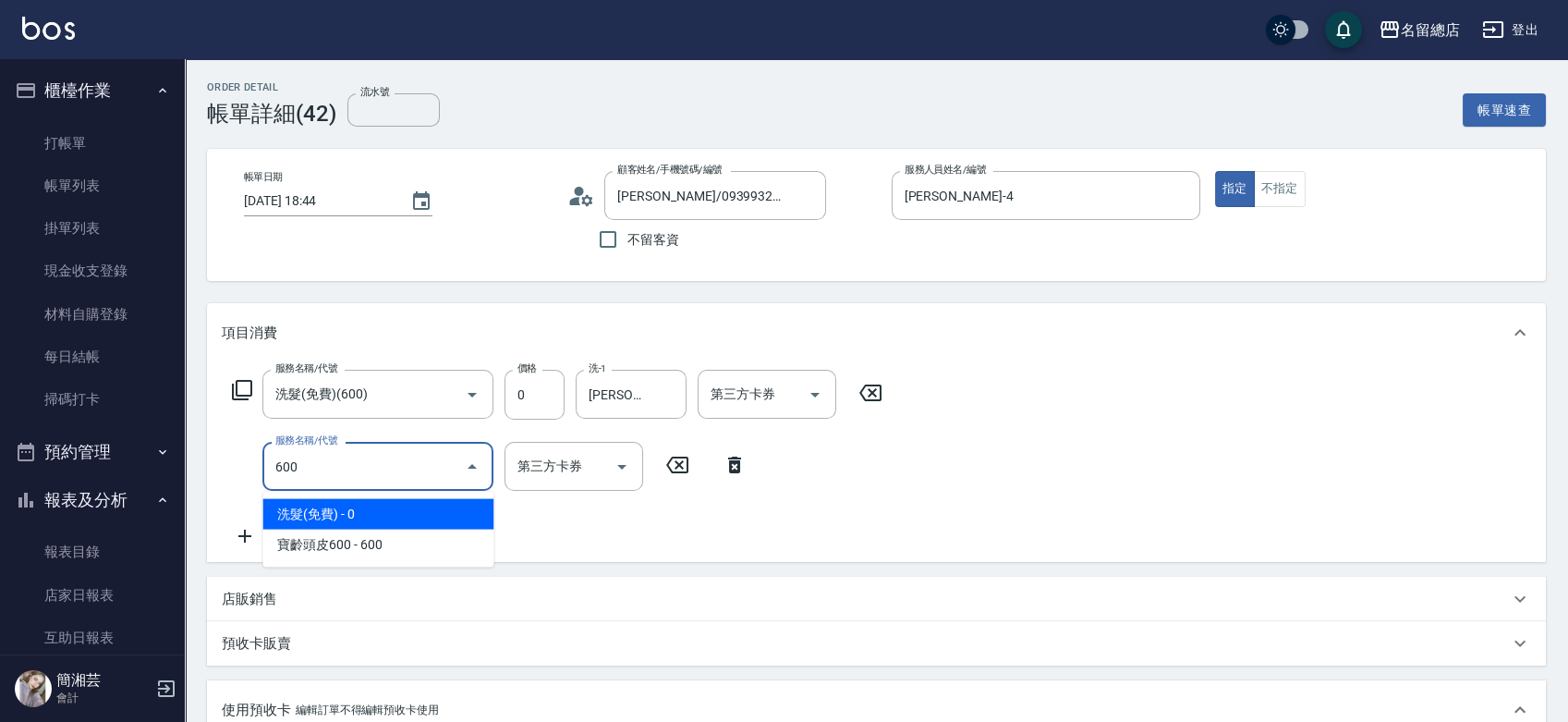
type input "洗髮(免費)(600)"
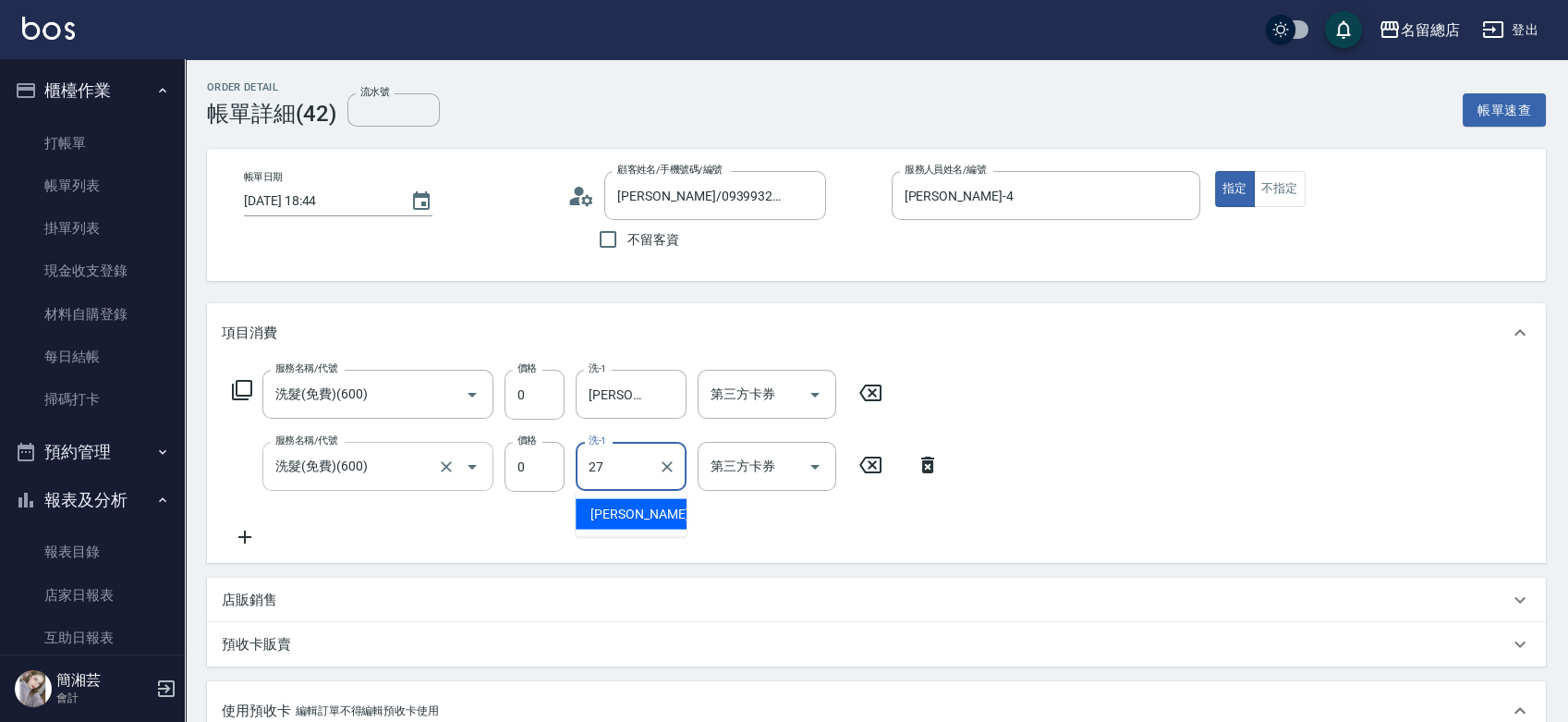
type input "[PERSON_NAME]-27"
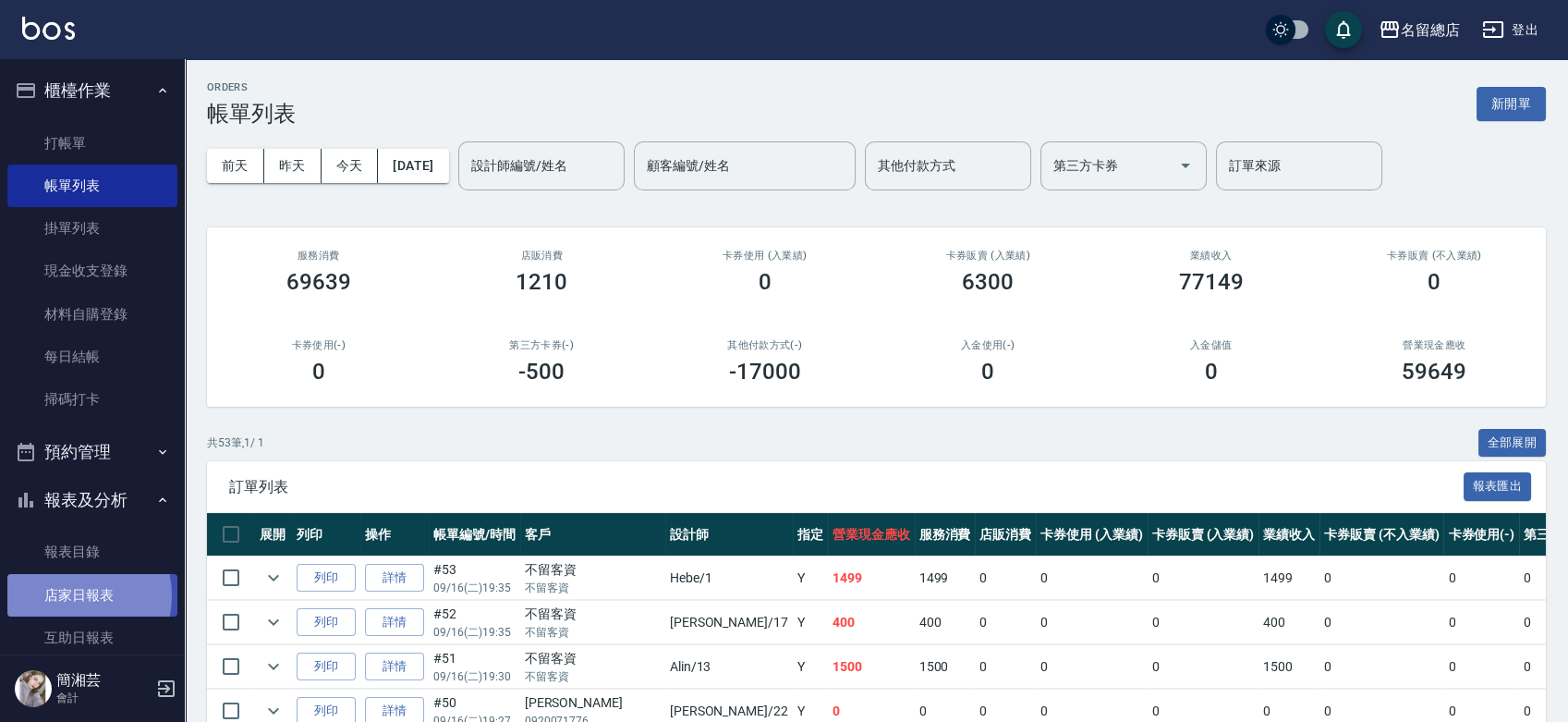
click at [70, 595] on link "店家日報表" at bounding box center [92, 595] width 170 height 42
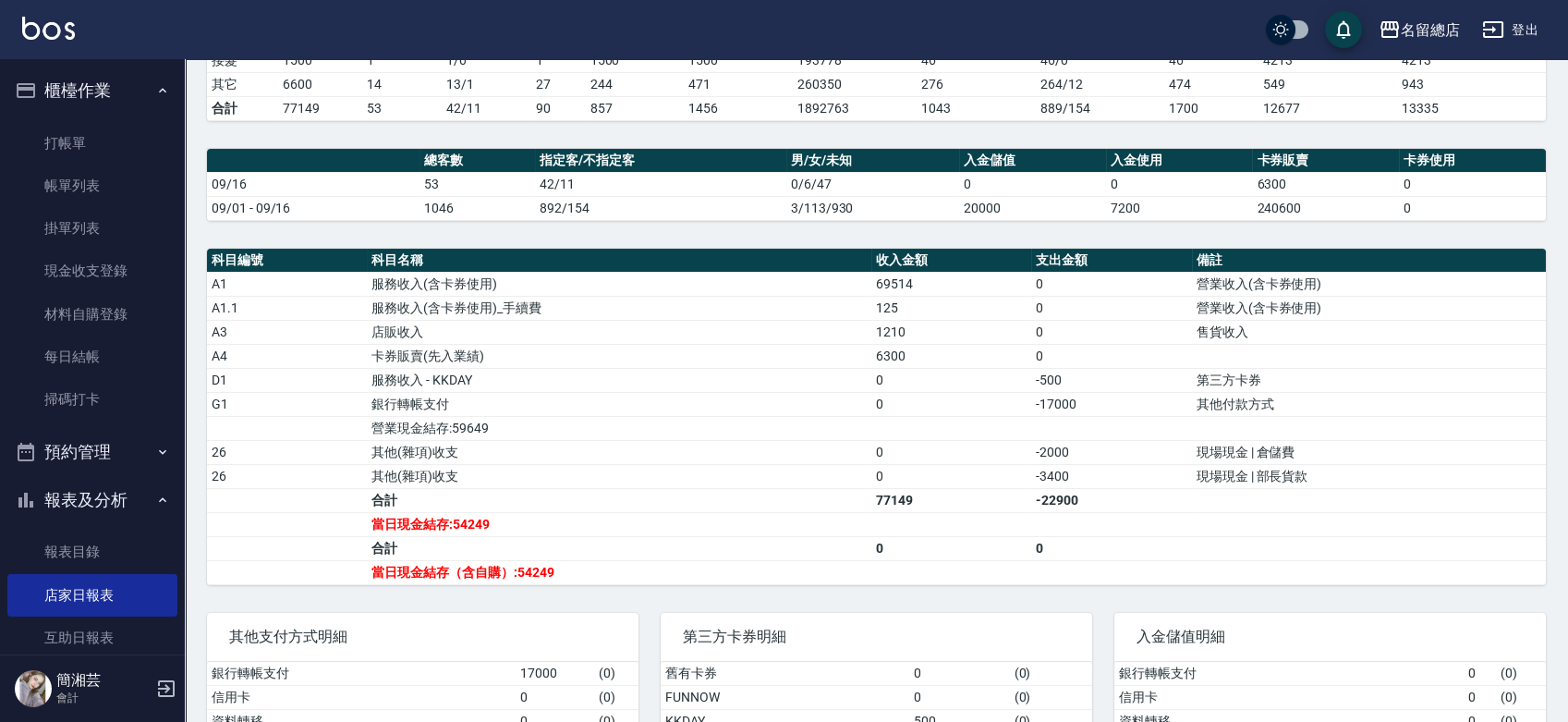
scroll to position [616, 0]
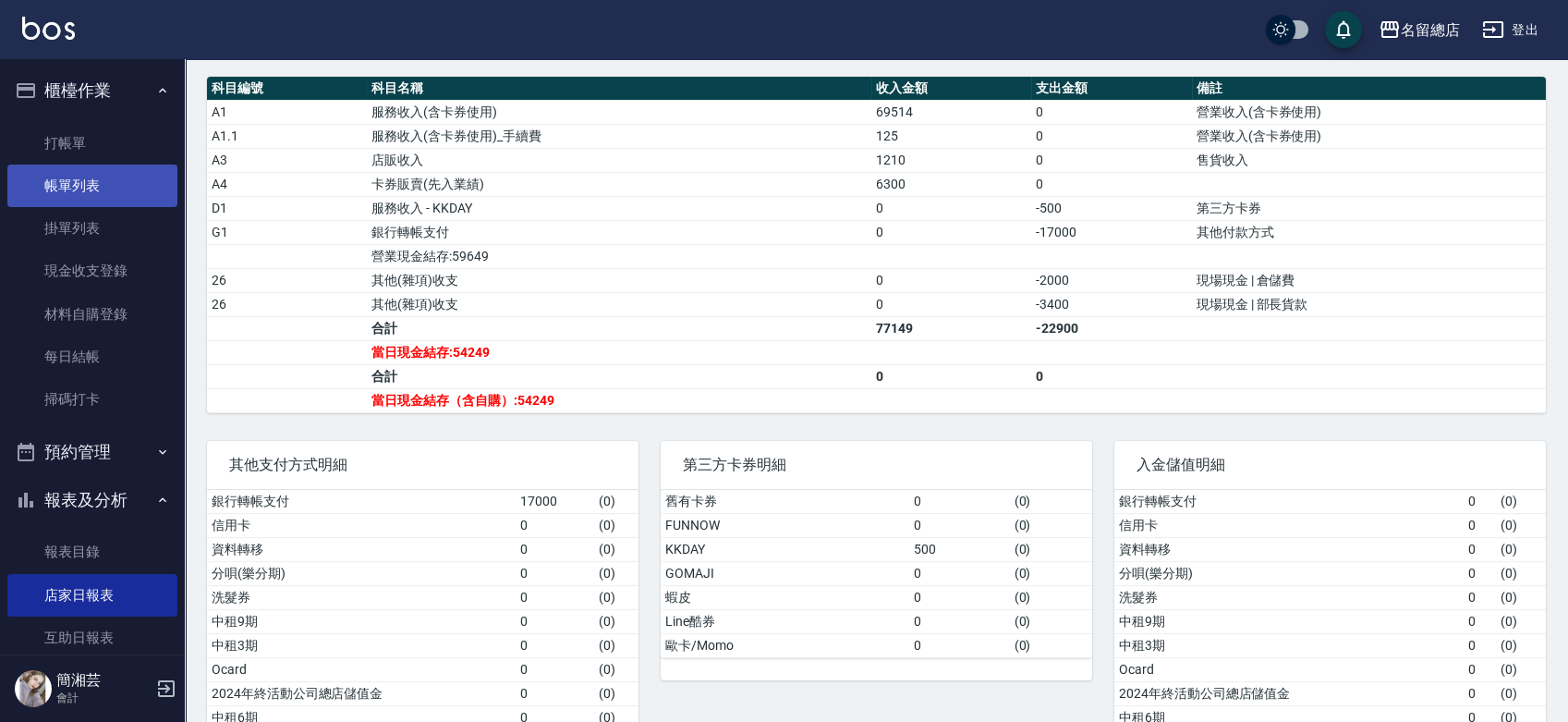
click at [96, 192] on link "帳單列表" at bounding box center [92, 185] width 170 height 42
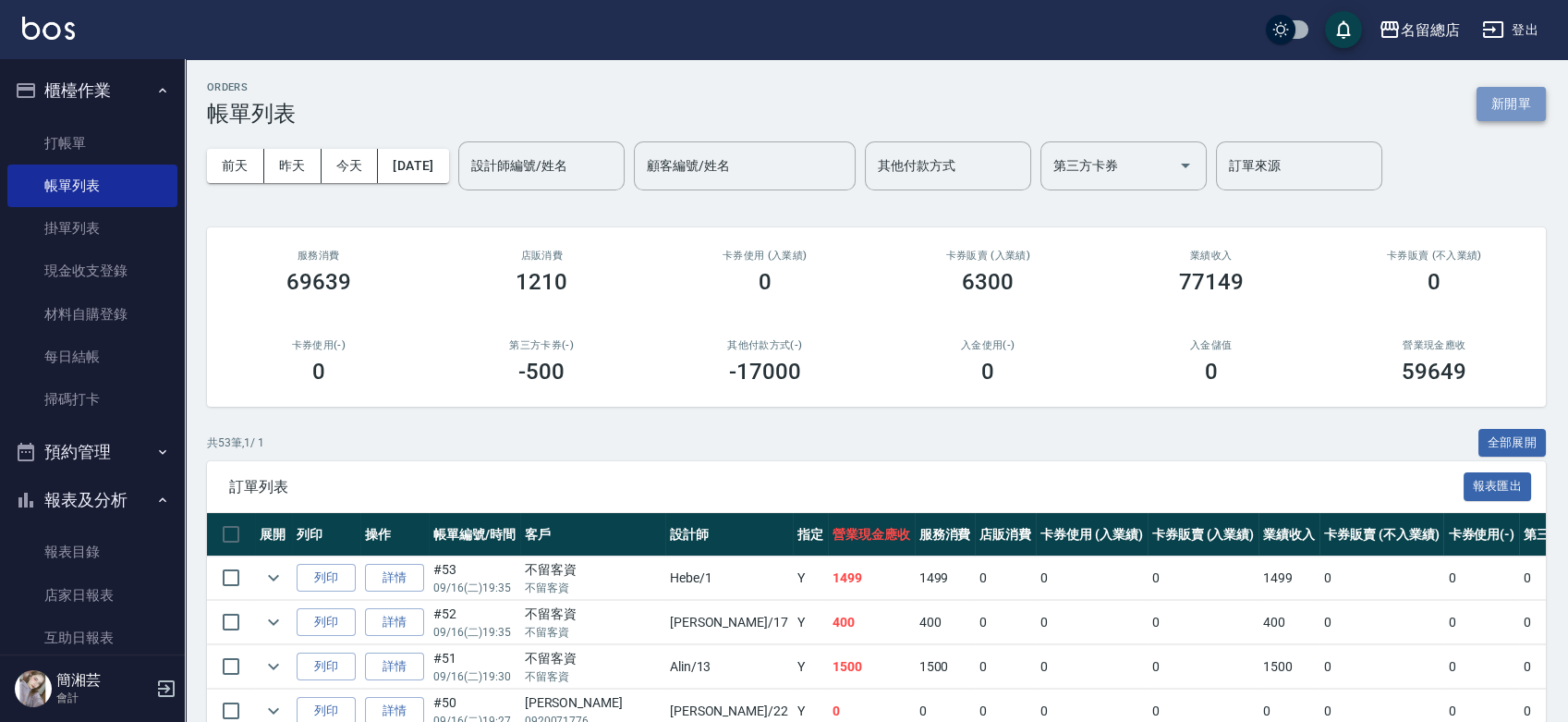
click at [1539, 102] on button "新開單" at bounding box center [1512, 104] width 69 height 34
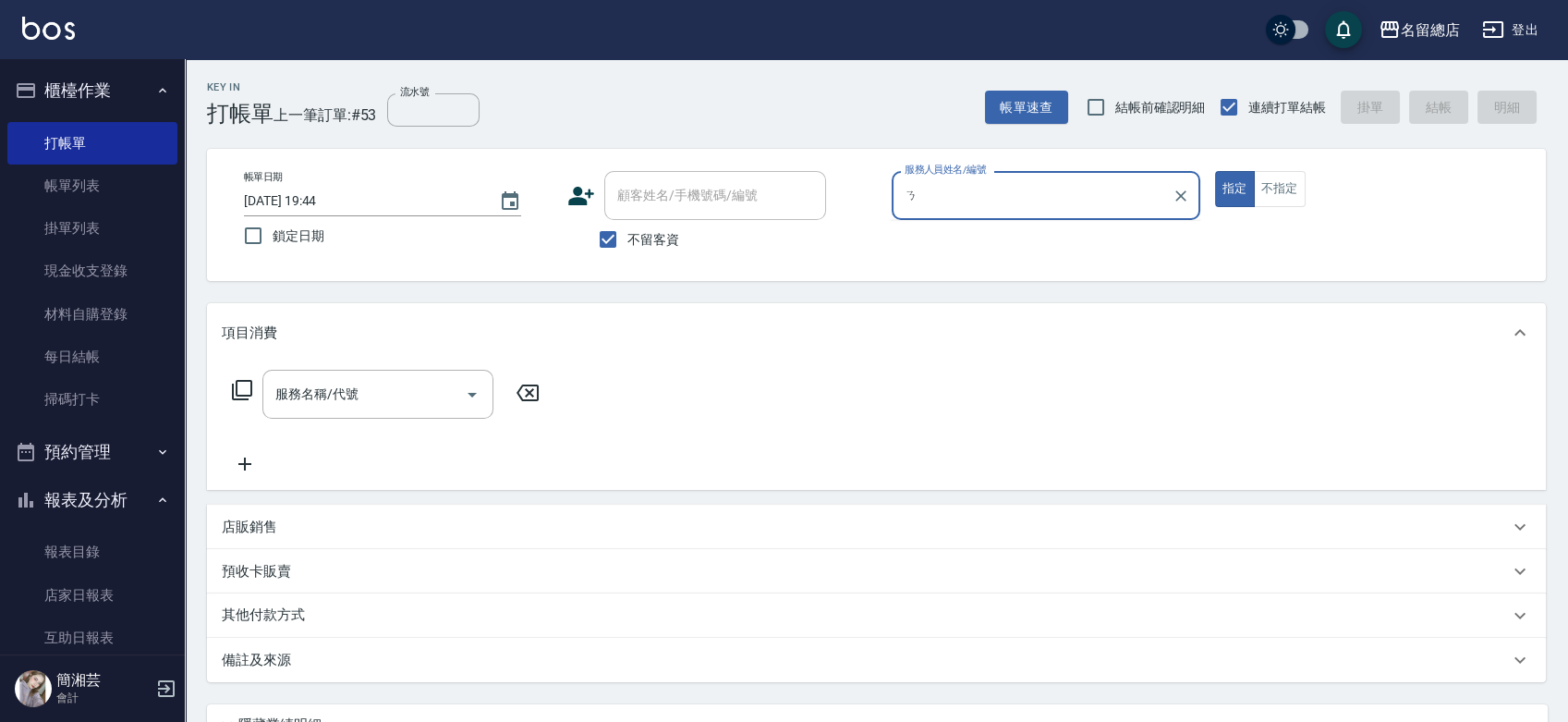
type input "1"
type input "Selina-S1"
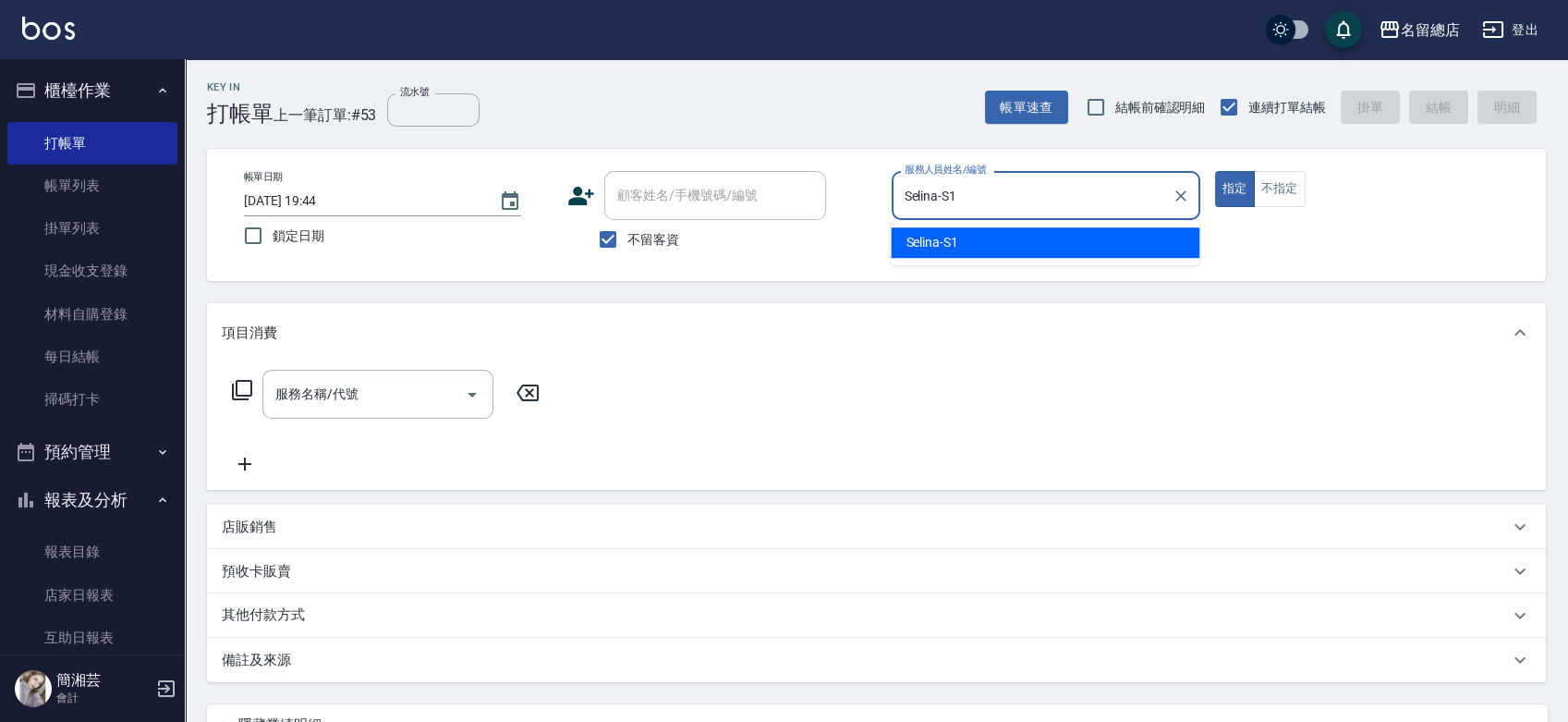
type button "true"
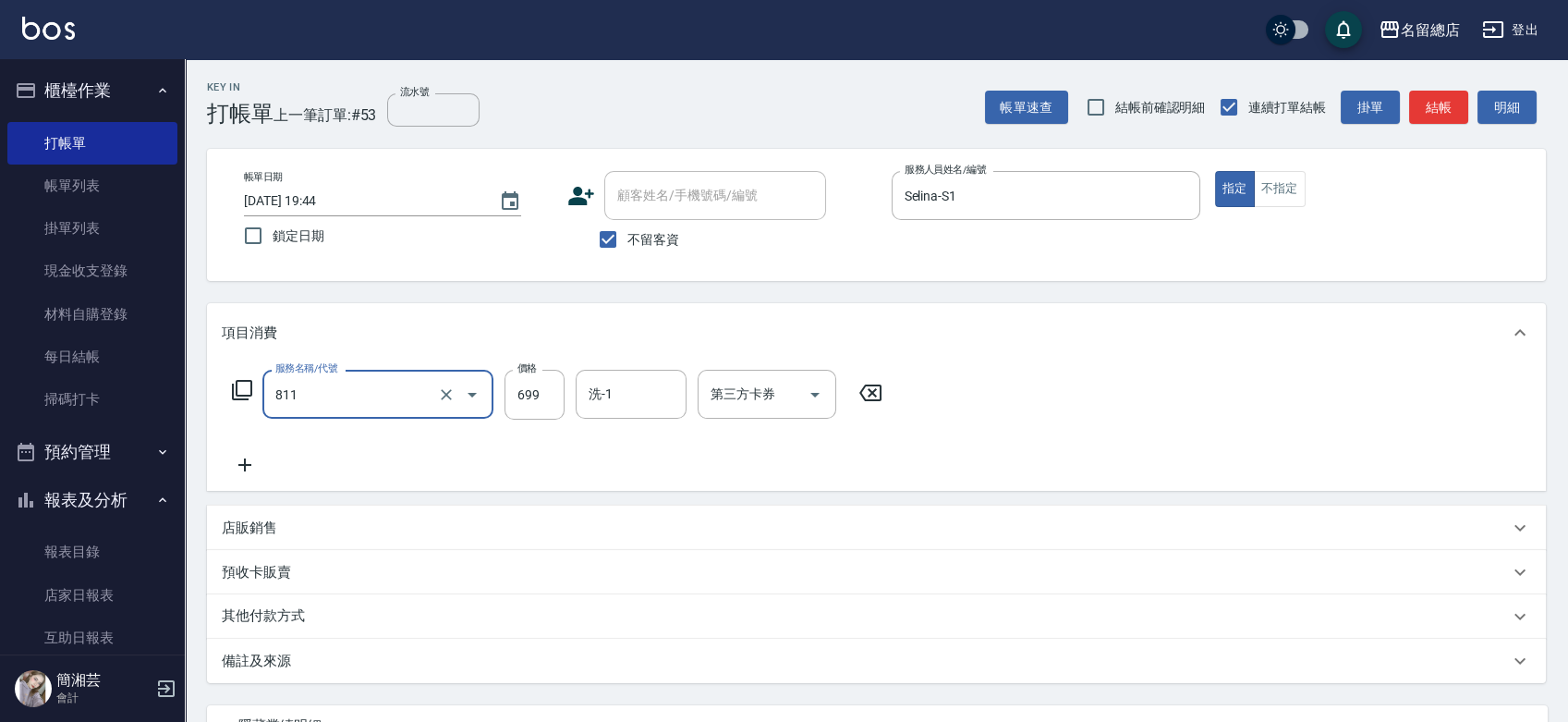
type input "洗+剪(811)"
type input "700"
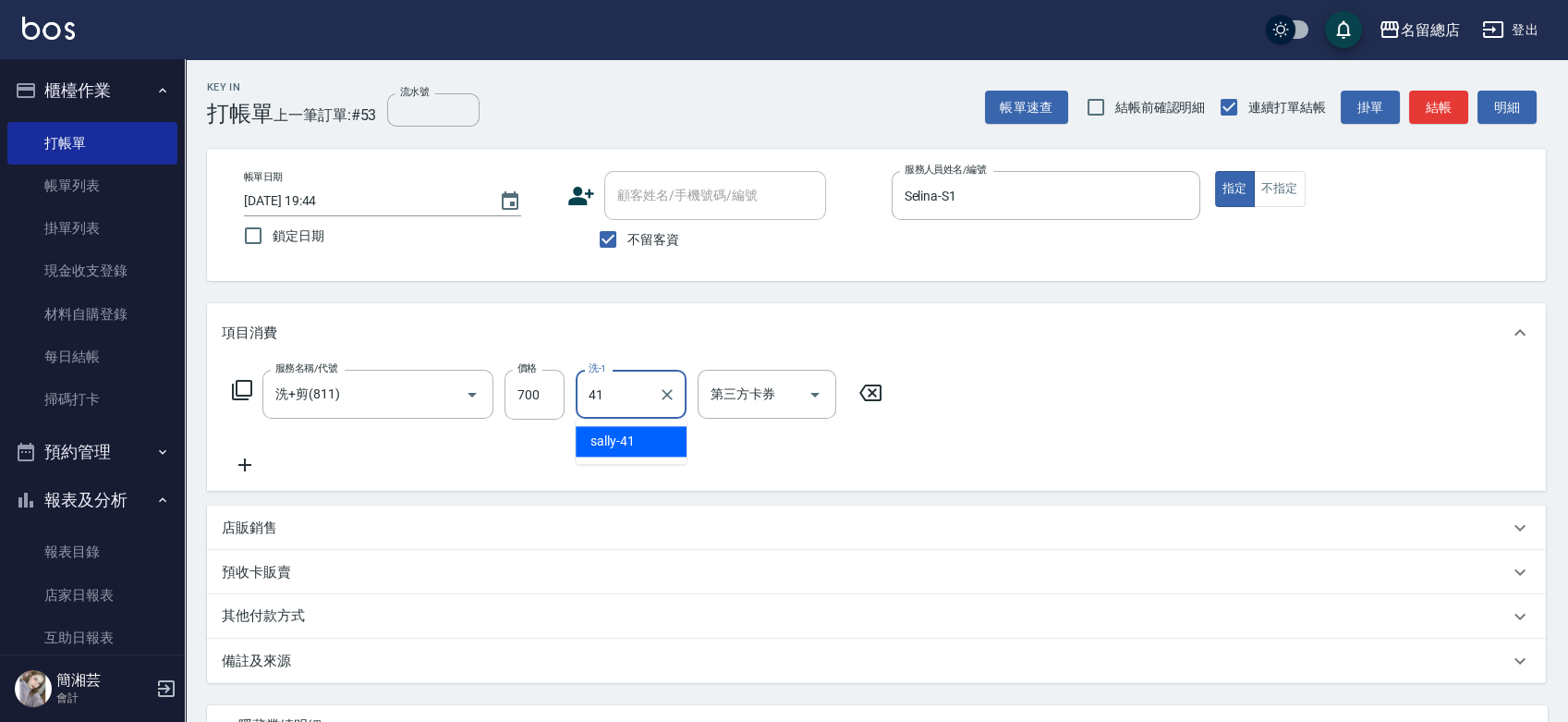
type input "[PERSON_NAME]-41"
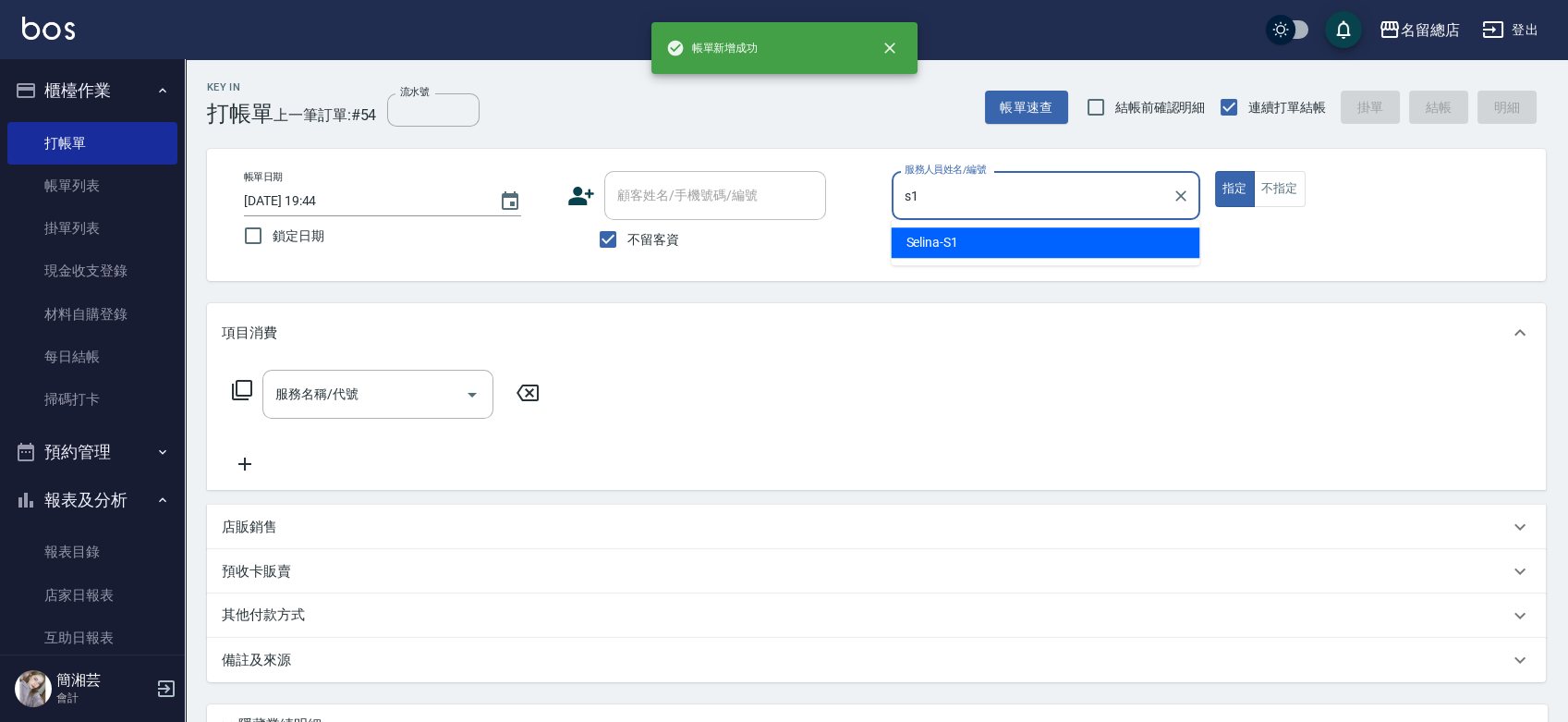
type input "Selina-S1"
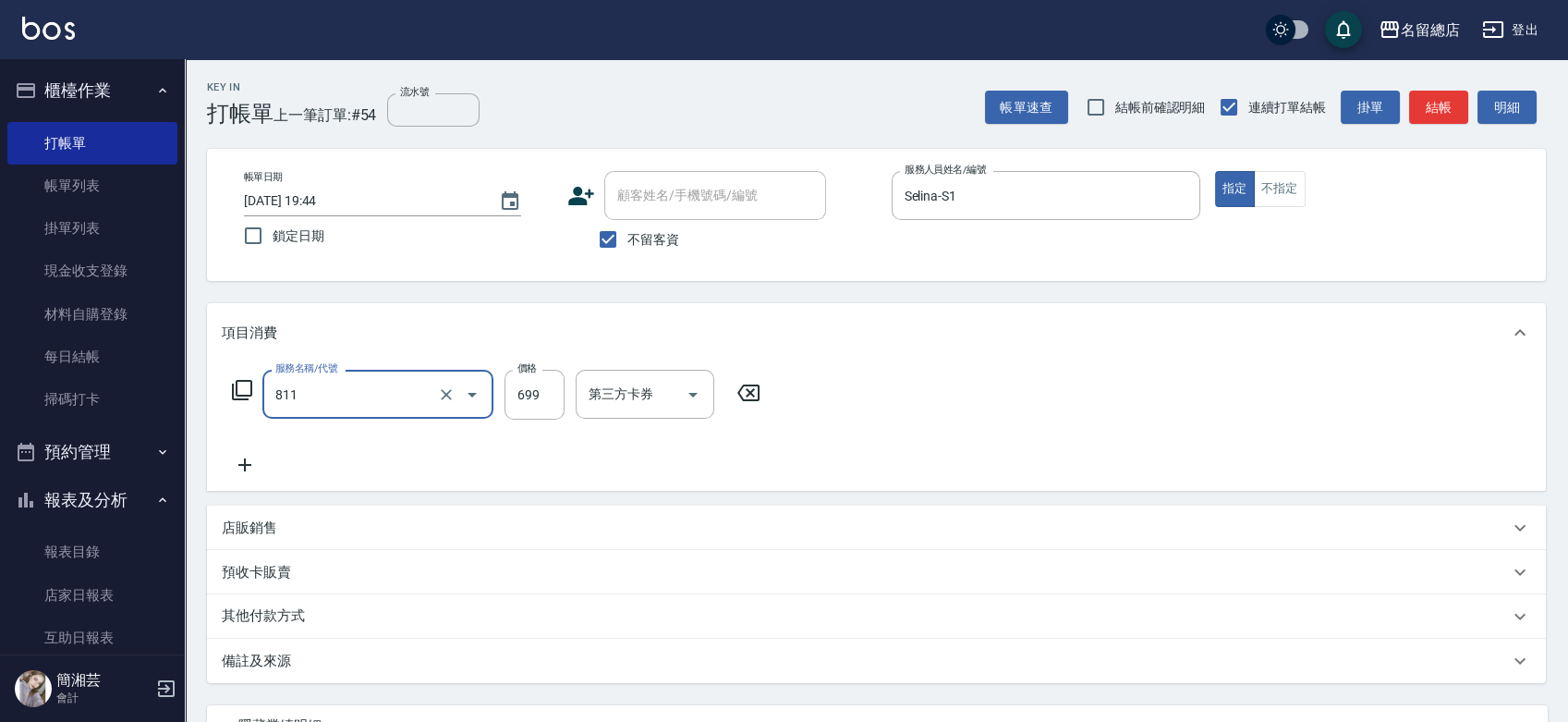
type input "洗+剪(811)"
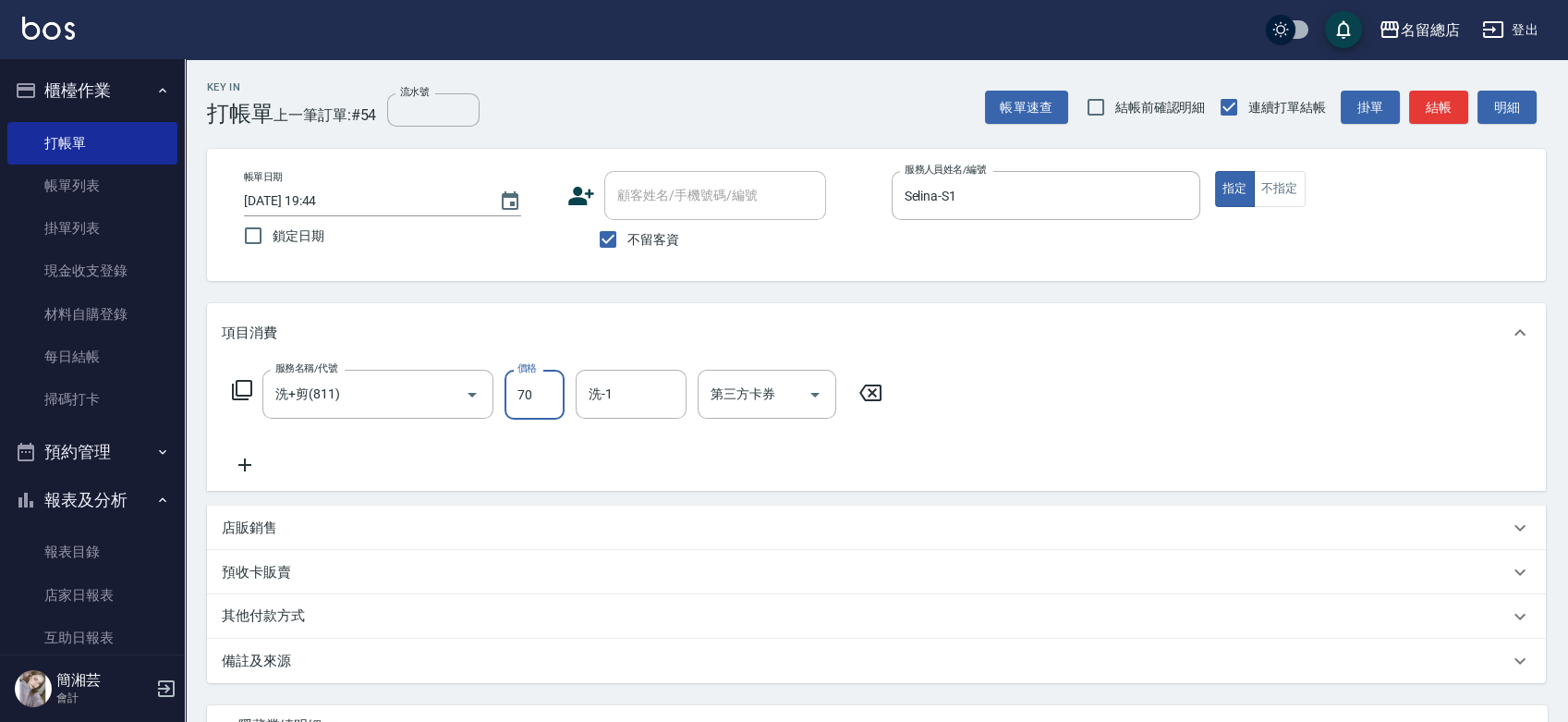
type input "700"
type input "[PERSON_NAME]-36"
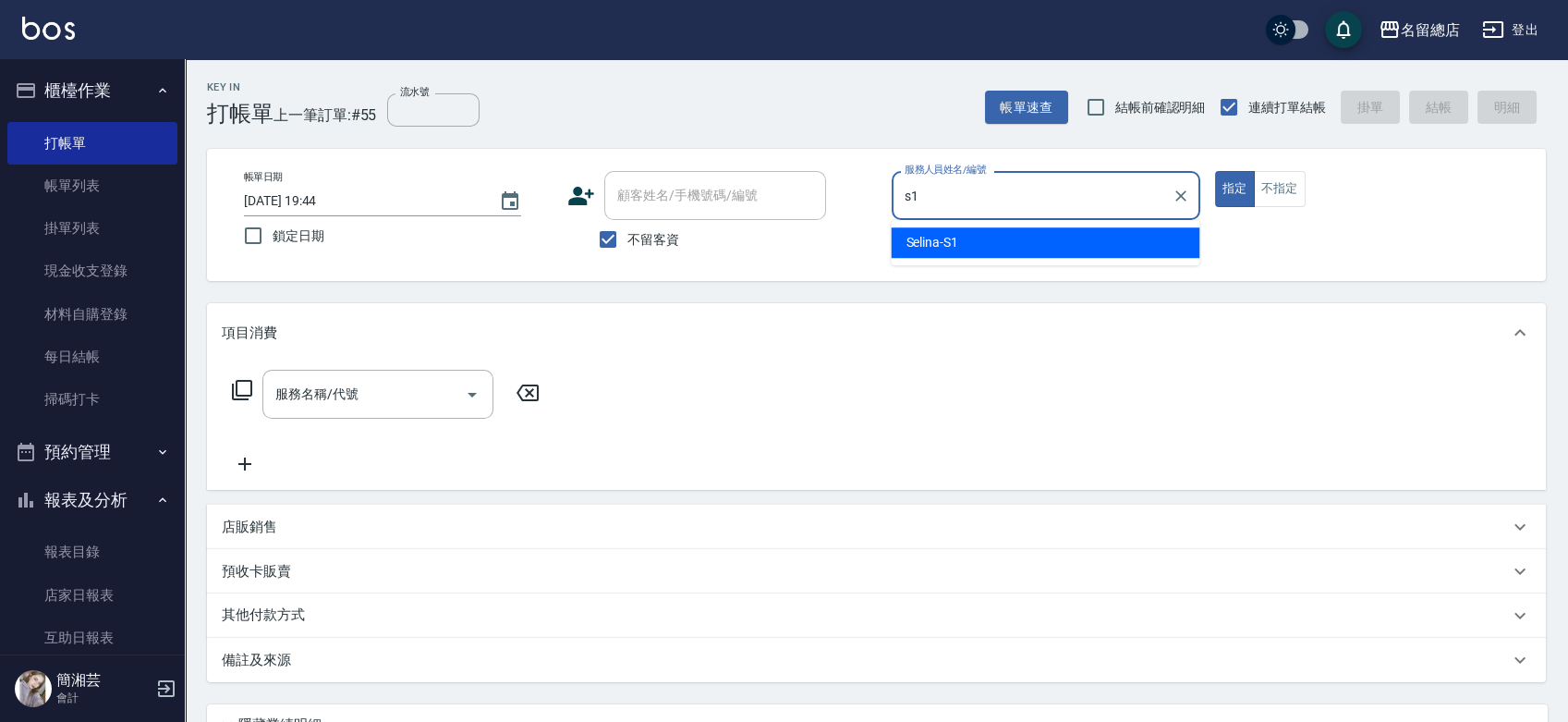
type input "Selina-S1"
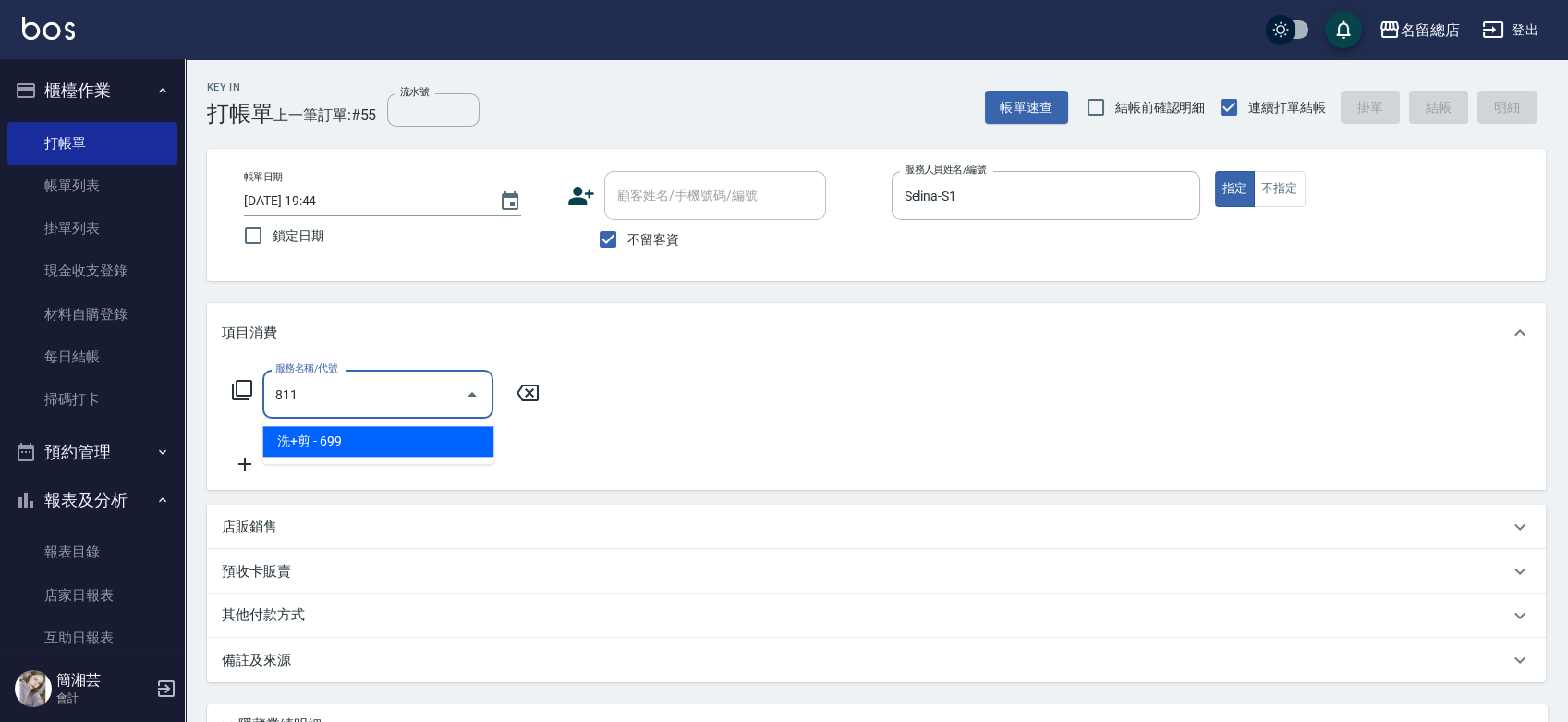
type input "洗+剪(811)"
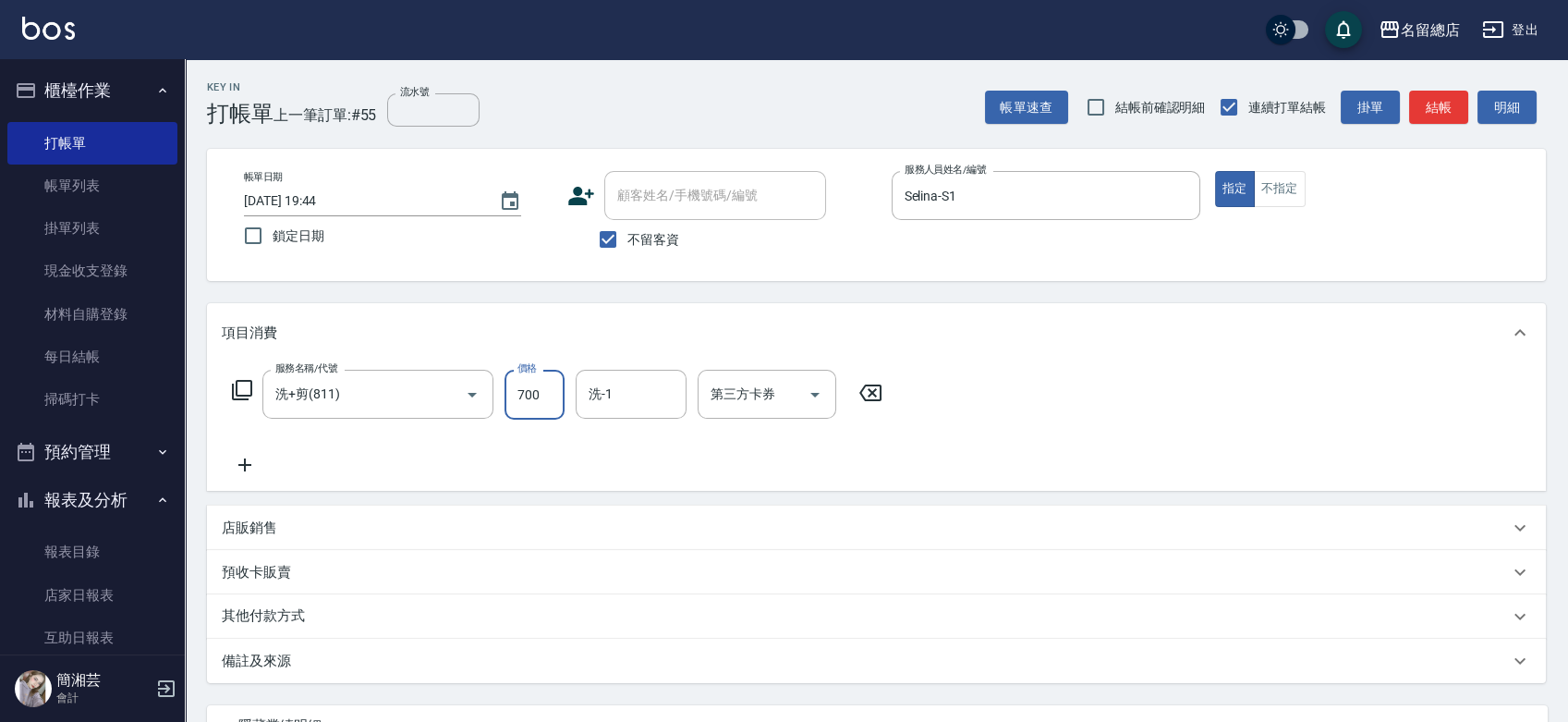
type input "700"
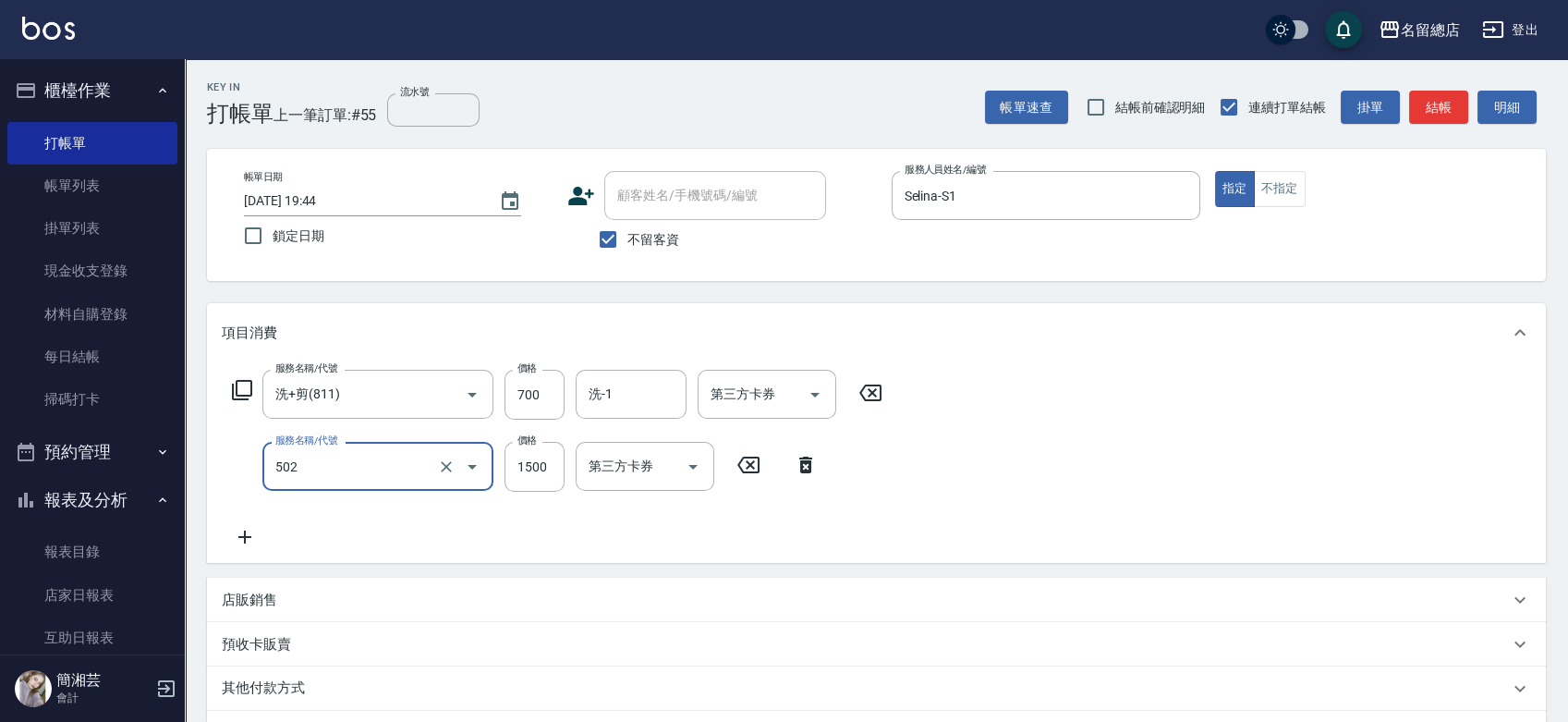
type input "染髮1500以上(502)"
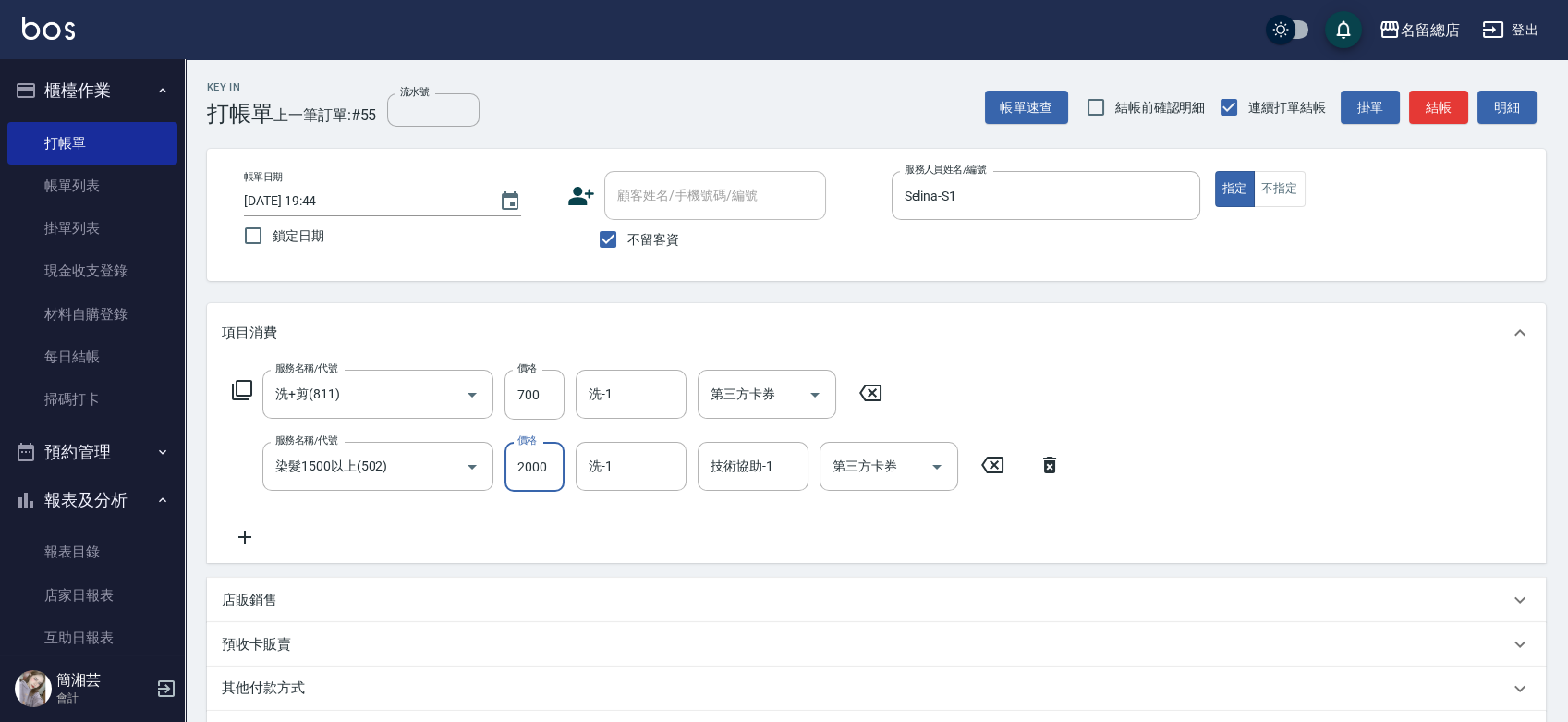
type input "2000"
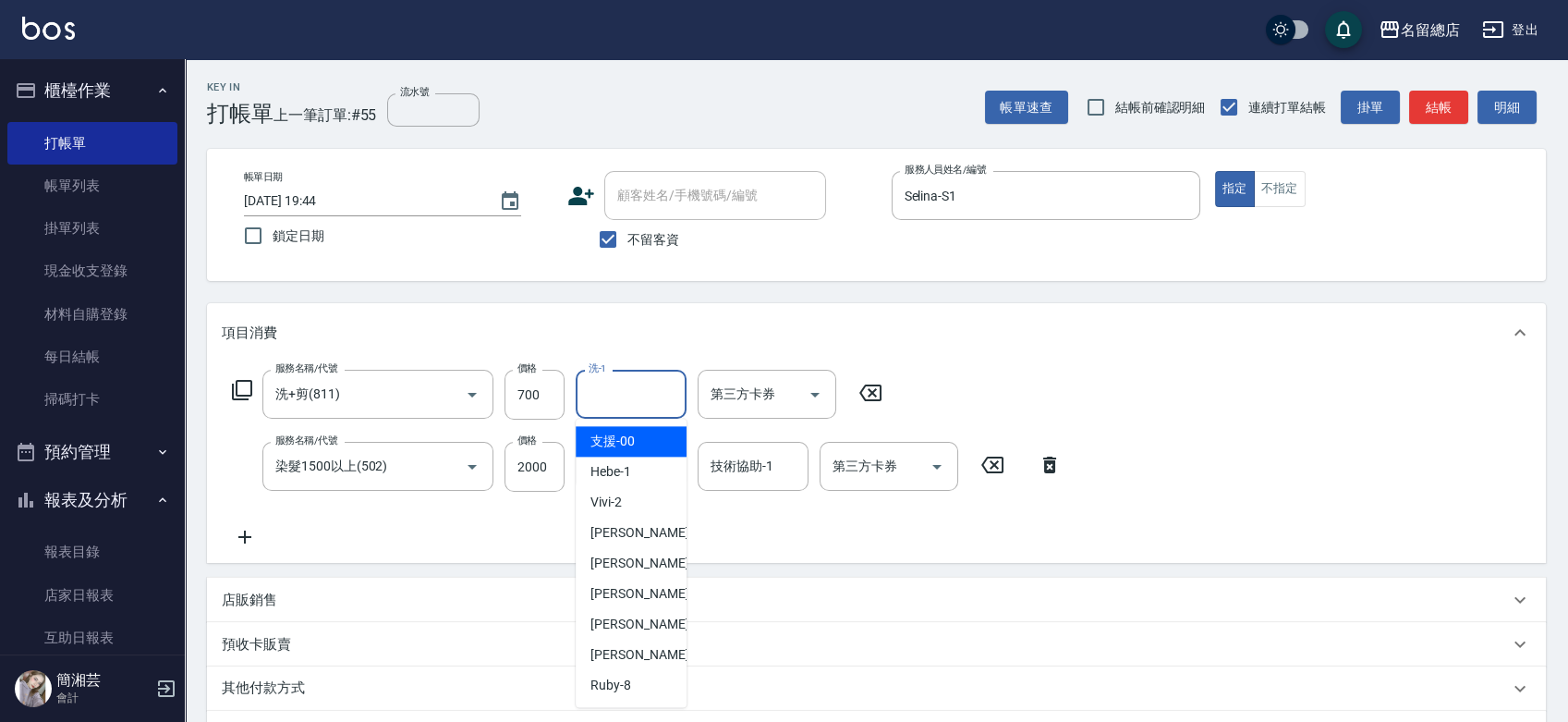
click at [653, 397] on input "洗-1" at bounding box center [631, 394] width 94 height 32
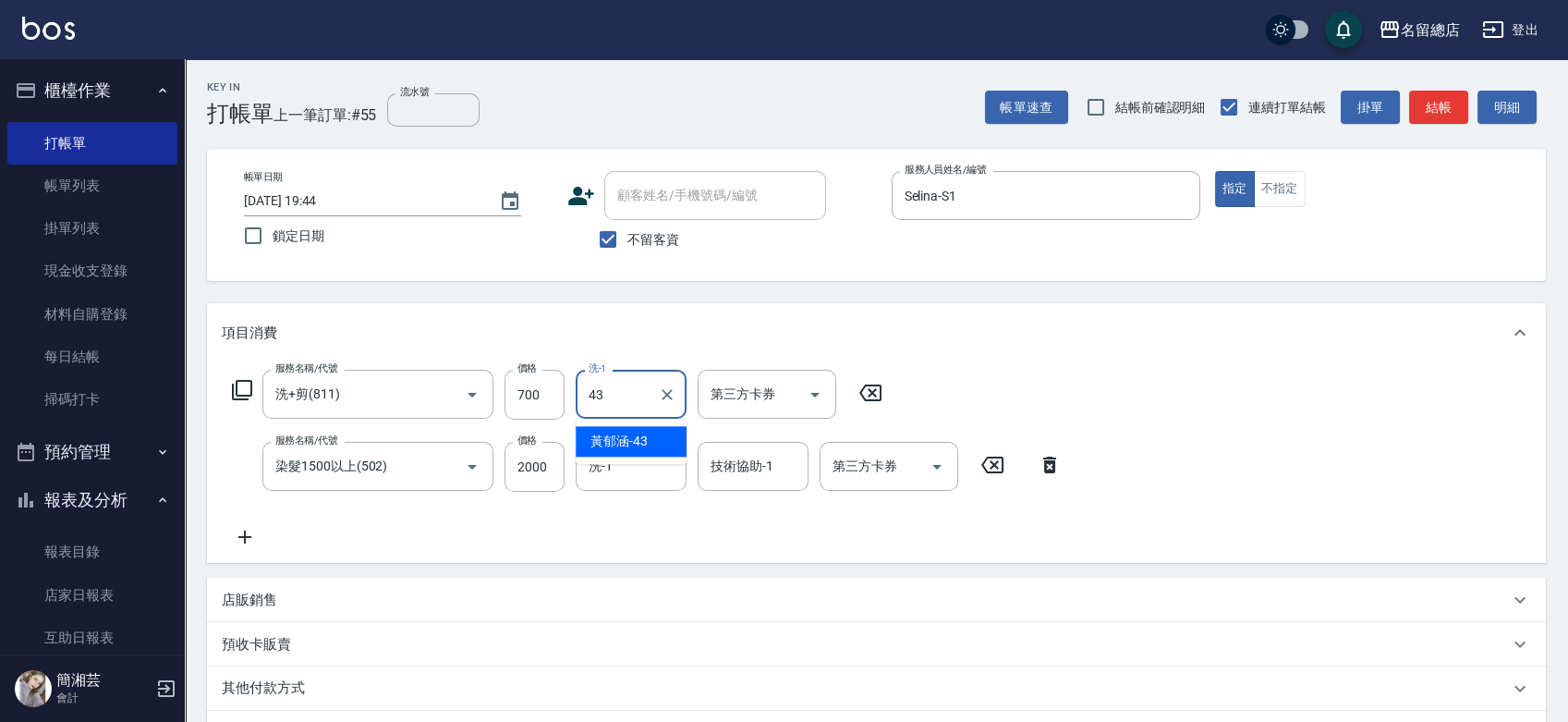
type input "[PERSON_NAME]-43"
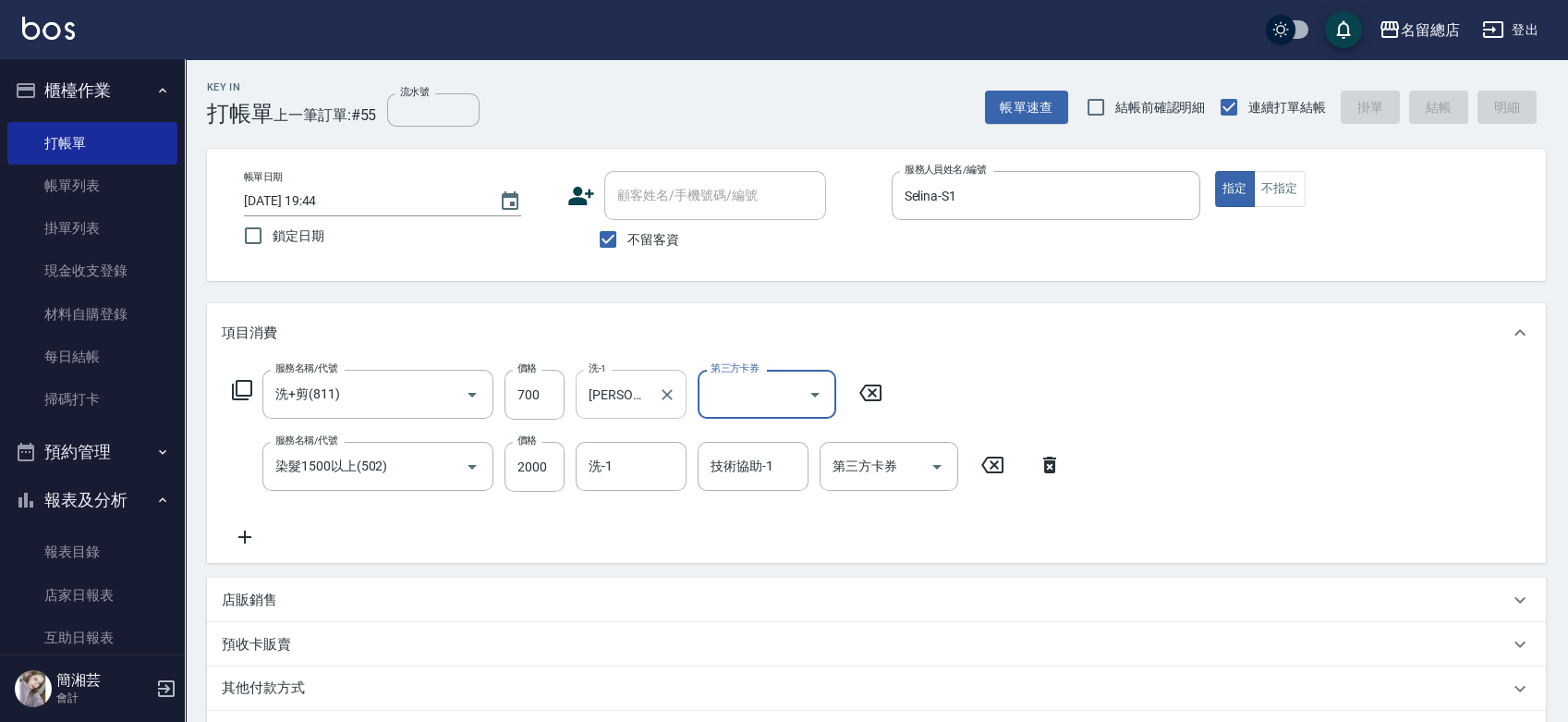
type input "[DATE] 19:46"
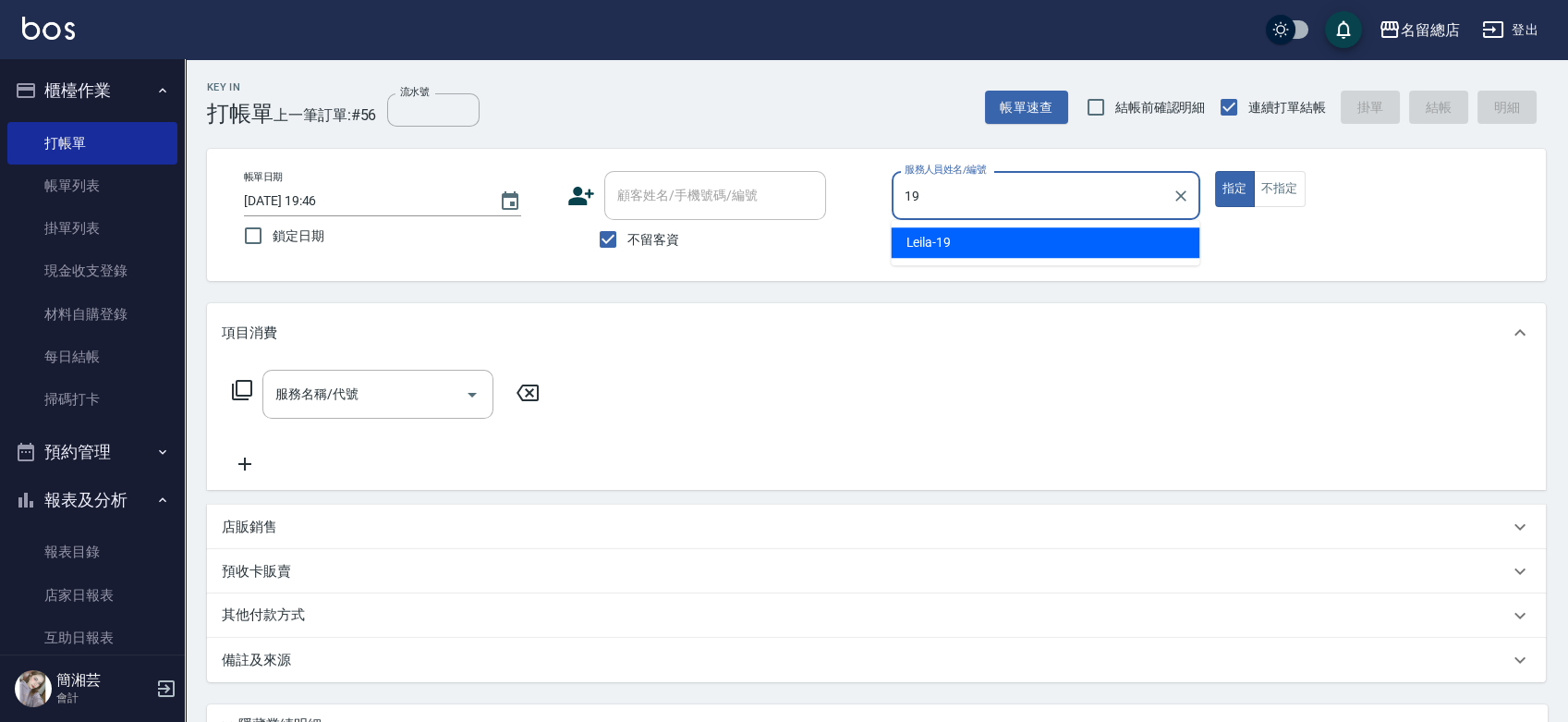
type input "Leila-19"
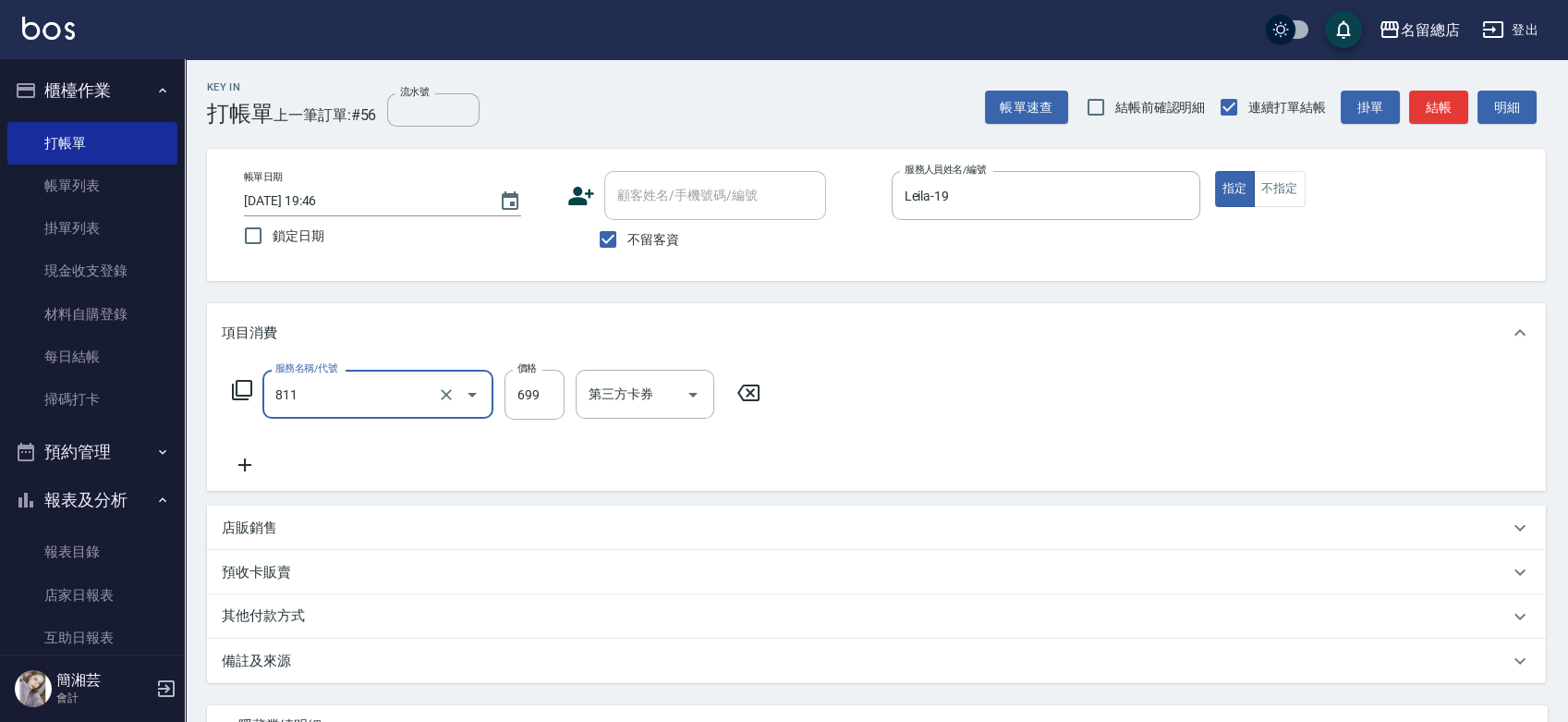
type input "洗+剪(811)"
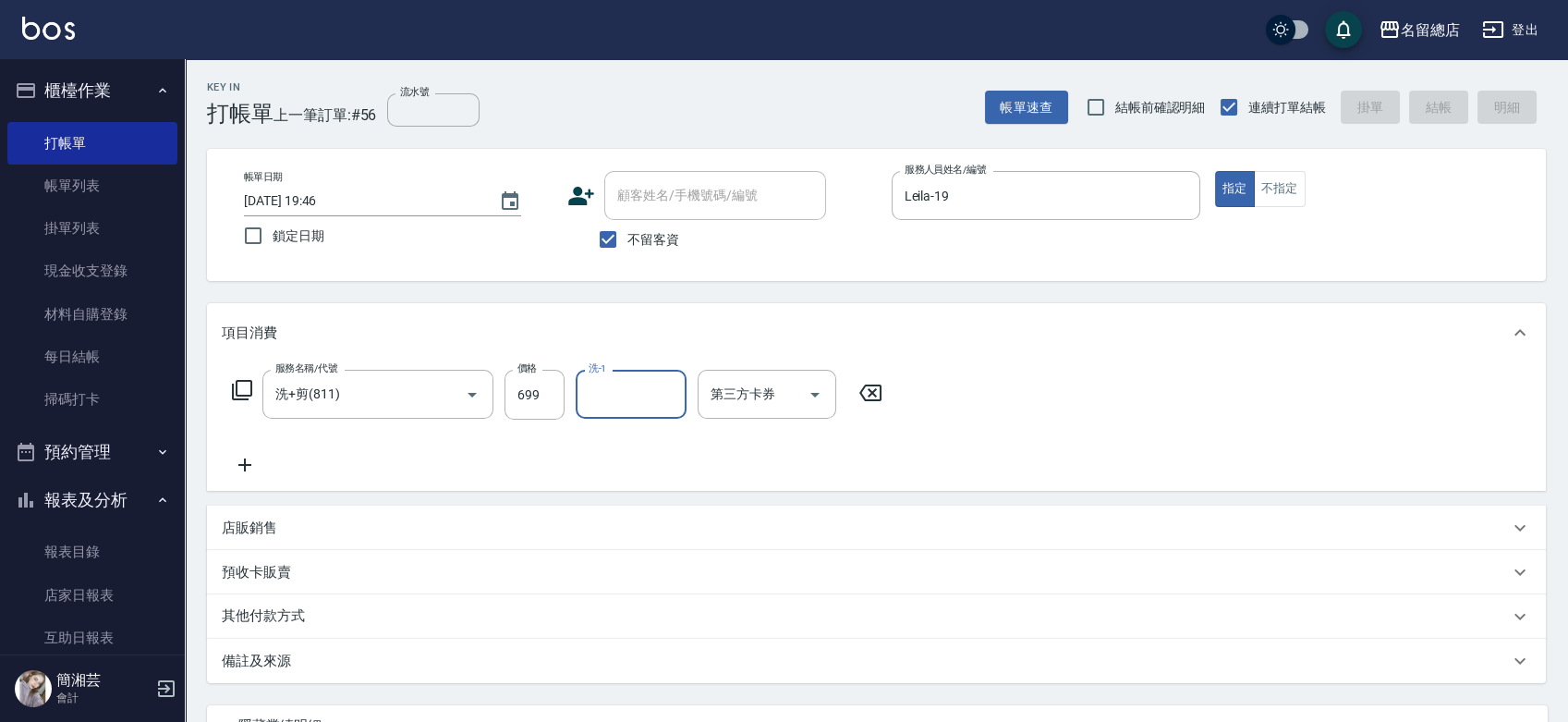
type input "[DATE] 19:47"
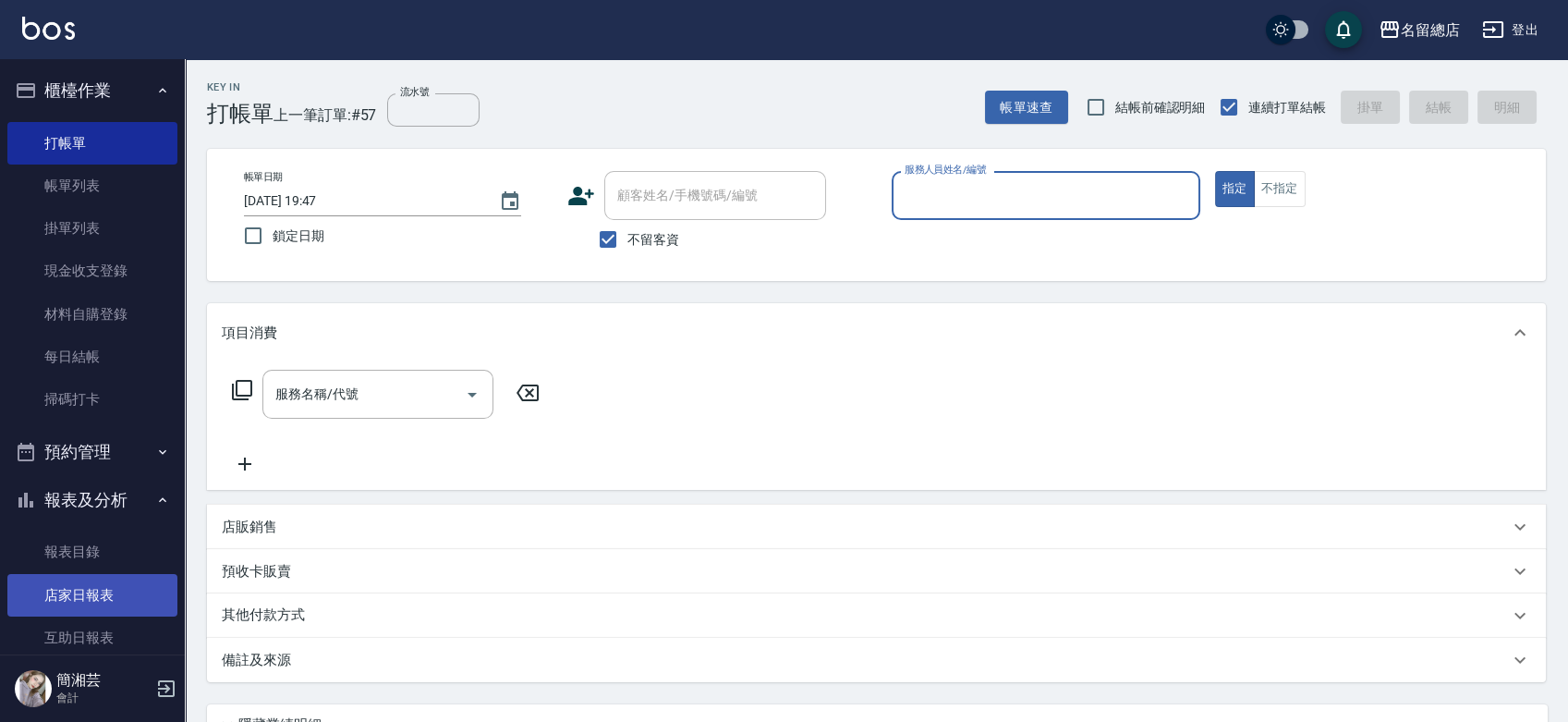
click at [73, 588] on link "店家日報表" at bounding box center [92, 595] width 170 height 42
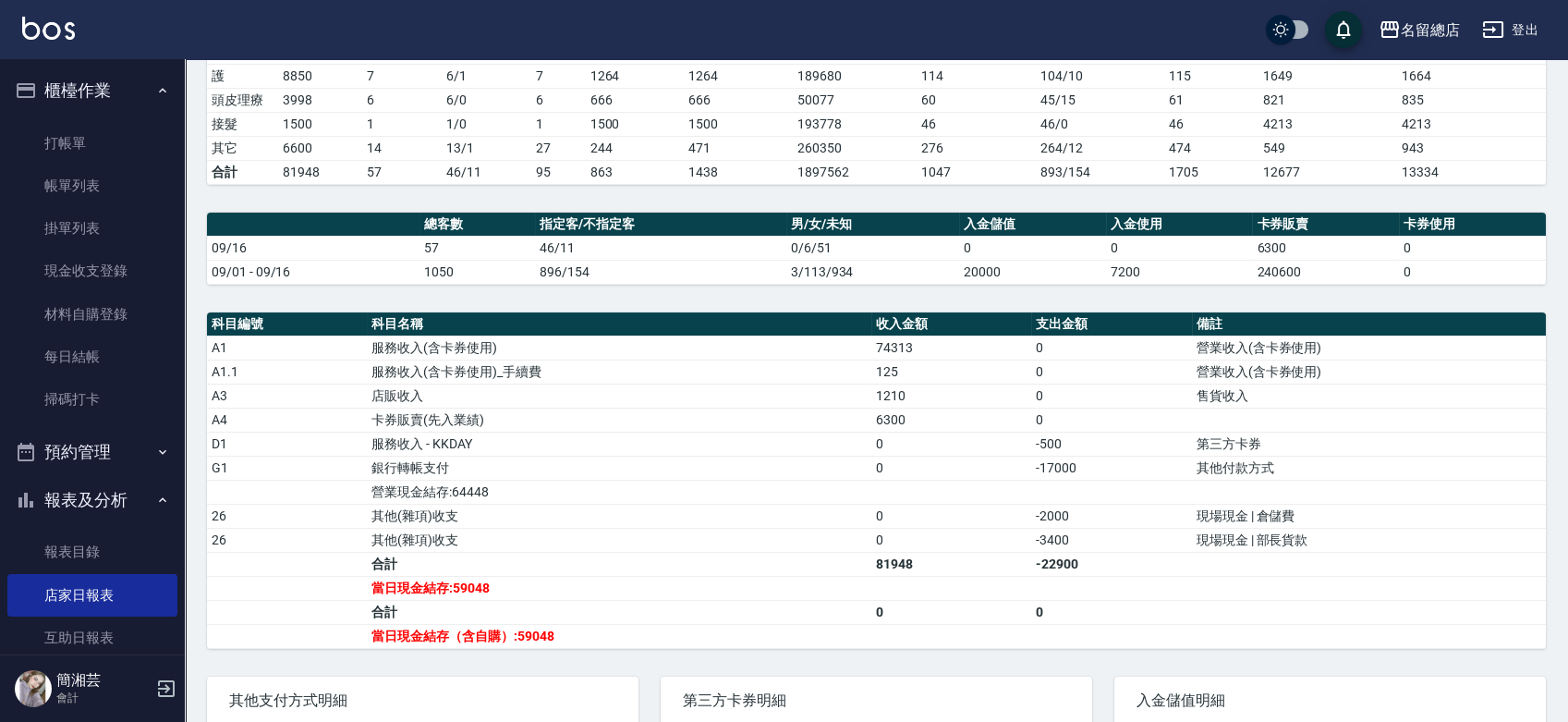
scroll to position [102, 0]
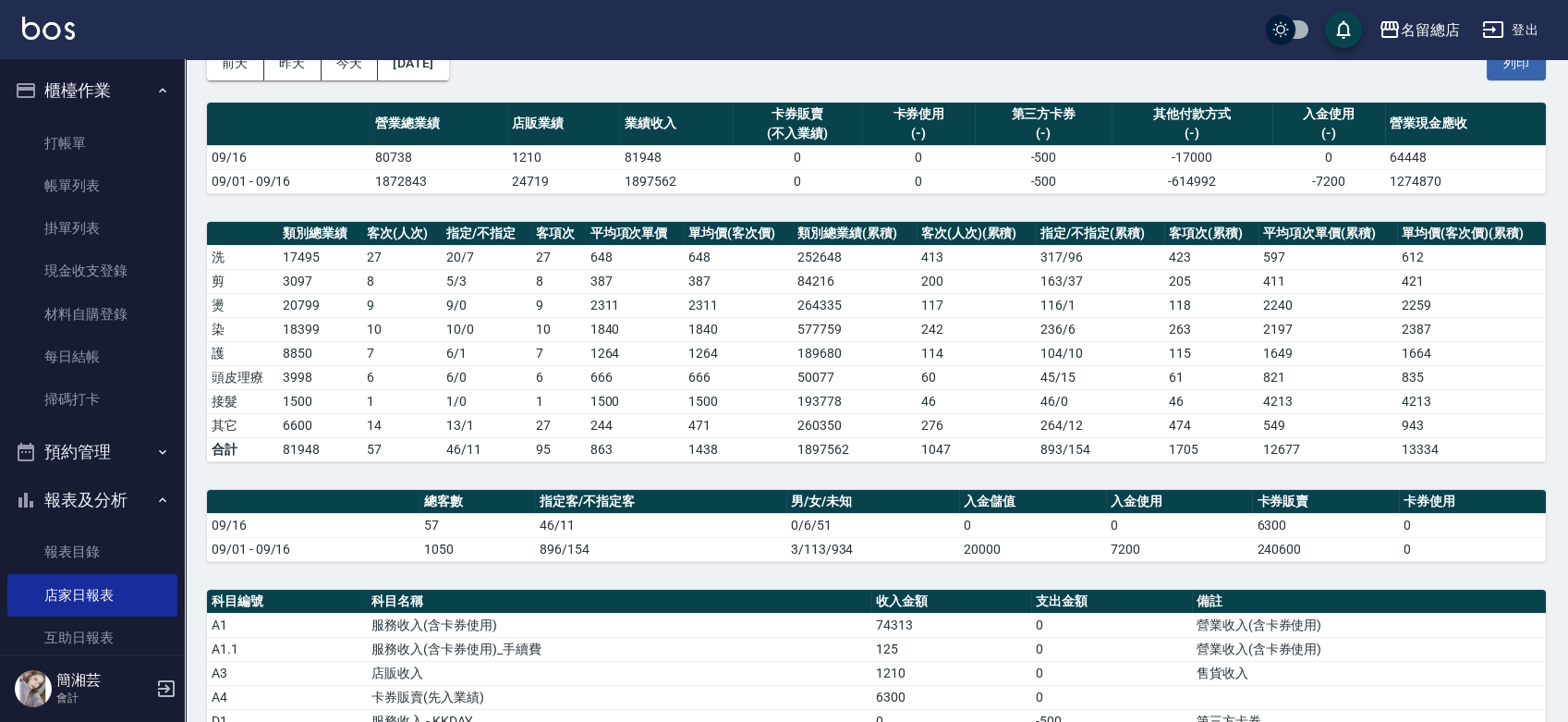
drag, startPoint x: 1525, startPoint y: 65, endPoint x: 1182, endPoint y: 629, distance: 660.1
click at [1525, 65] on button "列印" at bounding box center [1515, 63] width 59 height 34
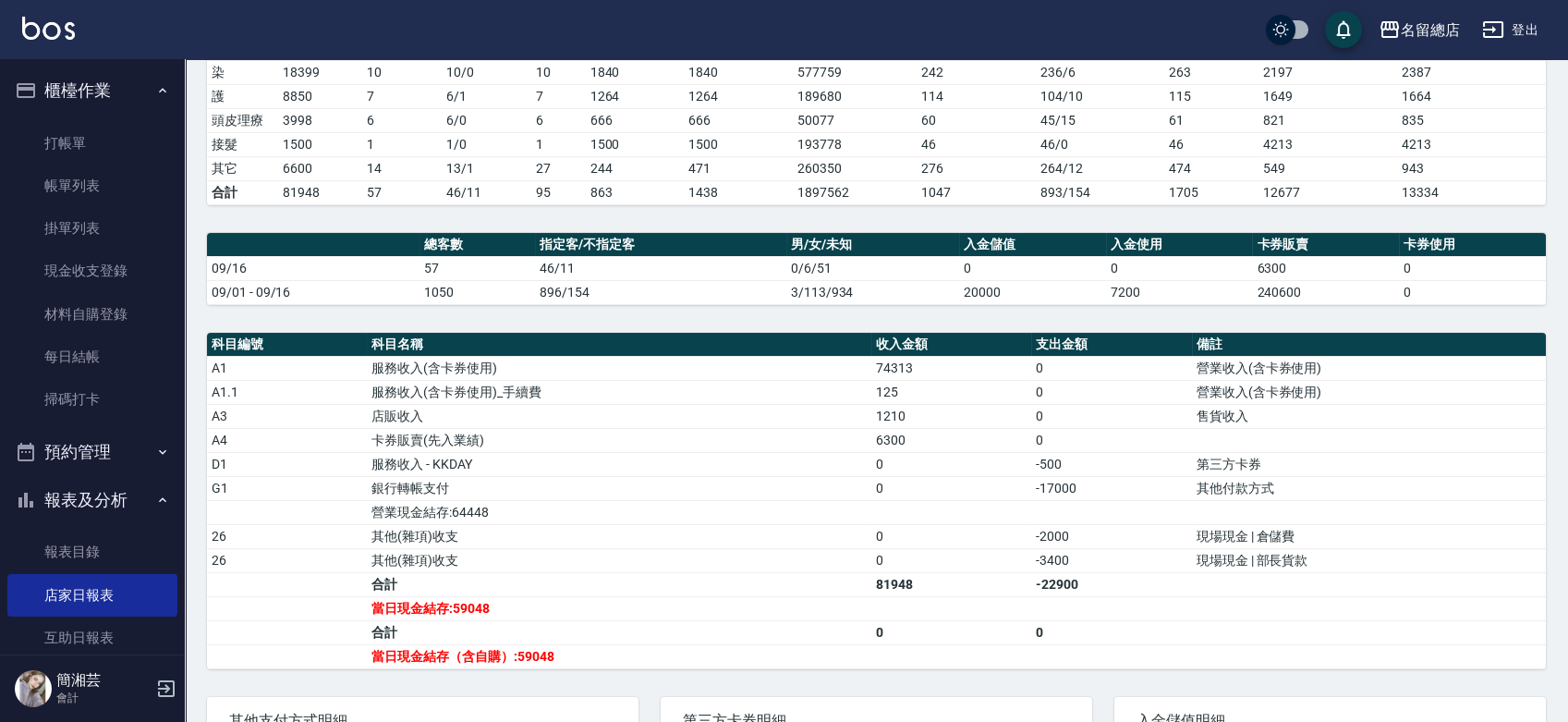
scroll to position [410, 0]
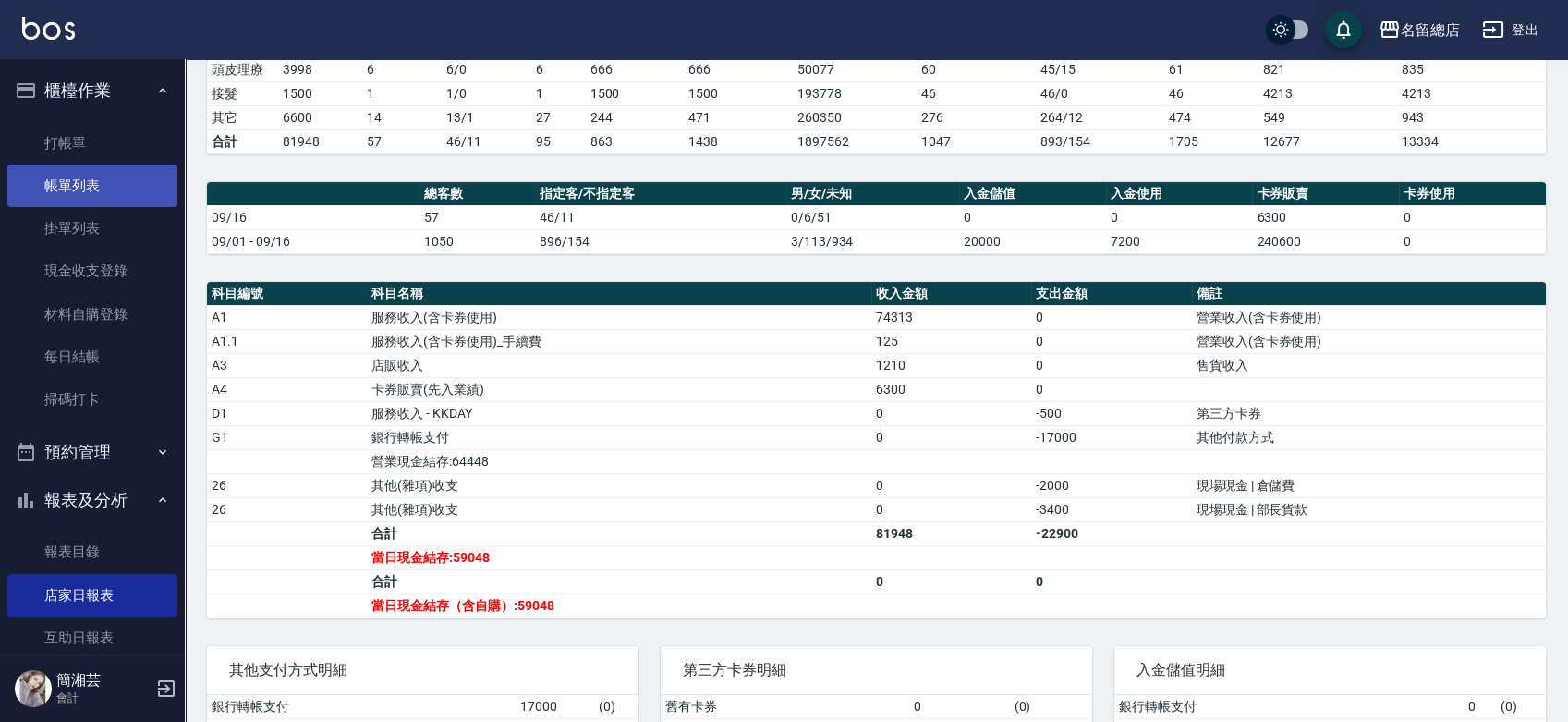
click at [115, 178] on link "帳單列表" at bounding box center [92, 185] width 170 height 42
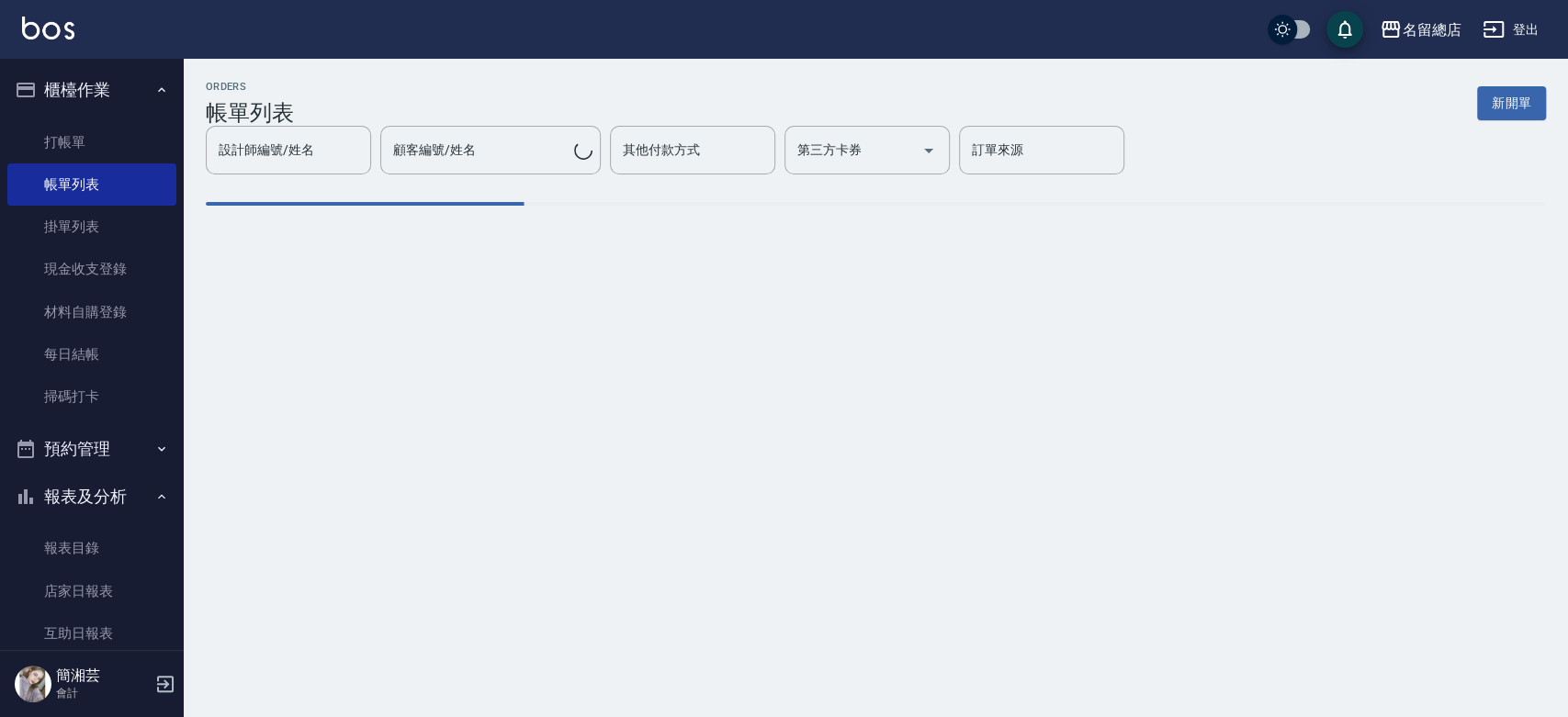
click at [413, 334] on div "ORDERS 帳單列表 新開單 設計師編號/姓名 設計師編號/姓名 顧客編號/姓名 顧客編號/姓名 其他付款方式 其他付款方式 第三方卡券 第三方卡券 訂單來…" at bounding box center [784, 358] width 1568 height 717
click at [521, 400] on div "ORDERS 帳單列表 新開單 設計師編號/姓名 設計師編號/姓名 顧客編號/姓名 顧客編號/姓名 其他付款方式 其他付款方式 第三方卡券 第三方卡券 訂單來…" at bounding box center [784, 358] width 1568 height 717
click at [515, 388] on div "ORDERS 帳單列表 新開單 設計師編號/姓名 設計師編號/姓名 顧客編號/姓名 顧客編號/姓名 其他付款方式 其他付款方式 第三方卡券 第三方卡券 訂單來…" at bounding box center [784, 358] width 1568 height 717
click at [526, 296] on div "ORDERS 帳單列表 新開單 設計師編號/姓名 設計師編號/姓名 顧客編號/姓名 顧客編號/姓名 其他付款方式 其他付款方式 第三方卡券 第三方卡券 訂單來…" at bounding box center [784, 358] width 1568 height 717
click at [272, 406] on div "ORDERS 帳單列表 新開單 設計師編號/姓名 設計師編號/姓名 顧客編號/姓名 顧客編號/姓名 其他付款方式 其他付款方式 第三方卡券 第三方卡券 訂單來…" at bounding box center [784, 358] width 1568 height 717
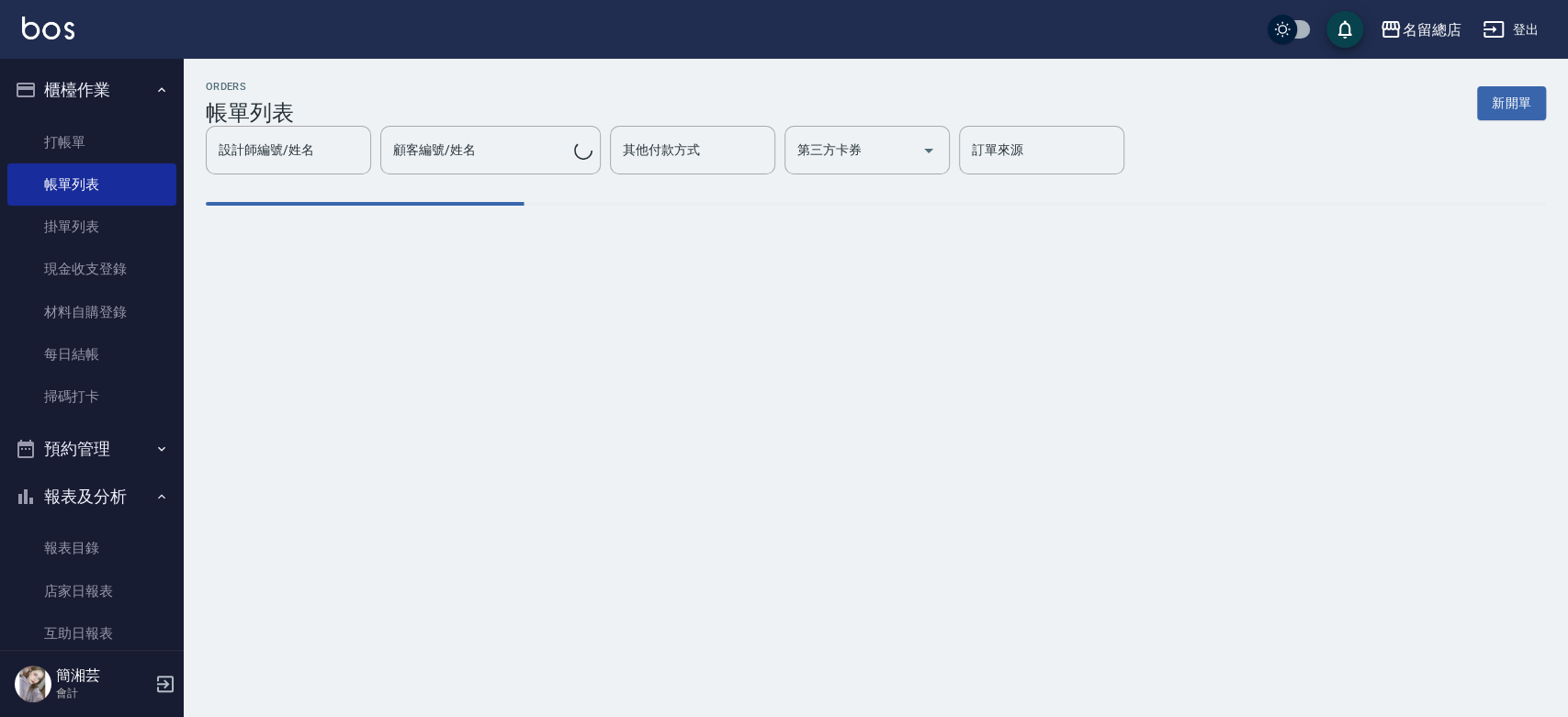
click at [331, 409] on div "ORDERS 帳單列表 新開單 設計師編號/姓名 設計師編號/姓名 顧客編號/姓名 顧客編號/姓名 其他付款方式 其他付款方式 第三方卡券 第三方卡券 訂單來…" at bounding box center [784, 358] width 1568 height 717
click at [321, 440] on div "ORDERS 帳單列表 新開單 設計師編號/姓名 設計師編號/姓名 顧客編號/姓名 顧客編號/姓名 其他付款方式 其他付款方式 第三方卡券 第三方卡券 訂單來…" at bounding box center [784, 358] width 1568 height 717
click at [315, 460] on div "ORDERS 帳單列表 新開單 設計師編號/姓名 設計師編號/姓名 顧客編號/姓名 顧客編號/姓名 其他付款方式 其他付款方式 第三方卡券 第三方卡券 訂單來…" at bounding box center [784, 358] width 1568 height 717
click at [395, 521] on div "ORDERS 帳單列表 新開單 設計師編號/姓名 設計師編號/姓名 顧客編號/姓名 顧客編號/姓名 其他付款方式 其他付款方式 第三方卡券 第三方卡券 訂單來…" at bounding box center [784, 358] width 1568 height 717
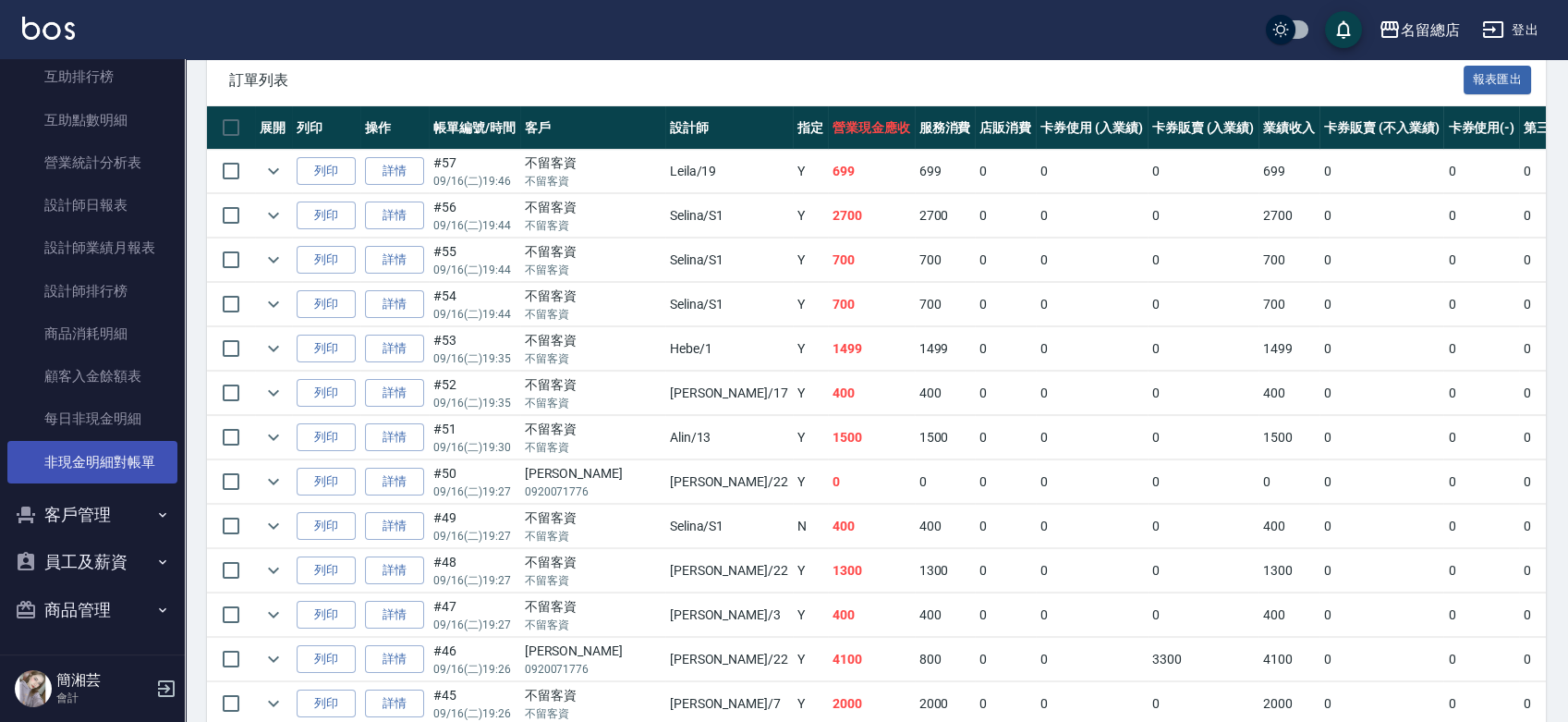
scroll to position [410, 0]
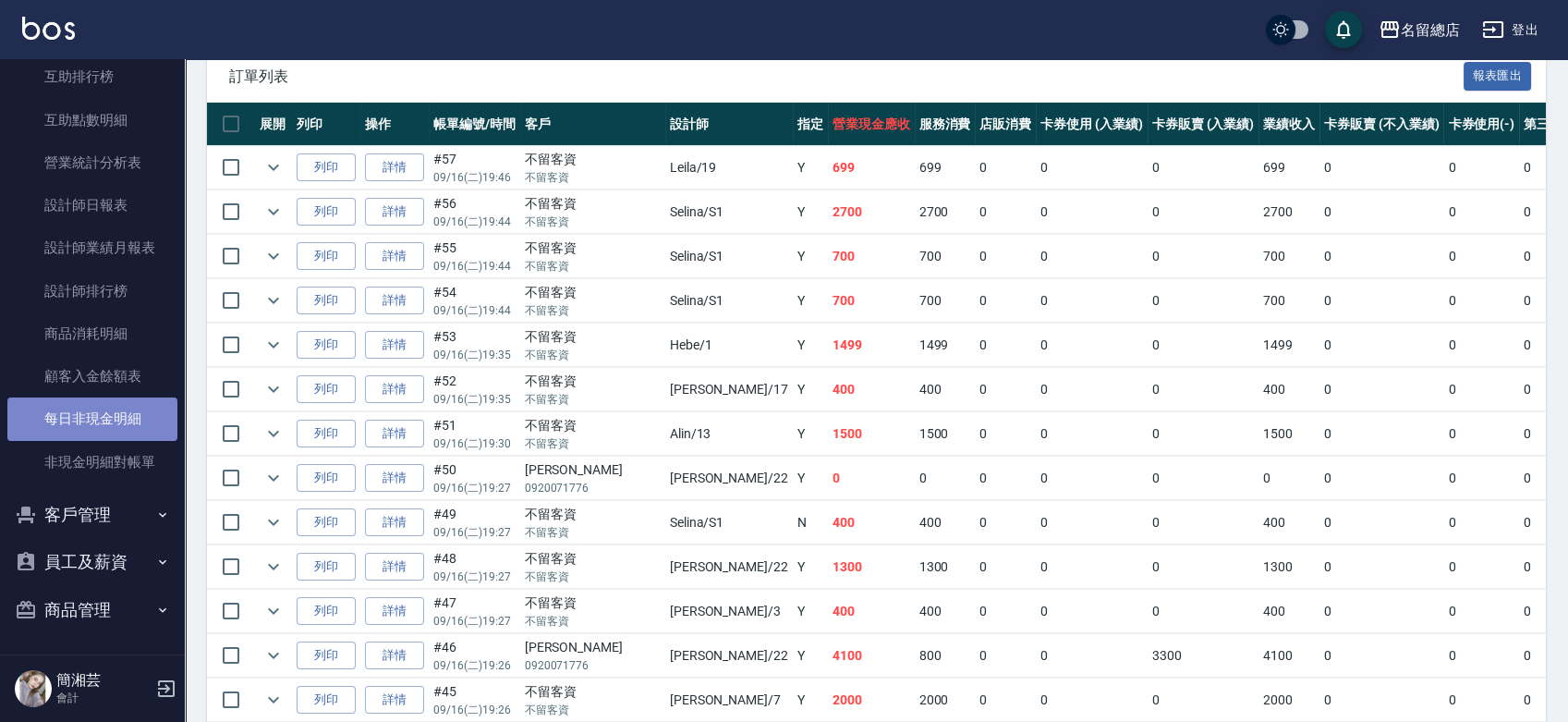
click at [112, 420] on link "每日非現金明細" at bounding box center [92, 418] width 170 height 42
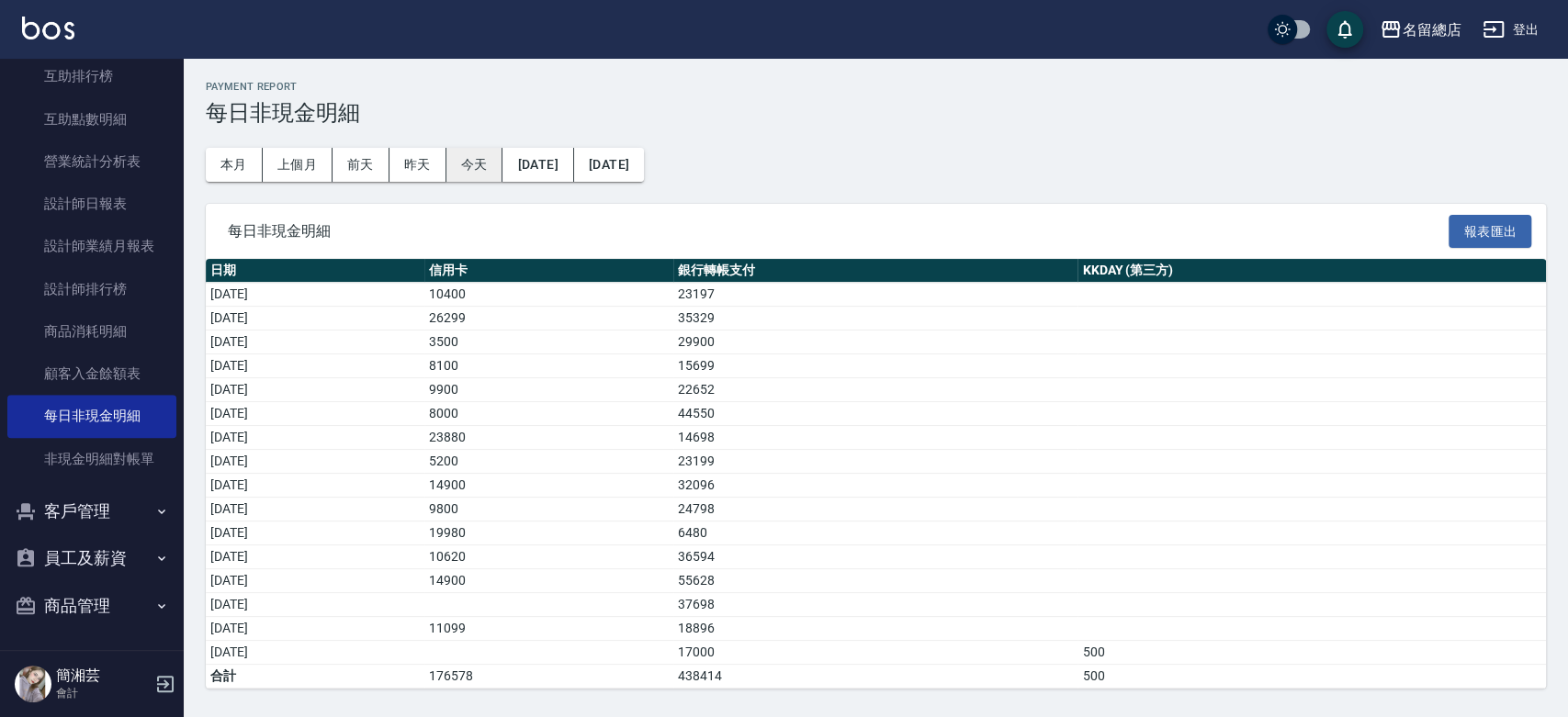
click at [472, 164] on button "今天" at bounding box center [475, 165] width 57 height 34
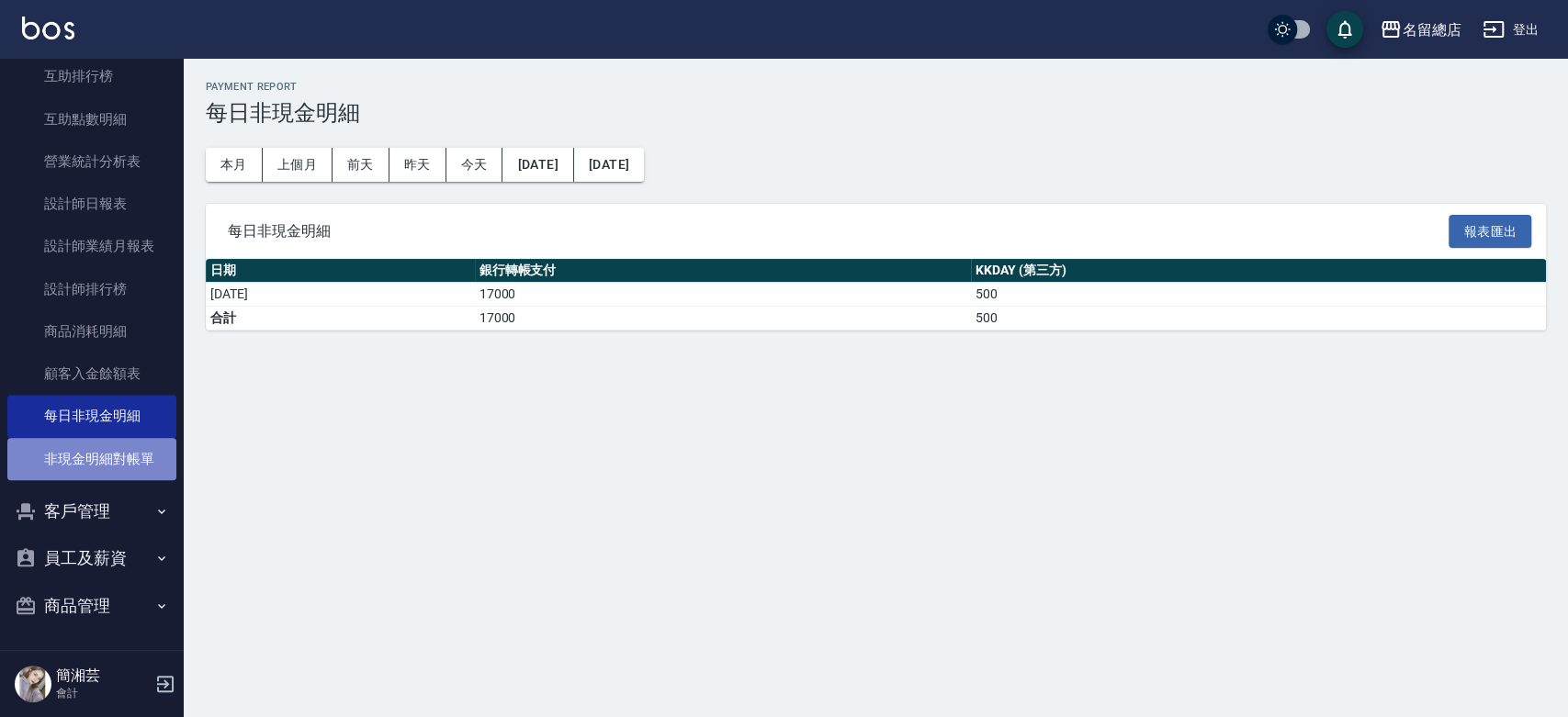
click at [123, 454] on link "非現金明細對帳單" at bounding box center [91, 459] width 169 height 42
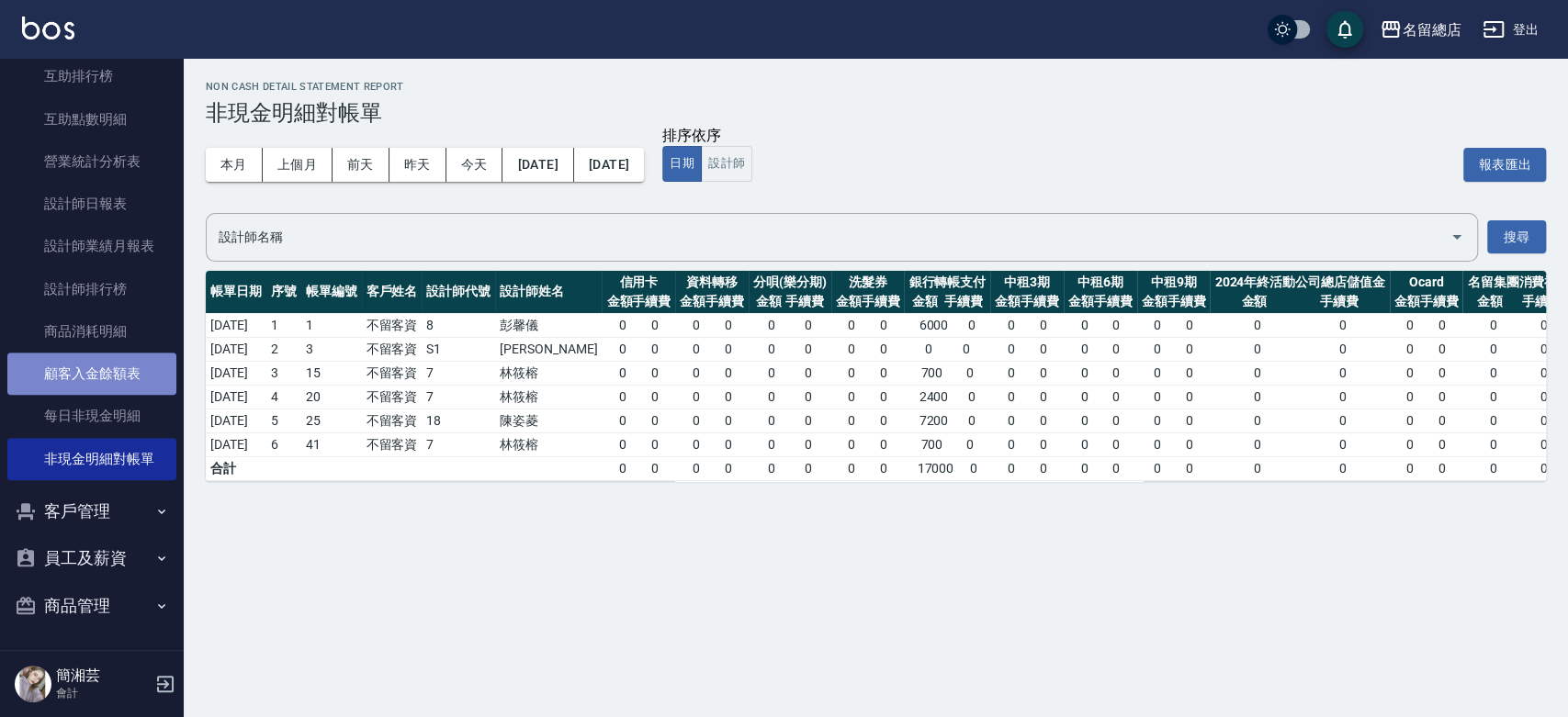
click at [154, 368] on link "顧客入金餘額表" at bounding box center [91, 373] width 169 height 42
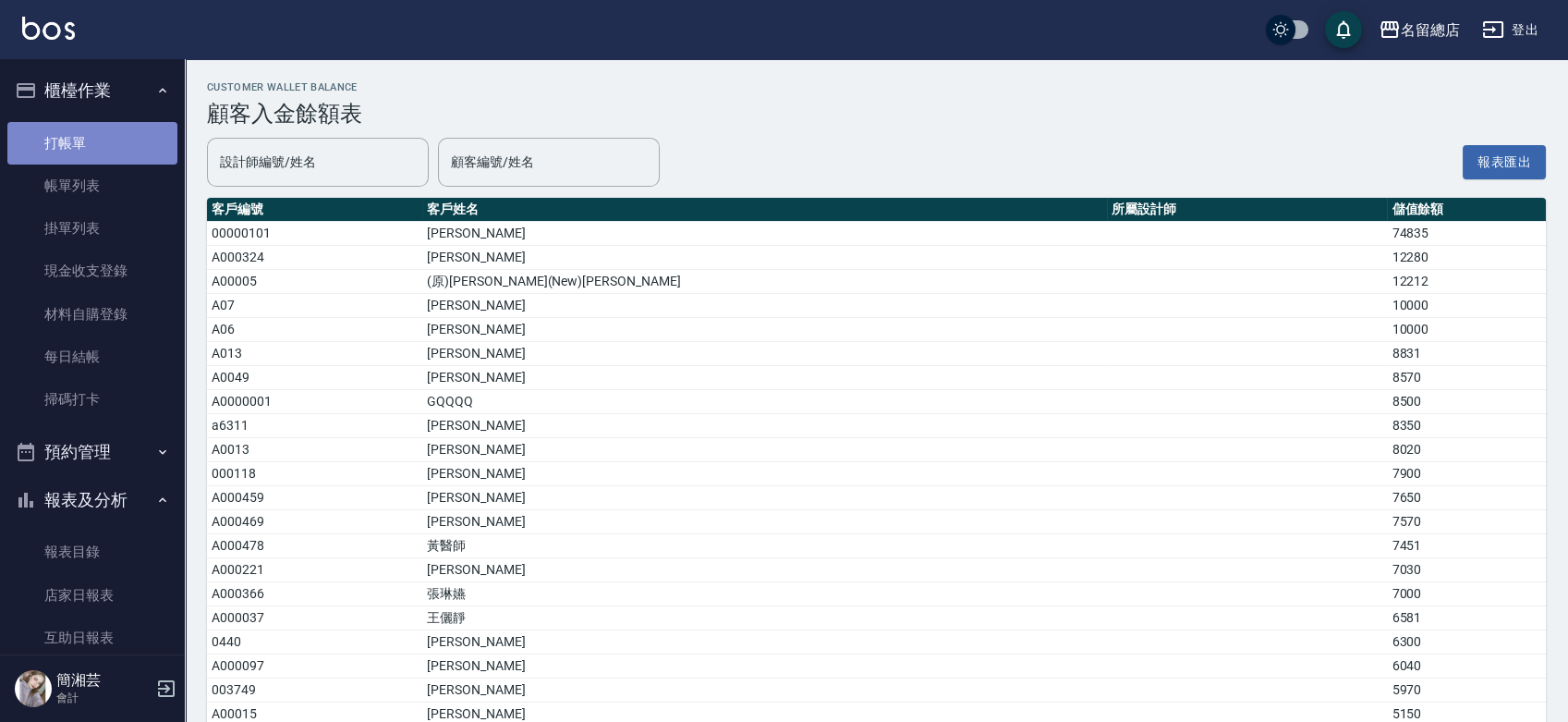
click at [107, 149] on link "打帳單" at bounding box center [92, 143] width 170 height 42
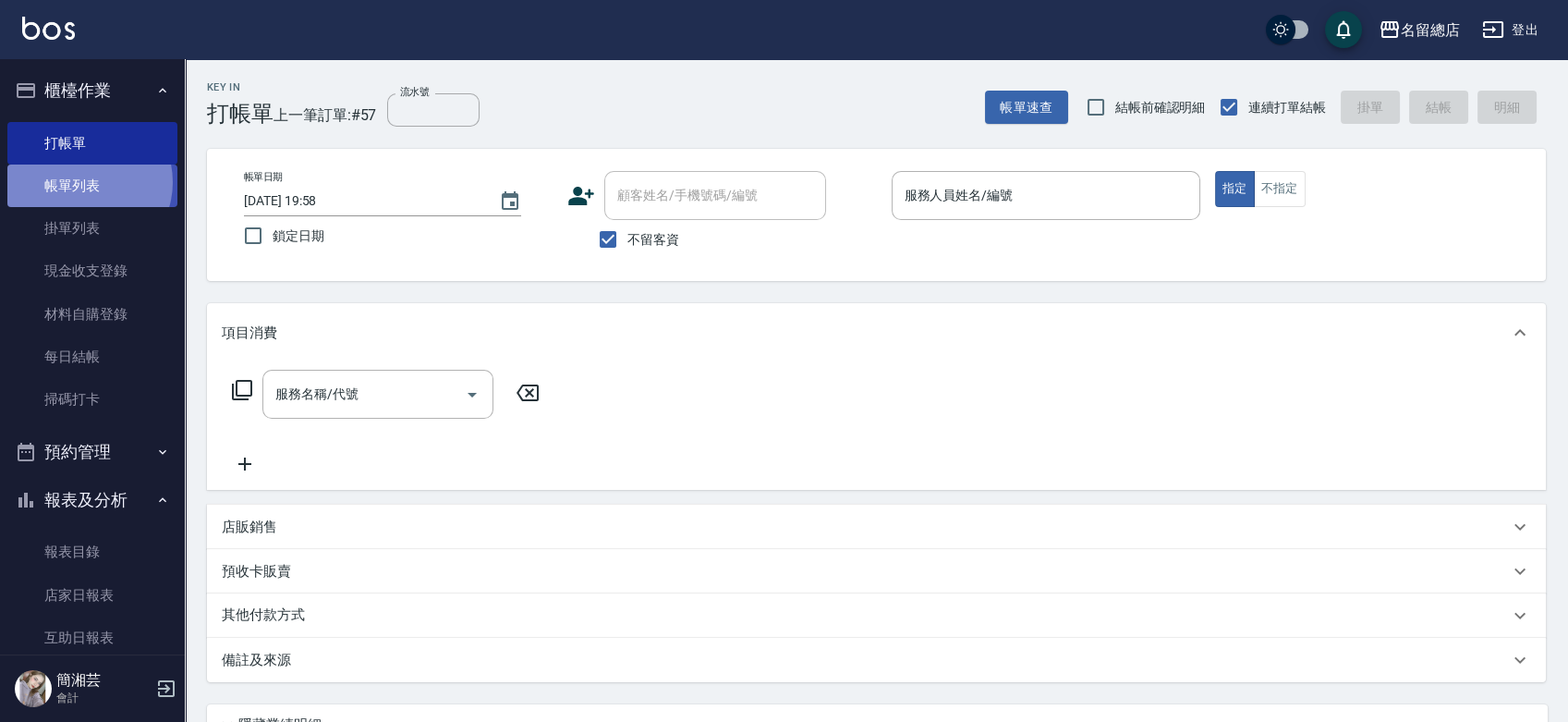
click at [84, 182] on link "帳單列表" at bounding box center [92, 185] width 170 height 42
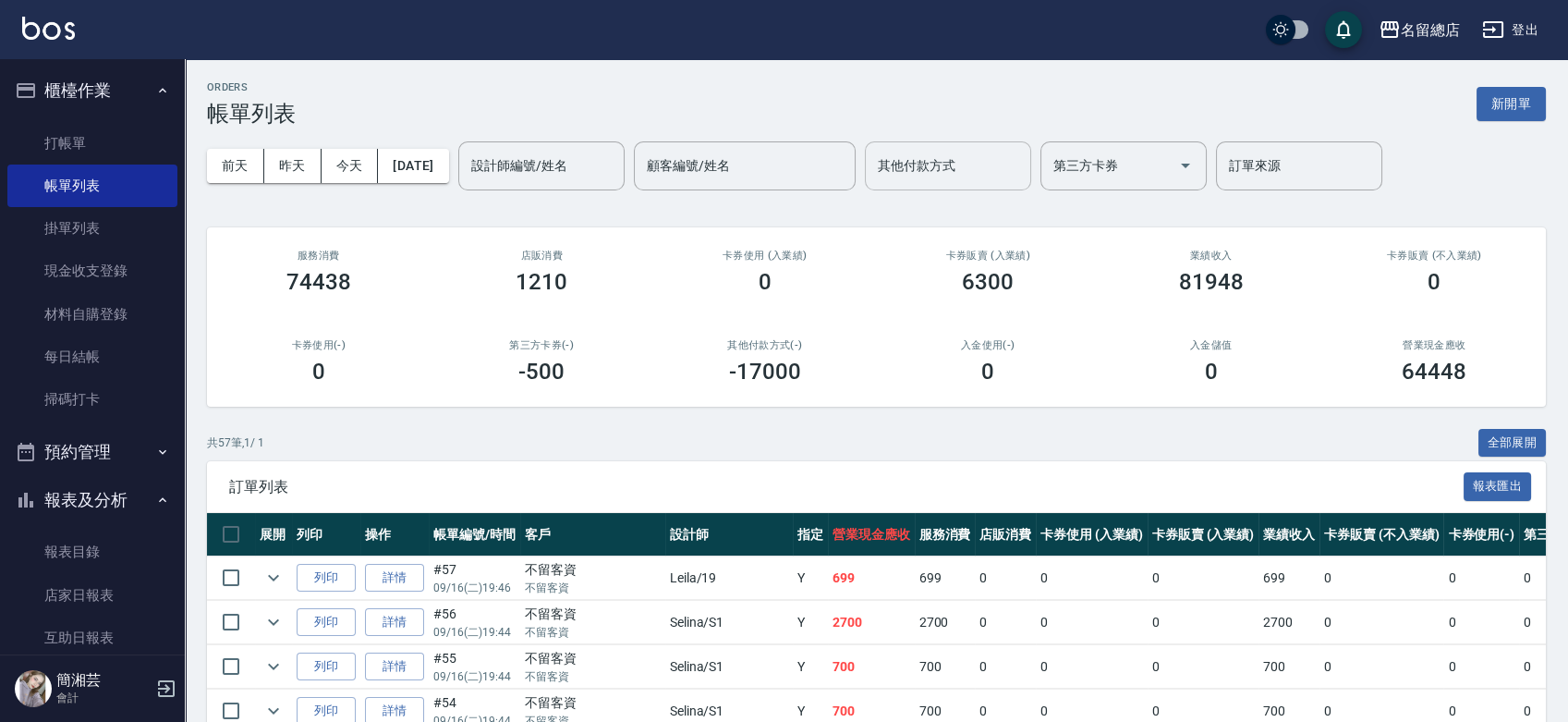
click at [991, 160] on input "其他付款方式" at bounding box center [949, 166] width 150 height 32
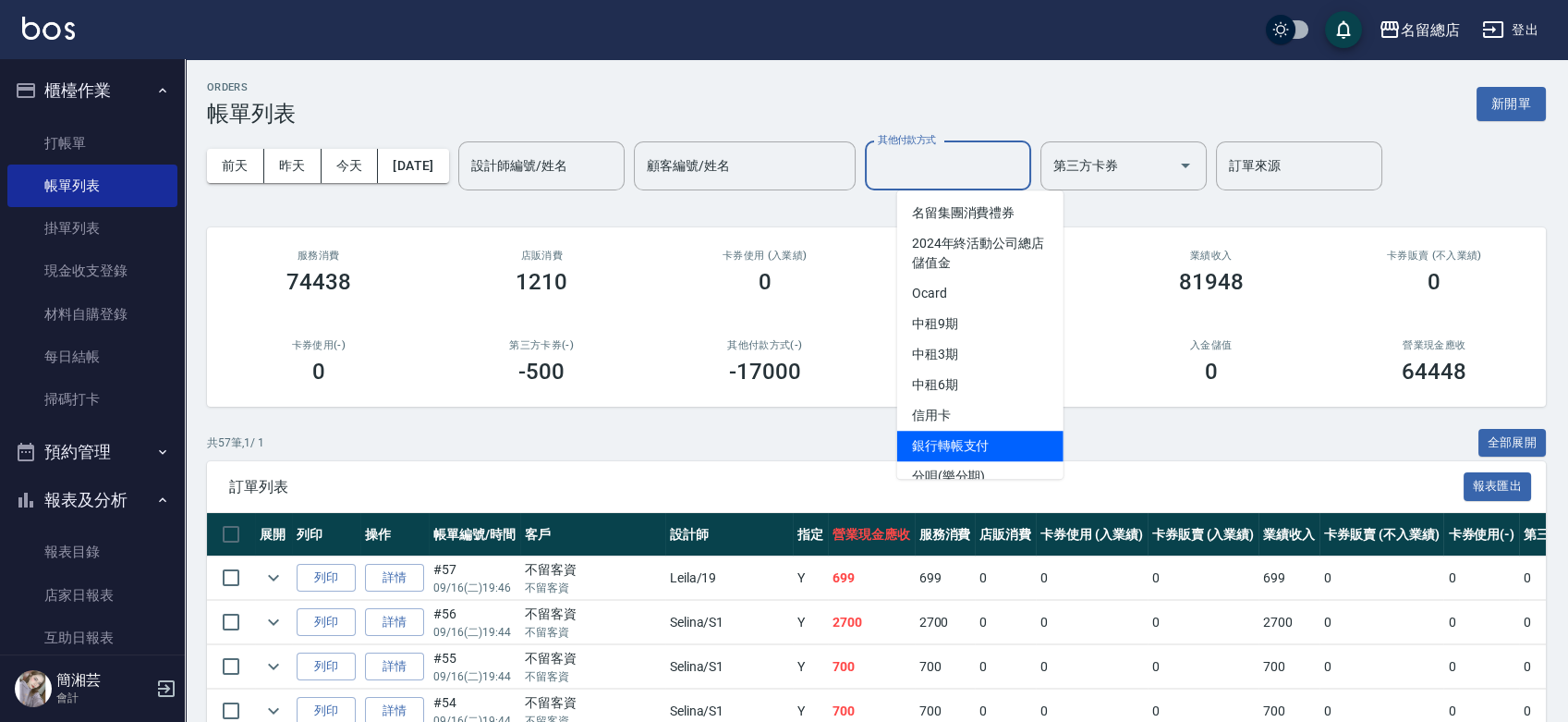
click at [994, 438] on span "銀行轉帳支付" at bounding box center [980, 446] width 166 height 30
type input "銀行轉帳支付"
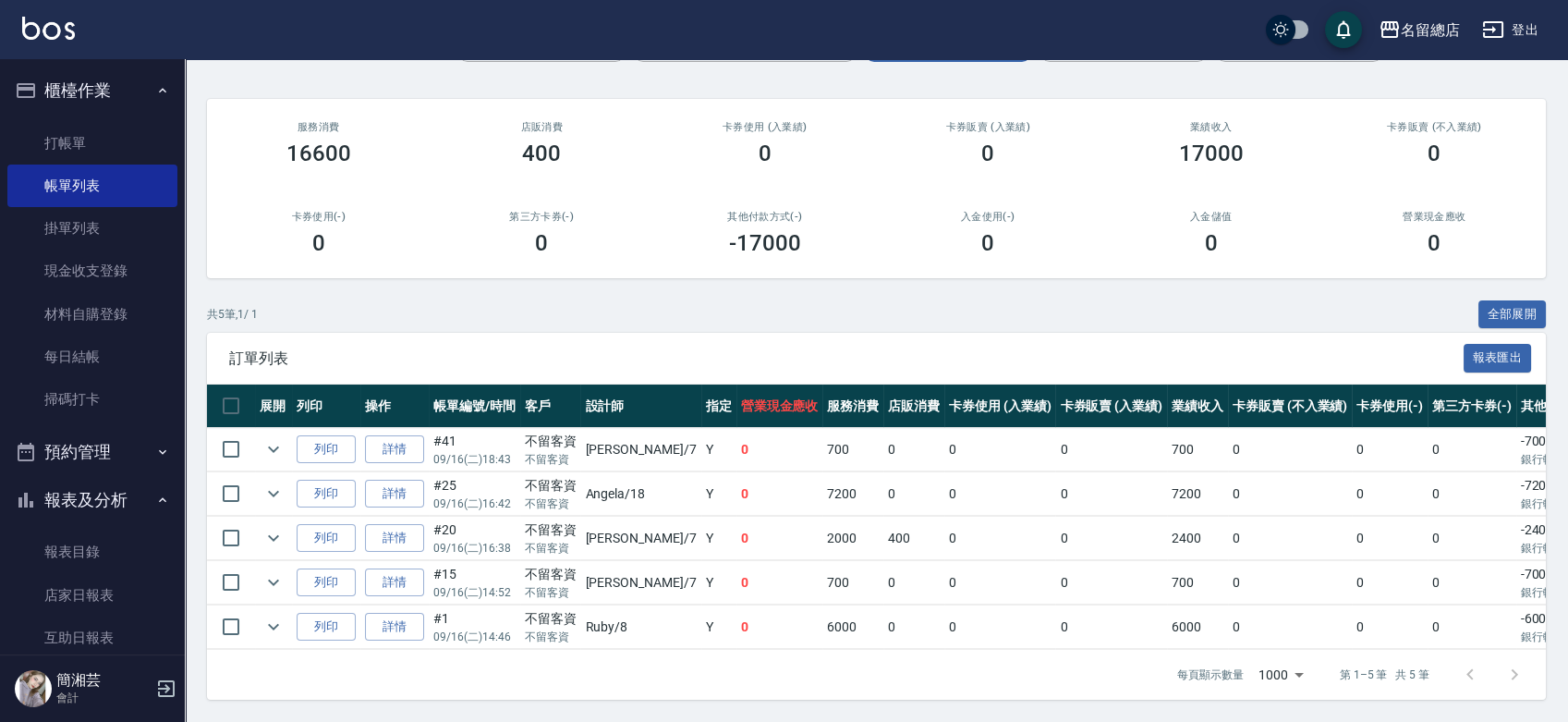
scroll to position [143, 0]
drag, startPoint x: 816, startPoint y: 605, endPoint x: 839, endPoint y: 603, distance: 23.1
click at [839, 606] on tr "列印 詳情 #1 09/16 (二) 14:46 不留客資 不留客資 Ruby /8 Y 0 6000 0 0 0 6000 0 0 0 -6000 銀行轉帳…" at bounding box center [997, 627] width 1581 height 43
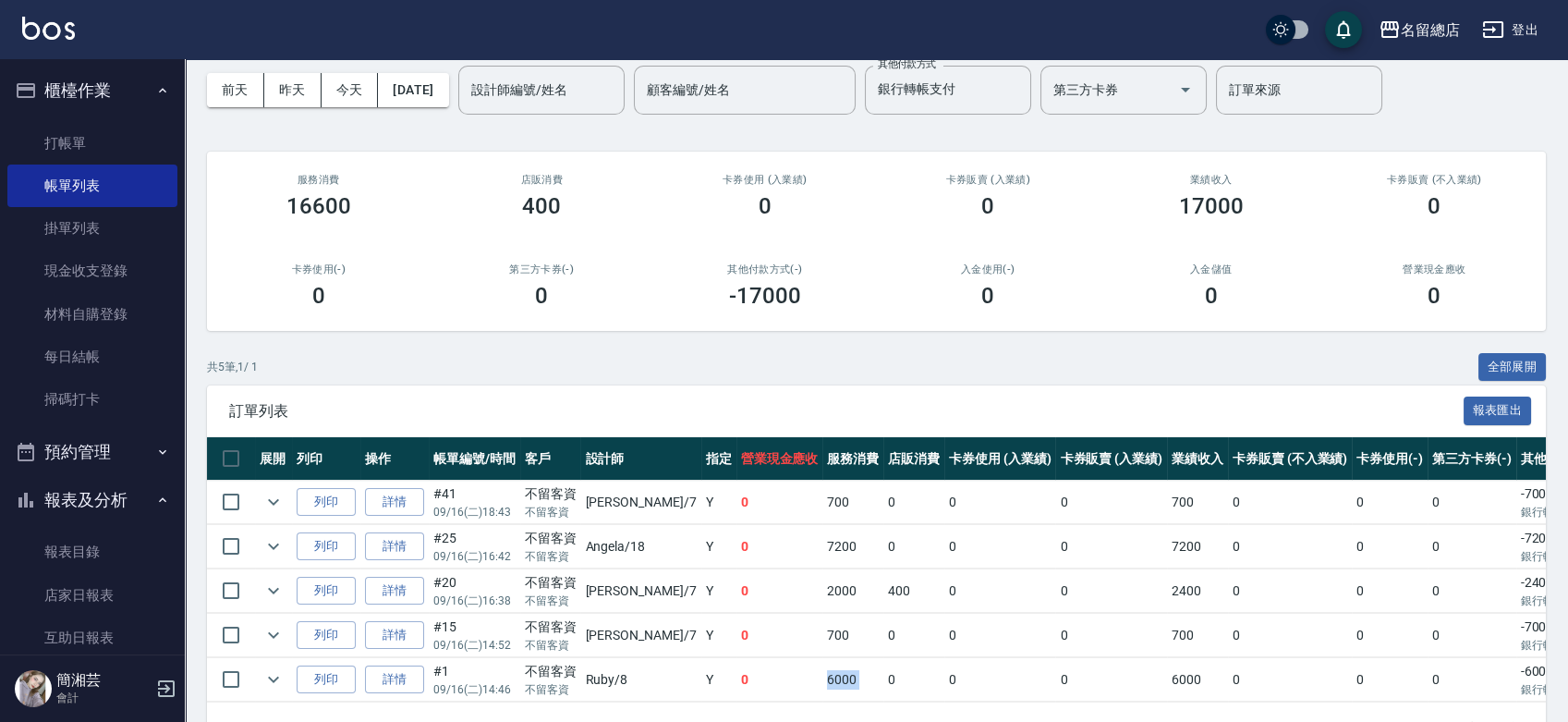
scroll to position [0, 0]
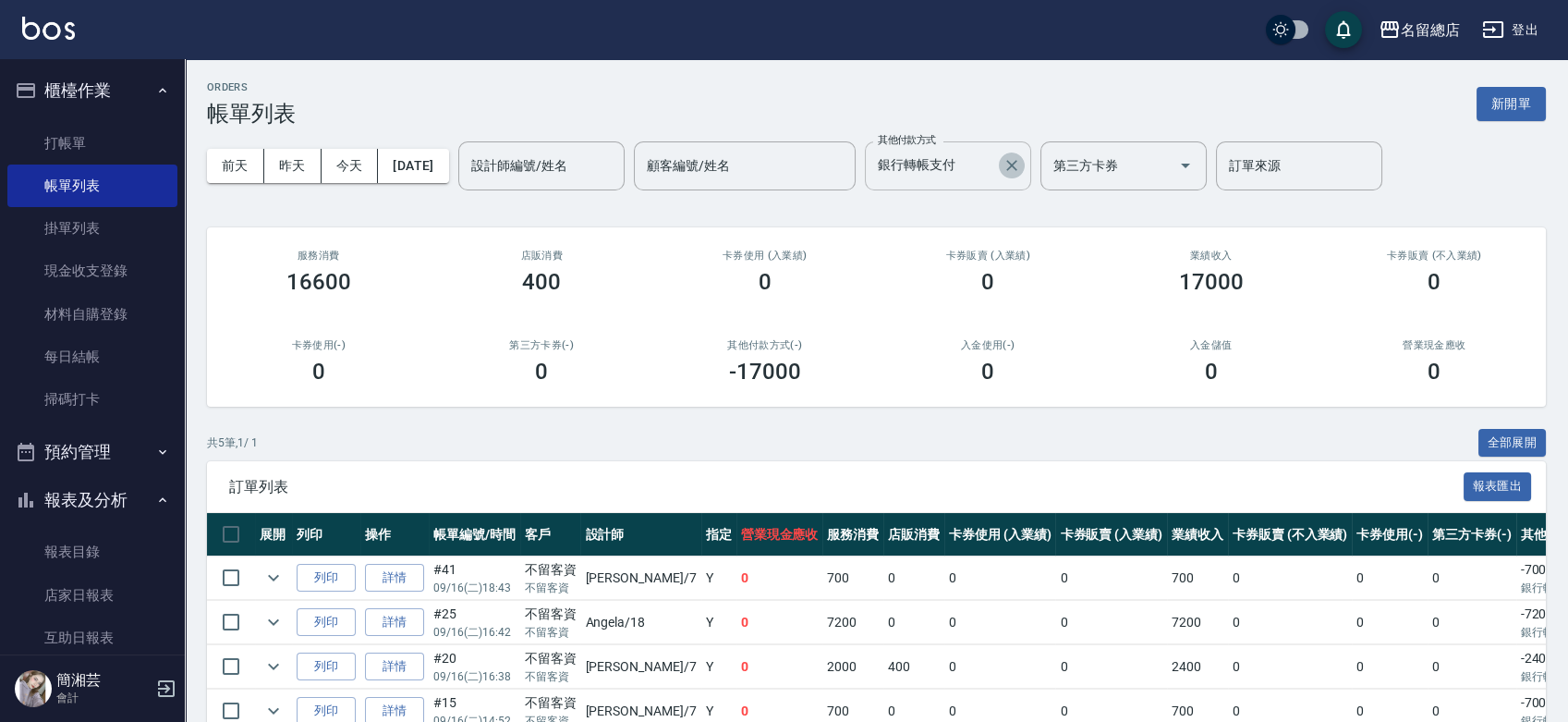
click at [1025, 177] on button "Clear" at bounding box center [1012, 165] width 26 height 26
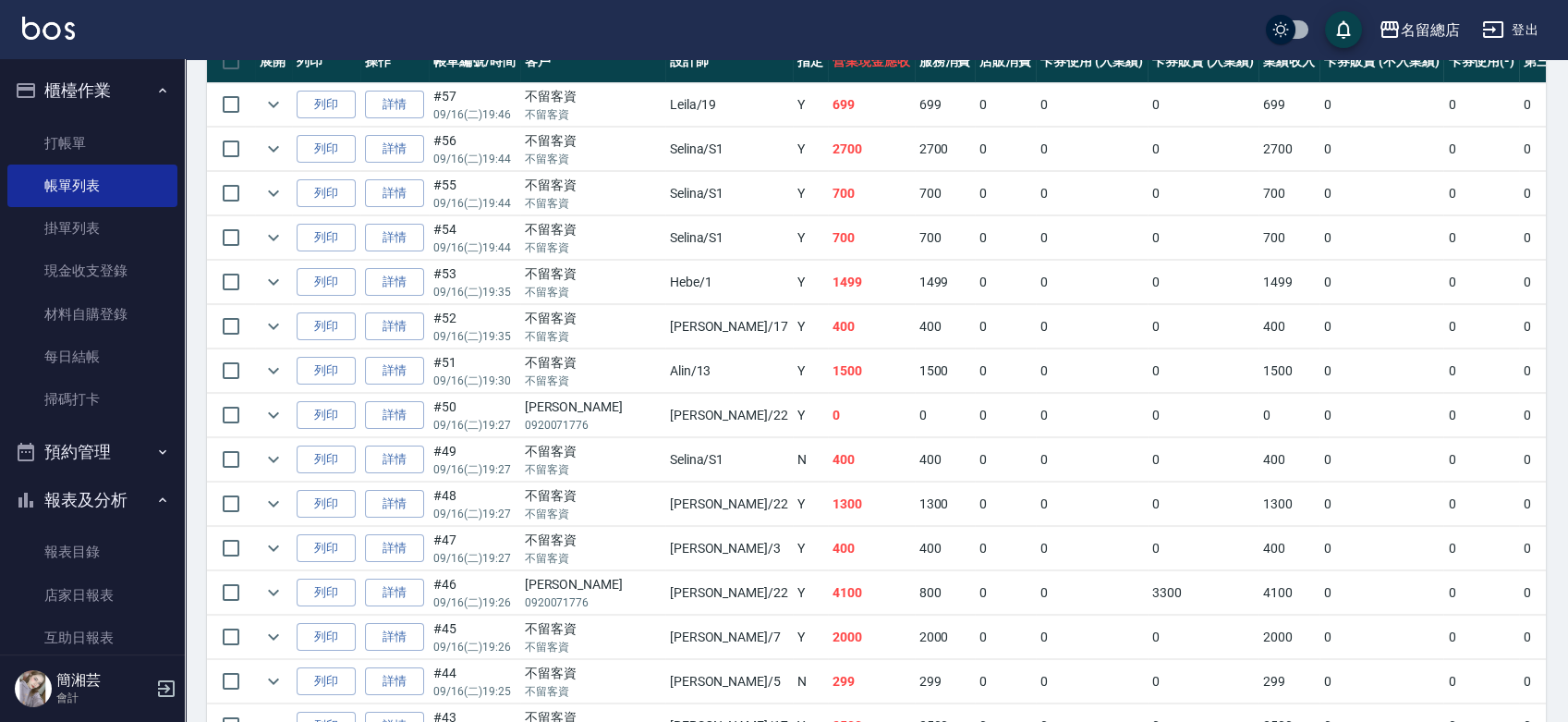
scroll to position [282, 0]
